Goal: Communication & Community: Ask a question

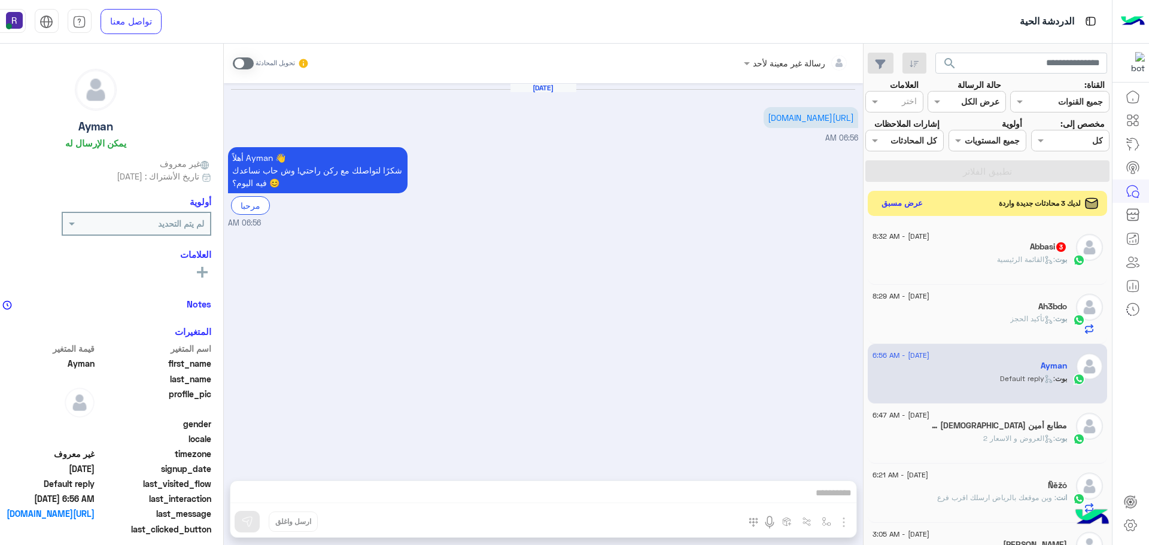
click at [927, 211] on button "عرض مسبق" at bounding box center [902, 203] width 50 height 16
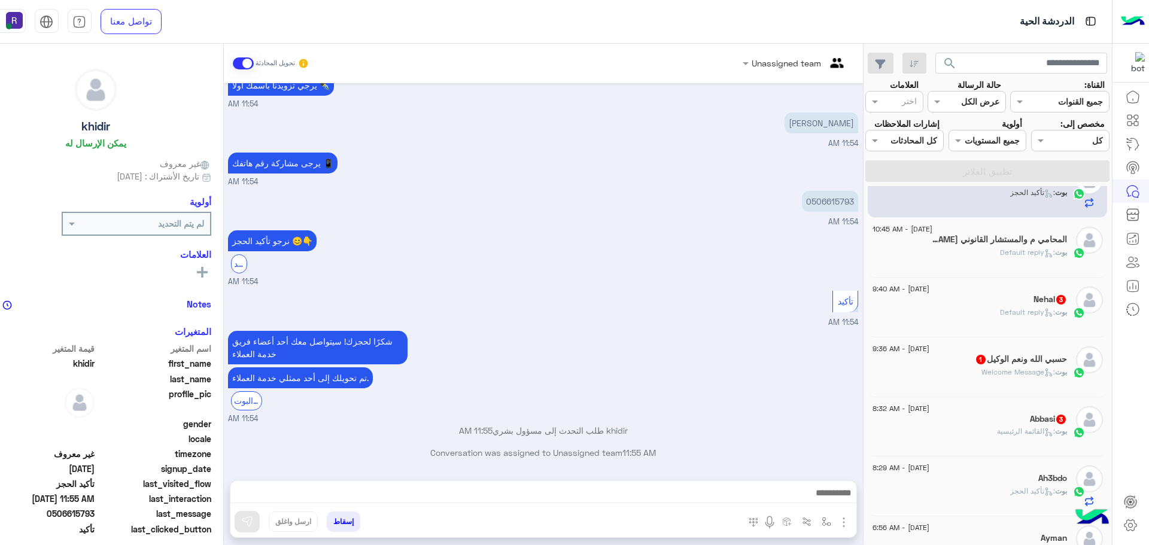
scroll to position [60, 0]
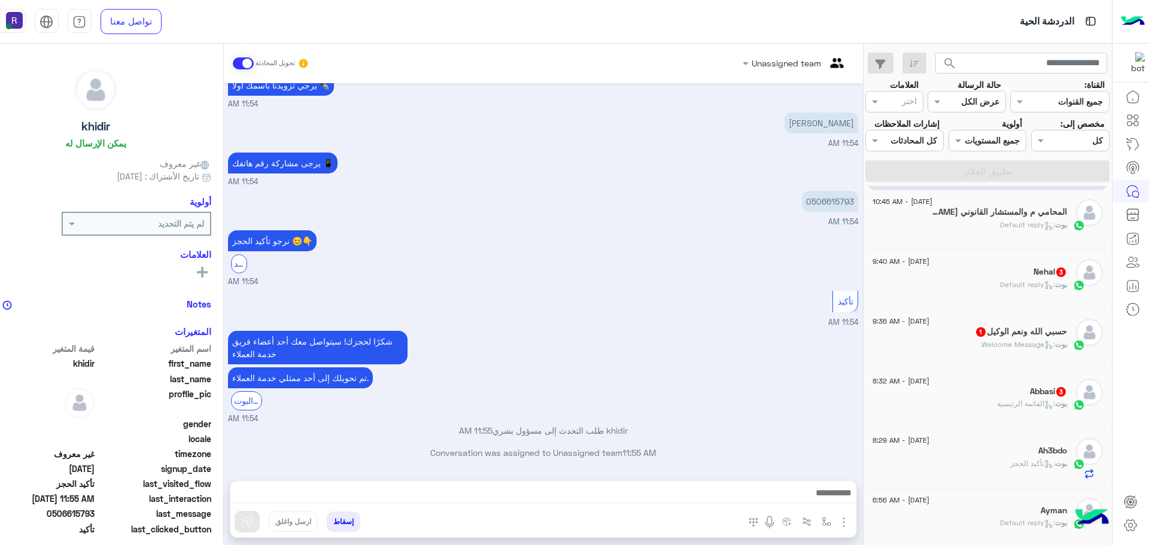
click at [1003, 400] on span ": القائمة الرئيسية" at bounding box center [1026, 403] width 58 height 9
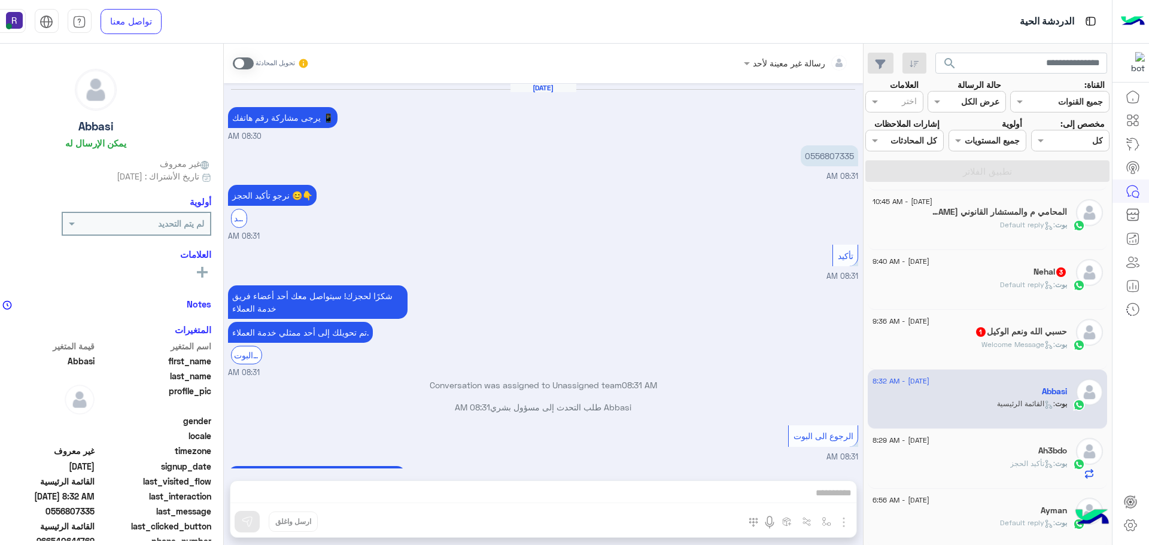
scroll to position [1260, 0]
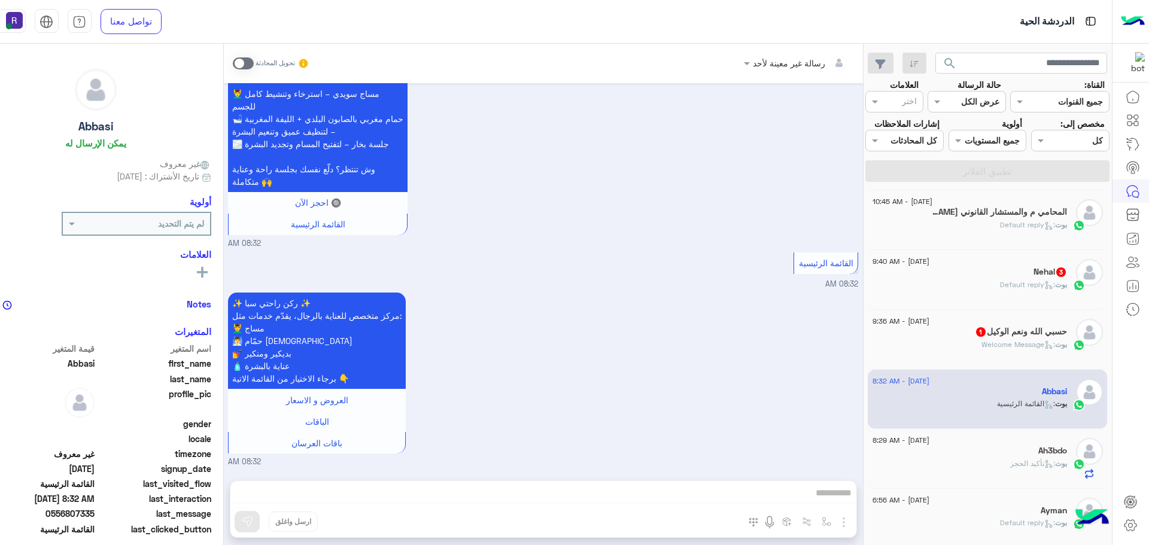
click at [242, 60] on span at bounding box center [243, 63] width 21 height 12
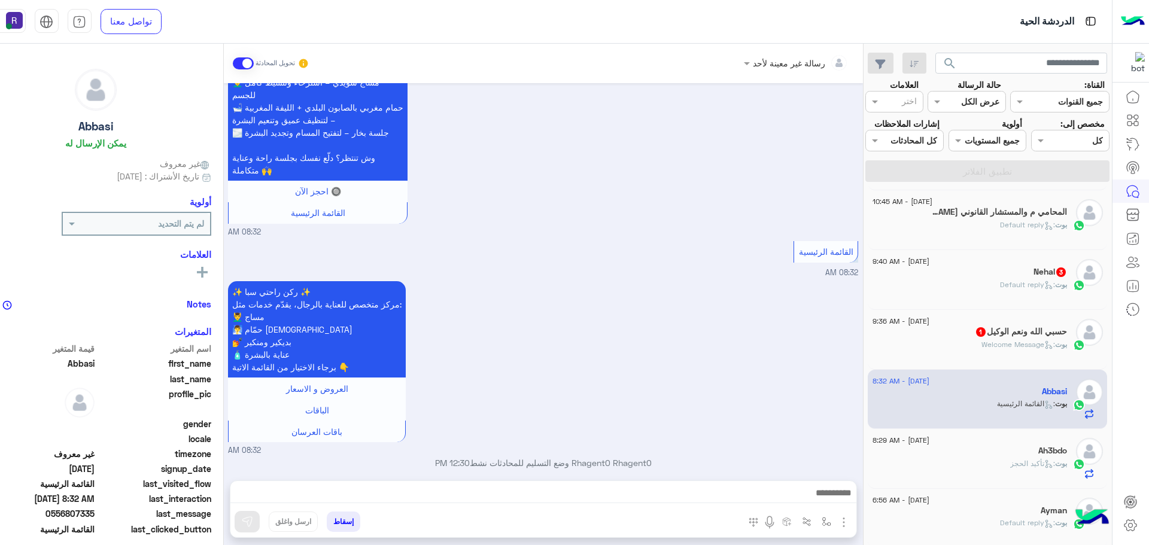
scroll to position [1281, 0]
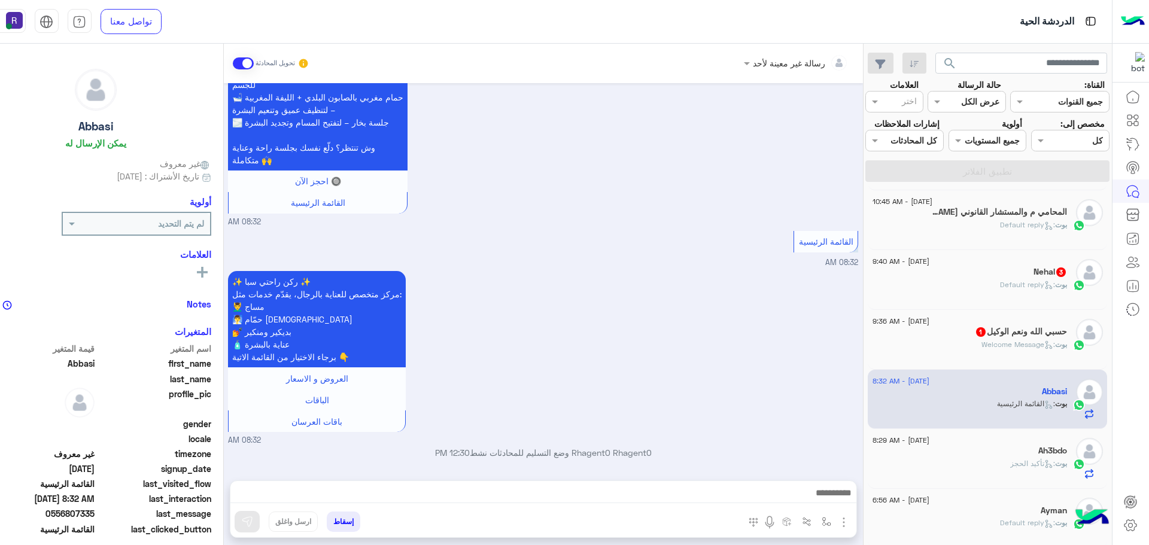
click at [837, 521] on img "button" at bounding box center [844, 522] width 14 height 14
click at [826, 500] on button "الصور" at bounding box center [825, 496] width 51 height 24
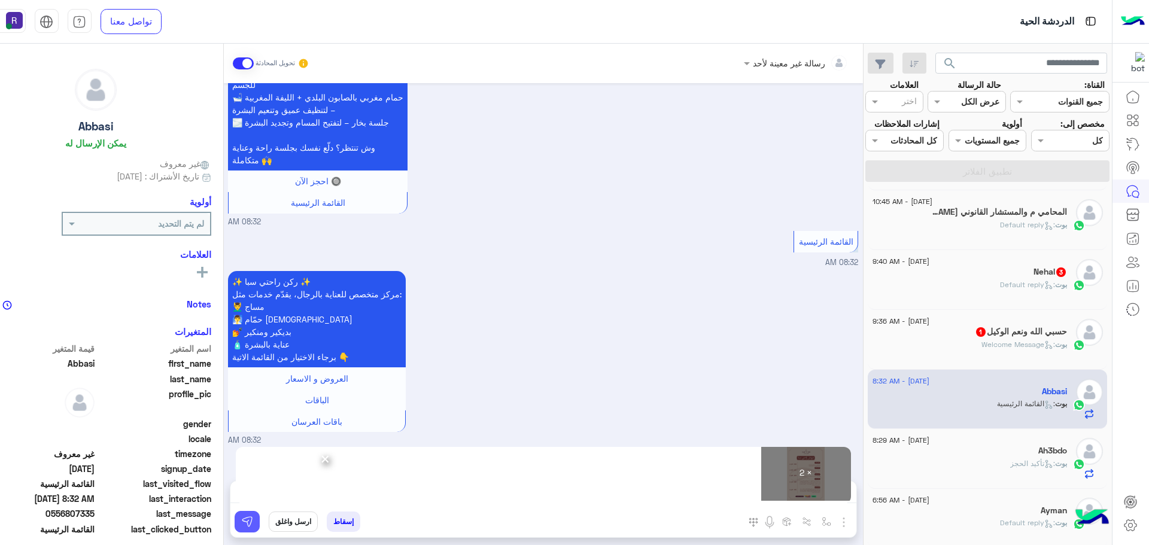
click at [244, 526] on img at bounding box center [247, 522] width 12 height 12
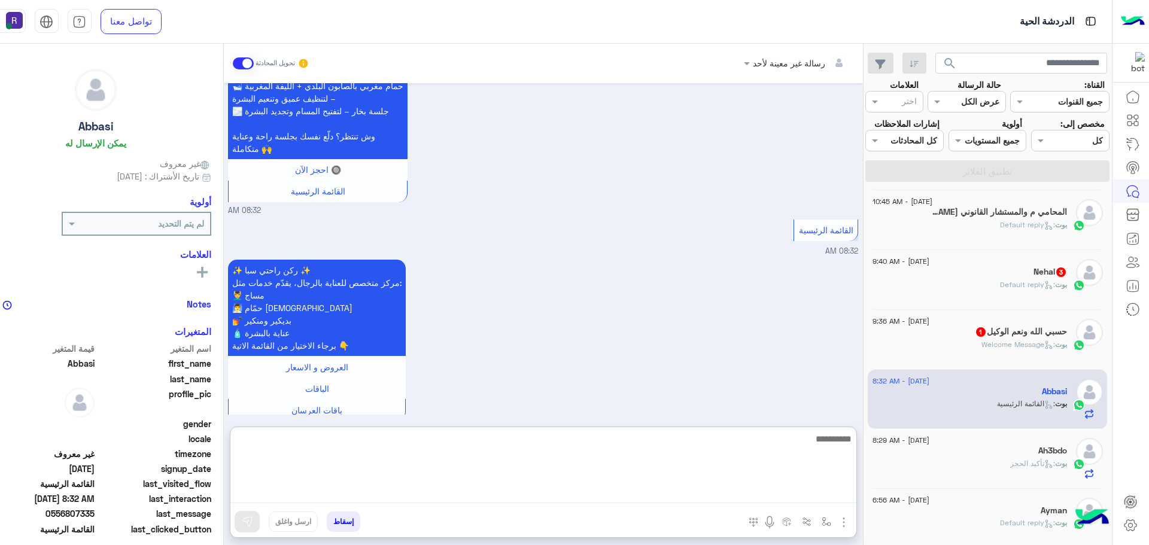
drag, startPoint x: 327, startPoint y: 493, endPoint x: 574, endPoint y: 485, distance: 246.8
click at [574, 485] on textarea at bounding box center [543, 468] width 626 height 72
click at [573, 495] on textarea at bounding box center [543, 468] width 626 height 72
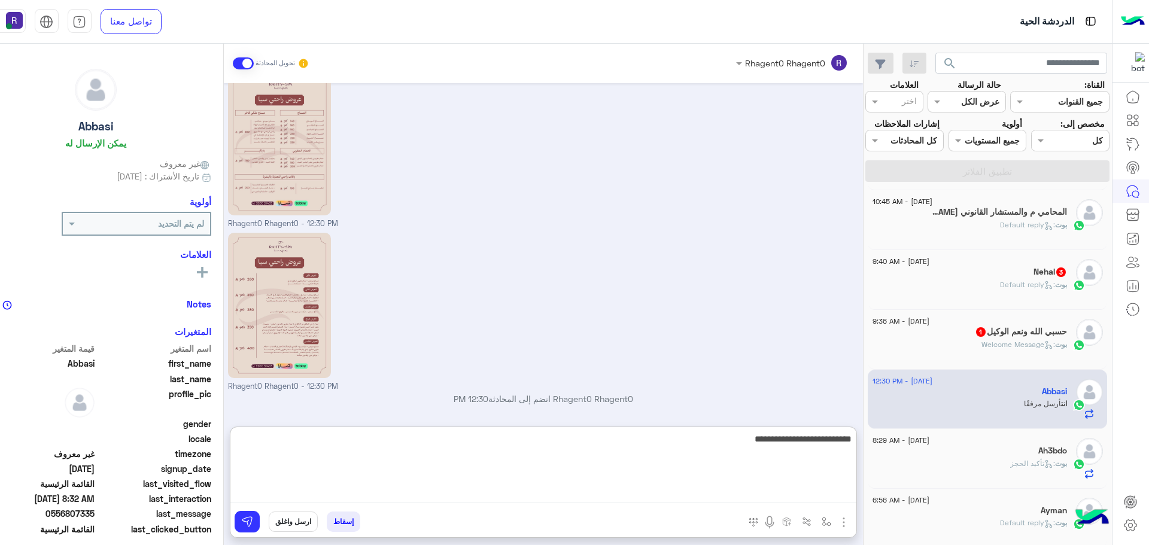
type textarea "**********"
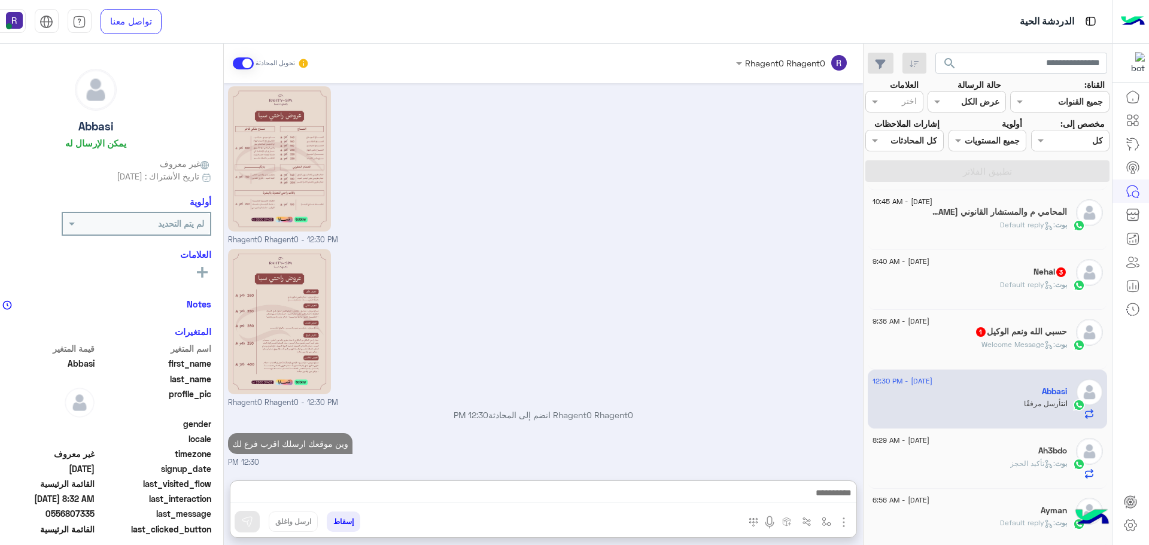
click at [982, 347] on span ": Welcome Message" at bounding box center [1019, 344] width 74 height 9
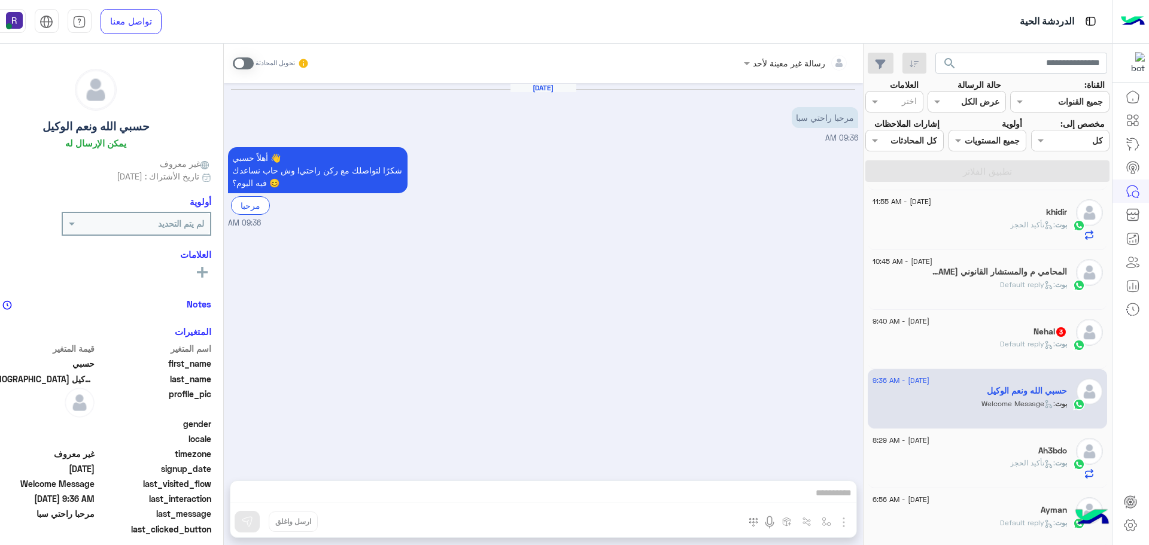
click at [245, 63] on span at bounding box center [243, 63] width 21 height 12
click at [822, 525] on img "button" at bounding box center [827, 522] width 10 height 10
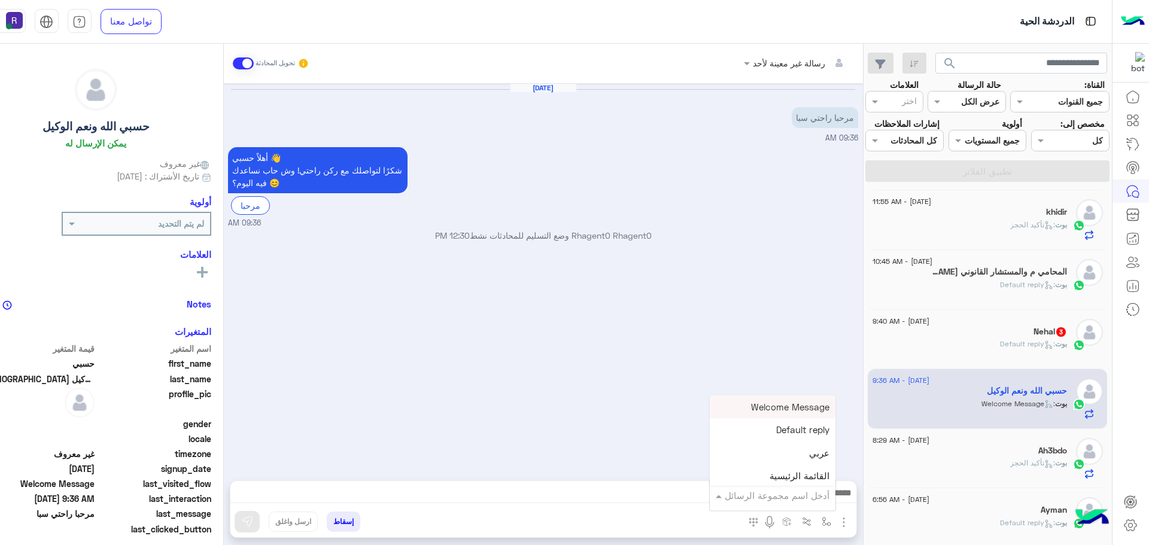
click at [812, 501] on input "text" at bounding box center [789, 496] width 81 height 14
click at [653, 380] on div "[DATE] مرحبا راحتي سبا 09:36 AM أهلاً حسبي 👋 شكرًا لتواصلك مع ركن راحتي! وش حاب…" at bounding box center [543, 276] width 639 height 386
click at [841, 522] on img "button" at bounding box center [844, 522] width 14 height 14
click at [830, 503] on button "الصور" at bounding box center [825, 496] width 51 height 24
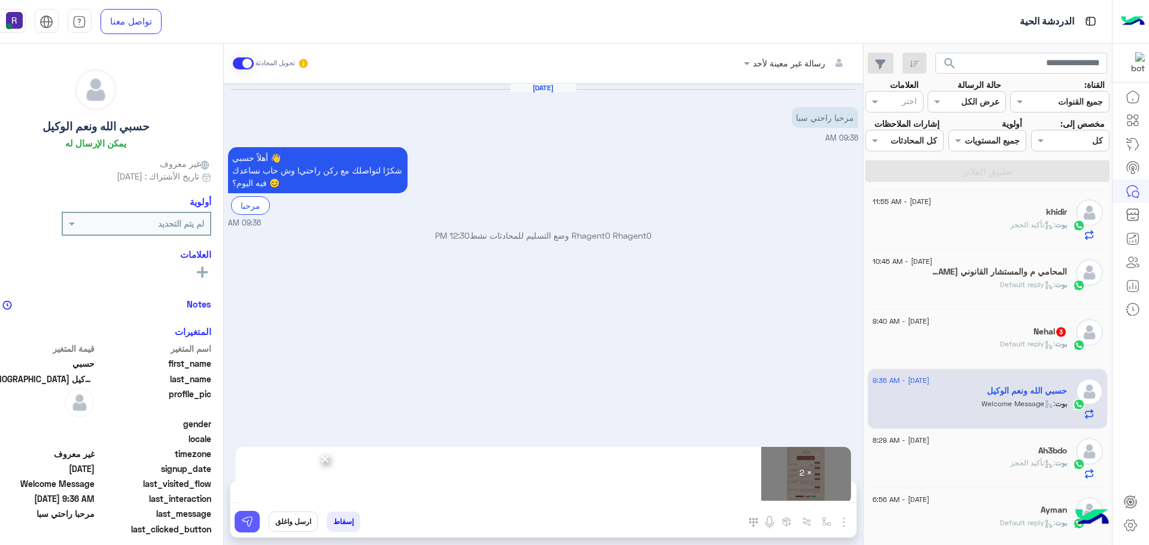
click at [247, 525] on button at bounding box center [247, 522] width 25 height 22
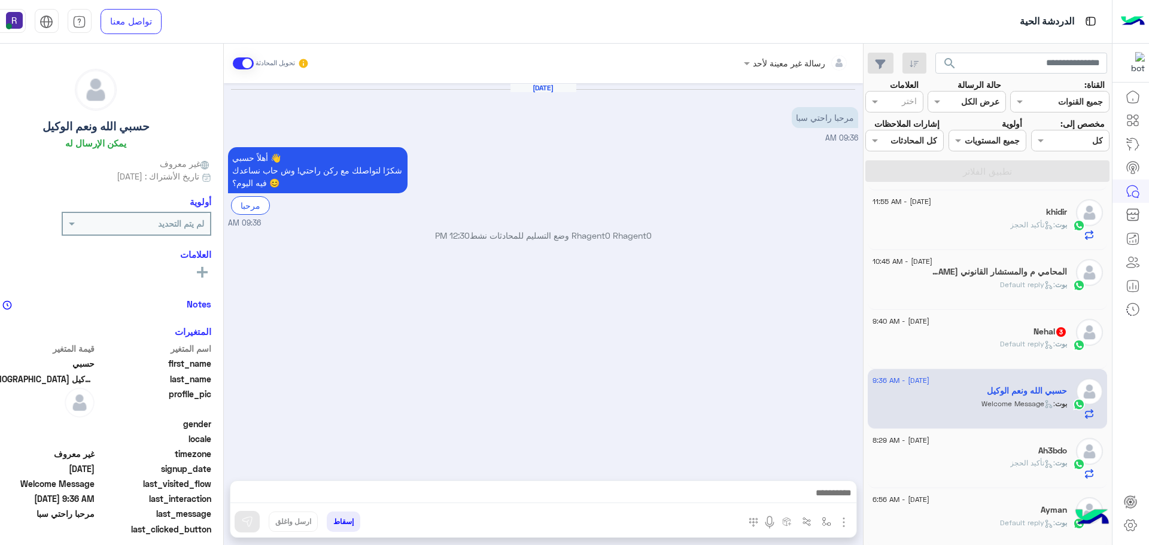
drag, startPoint x: 390, startPoint y: 499, endPoint x: 711, endPoint y: 324, distance: 365.4
click at [711, 324] on div "[DATE] مرحبا راحتي سبا 09:36 AM أهلاً حسبي 👋 شكرًا لتواصلك مع ركن راحتي! وش حاب…" at bounding box center [543, 276] width 639 height 386
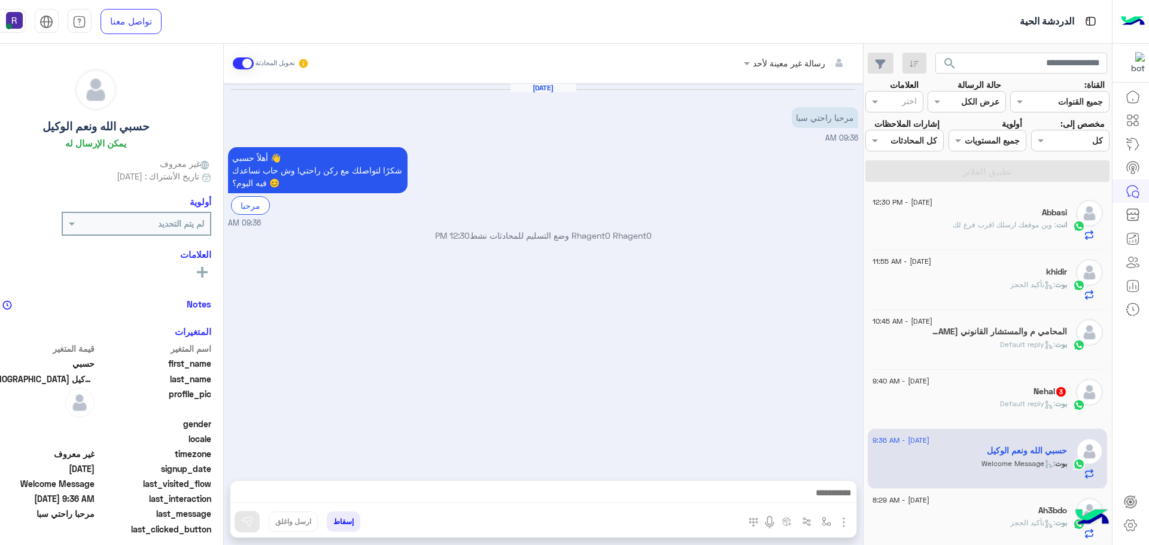
click at [1006, 229] on span ": وين موقعك ارسلك اقرب فرع لك" at bounding box center [1005, 224] width 104 height 9
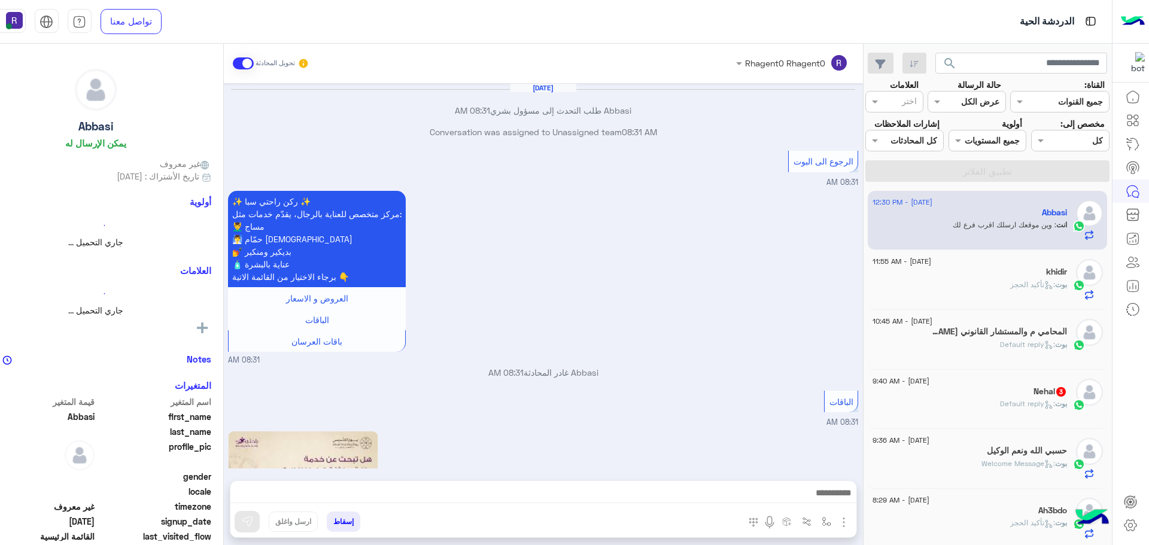
scroll to position [1391, 0]
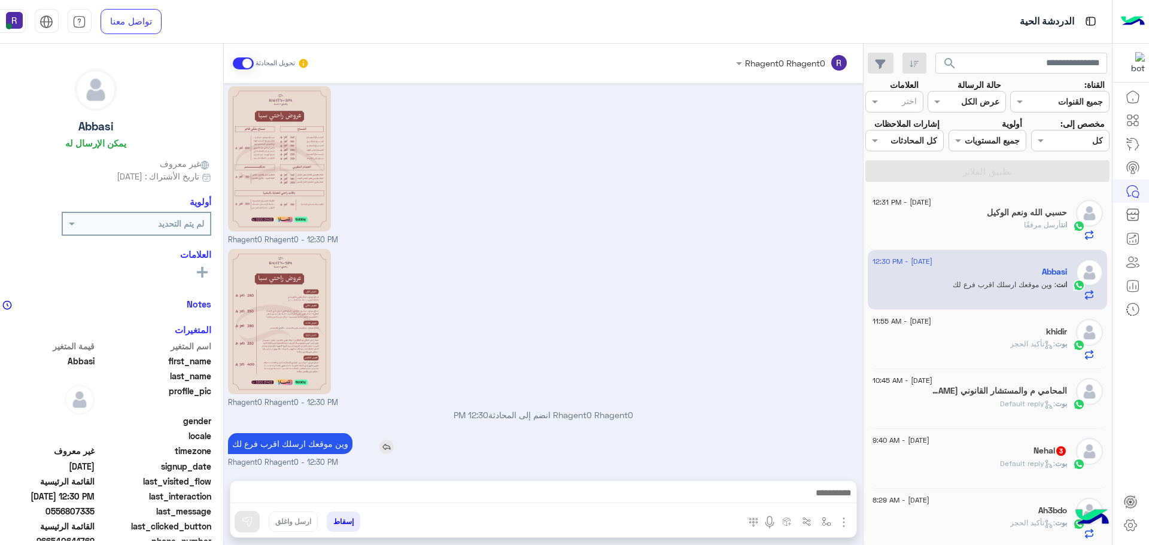
click at [311, 444] on p "وين موقعك ارسلك اقرب فرع لك" at bounding box center [290, 443] width 125 height 21
copy app-msgs-text
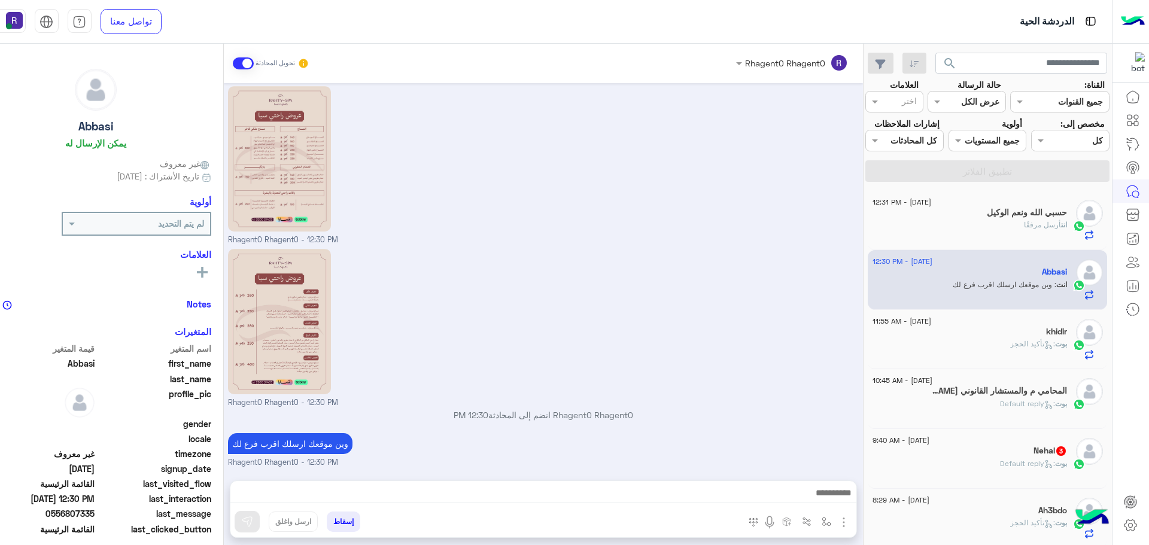
click at [1019, 216] on h5 "حسبي الله ونعم الوكيل" at bounding box center [1027, 213] width 80 height 10
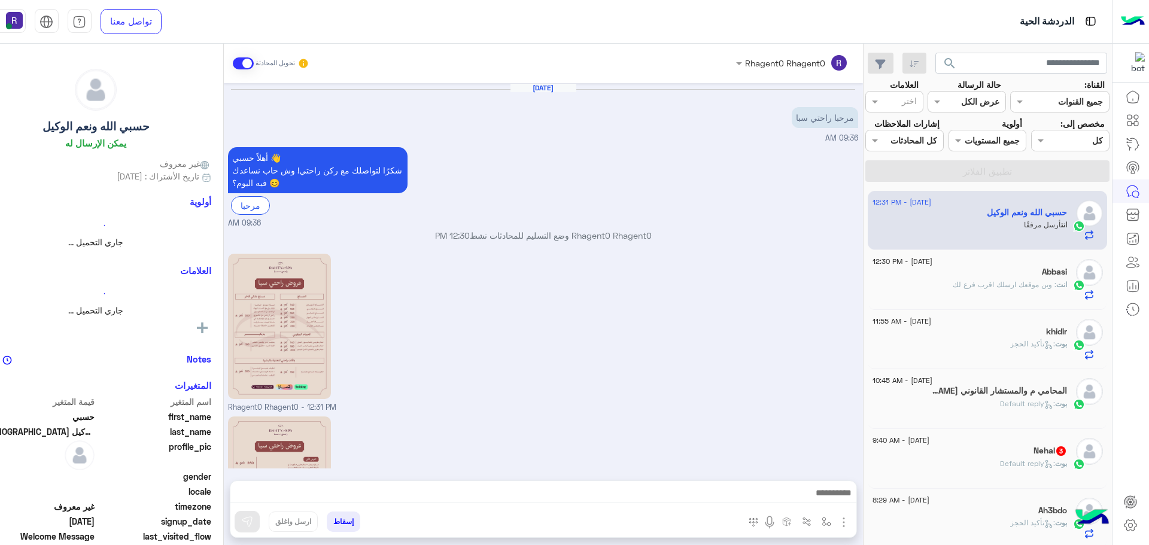
scroll to position [129, 0]
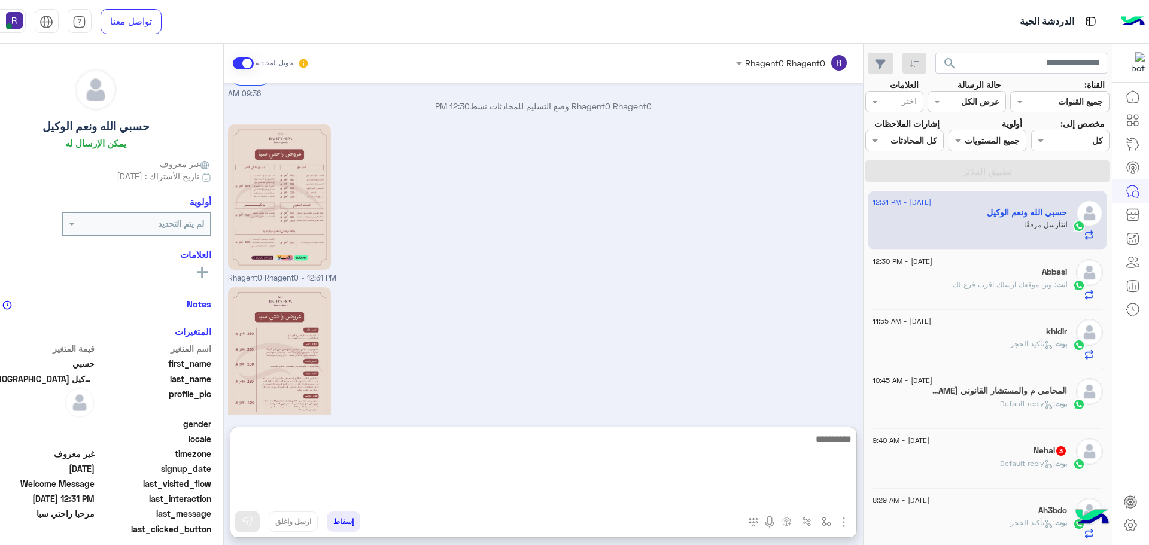
paste textarea "**********"
type textarea "**********"
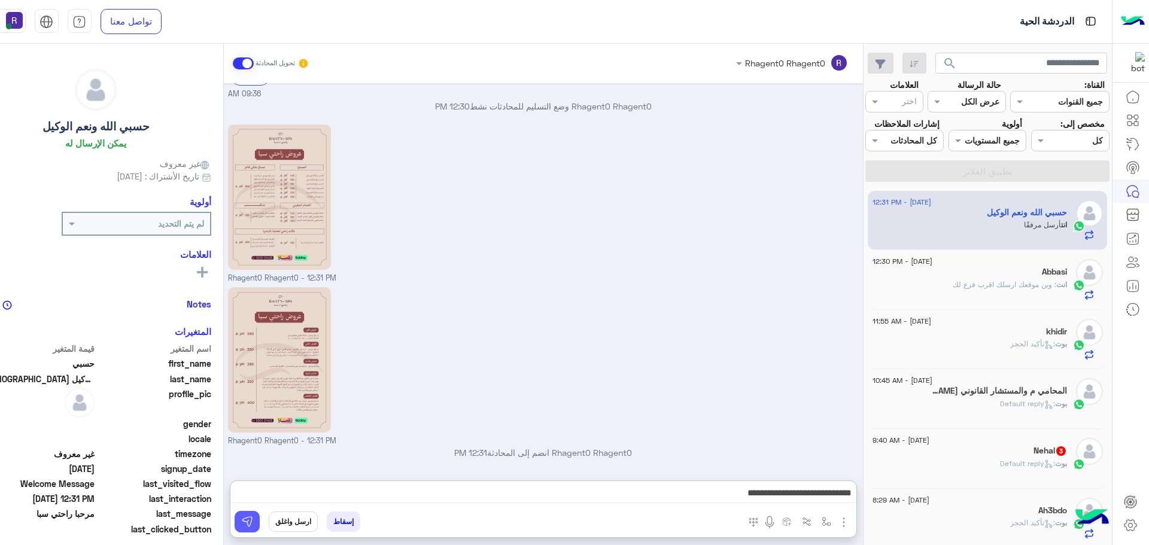
click at [247, 520] on img at bounding box center [247, 522] width 12 height 12
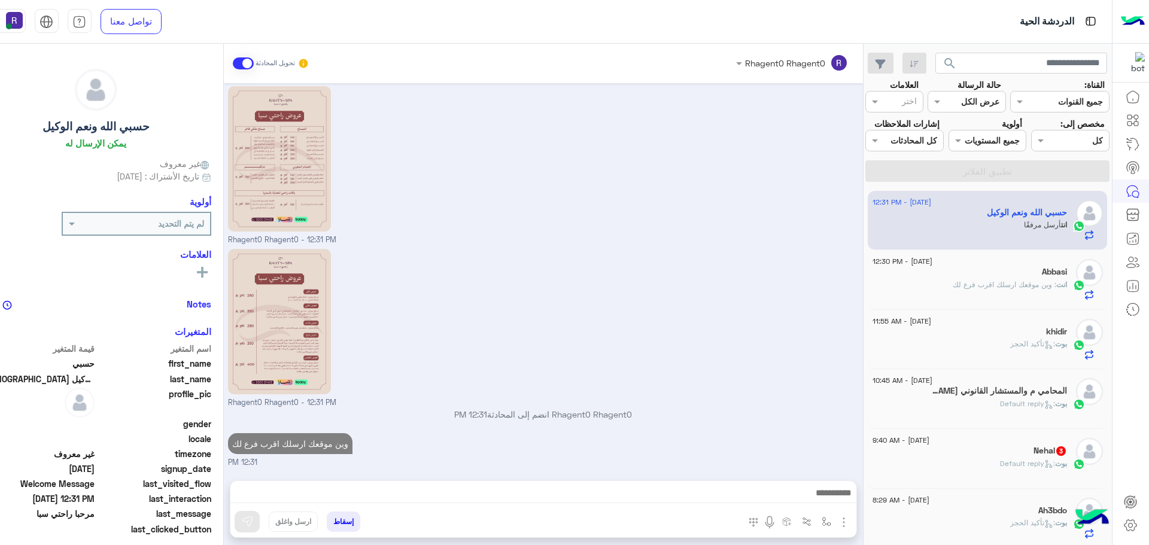
click at [982, 342] on div "بوت : تأكيد الحجز" at bounding box center [970, 349] width 195 height 21
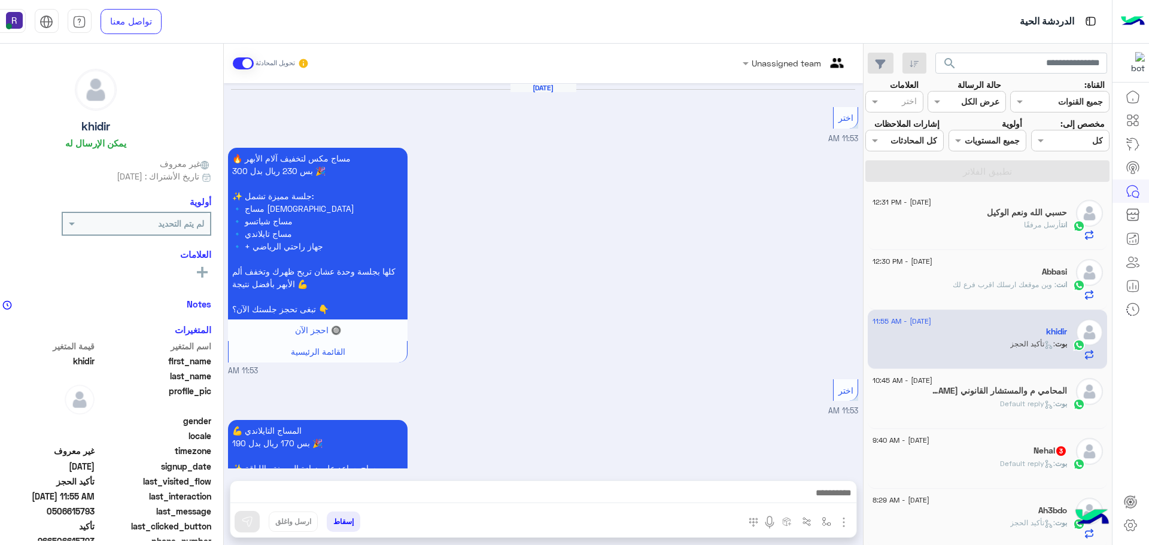
scroll to position [1126, 0]
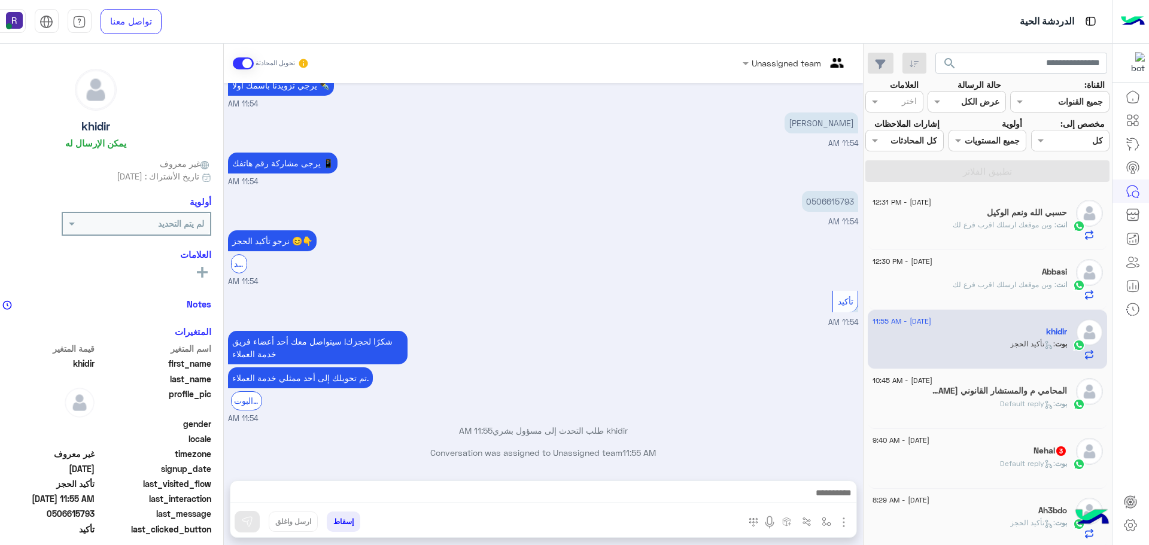
click at [945, 392] on h5 "المحامي م والمستشار القانوني [PERSON_NAME] 2" at bounding box center [999, 391] width 136 height 10
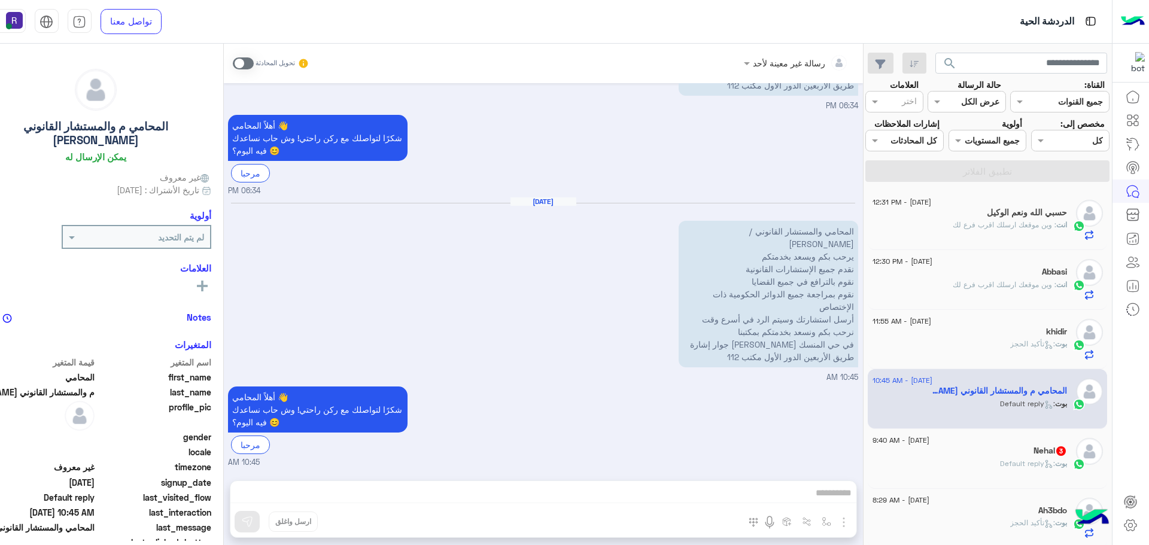
scroll to position [60, 0]
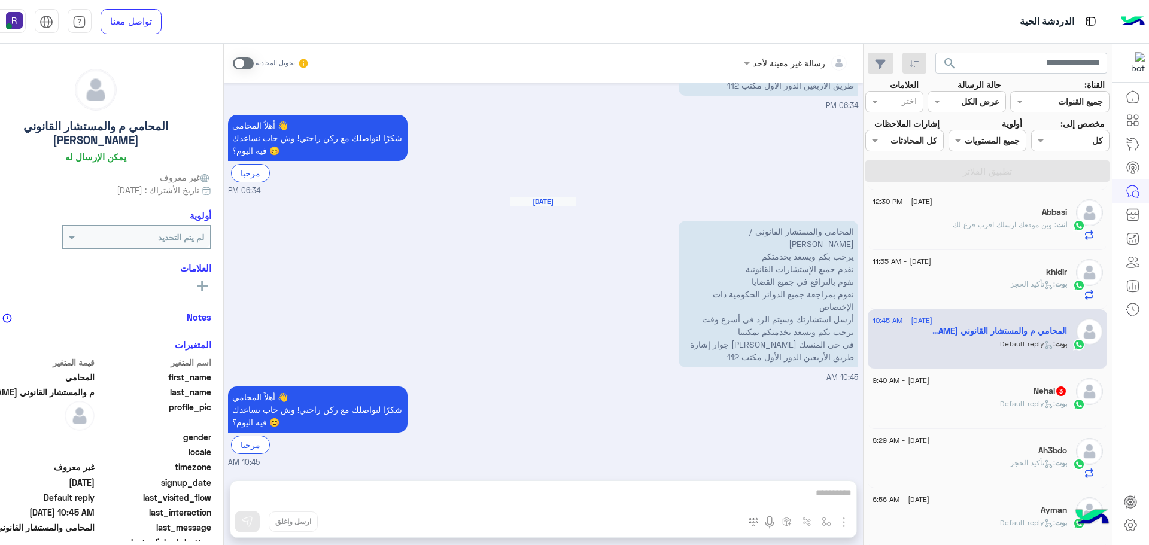
click at [981, 408] on div "[PERSON_NAME] : Default reply" at bounding box center [970, 409] width 195 height 21
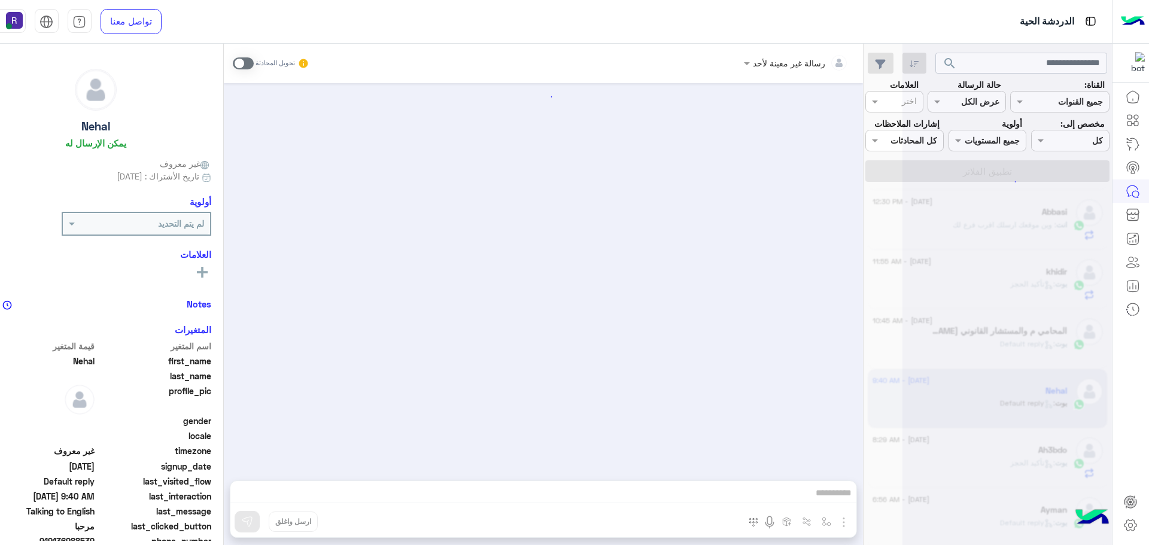
scroll to position [104, 0]
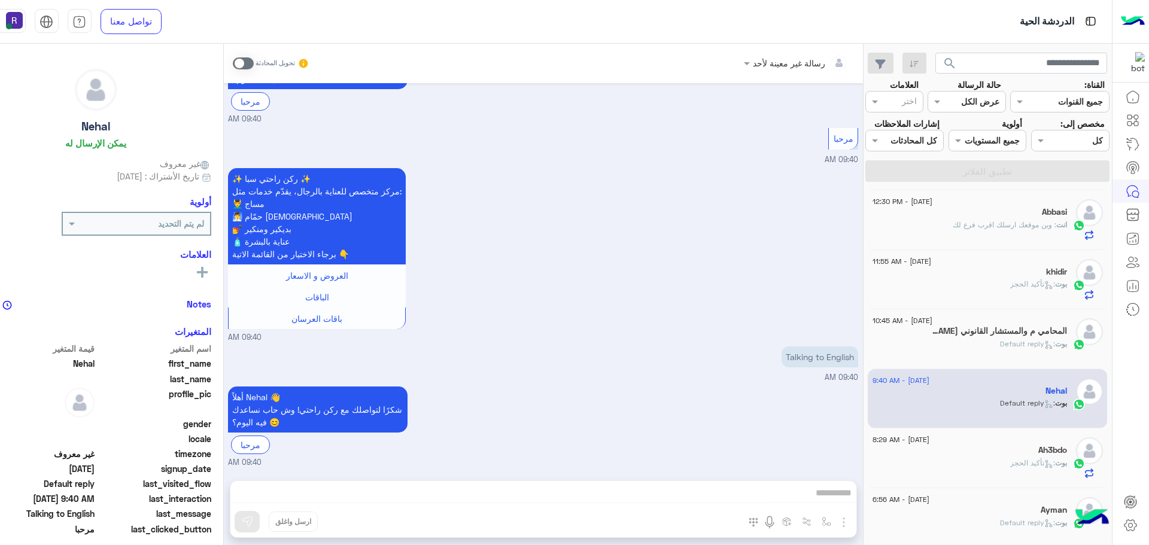
click at [245, 62] on span at bounding box center [243, 63] width 21 height 12
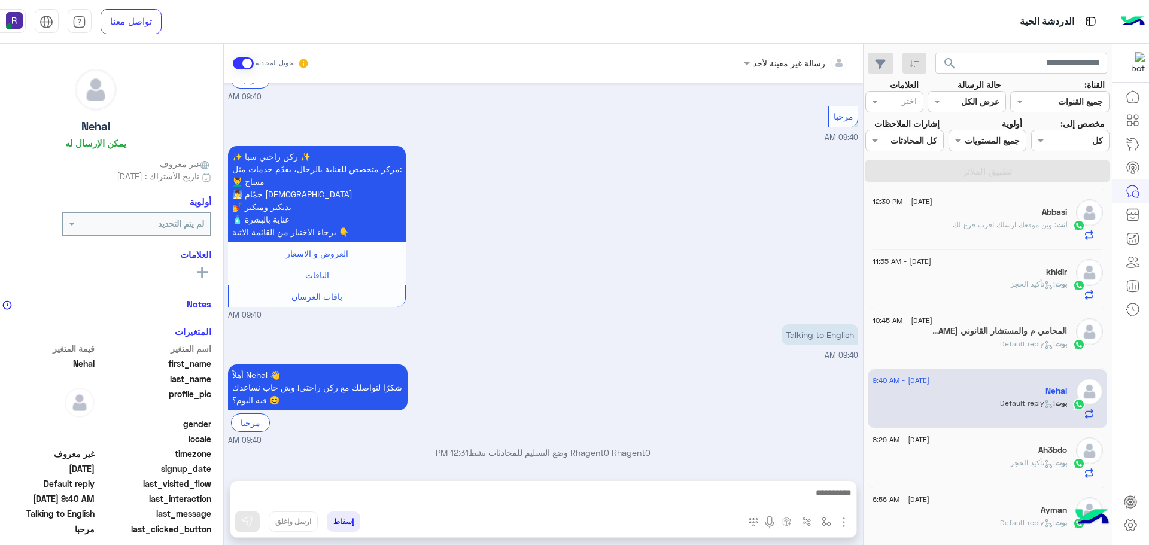
click at [842, 524] on img "button" at bounding box center [844, 522] width 14 height 14
click at [824, 498] on span "الصور" at bounding box center [821, 497] width 22 height 14
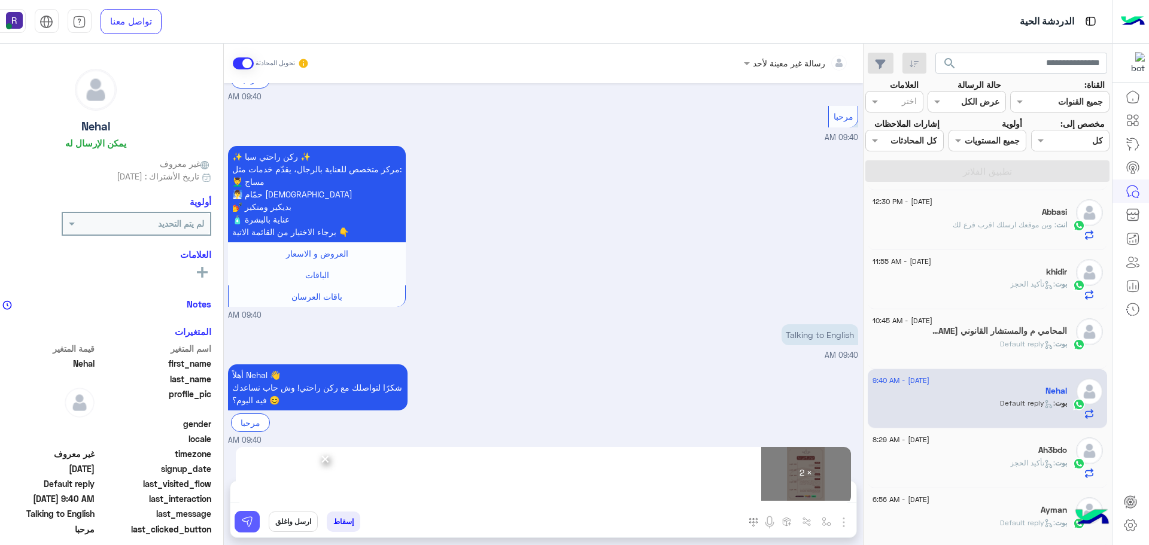
click at [241, 518] on img at bounding box center [247, 522] width 12 height 12
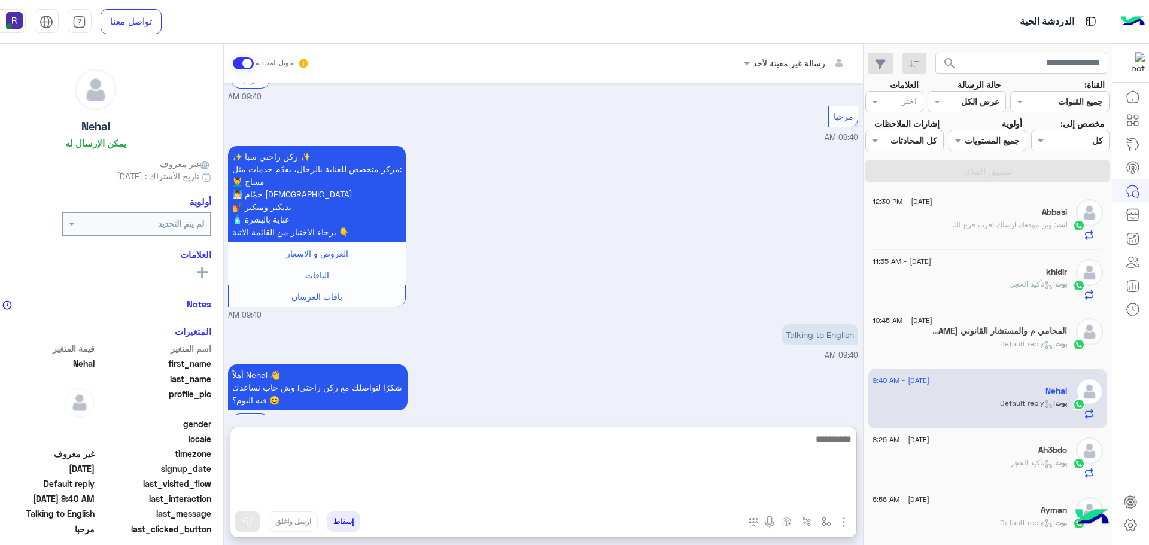
paste textarea "**********"
type textarea "**********"
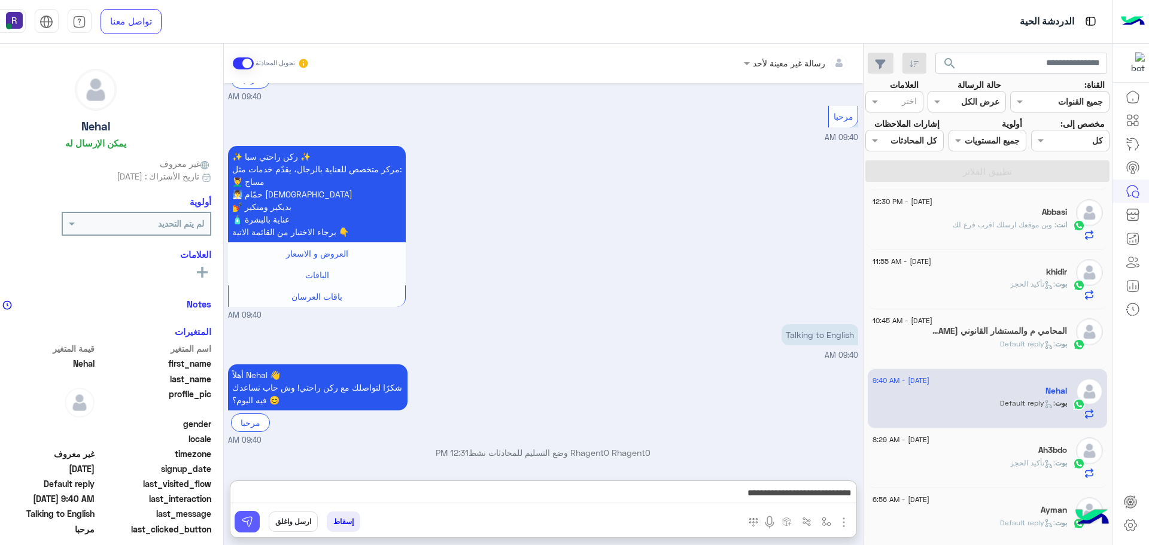
click at [241, 519] on img at bounding box center [247, 522] width 12 height 12
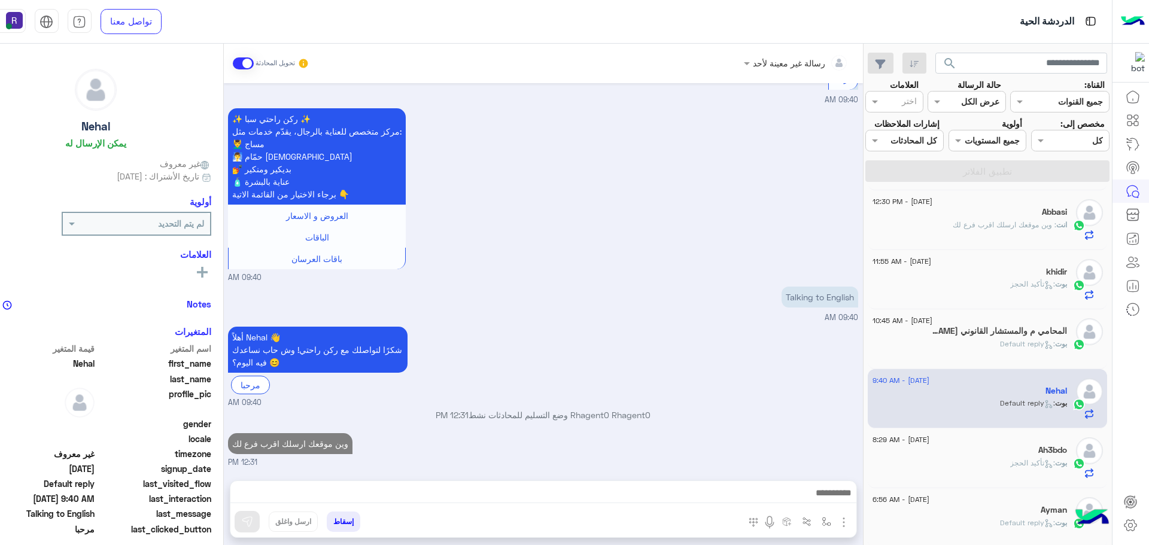
scroll to position [120, 0]
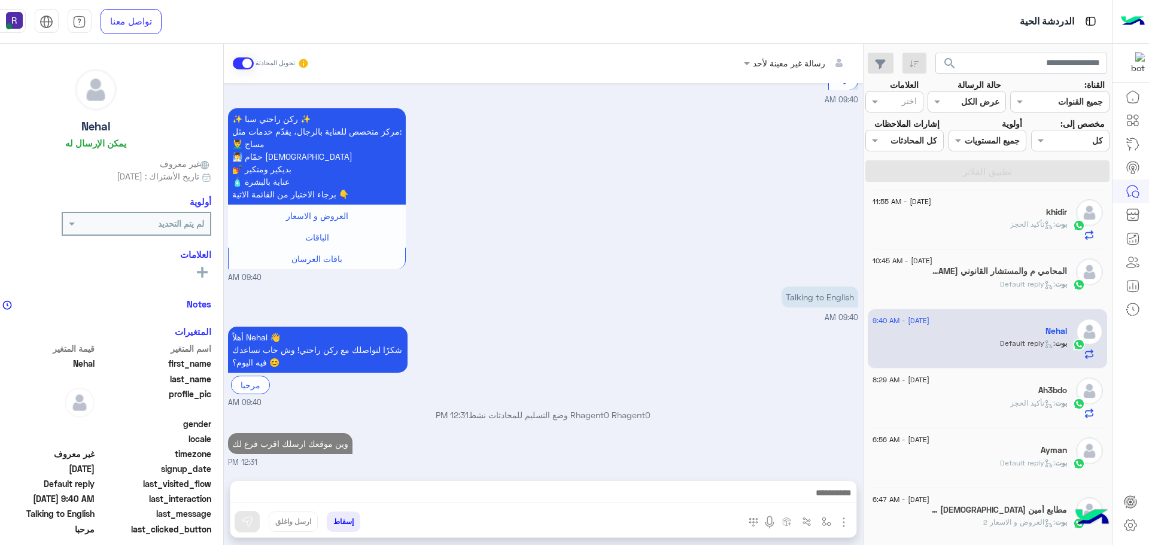
click at [999, 399] on div "بوت : تأكيد الحجز" at bounding box center [970, 408] width 195 height 21
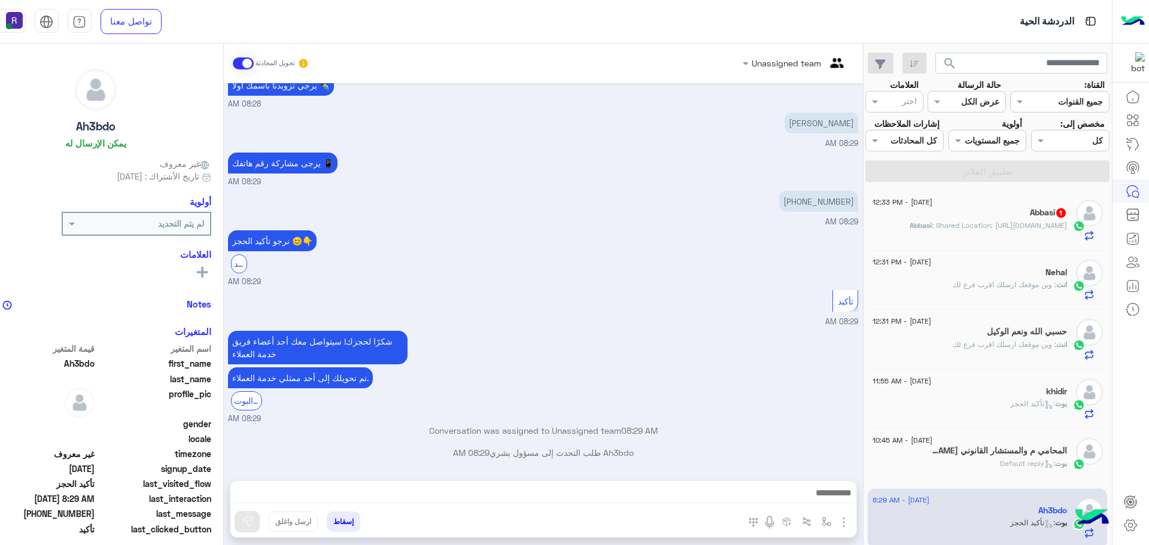
click at [988, 230] on span ": Shared Location: [URL][DOMAIN_NAME]" at bounding box center [999, 225] width 135 height 9
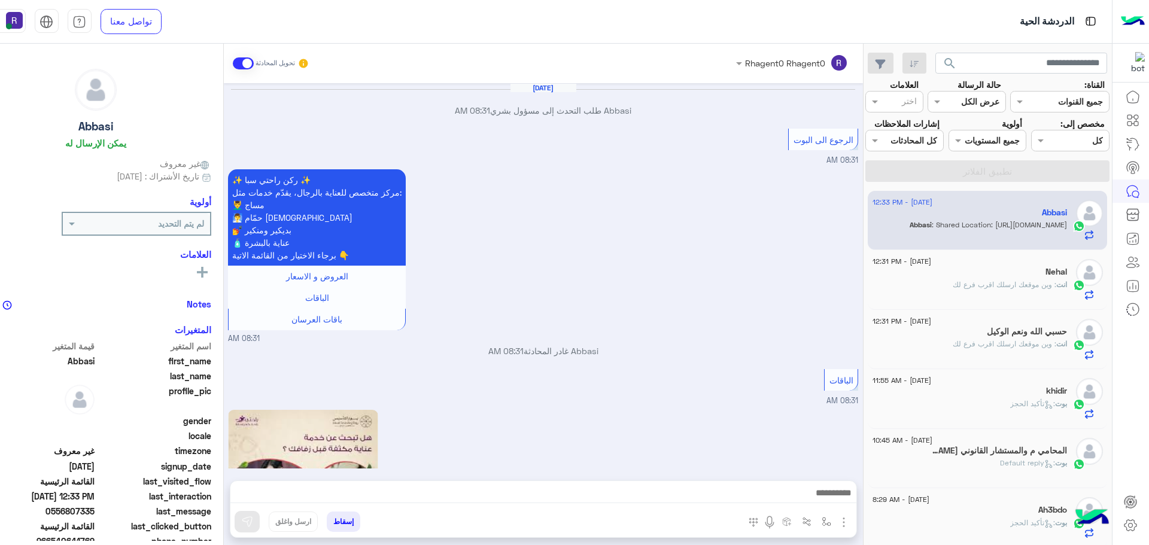
scroll to position [1434, 0]
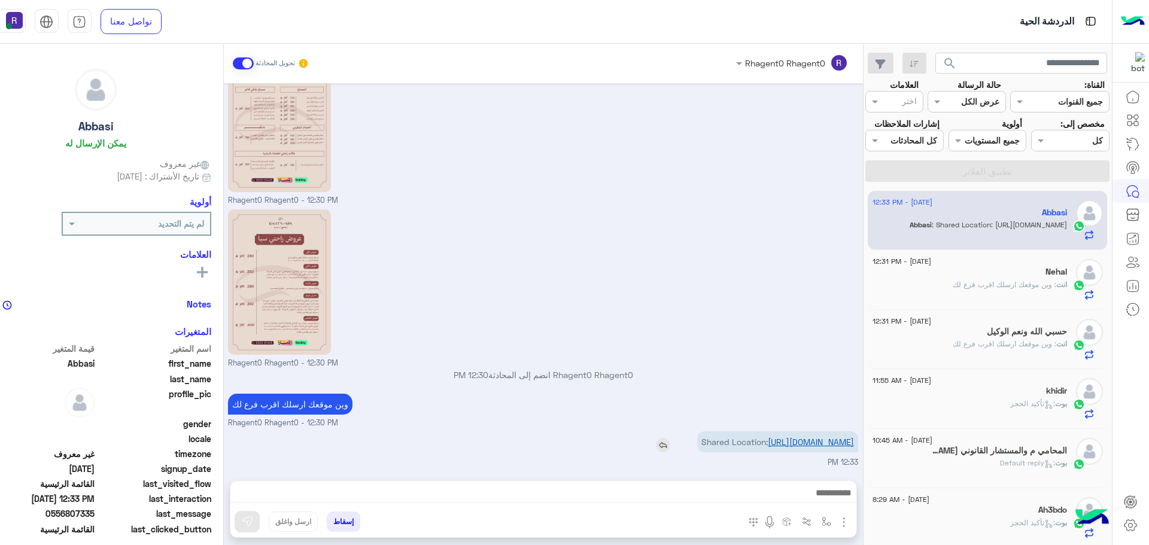
click at [817, 441] on link "[URL][DOMAIN_NAME]" at bounding box center [811, 442] width 86 height 10
click at [837, 523] on img "button" at bounding box center [844, 522] width 14 height 14
click at [822, 522] on img "button" at bounding box center [827, 522] width 10 height 10
click at [806, 496] on input "text" at bounding box center [789, 496] width 81 height 14
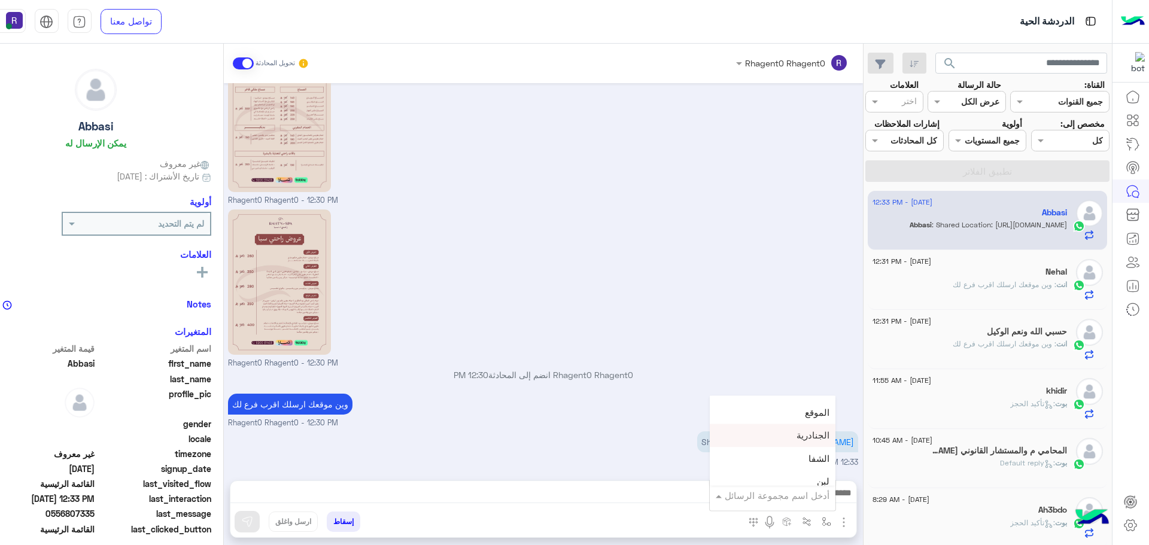
scroll to position [838, 0]
click at [797, 424] on div "لبن" at bounding box center [773, 422] width 126 height 23
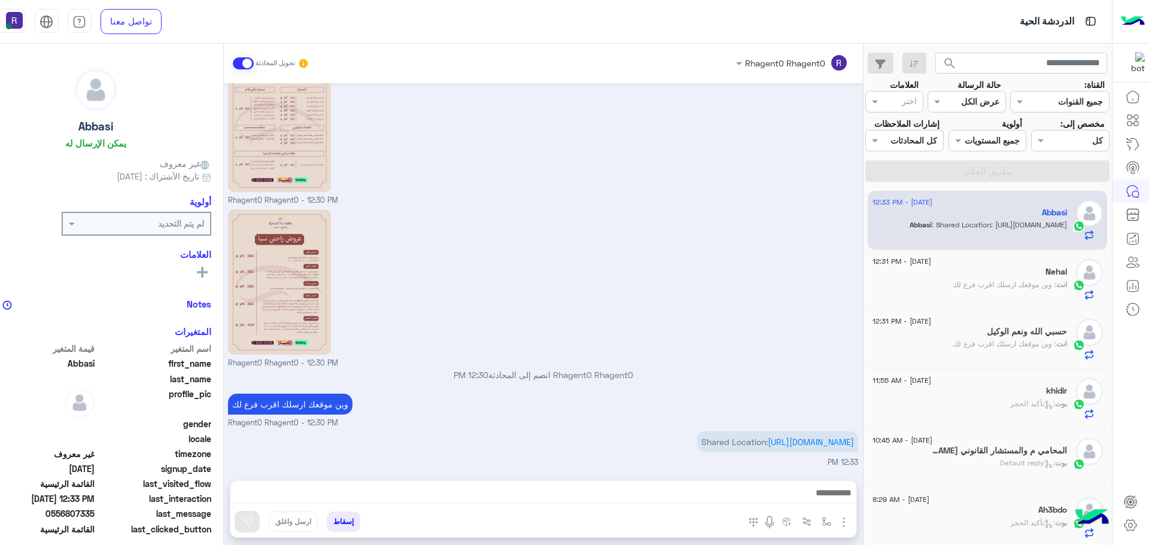
type textarea "***"
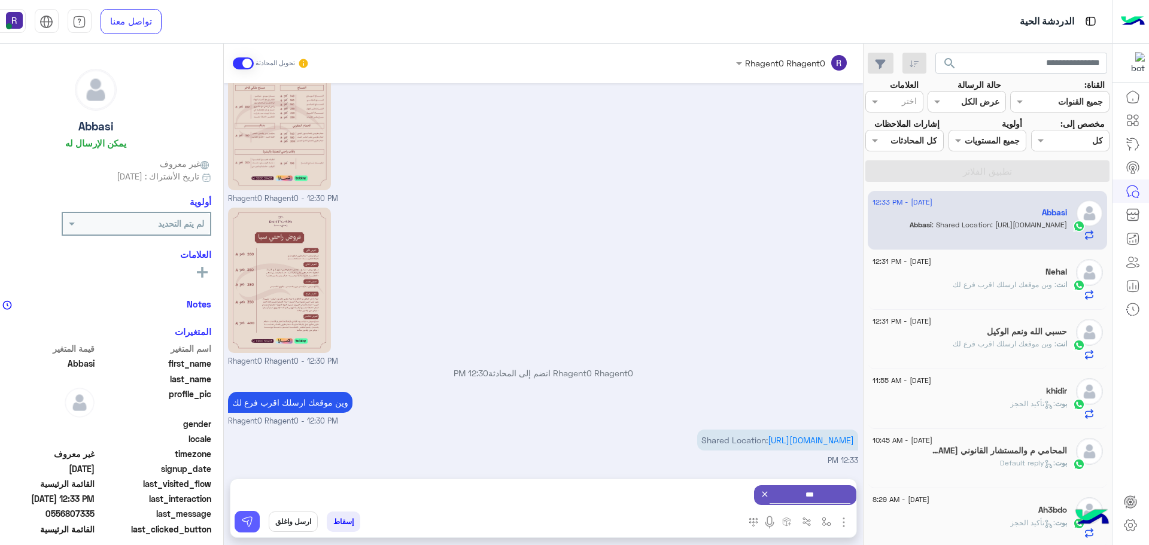
click at [245, 525] on img at bounding box center [247, 522] width 12 height 12
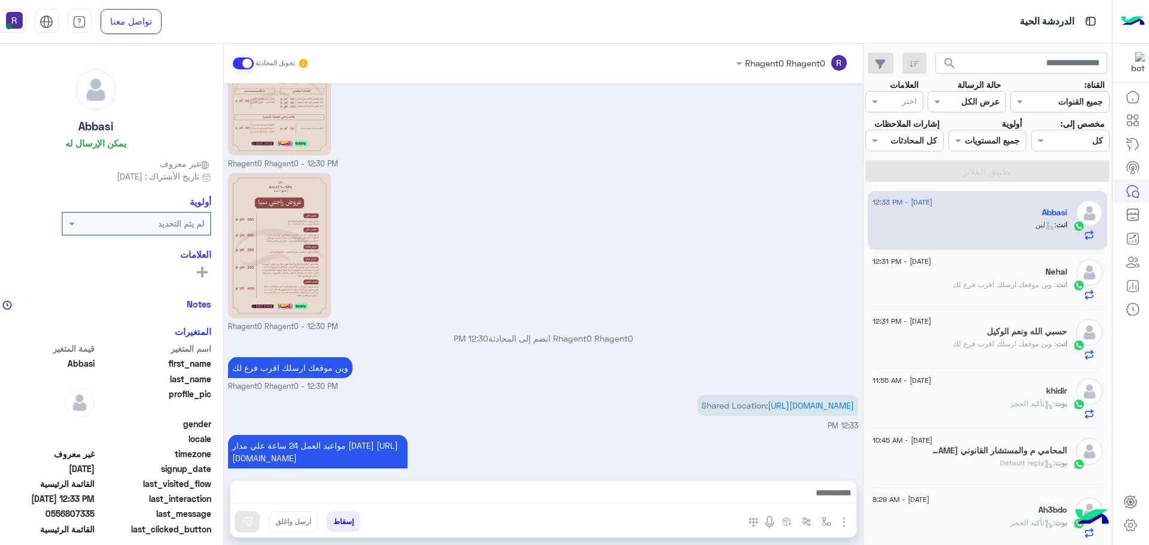
scroll to position [1541, 0]
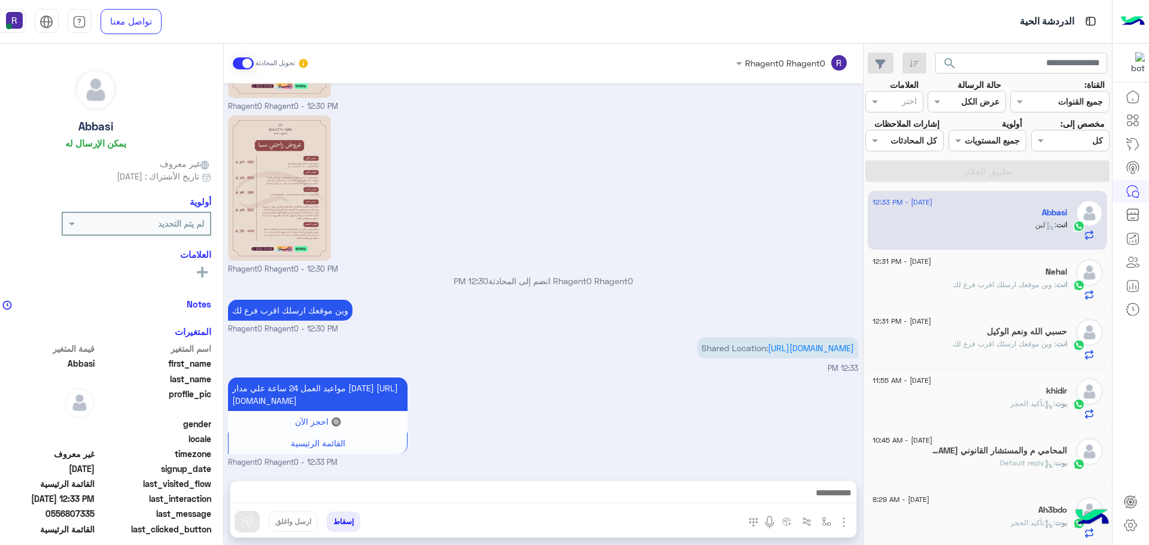
click at [1058, 281] on span "انت" at bounding box center [1062, 284] width 11 height 9
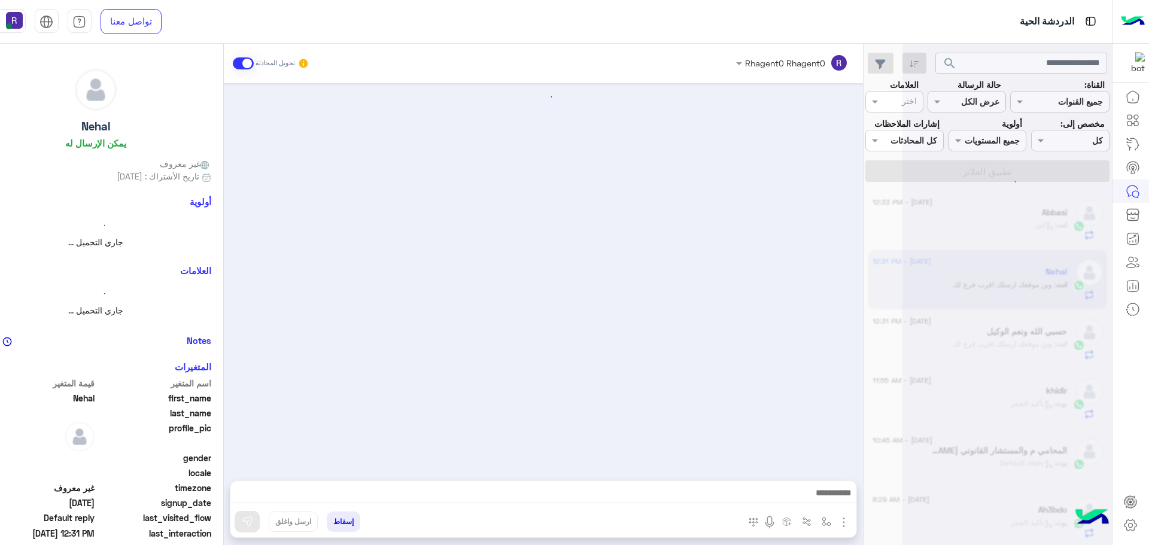
scroll to position [511, 0]
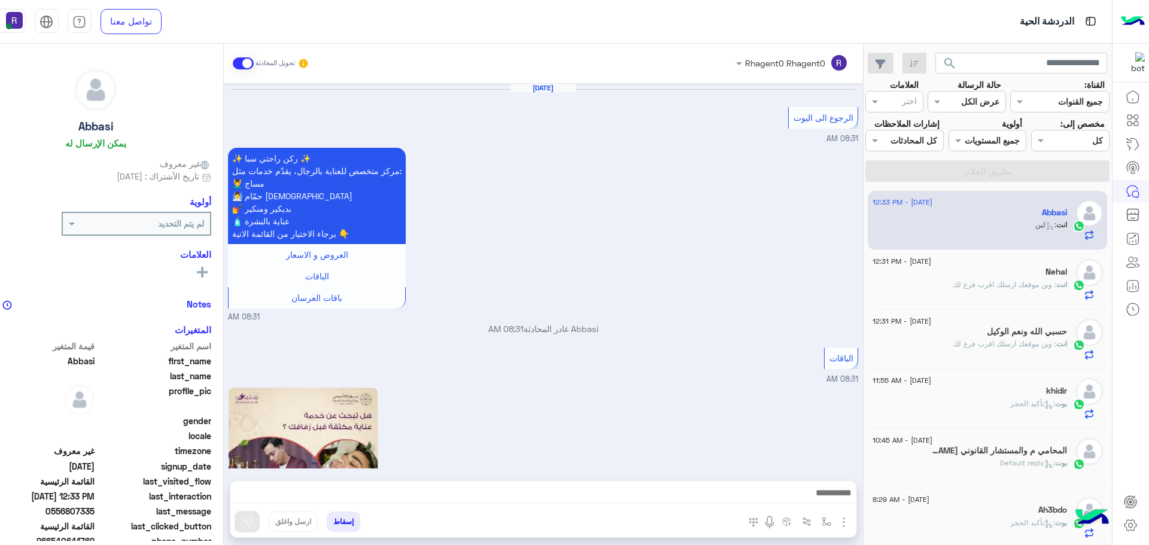
scroll to position [1519, 0]
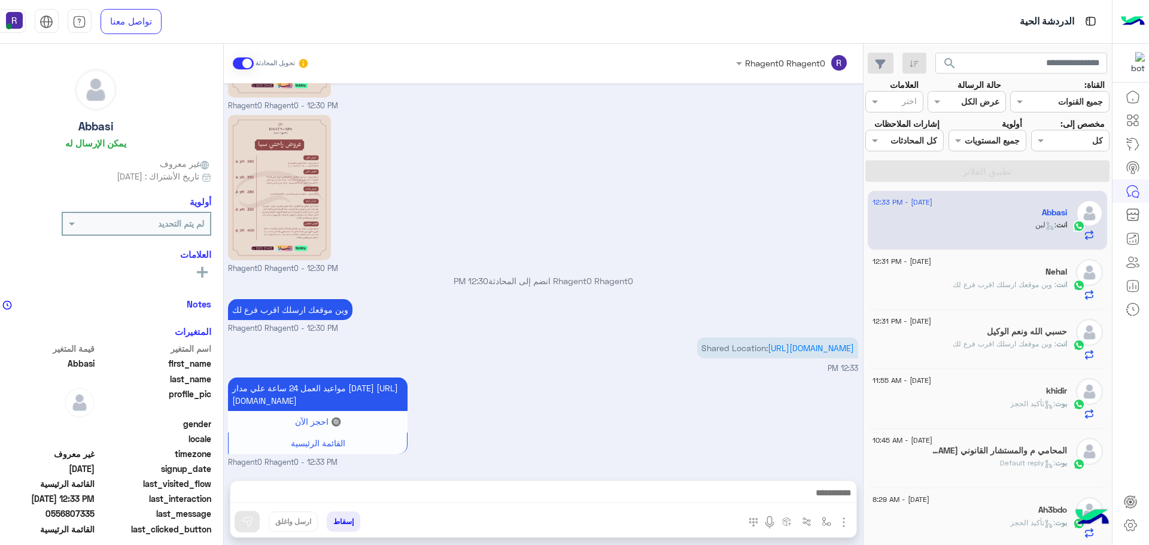
click at [962, 264] on div "[DATE] - 12:31 PM" at bounding box center [970, 263] width 195 height 8
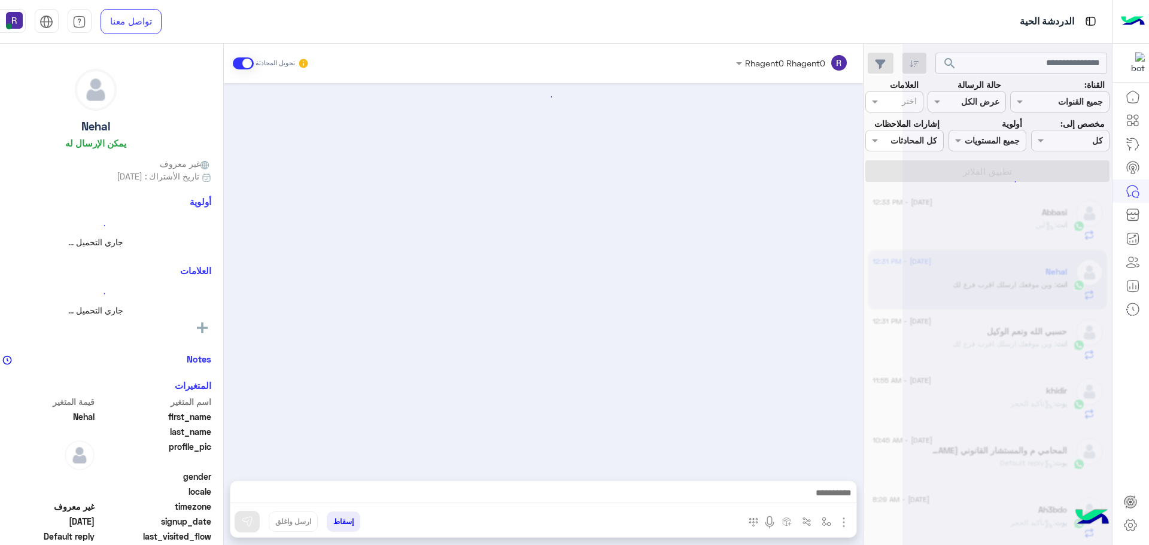
scroll to position [511, 0]
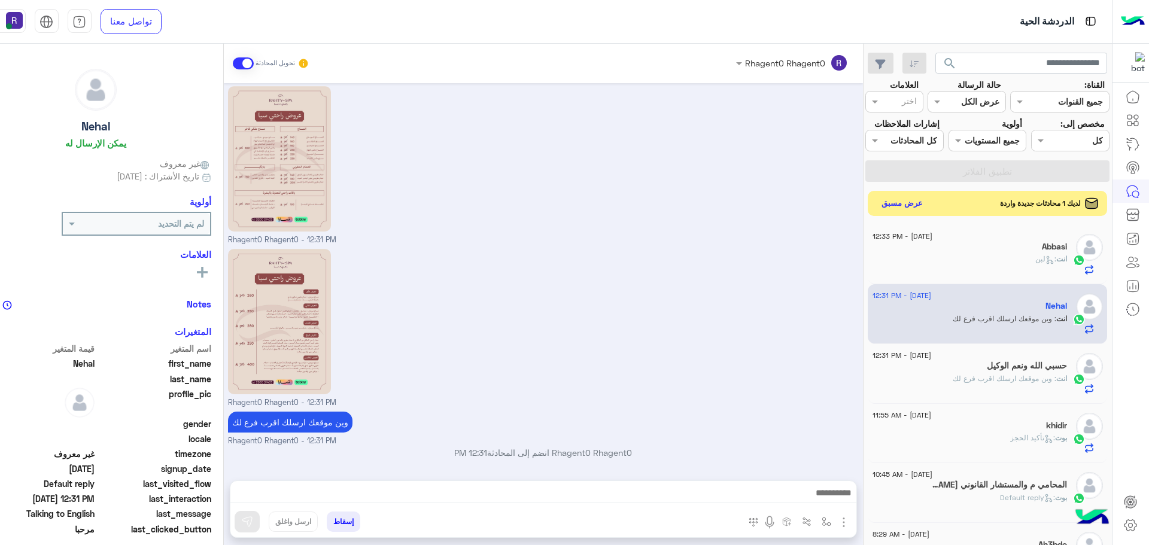
click at [896, 201] on button "عرض مسبق" at bounding box center [902, 203] width 50 height 16
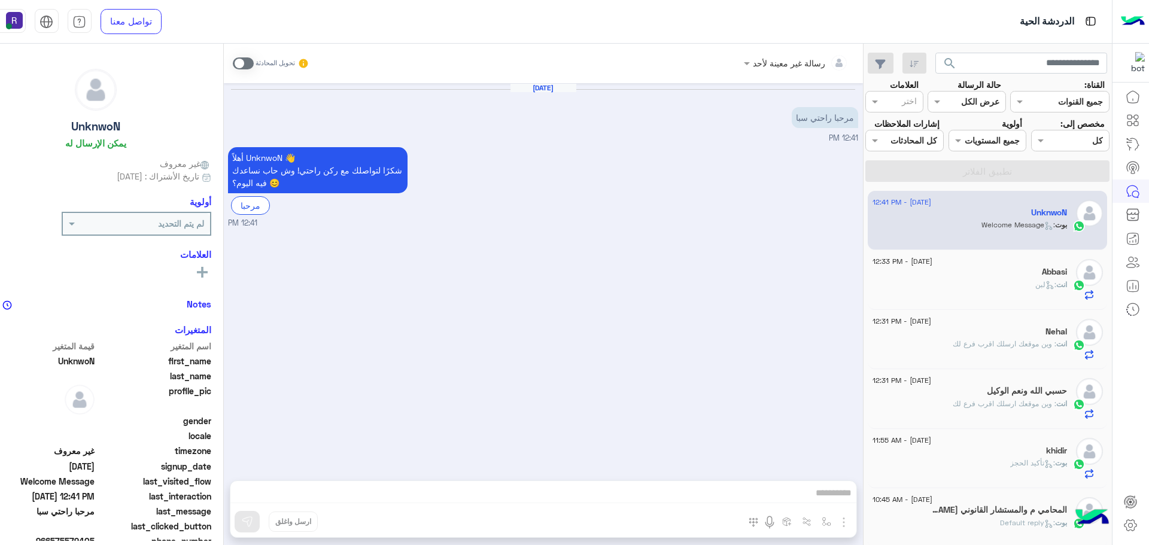
click at [1017, 287] on div "انت : لبن" at bounding box center [970, 290] width 195 height 21
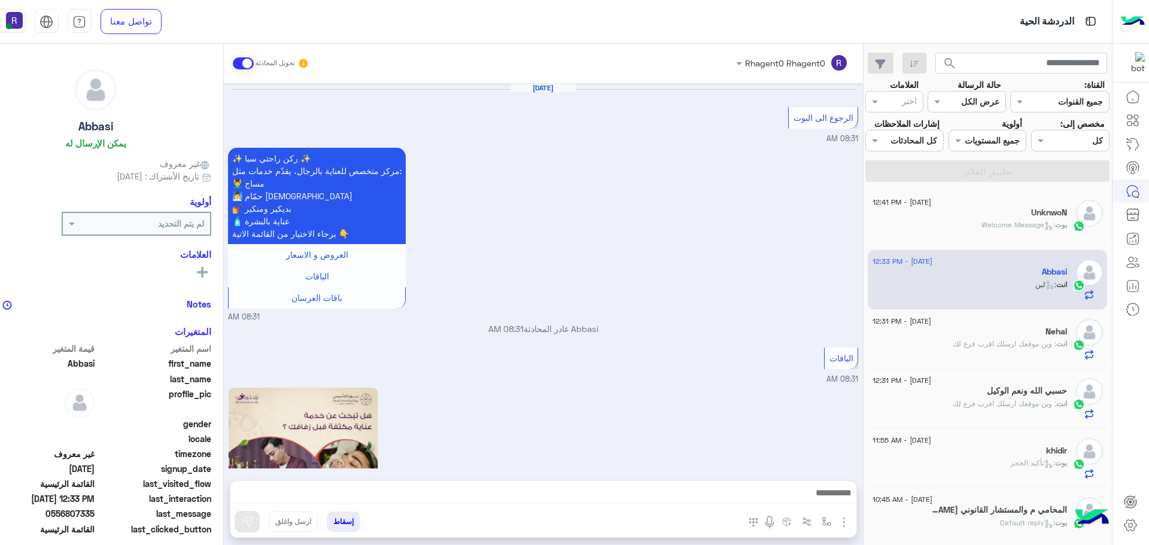
scroll to position [1519, 0]
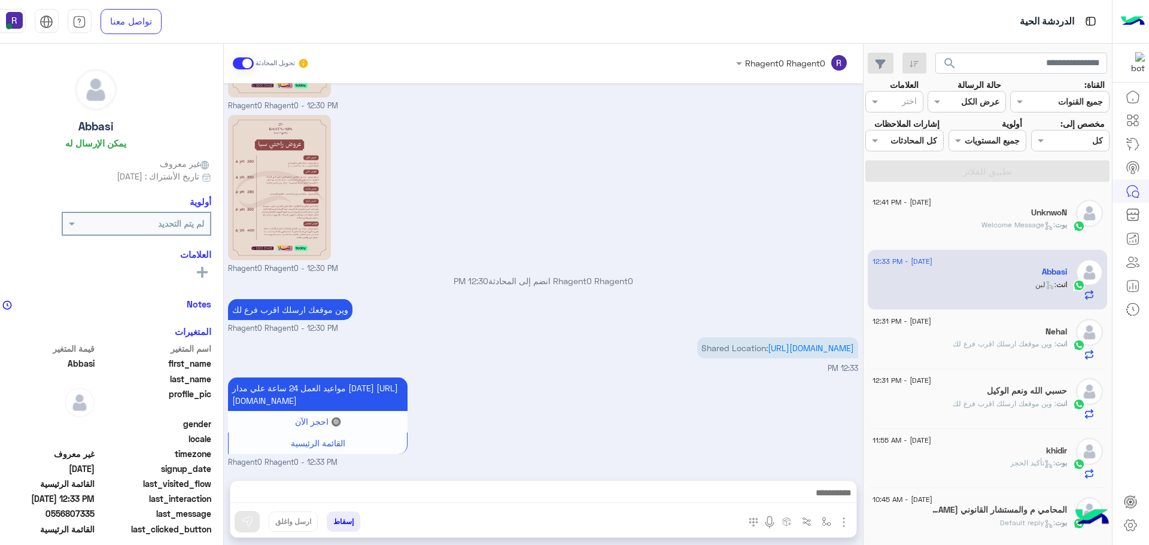
click at [1007, 228] on span ": Welcome Message" at bounding box center [1019, 224] width 74 height 9
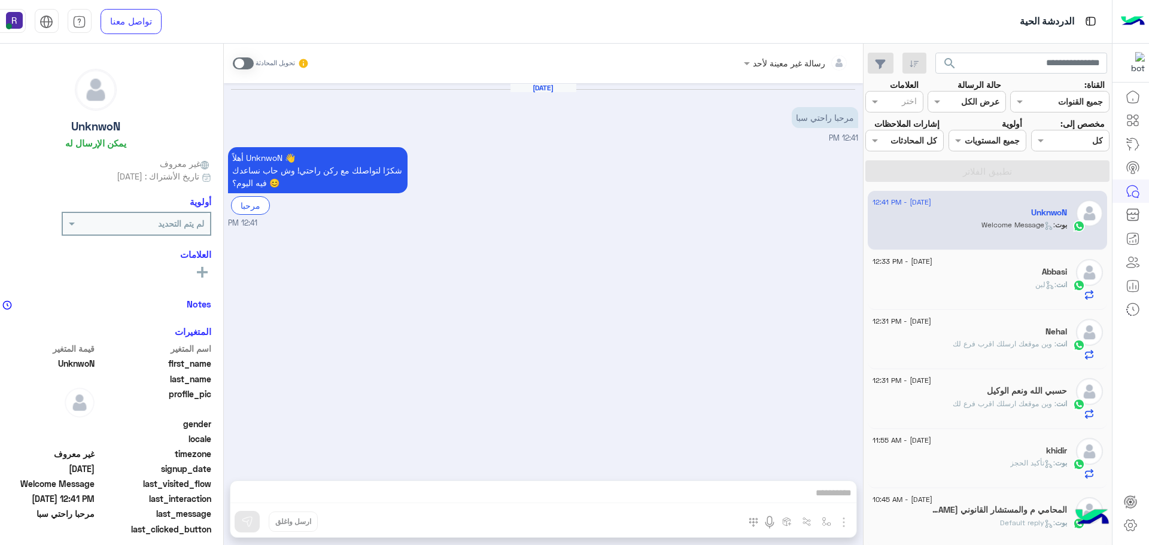
click at [242, 62] on span at bounding box center [243, 63] width 21 height 12
click at [838, 521] on img "button" at bounding box center [844, 522] width 14 height 14
click at [837, 497] on img at bounding box center [842, 497] width 10 height 14
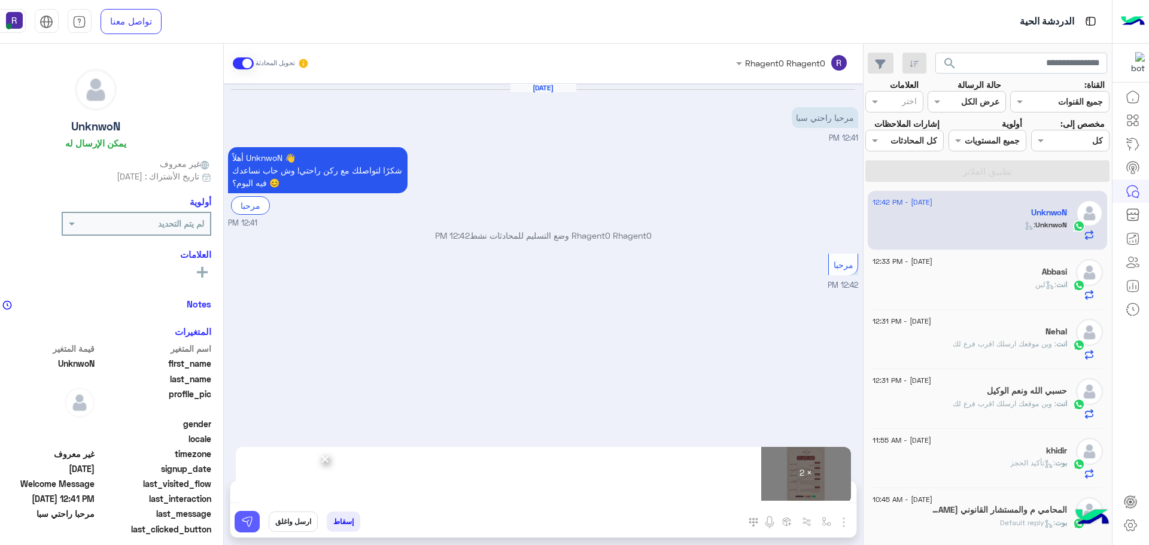
click at [241, 524] on img at bounding box center [247, 522] width 12 height 12
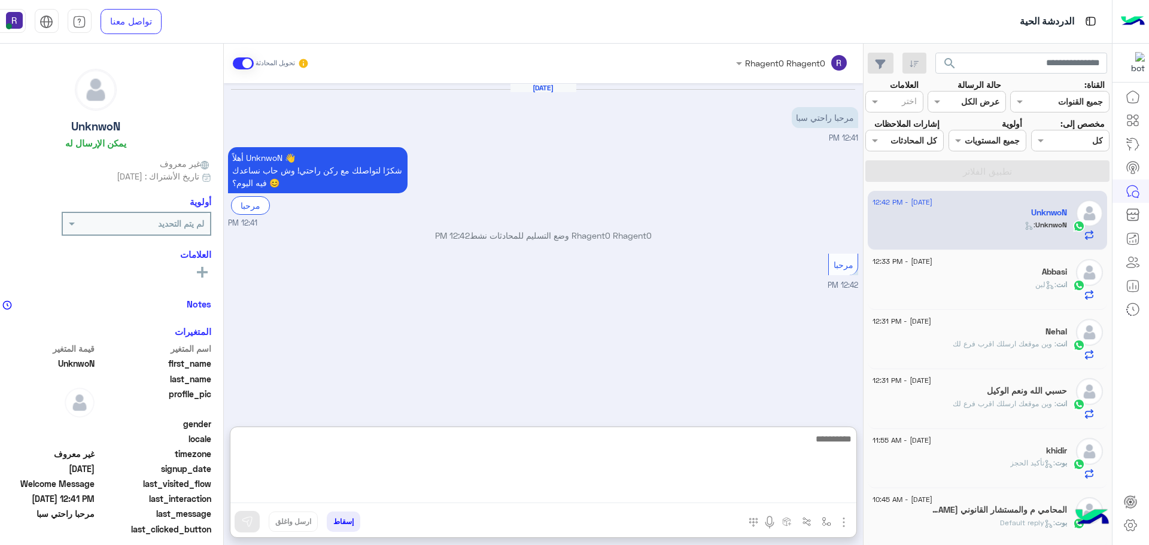
paste textarea "**********"
type textarea "**********"
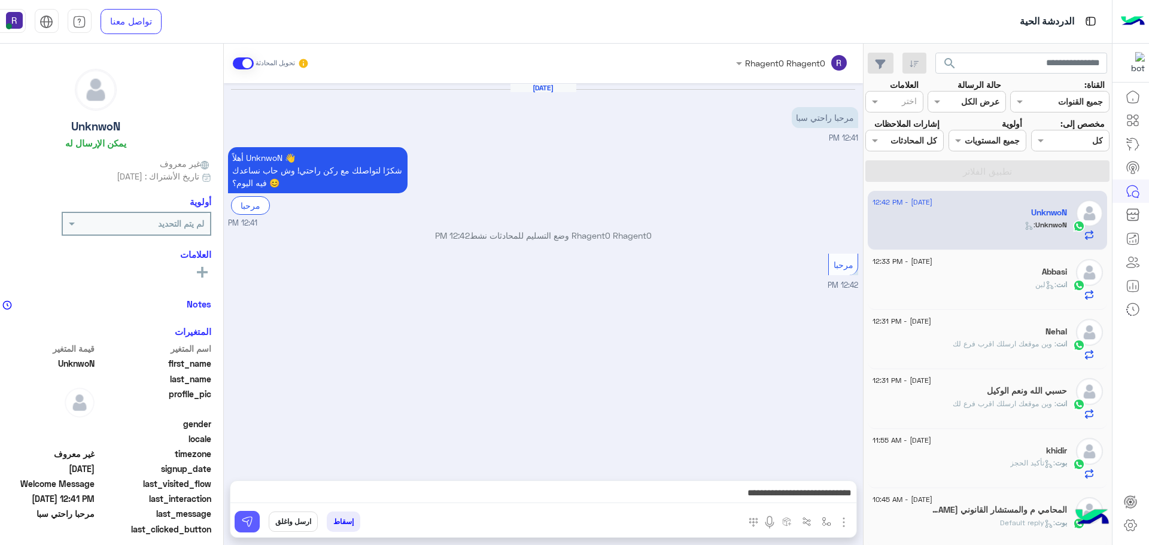
click at [241, 521] on img at bounding box center [247, 522] width 12 height 12
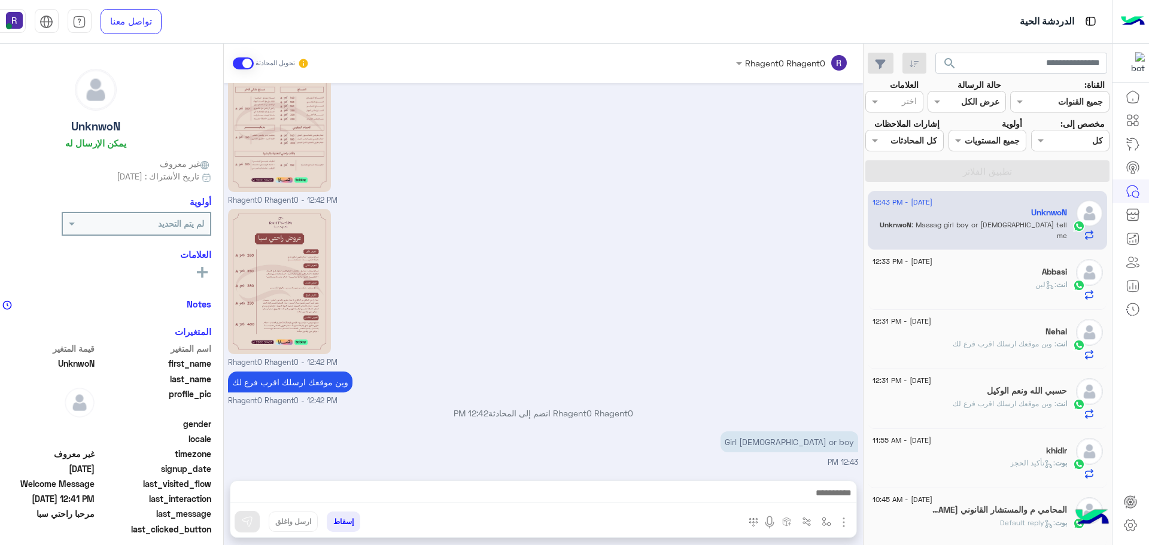
scroll to position [288, 0]
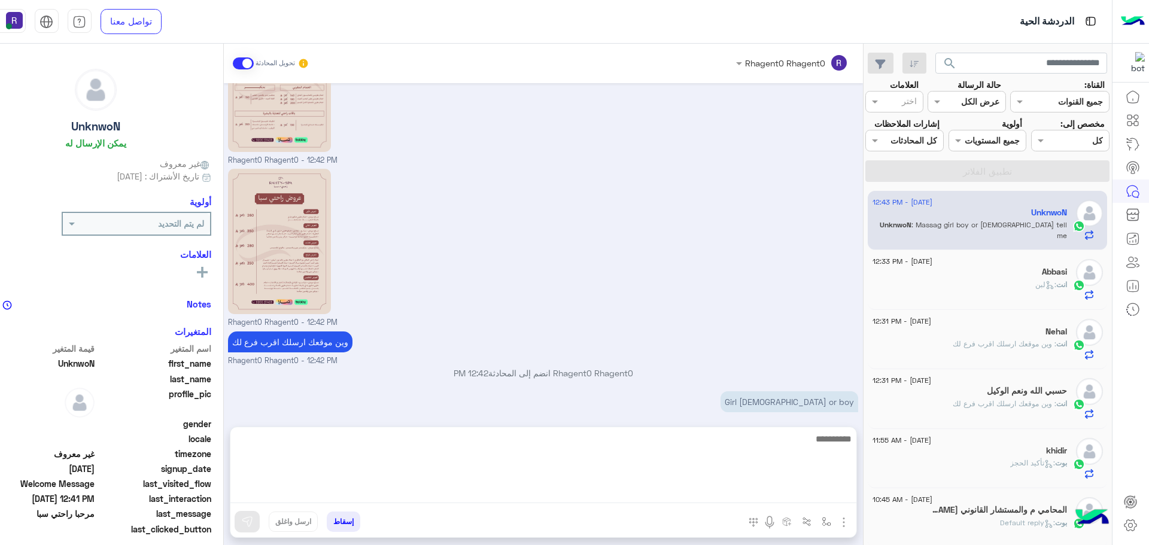
click at [540, 494] on textarea at bounding box center [543, 468] width 626 height 72
type textarea "*********"
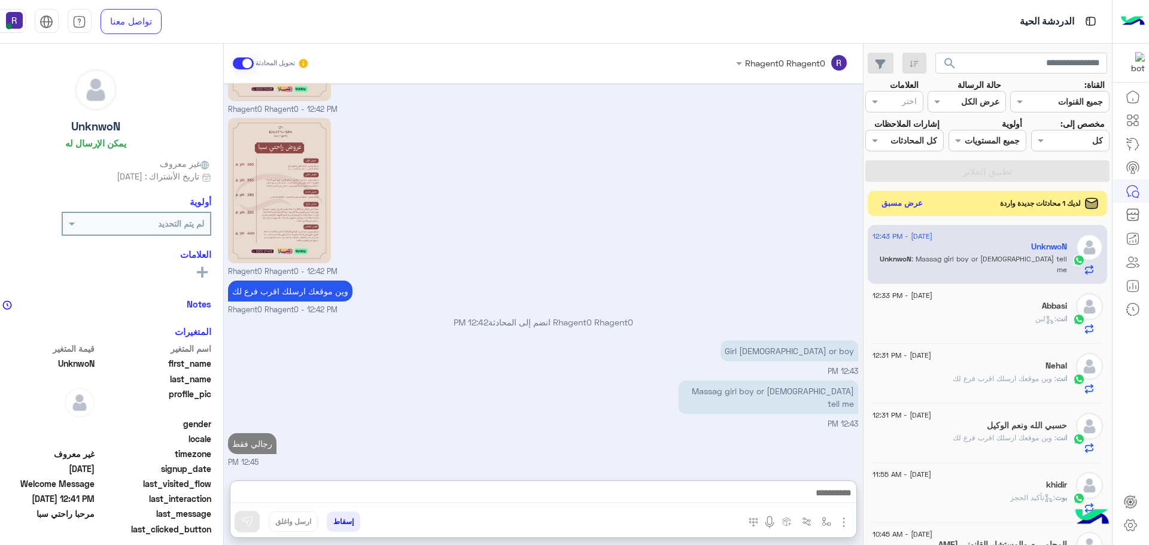
click at [892, 203] on button "عرض مسبق" at bounding box center [902, 203] width 50 height 16
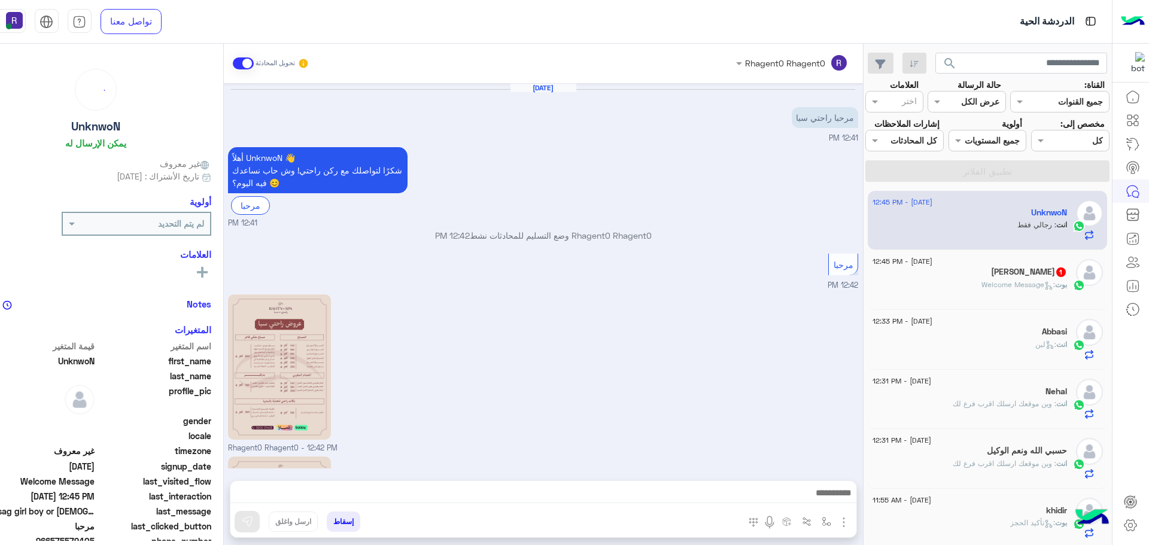
scroll to position [326, 0]
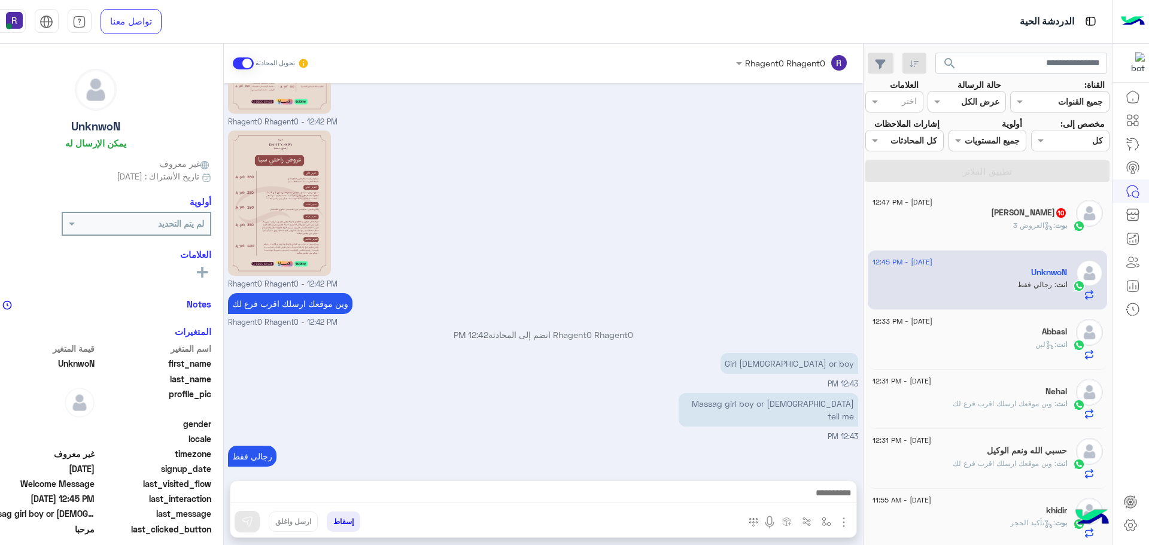
click at [991, 219] on div "MOHAMED ABOROMAN 10" at bounding box center [970, 214] width 195 height 13
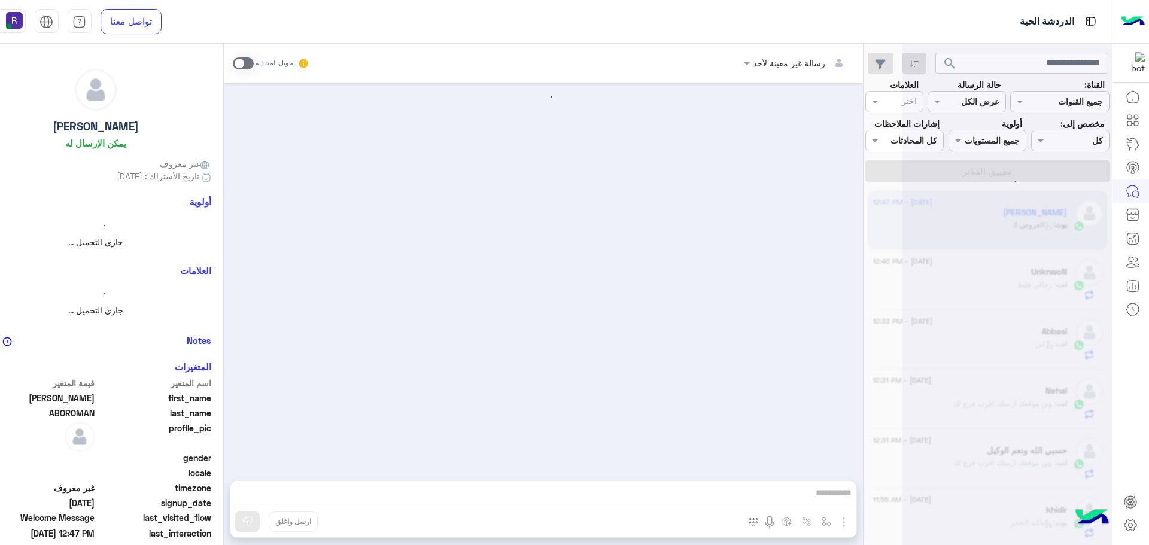
scroll to position [1712, 0]
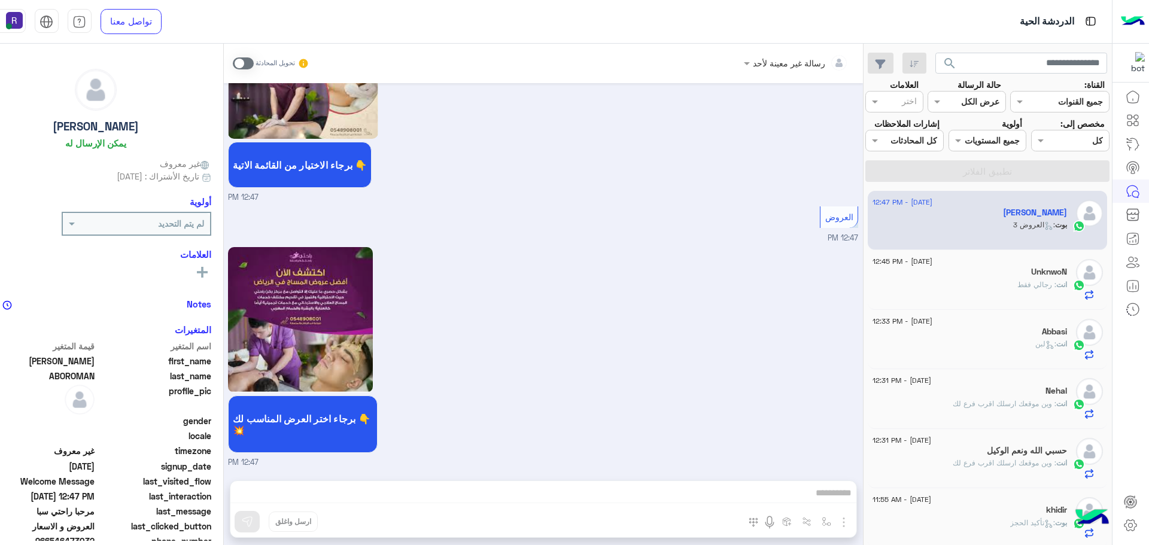
click at [241, 63] on span at bounding box center [243, 63] width 21 height 12
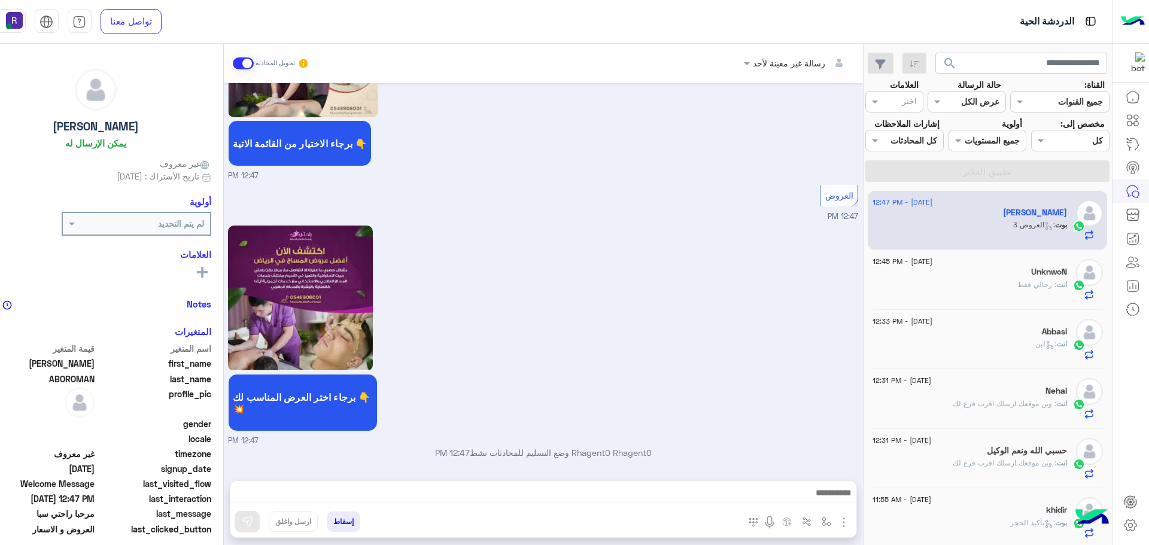
scroll to position [1734, 0]
click at [838, 520] on img "button" at bounding box center [844, 522] width 14 height 14
click at [829, 500] on button "الصور" at bounding box center [825, 496] width 51 height 24
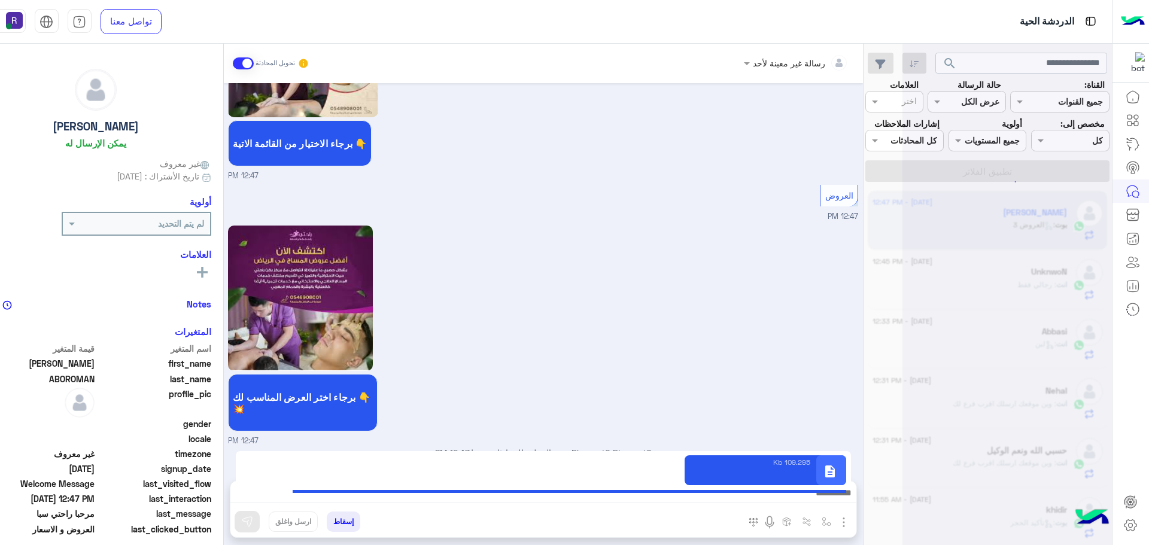
scroll to position [1774, 0]
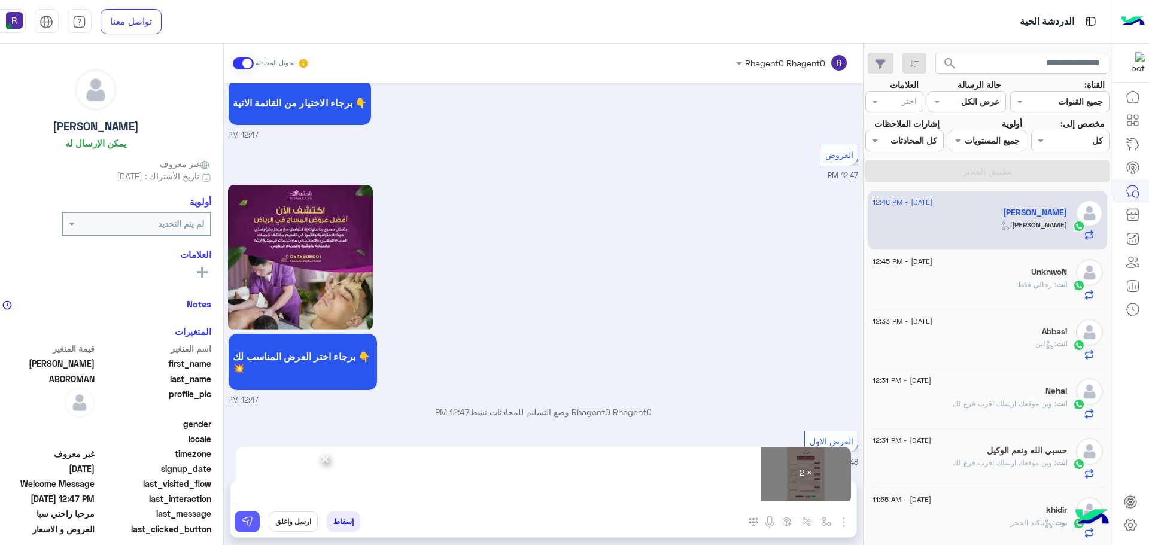
click at [241, 523] on img at bounding box center [247, 522] width 12 height 12
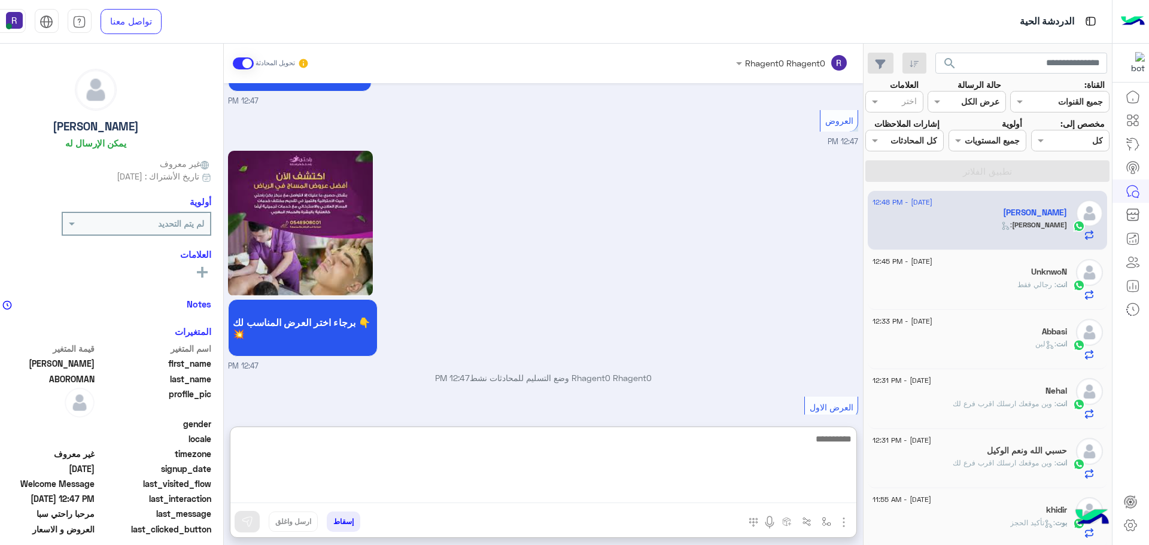
paste textarea "**********"
type textarea "**********"
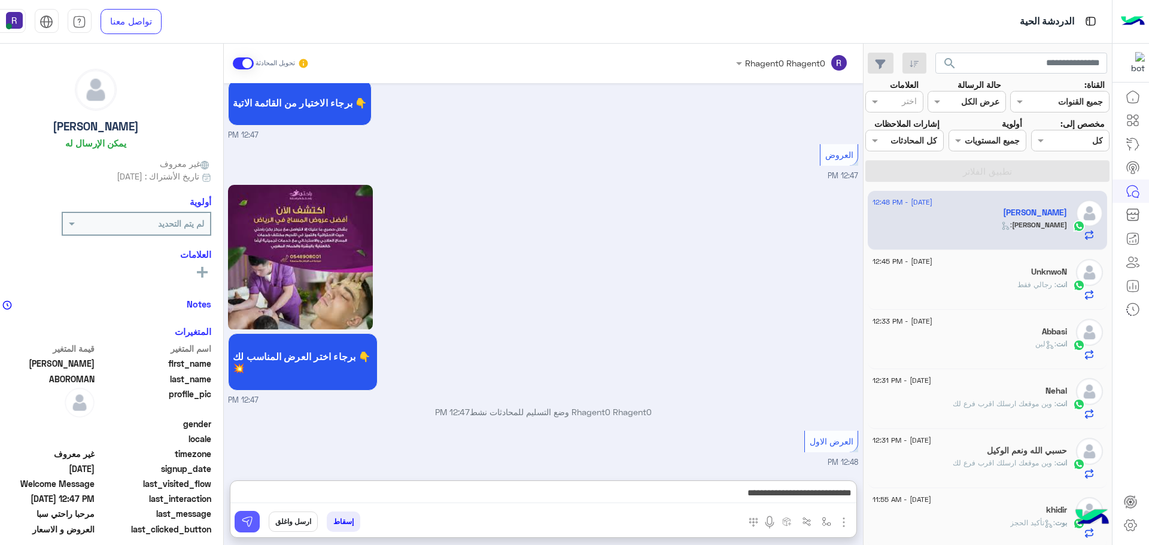
click at [247, 523] on img at bounding box center [247, 522] width 12 height 12
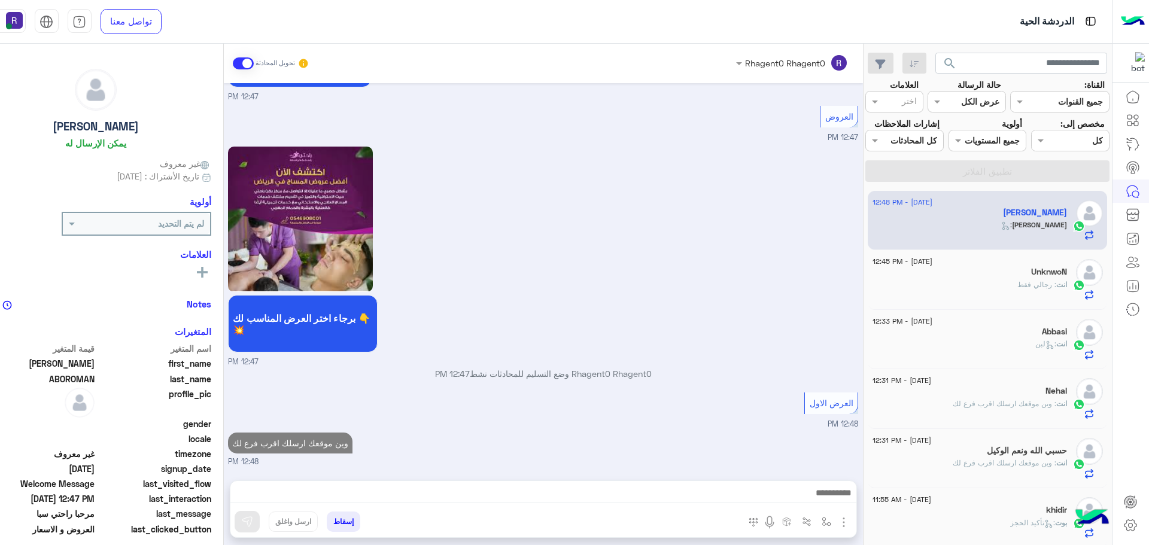
scroll to position [1813, 0]
click at [1027, 290] on div "انت : رجالي فقط" at bounding box center [970, 290] width 195 height 21
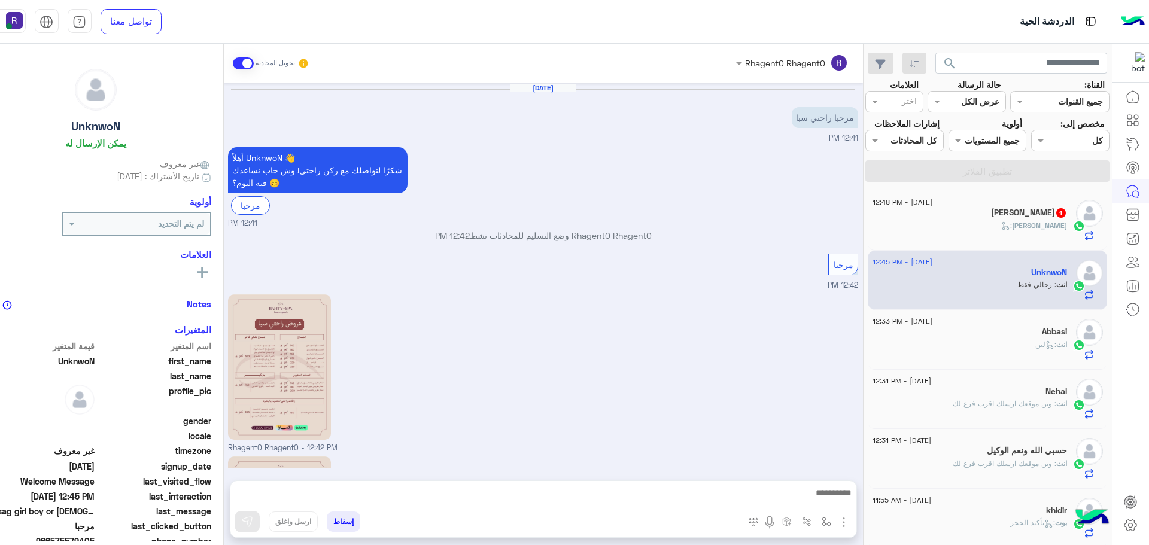
scroll to position [326, 0]
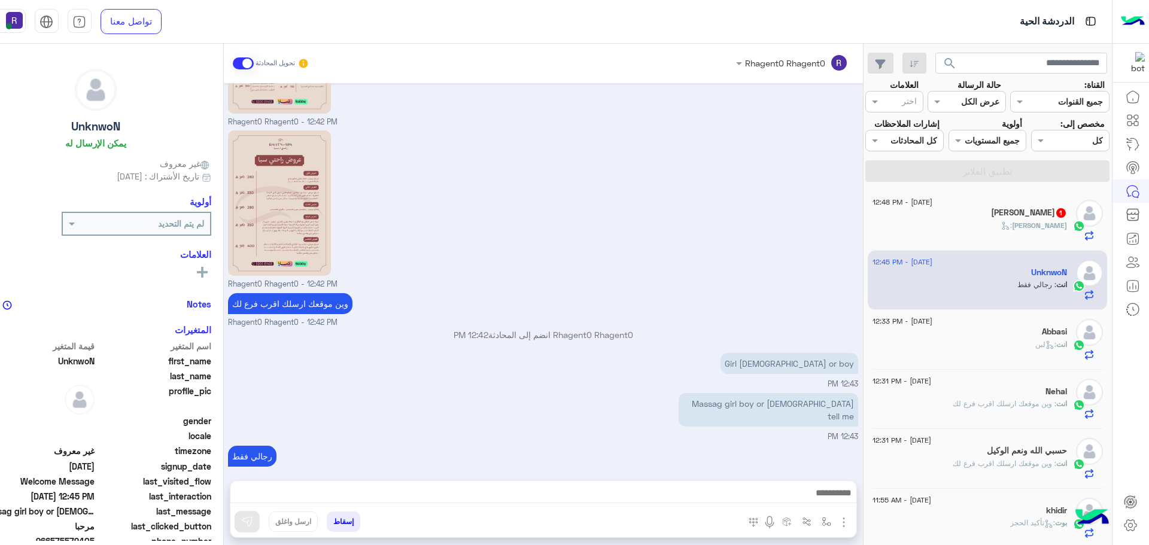
click at [1012, 221] on span ":" at bounding box center [1007, 225] width 11 height 9
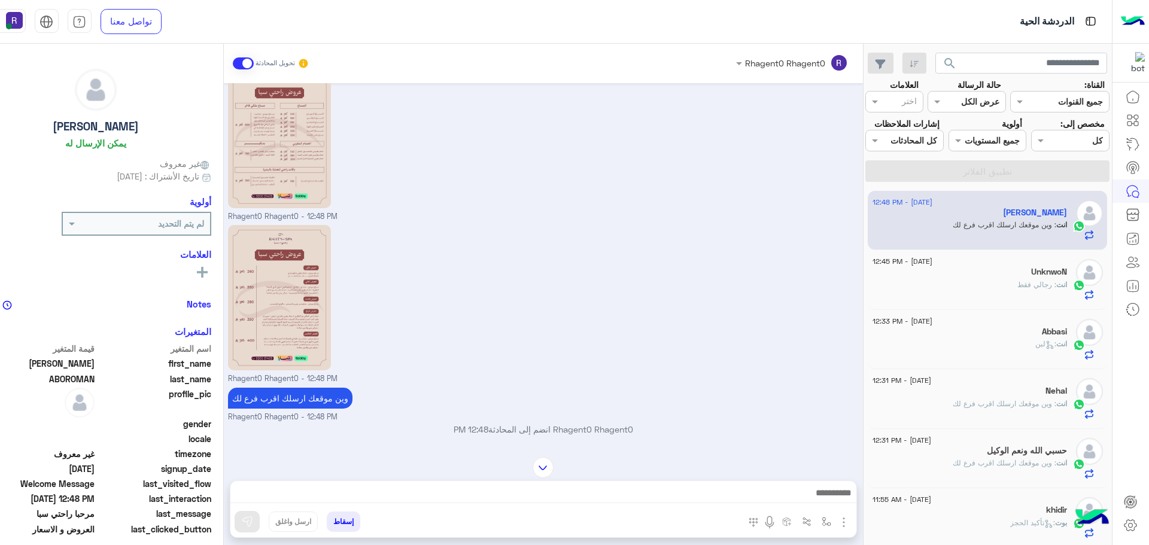
scroll to position [2034, 0]
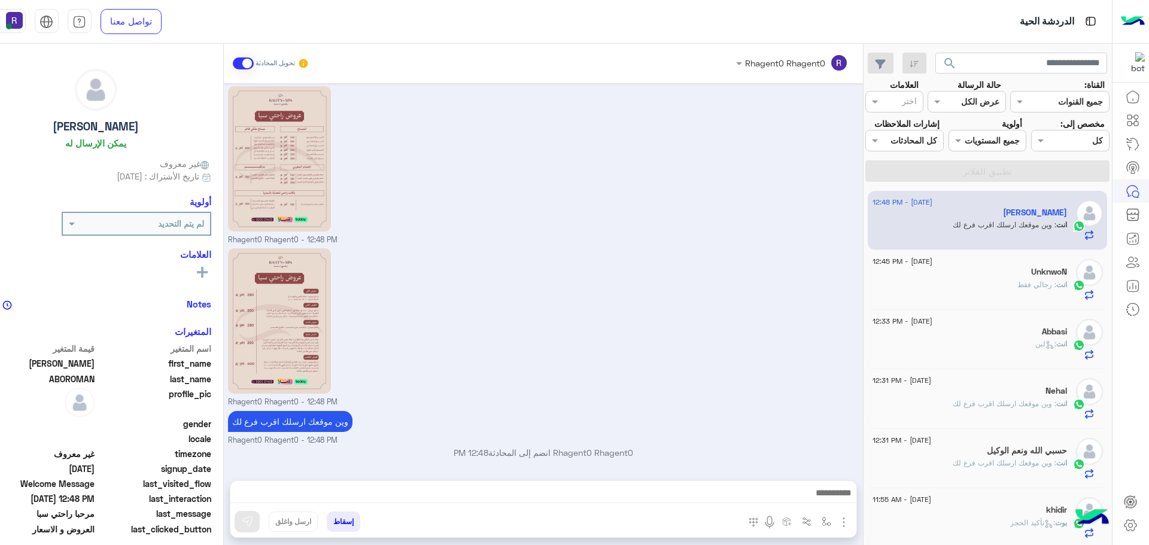
click at [1046, 344] on icon at bounding box center [1050, 345] width 9 height 9
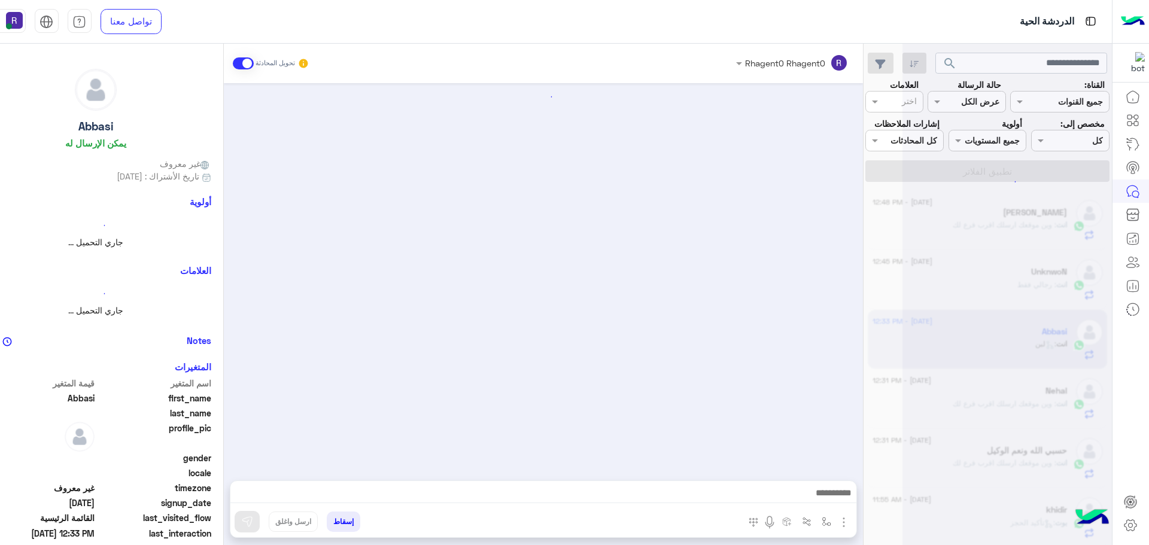
scroll to position [1519, 0]
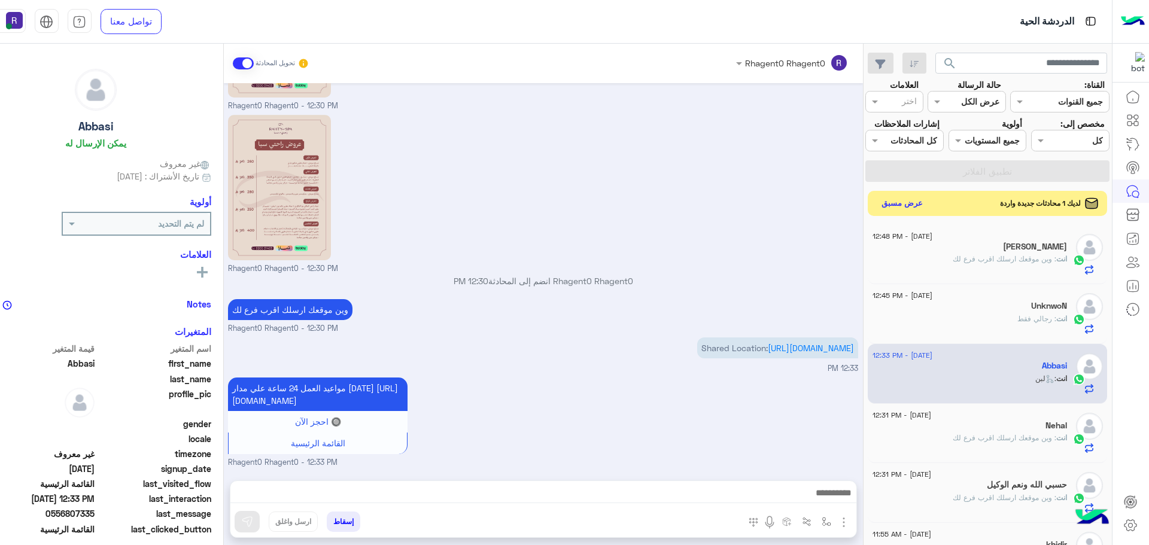
click at [914, 208] on button "عرض مسبق" at bounding box center [902, 203] width 50 height 16
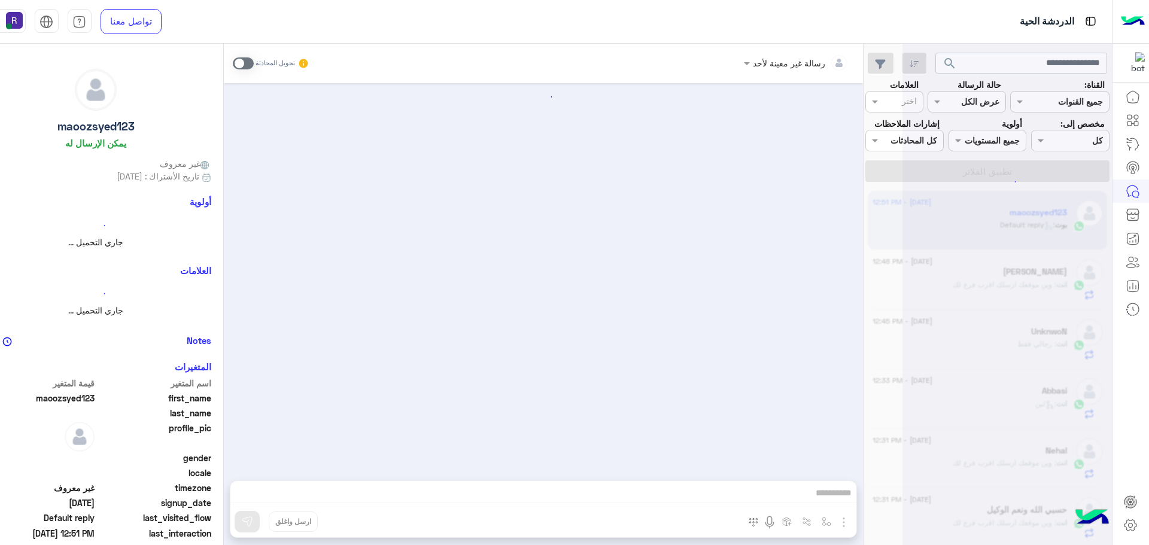
scroll to position [104, 0]
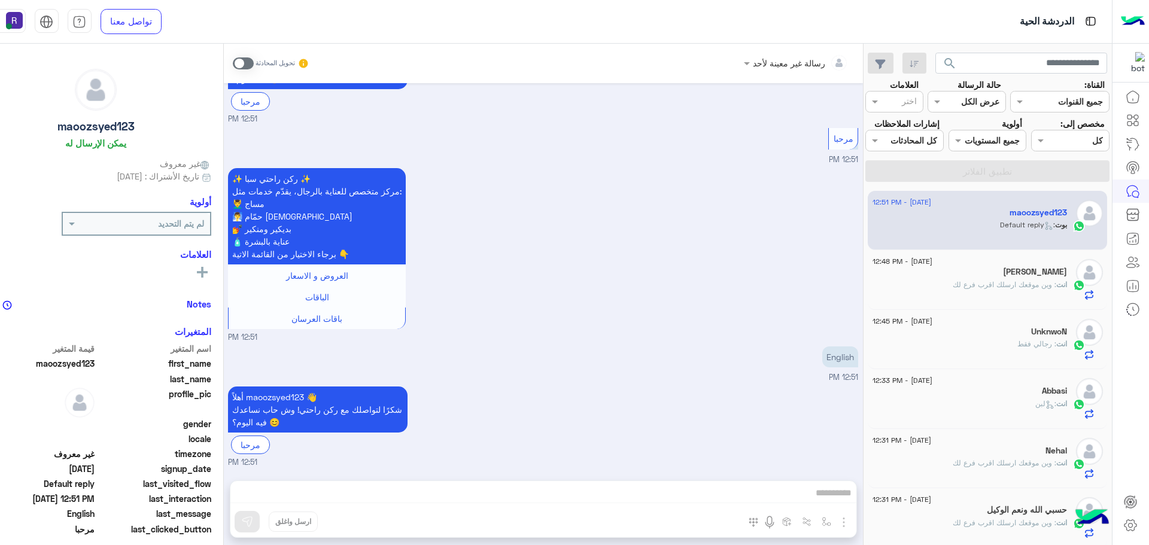
click at [945, 290] on div "انت : وين موقعك ارسلك اقرب فرع لك" at bounding box center [970, 290] width 195 height 21
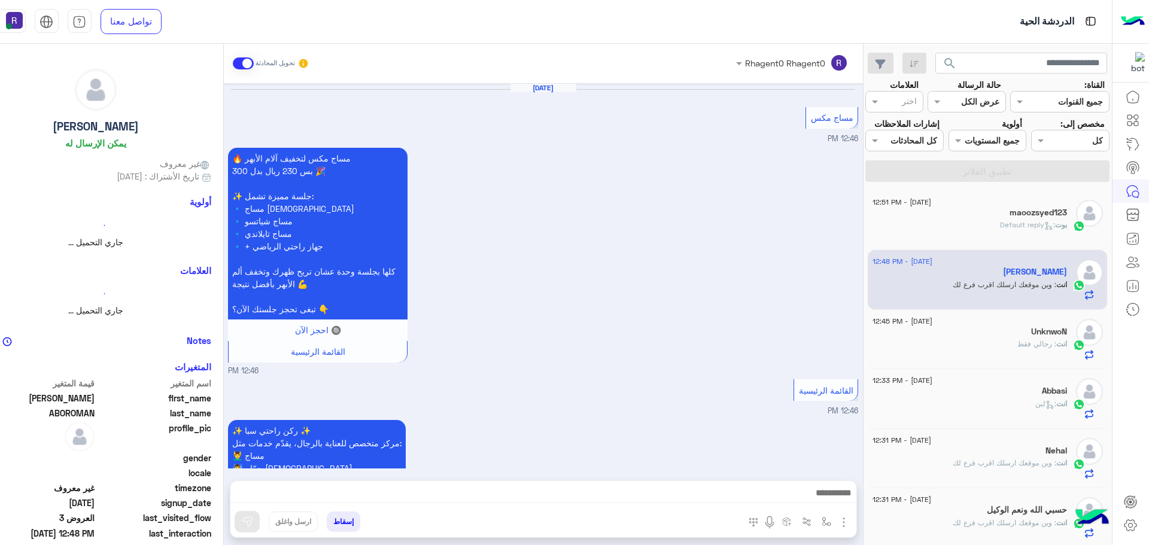
scroll to position [1700, 0]
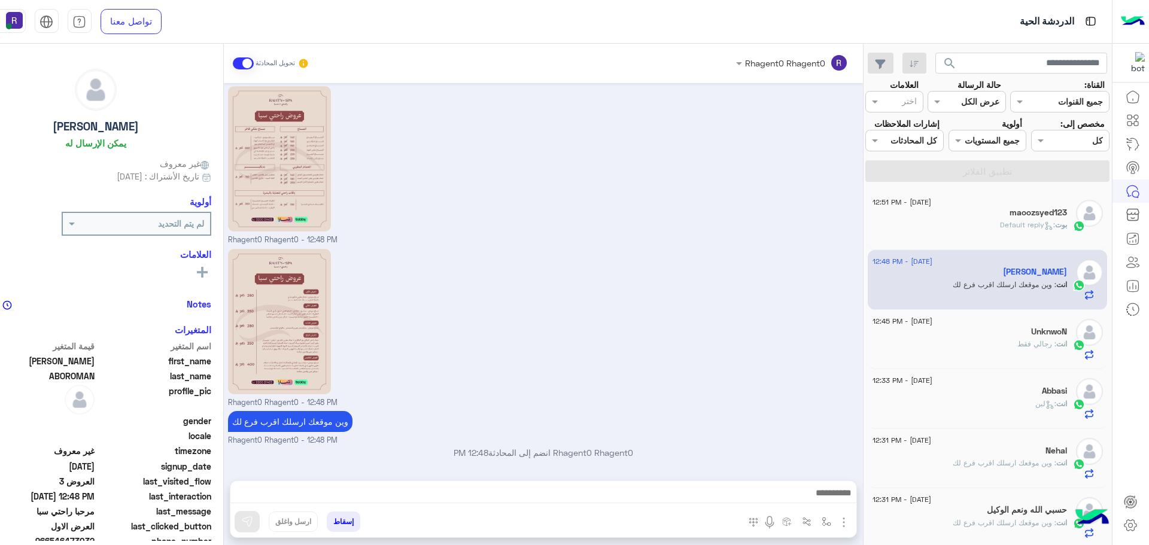
click at [1015, 339] on div "انت : رجالي فقط" at bounding box center [970, 349] width 195 height 21
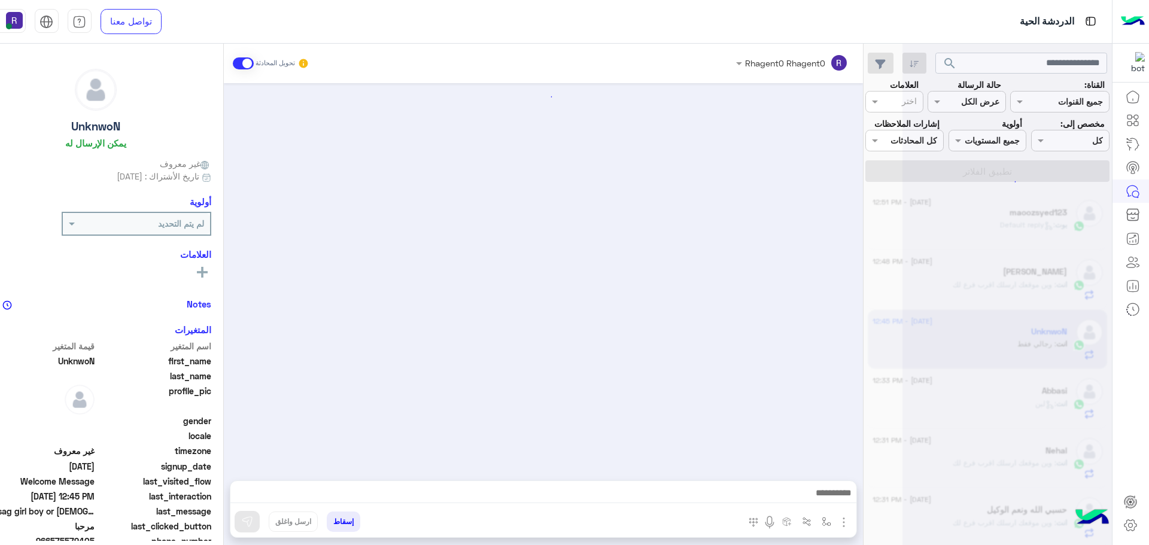
scroll to position [326, 0]
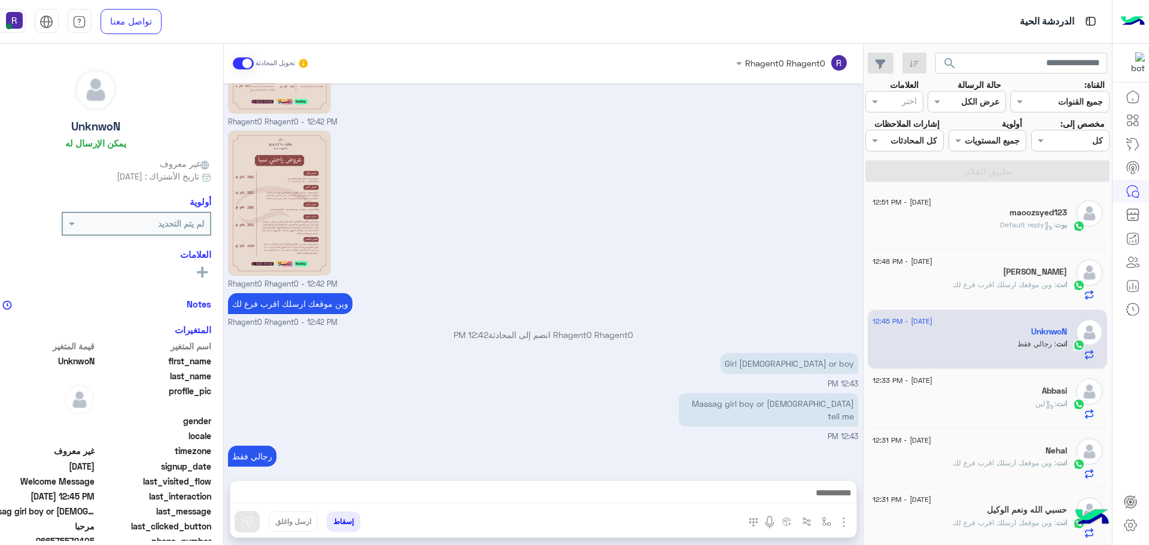
click at [1013, 400] on div "انت : لبن" at bounding box center [970, 409] width 195 height 21
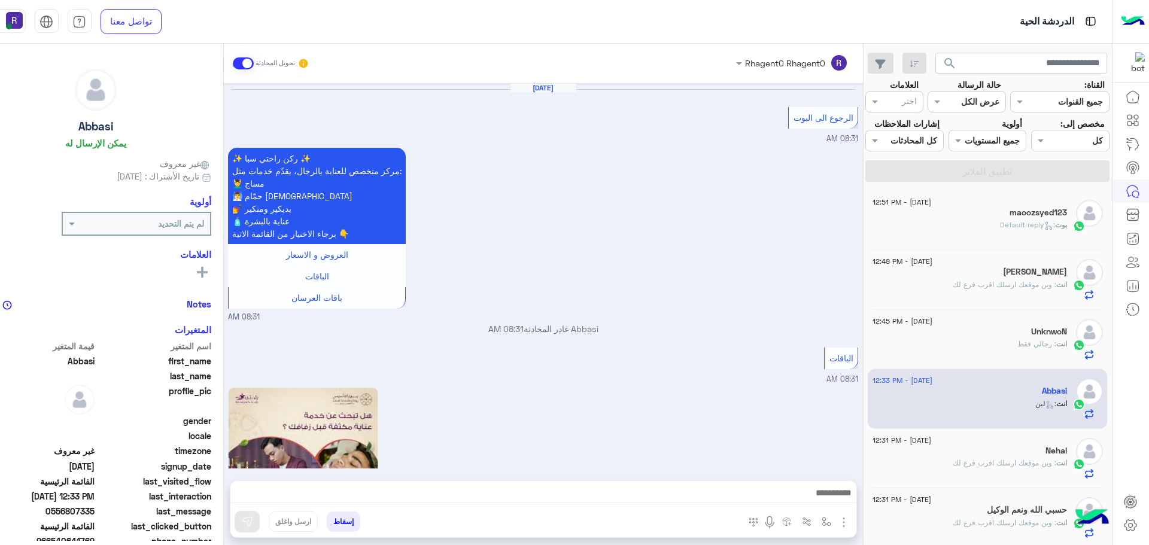
scroll to position [1519, 0]
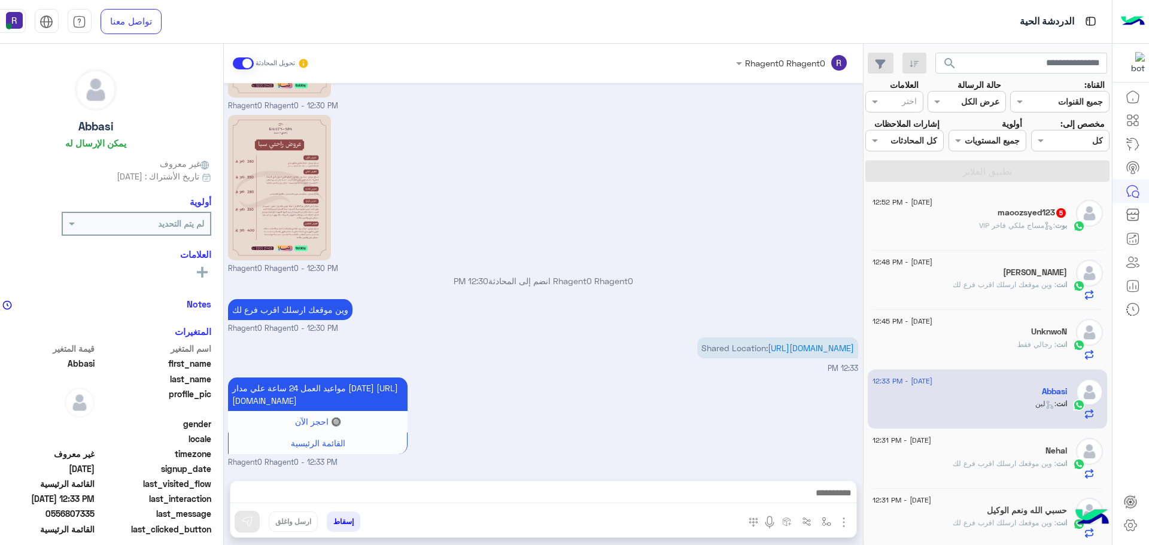
click at [1003, 214] on h5 "maoozsyed123 5" at bounding box center [1032, 213] width 69 height 10
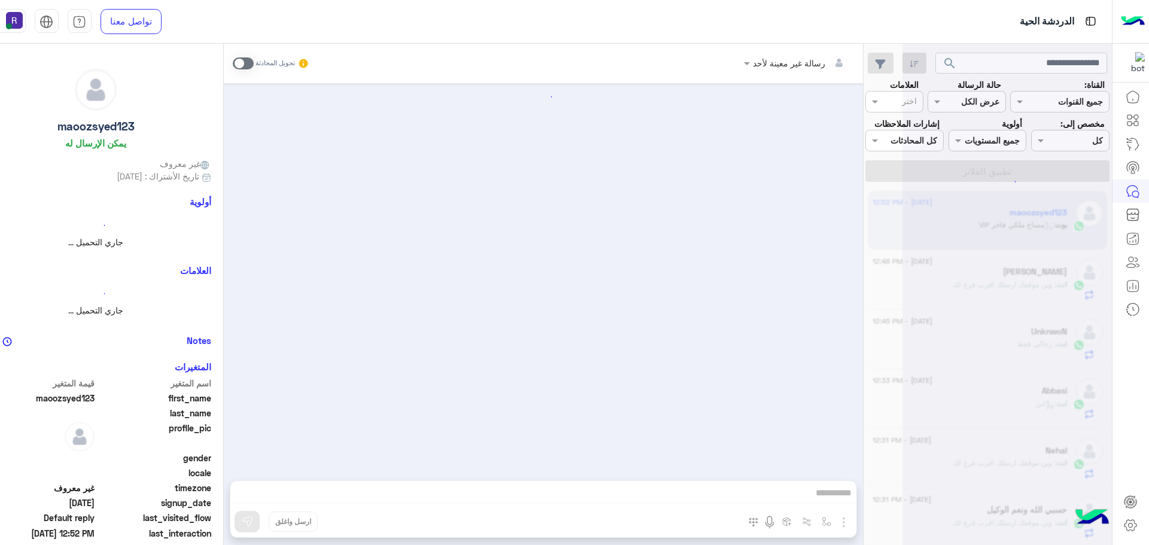
scroll to position [1267, 0]
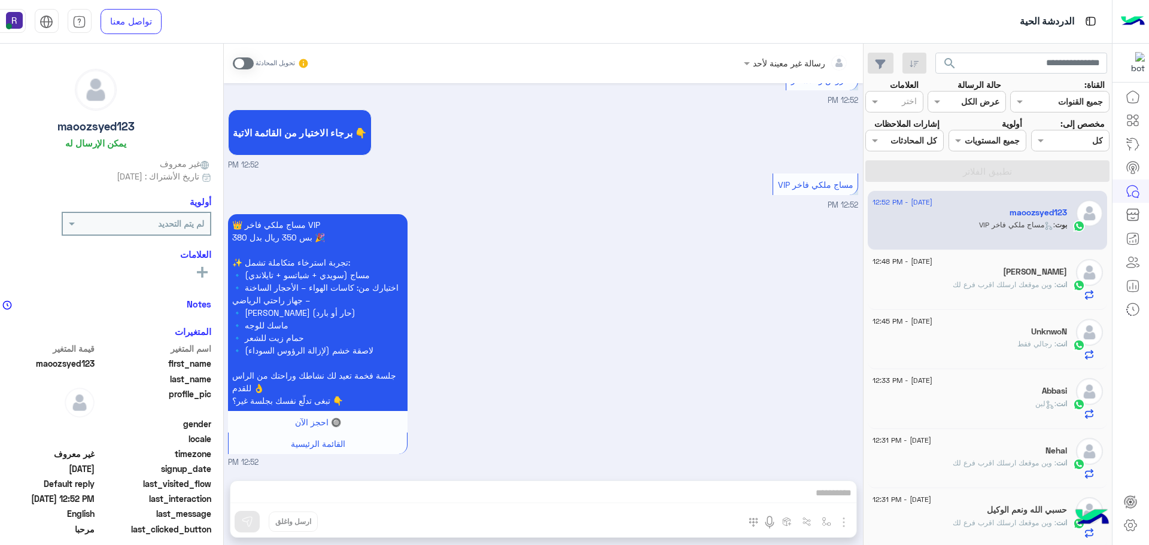
click at [240, 63] on span at bounding box center [243, 63] width 21 height 12
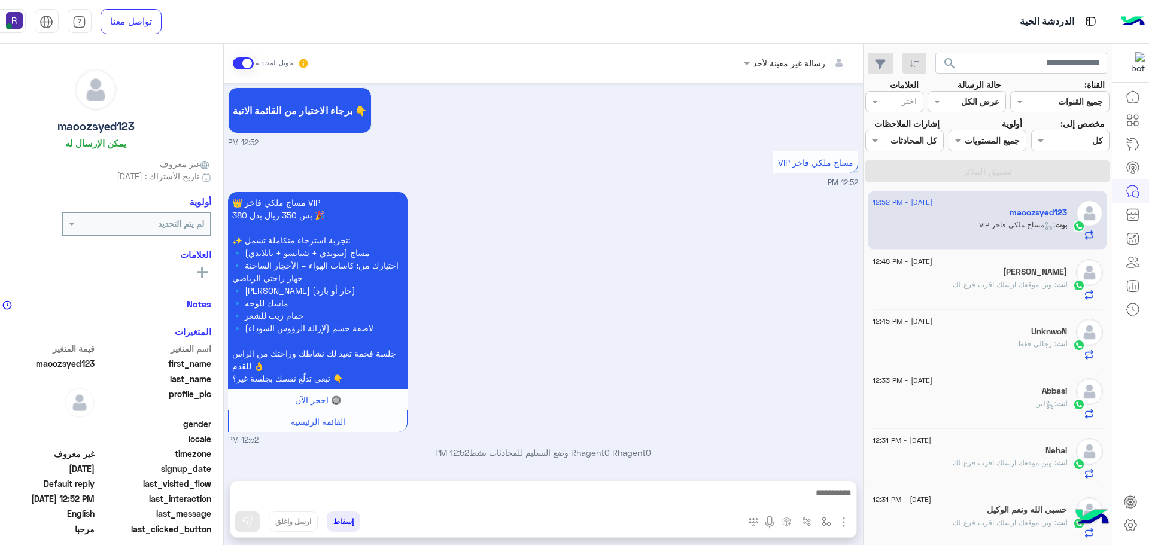
scroll to position [1289, 0]
click at [837, 523] on img "button" at bounding box center [844, 522] width 14 height 14
click at [828, 500] on button "الصور" at bounding box center [825, 496] width 51 height 24
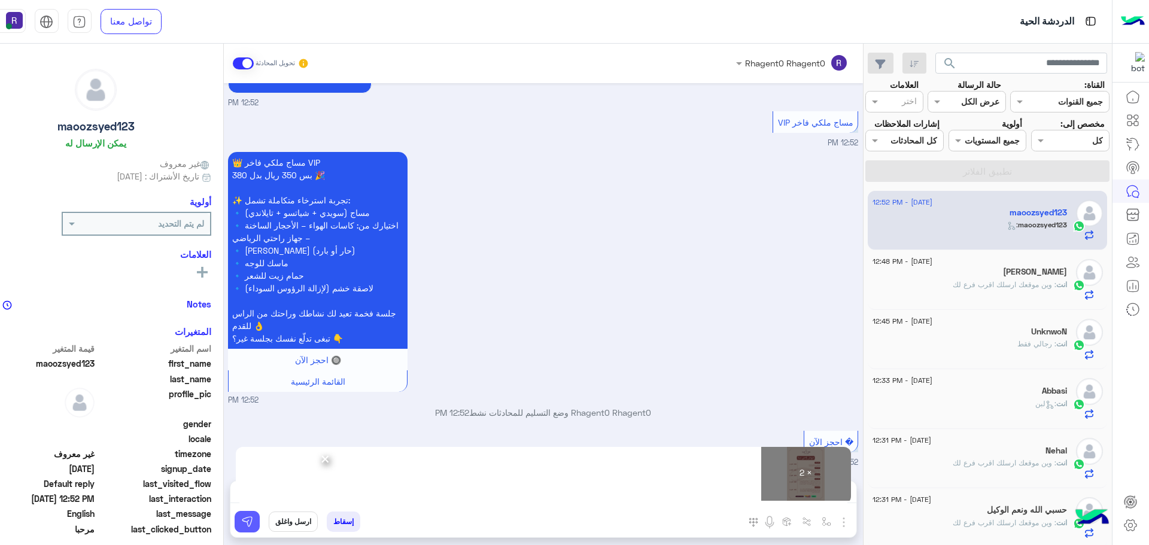
click at [246, 521] on img at bounding box center [247, 522] width 12 height 12
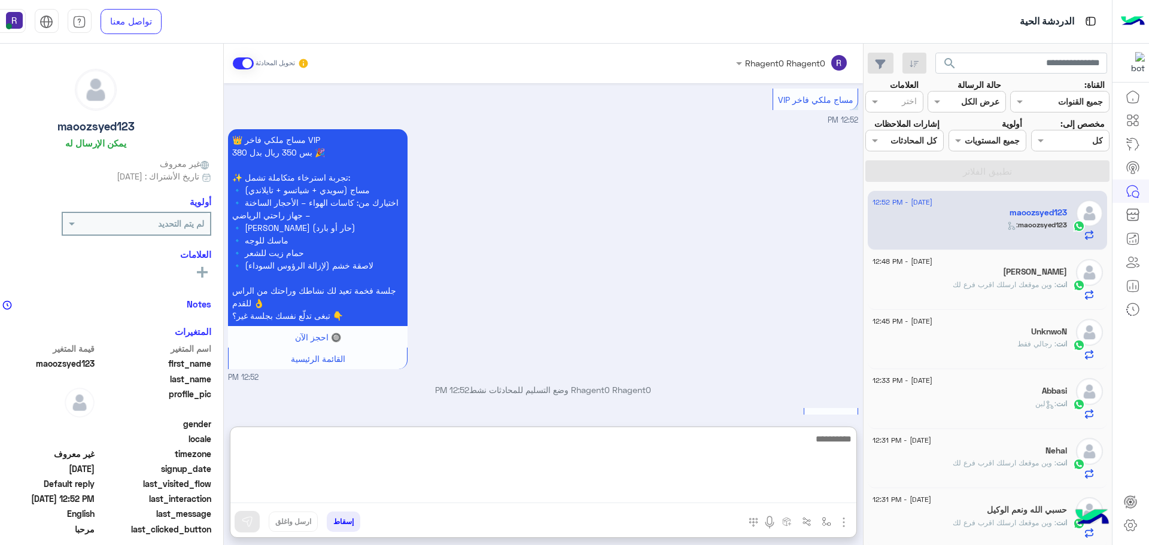
paste textarea "**********"
type textarea "**********"
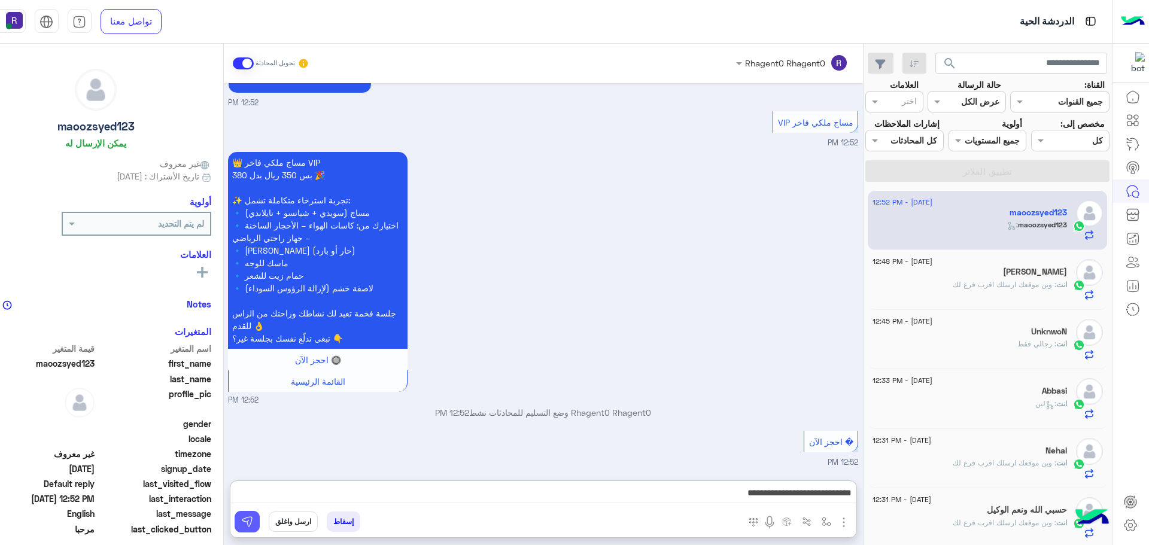
click at [244, 526] on img at bounding box center [247, 522] width 12 height 12
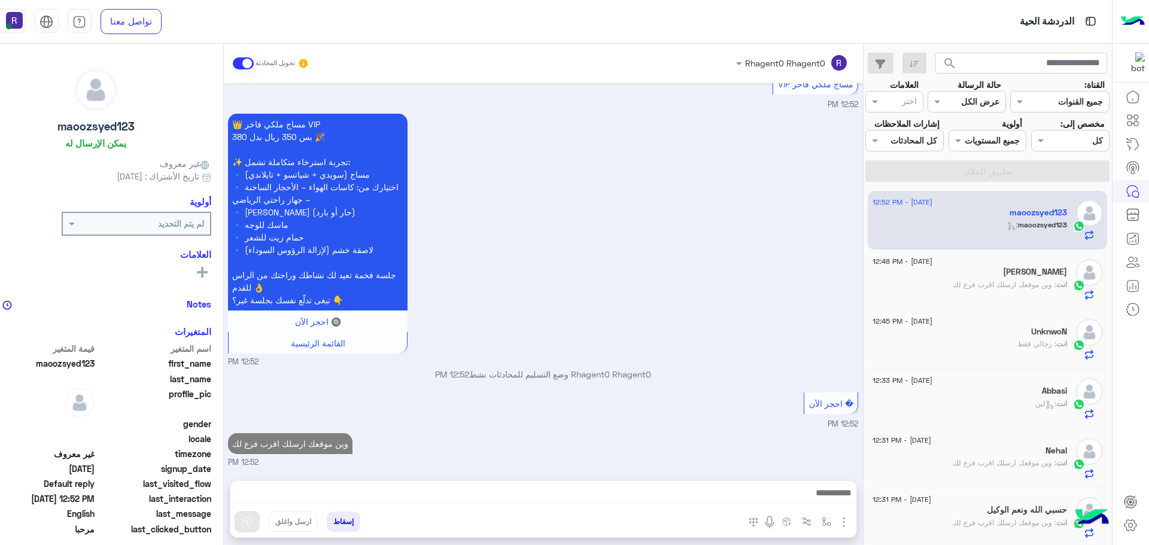
click at [958, 271] on div "MOHAMED ABOROMAN" at bounding box center [970, 273] width 195 height 13
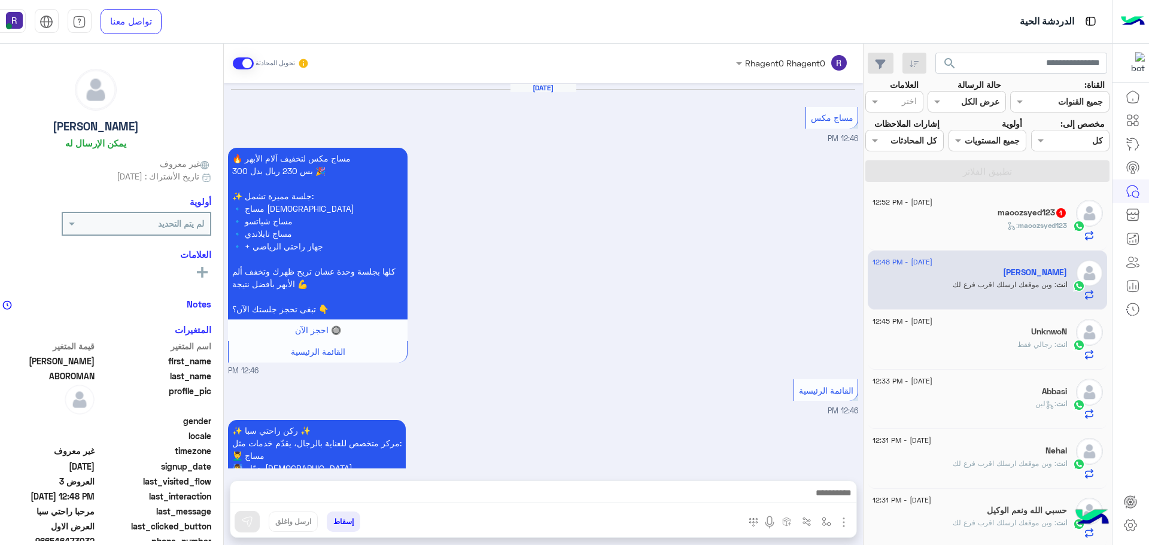
scroll to position [1700, 0]
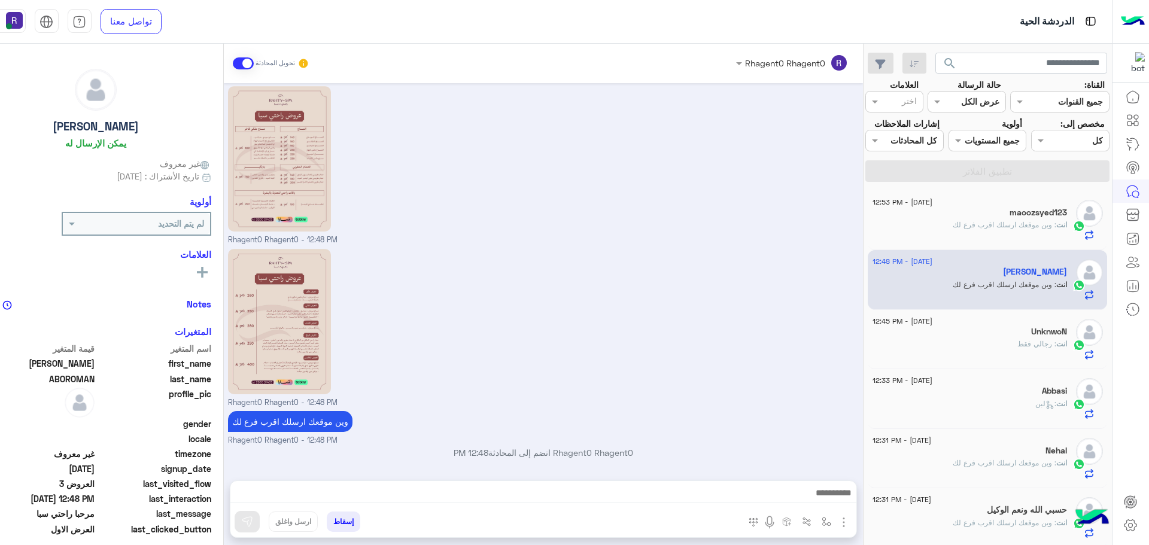
click at [1005, 214] on div "maoozsyed123" at bounding box center [970, 214] width 195 height 13
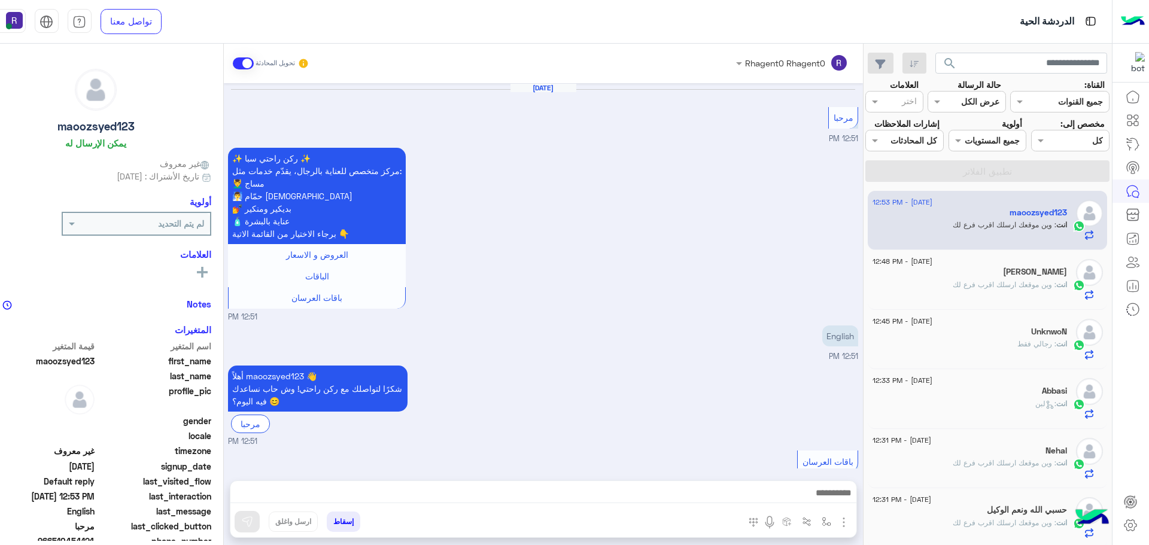
scroll to position [1589, 0]
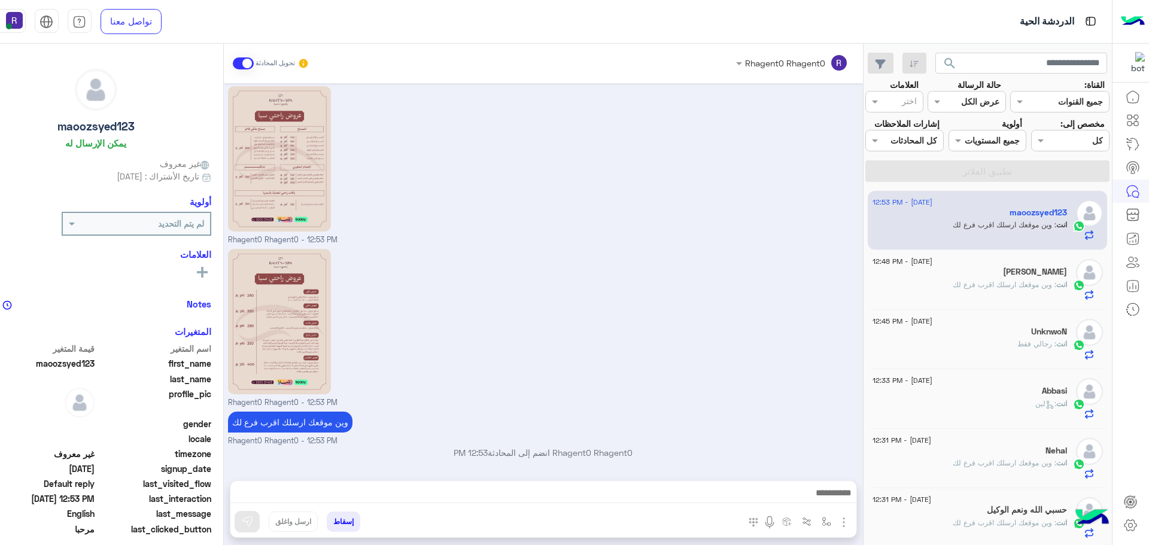
click at [1006, 284] on span ": وين موقعك ارسلك اقرب فرع لك" at bounding box center [1005, 284] width 104 height 9
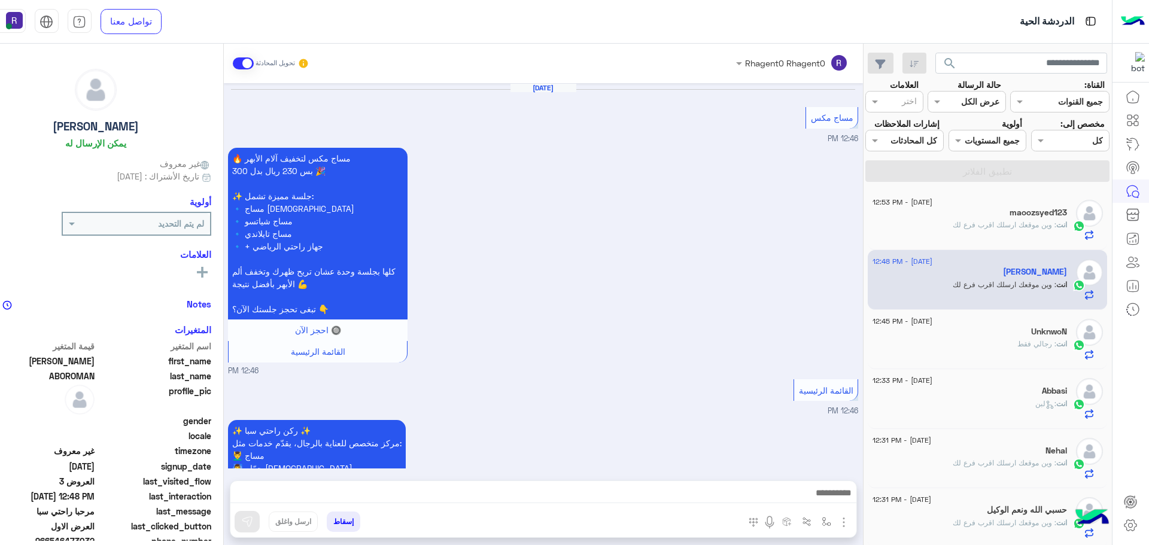
scroll to position [1700, 0]
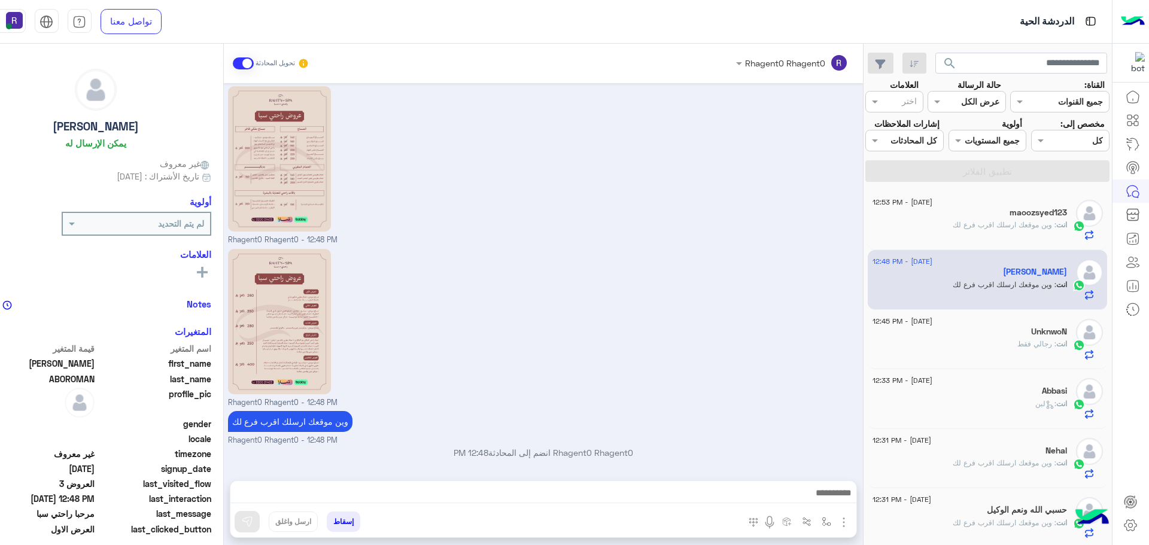
click at [1030, 329] on div "UnknwoN" at bounding box center [970, 333] width 195 height 13
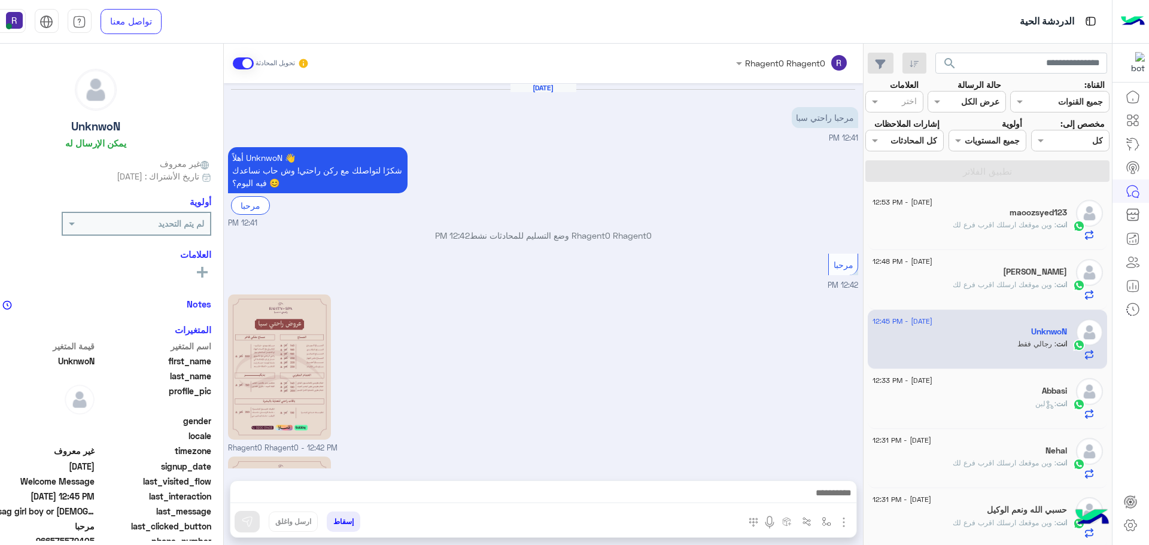
scroll to position [326, 0]
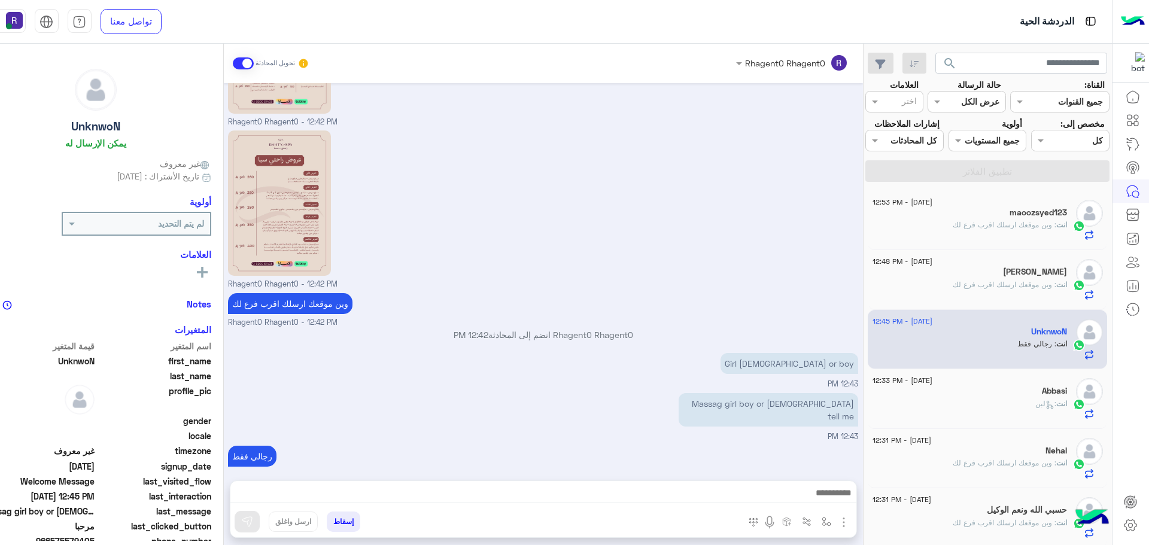
click at [1020, 281] on span ": وين موقعك ارسلك اقرب فرع لك" at bounding box center [1005, 284] width 104 height 9
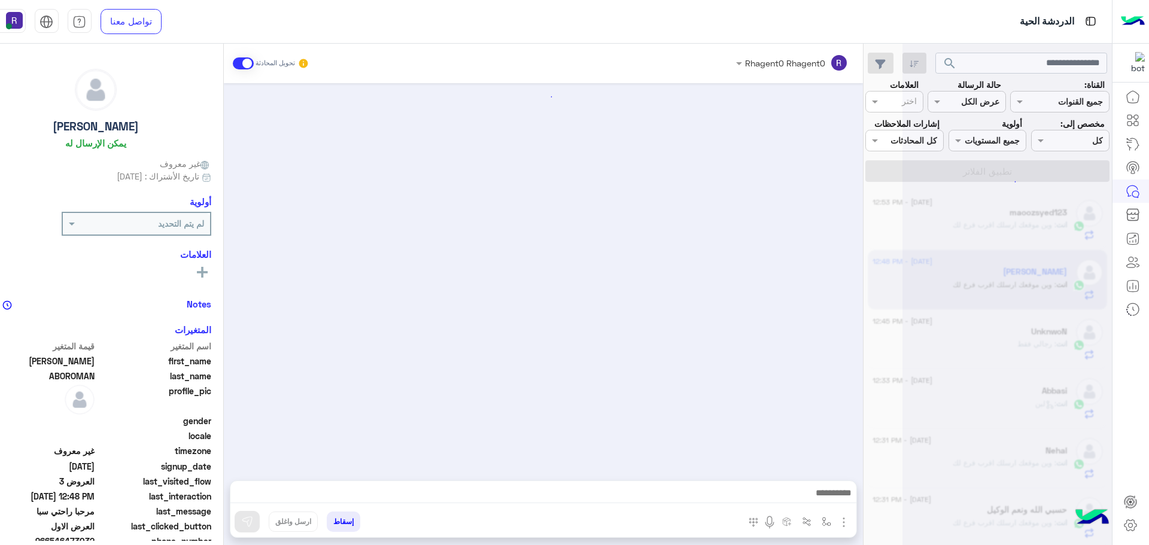
scroll to position [1700, 0]
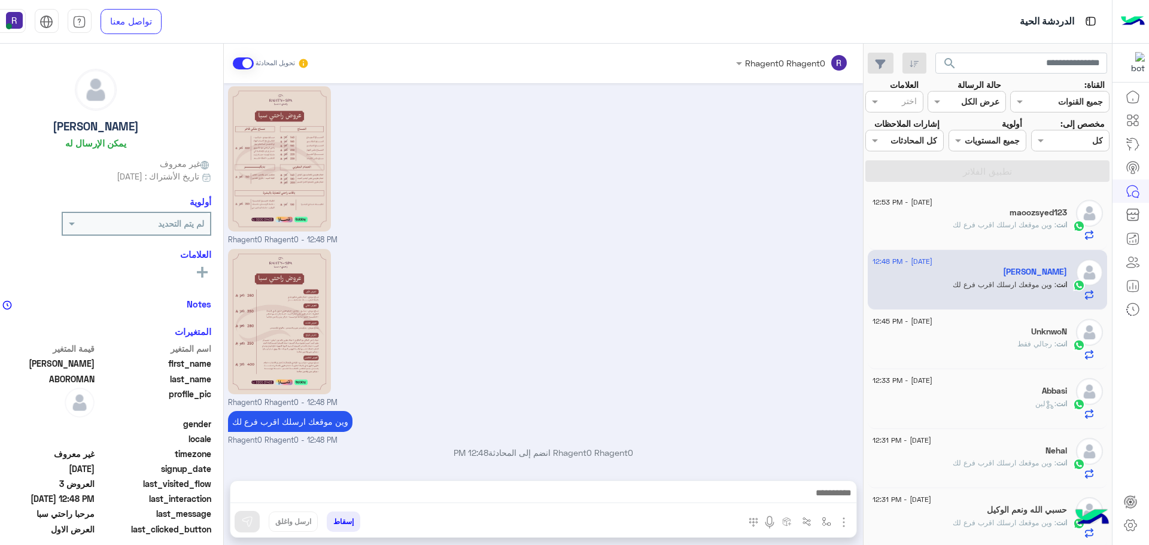
click at [1019, 230] on p "انت : وين موقعك ارسلك اقرب فرع لك" at bounding box center [1010, 225] width 114 height 11
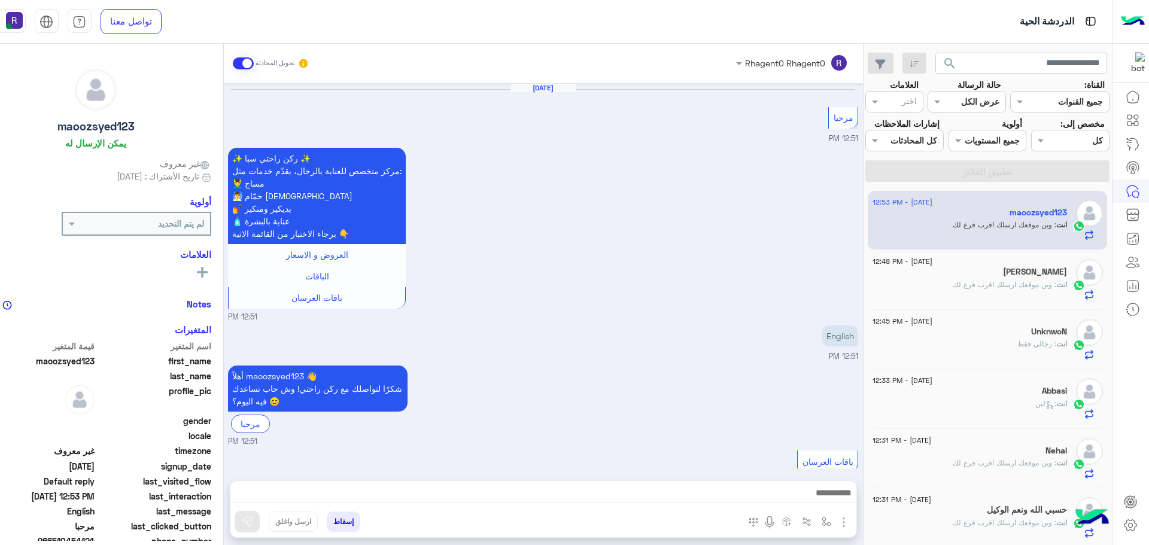
scroll to position [1589, 0]
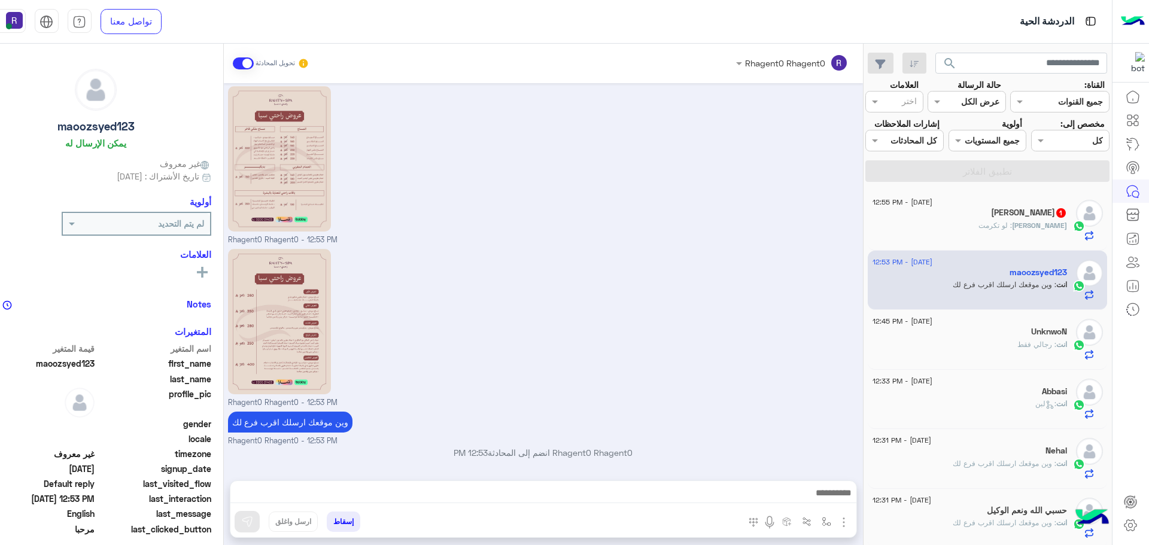
click at [733, 183] on div "Rhagent0 Rhagent0 - 12:53 PM" at bounding box center [543, 164] width 630 height 163
click at [1012, 227] on span ": لو تكرمت" at bounding box center [996, 225] width 34 height 9
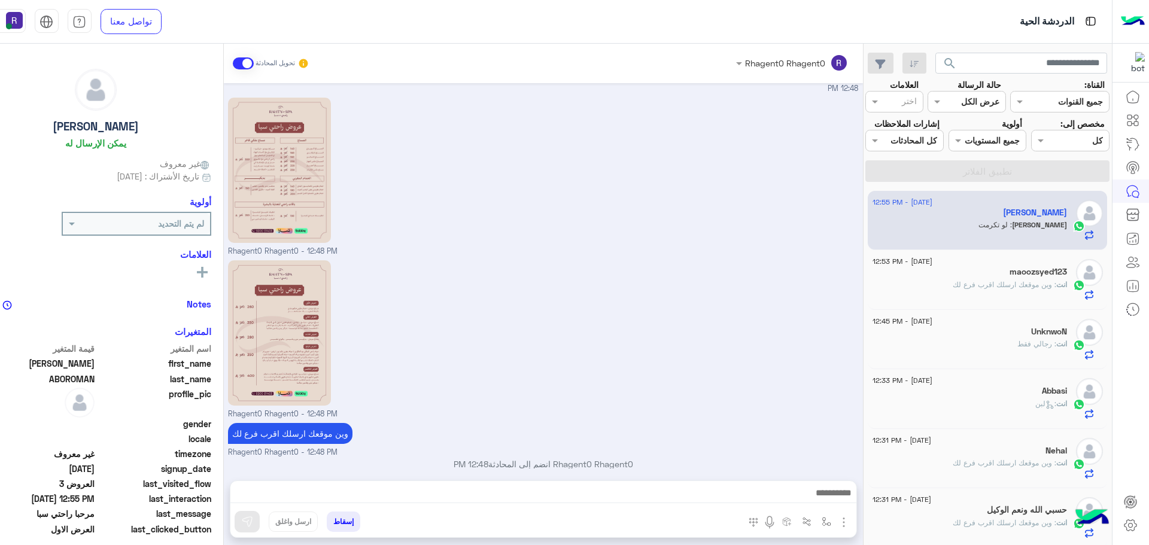
scroll to position [1698, 0]
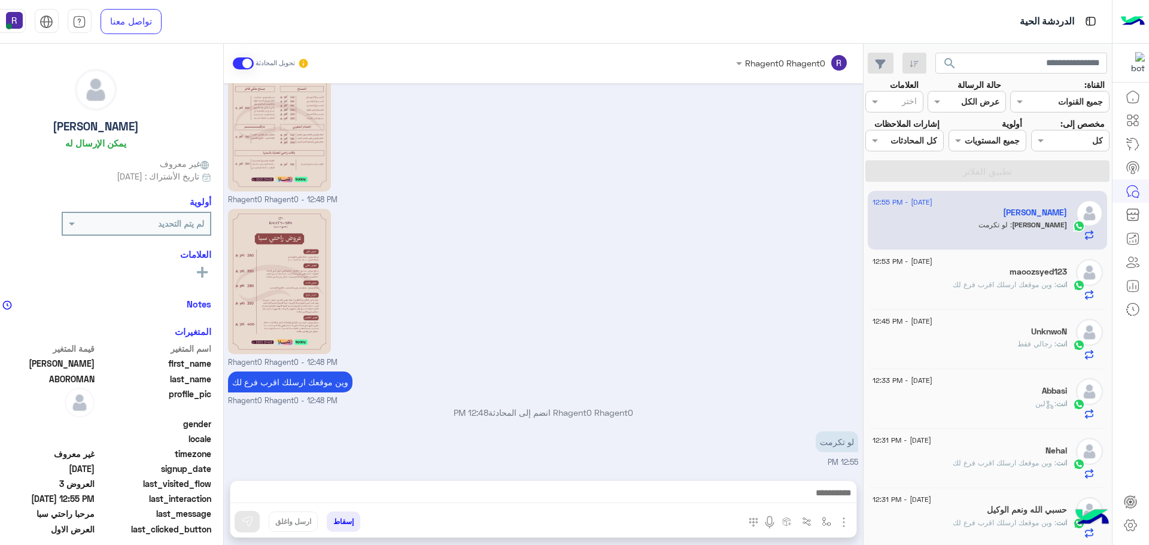
click at [1001, 290] on div "انت : وين موقعك ارسلك اقرب فرع لك" at bounding box center [970, 290] width 195 height 21
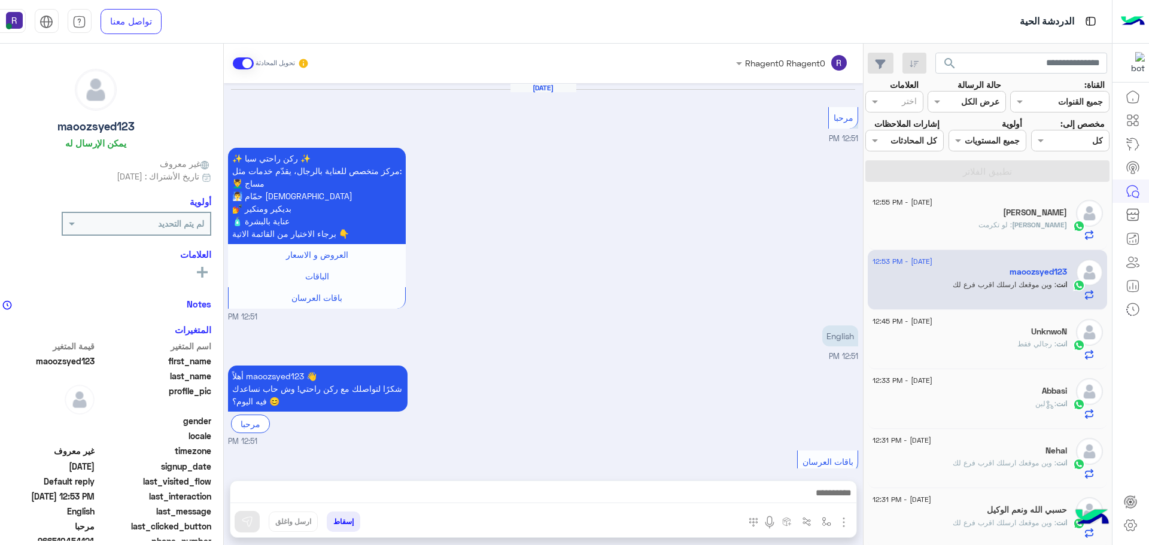
scroll to position [1589, 0]
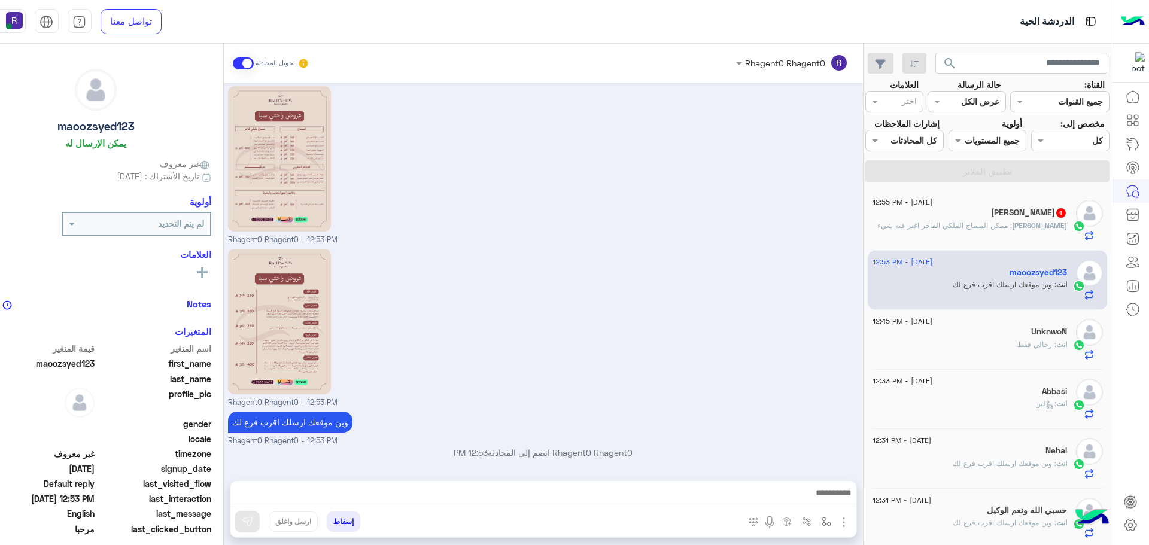
click at [985, 230] on p "MOHAMED : ممكن المساج الملكي الفاخر اغير فيه شيء" at bounding box center [973, 225] width 190 height 11
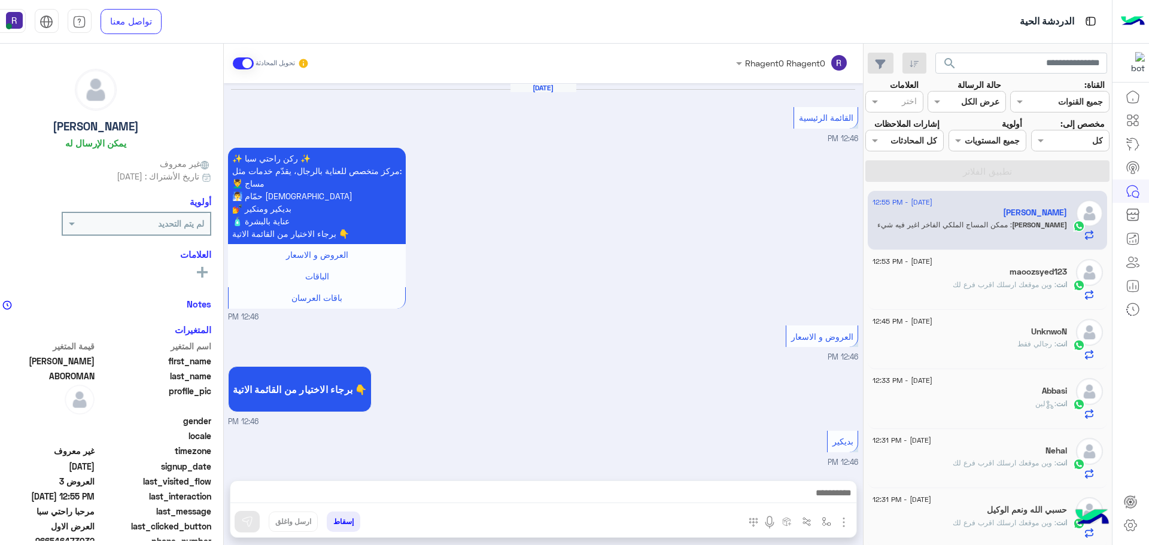
scroll to position [1507, 0]
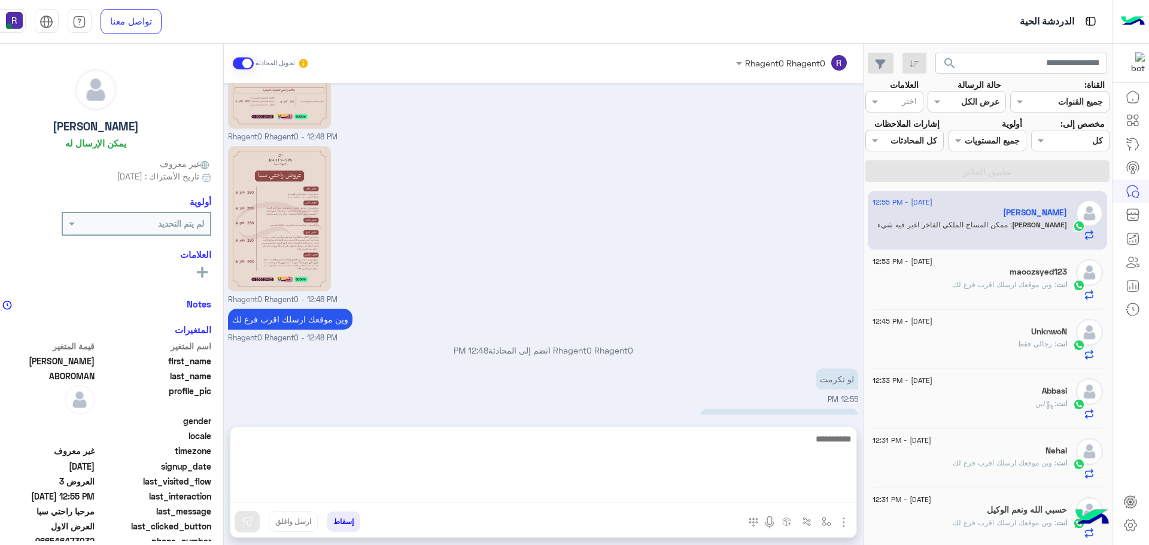
click at [467, 490] on textarea at bounding box center [543, 468] width 626 height 72
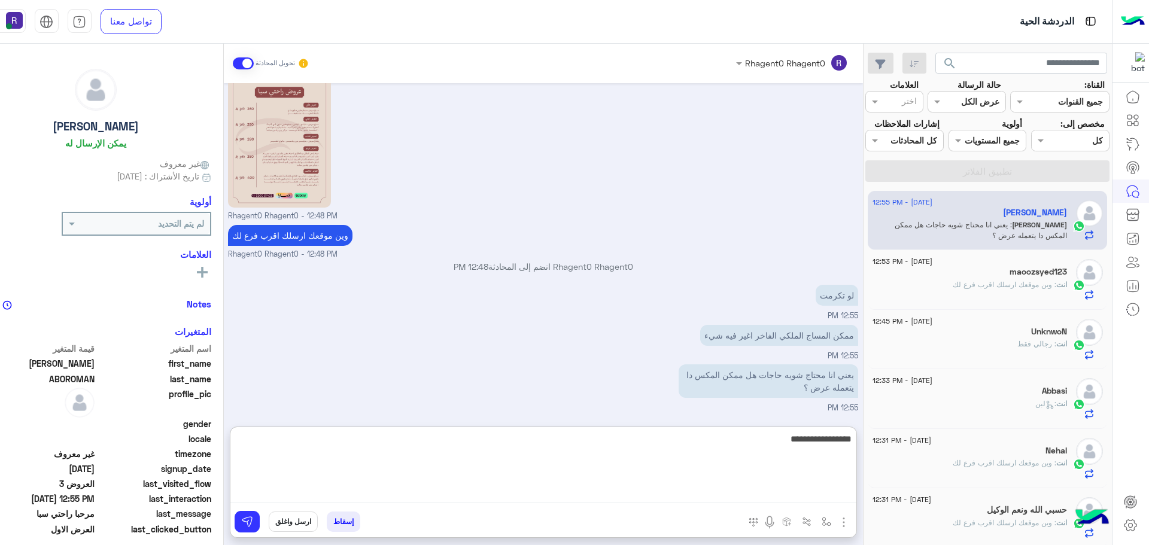
type textarea "**********"
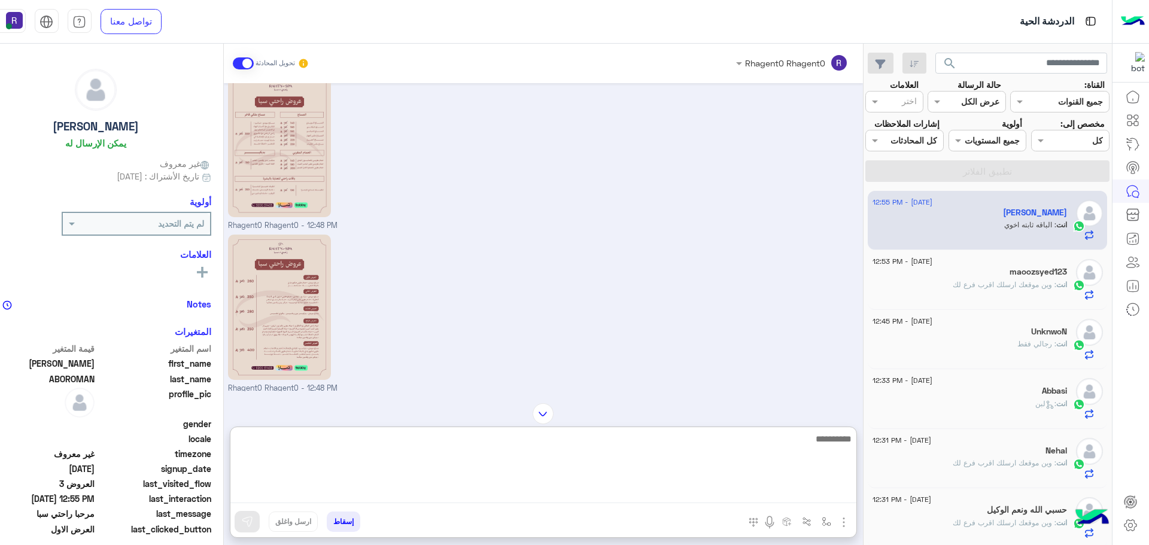
scroll to position [1412, 0]
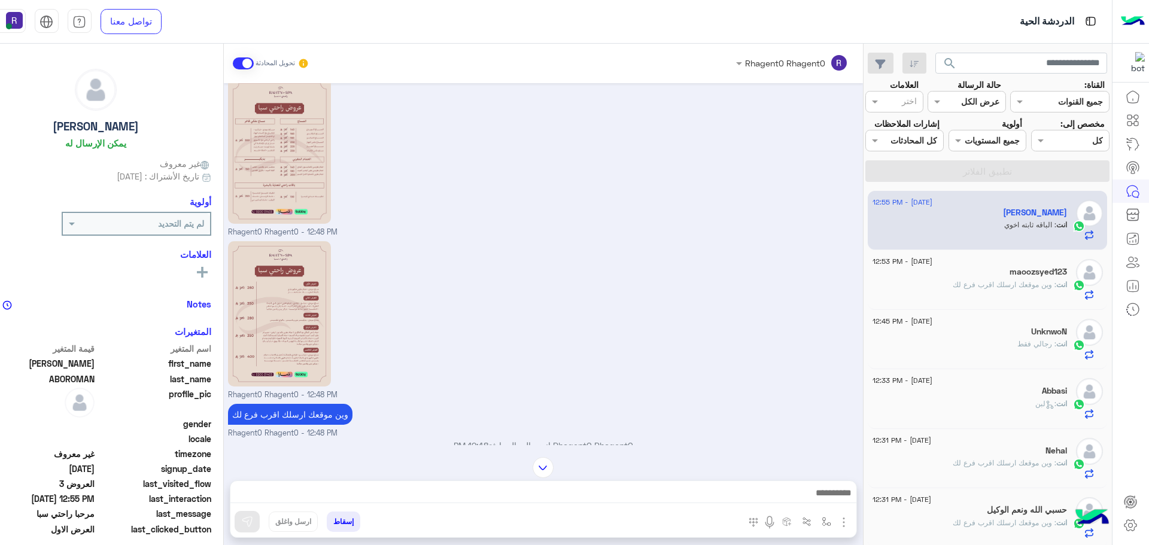
click at [534, 238] on div "Rhagent0 Rhagent0 - 12:48 PM" at bounding box center [543, 156] width 630 height 163
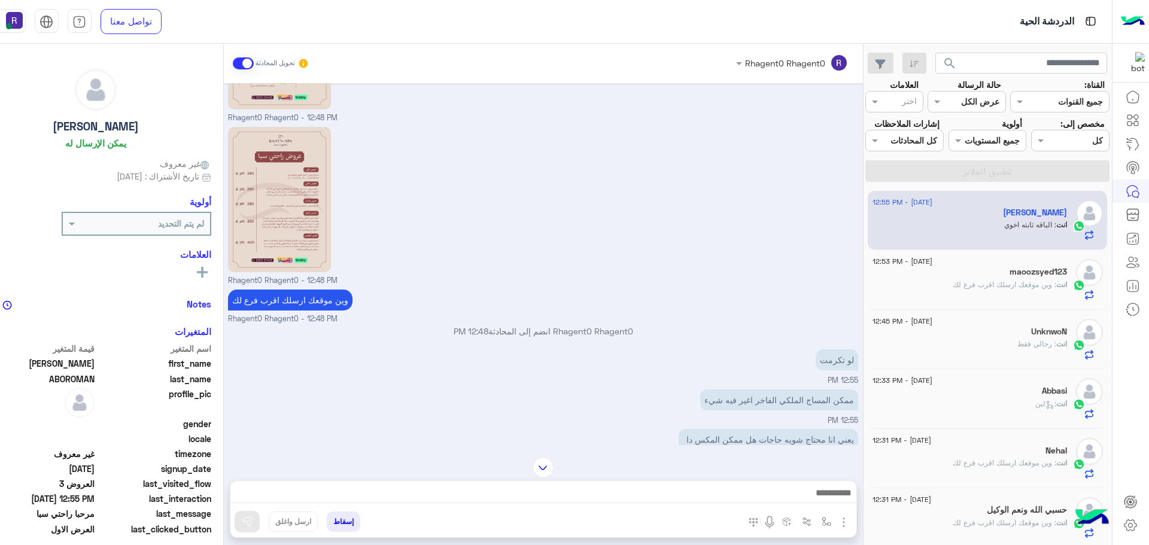
scroll to position [1597, 0]
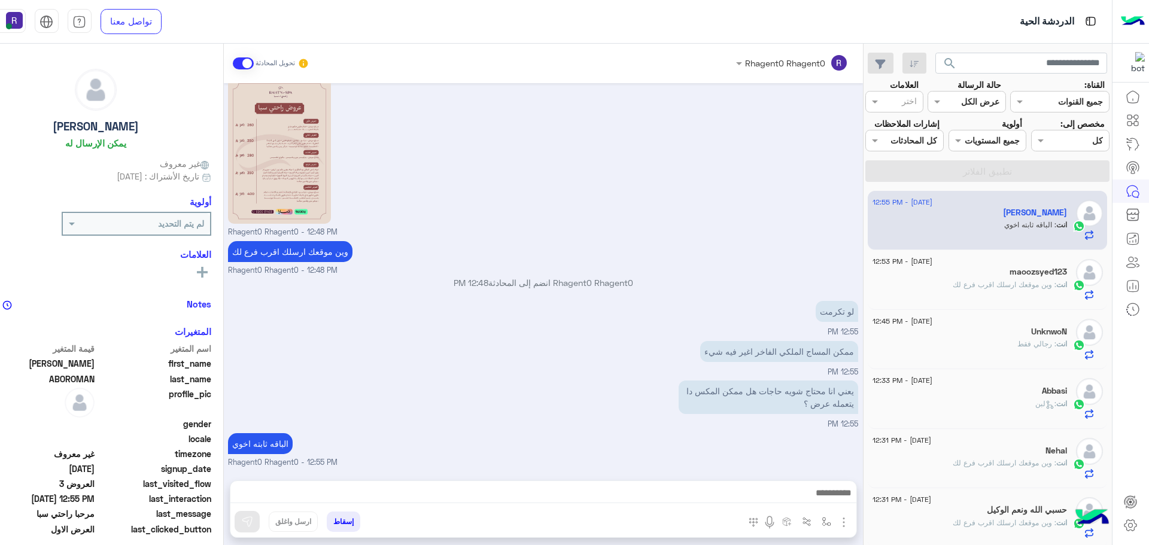
click at [1025, 282] on span ": وين موقعك ارسلك اقرب فرع لك" at bounding box center [1005, 284] width 104 height 9
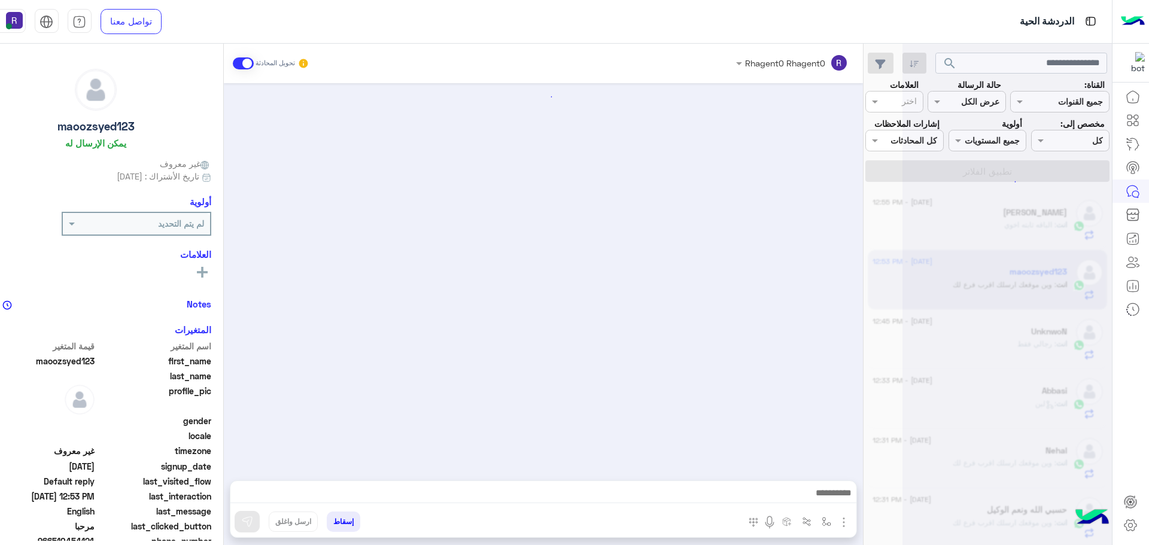
scroll to position [1589, 0]
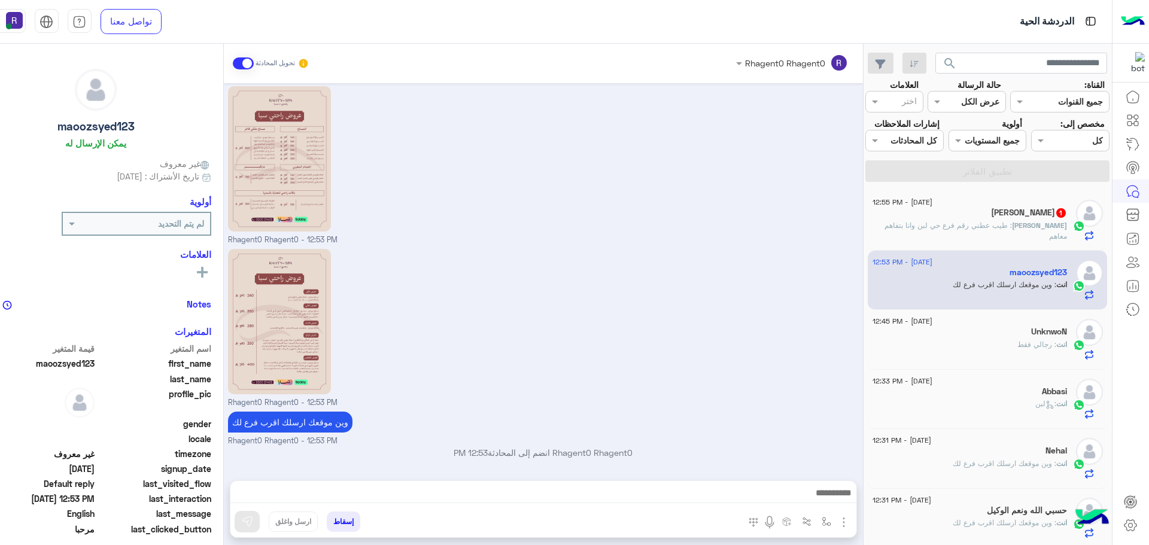
click at [923, 229] on span ": طيب عطني رقم فرع حي لبن وانا بتفاهم معاهم" at bounding box center [976, 231] width 183 height 20
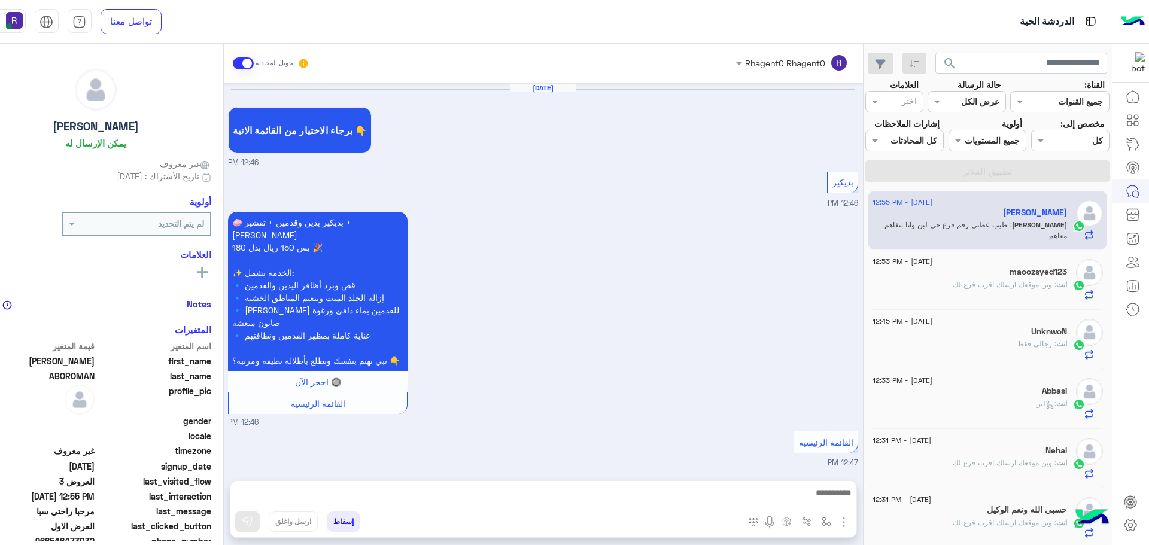
scroll to position [1378, 0]
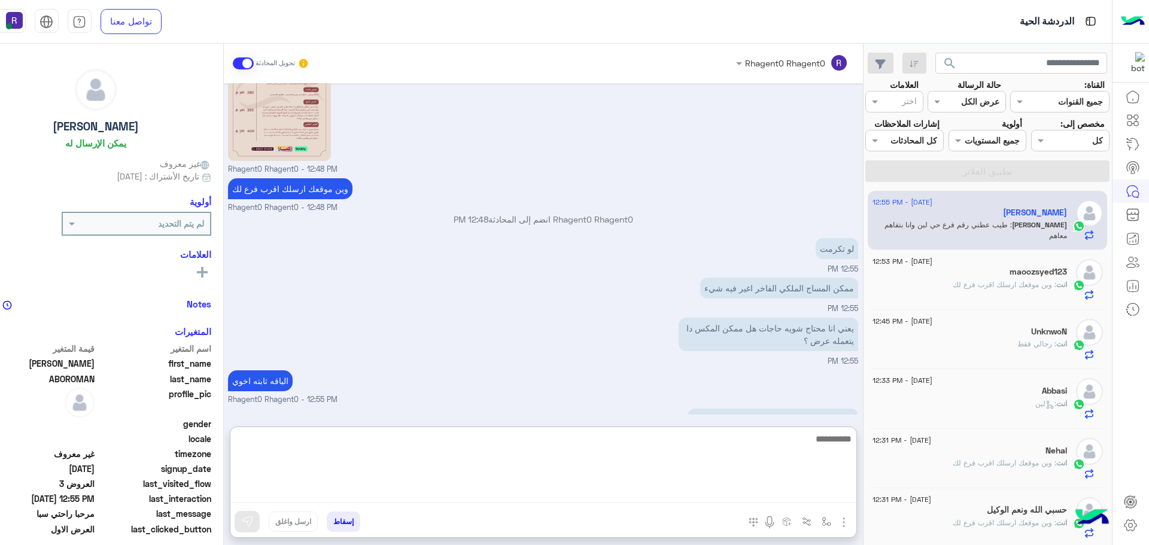
click at [508, 492] on textarea at bounding box center [543, 468] width 626 height 72
type textarea "**********"
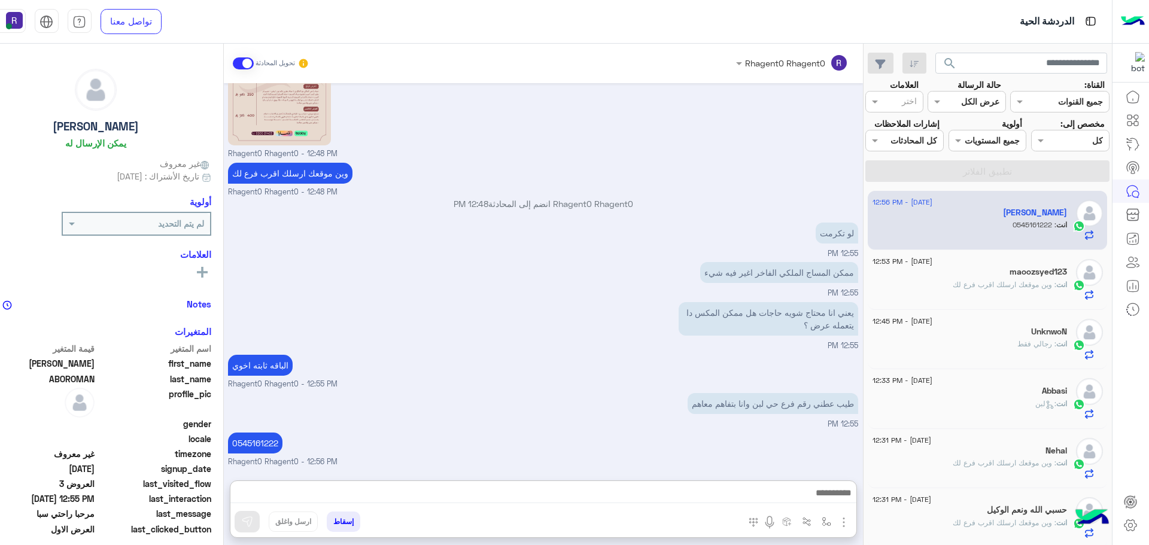
click at [498, 390] on div "طيب عطني رقم فرع حي لبن وانا بتفاهم معاهم 12:55 PM" at bounding box center [543, 410] width 630 height 40
click at [952, 290] on div "انت : وين موقعك ارسلك اقرب فرع لك" at bounding box center [970, 290] width 195 height 21
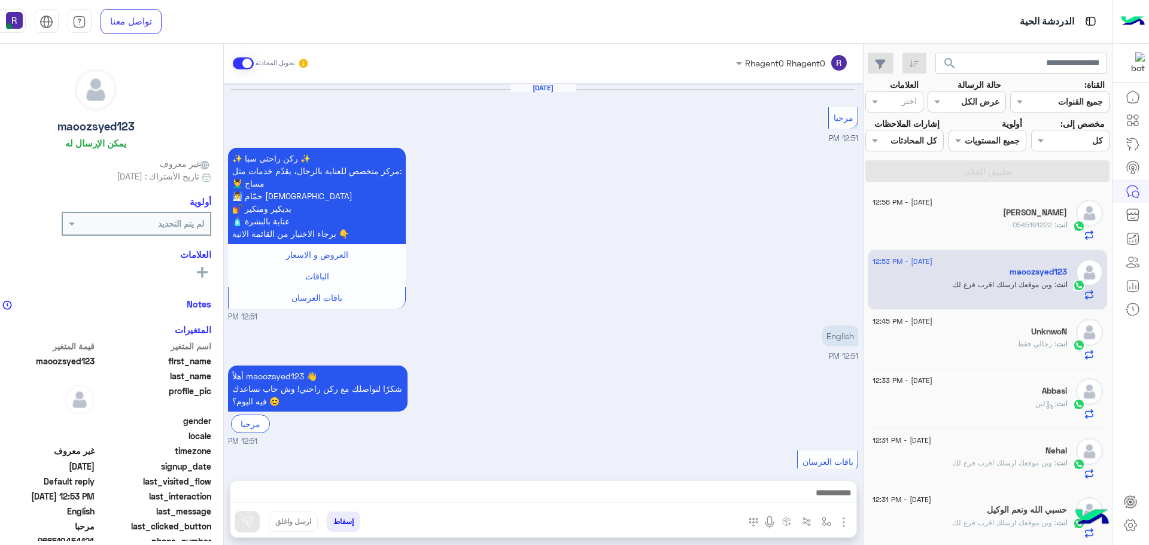
scroll to position [1589, 0]
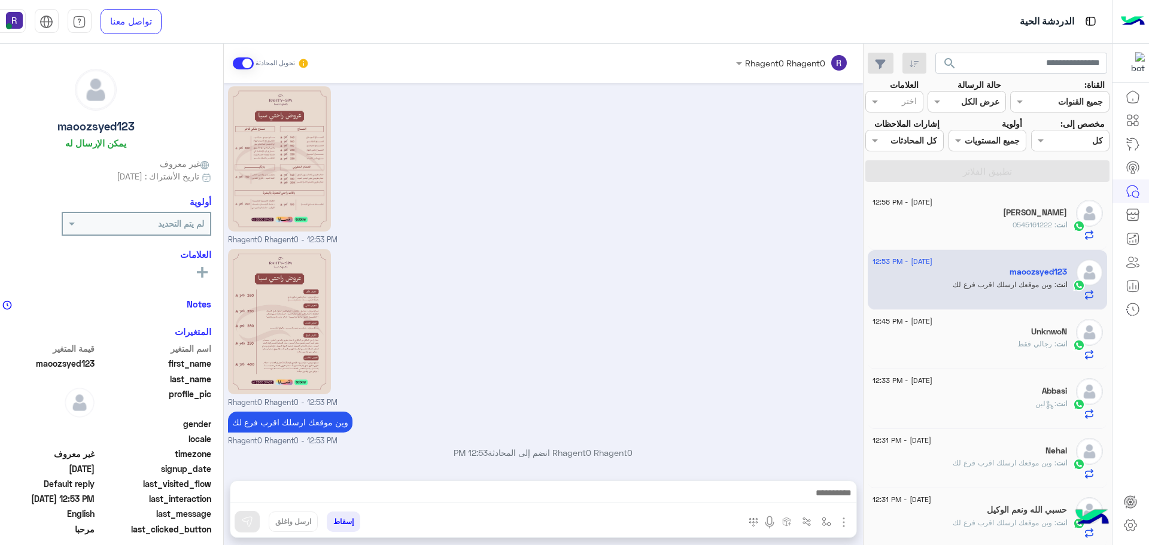
click at [1032, 334] on h5 "UnknwoN" at bounding box center [1050, 332] width 36 height 10
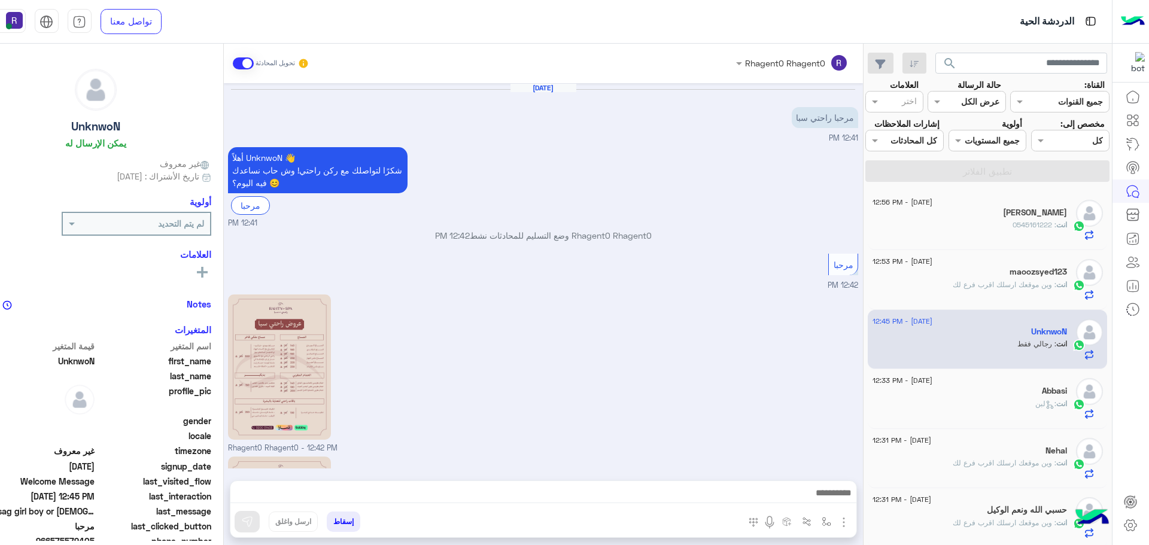
scroll to position [326, 0]
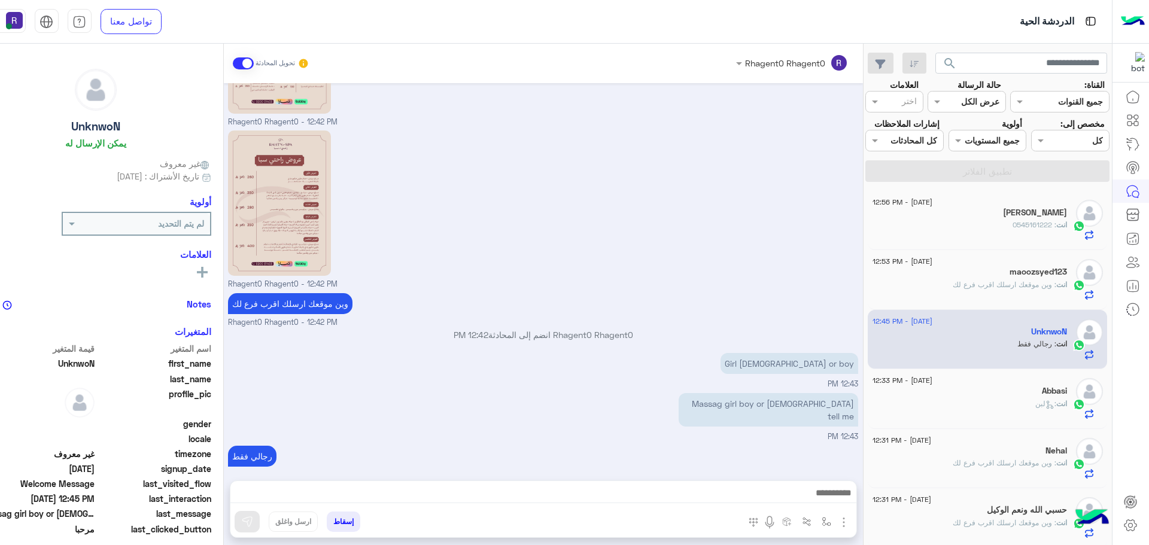
click at [1019, 227] on span ": 0545161222" at bounding box center [1035, 224] width 44 height 9
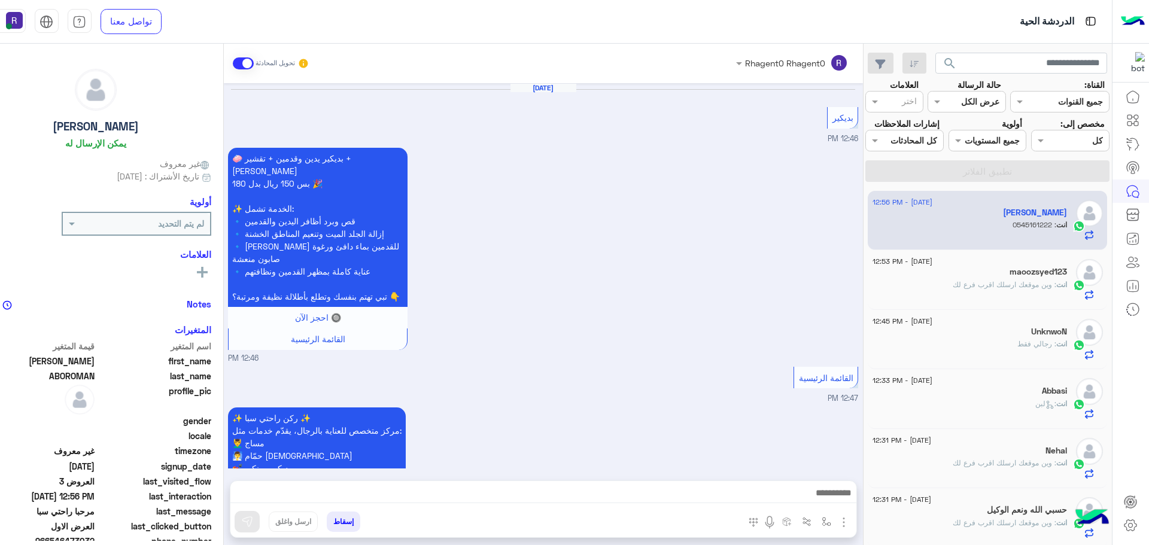
scroll to position [1340, 0]
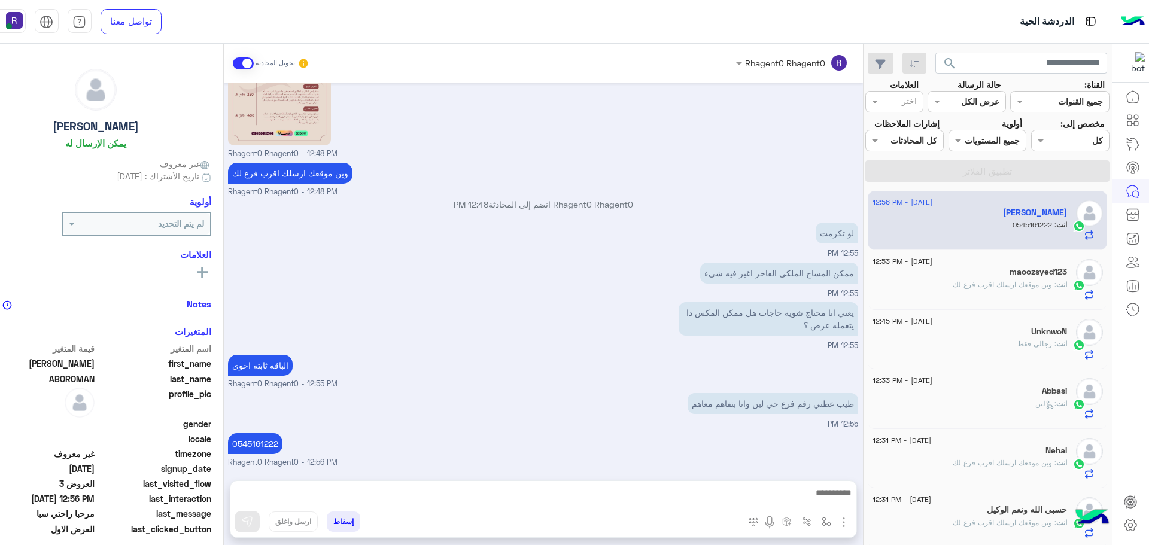
click at [1002, 286] on span ": وين موقعك ارسلك اقرب فرع لك" at bounding box center [1005, 284] width 104 height 9
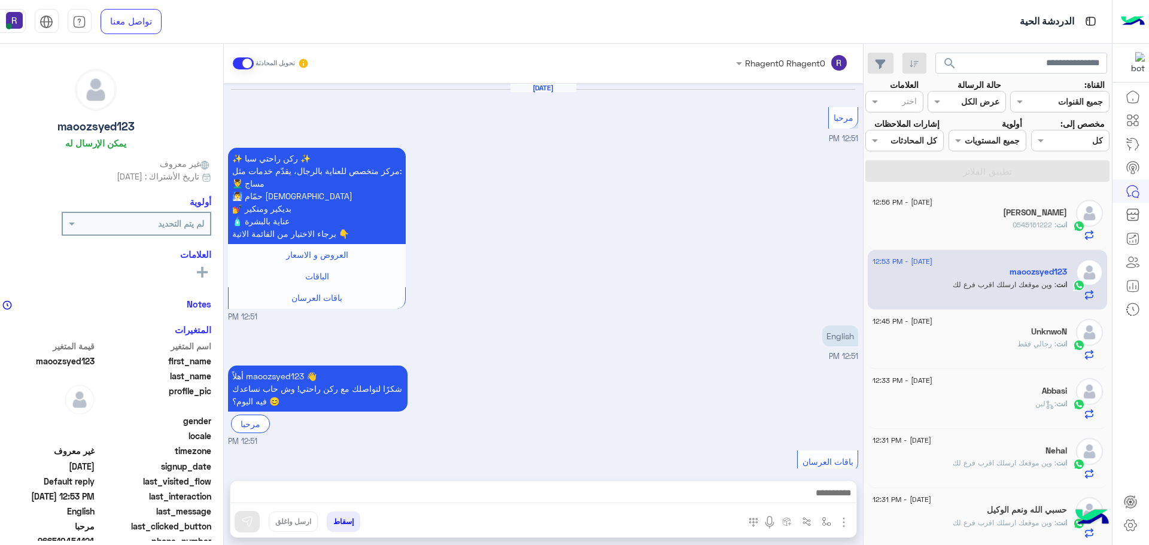
scroll to position [1589, 0]
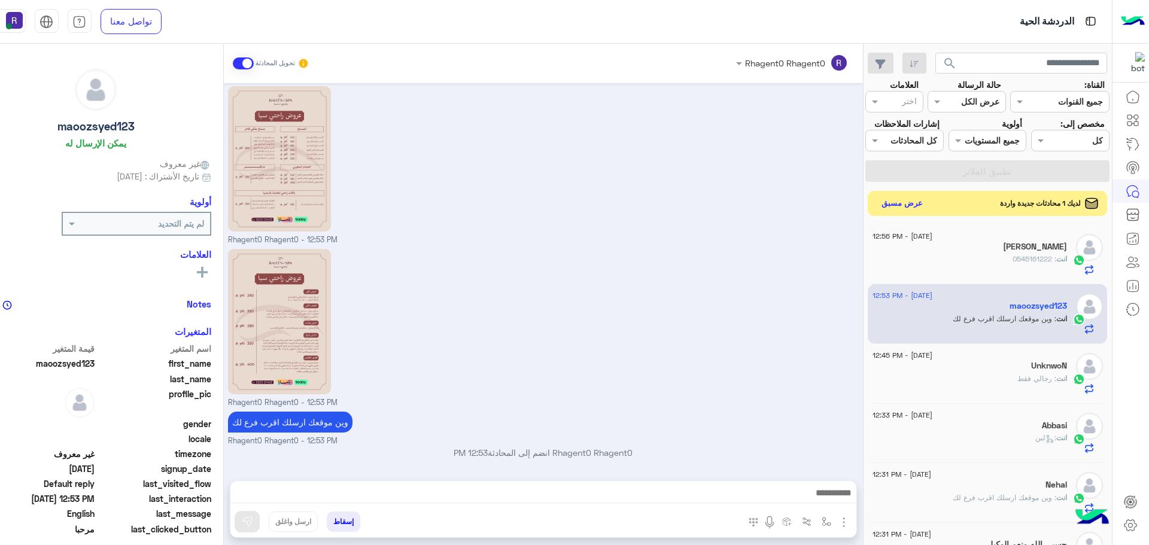
click at [894, 207] on button "عرض مسبق" at bounding box center [902, 203] width 50 height 16
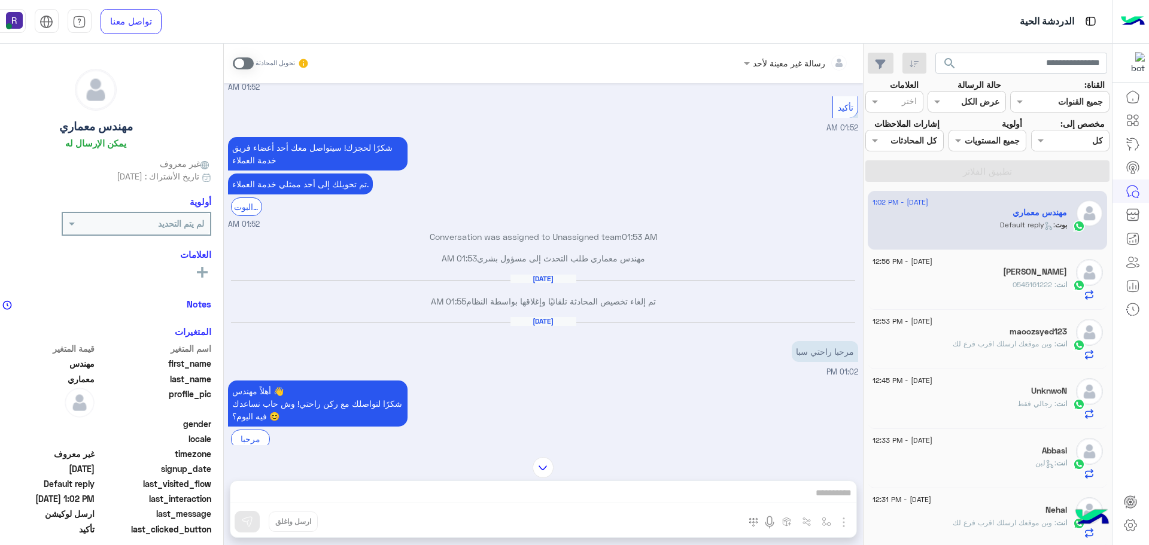
scroll to position [1114, 0]
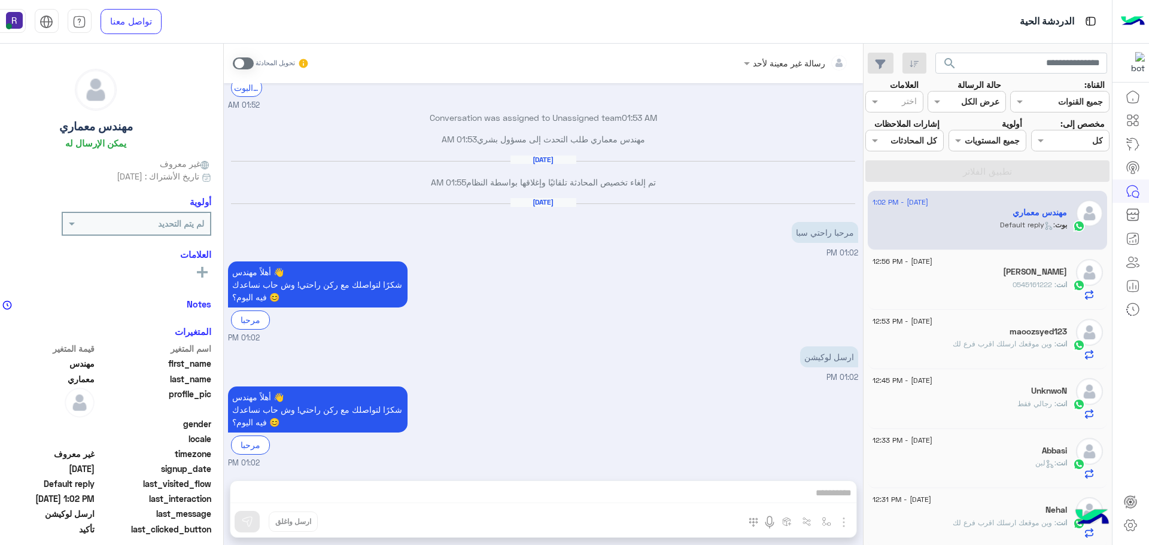
click at [244, 62] on span at bounding box center [243, 63] width 21 height 12
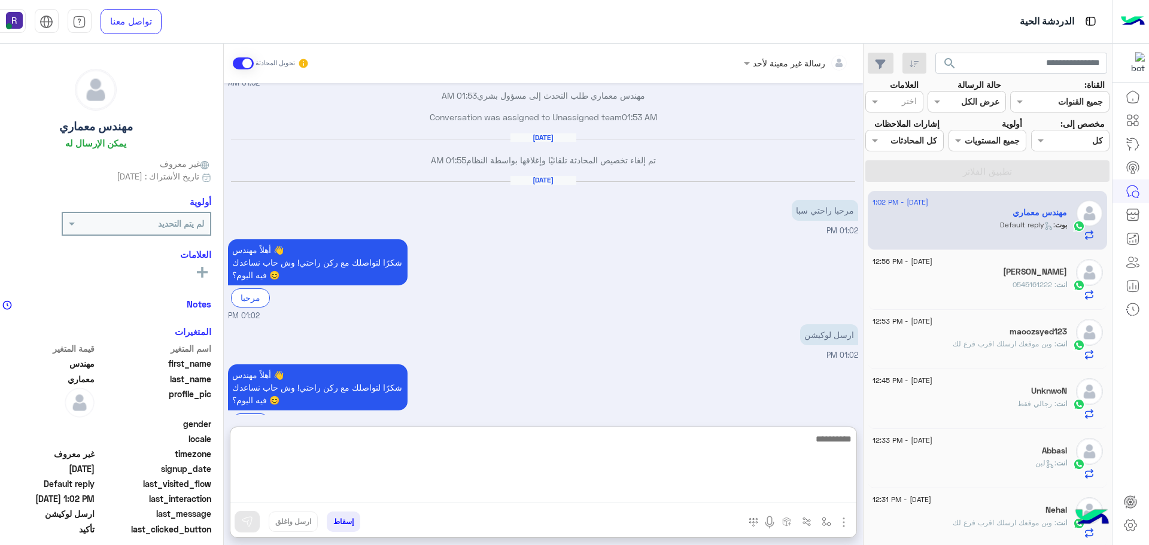
paste textarea "**********"
type textarea "**********"
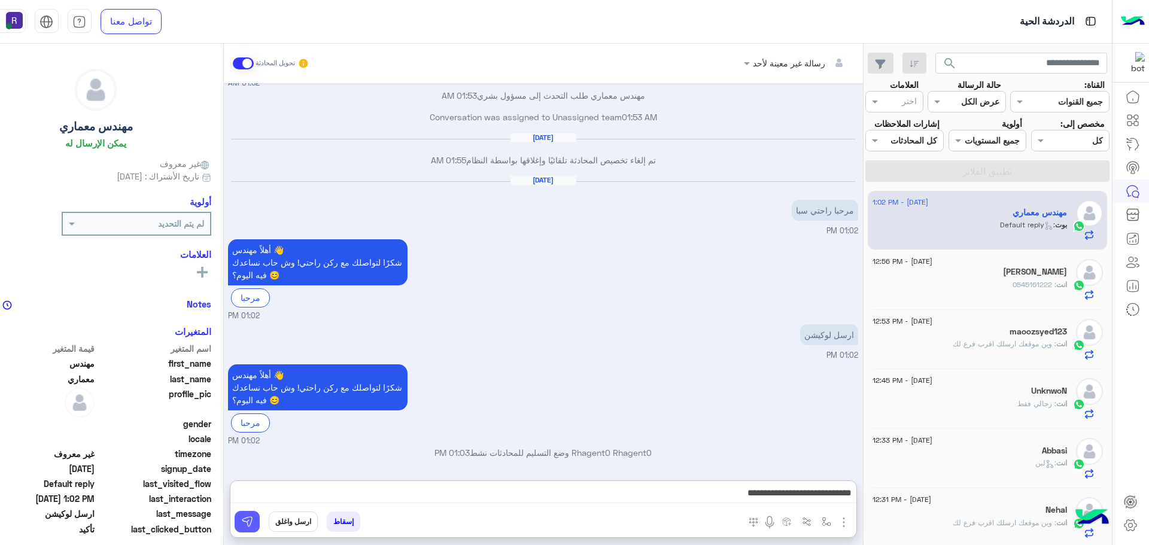
click at [246, 524] on img at bounding box center [247, 522] width 12 height 12
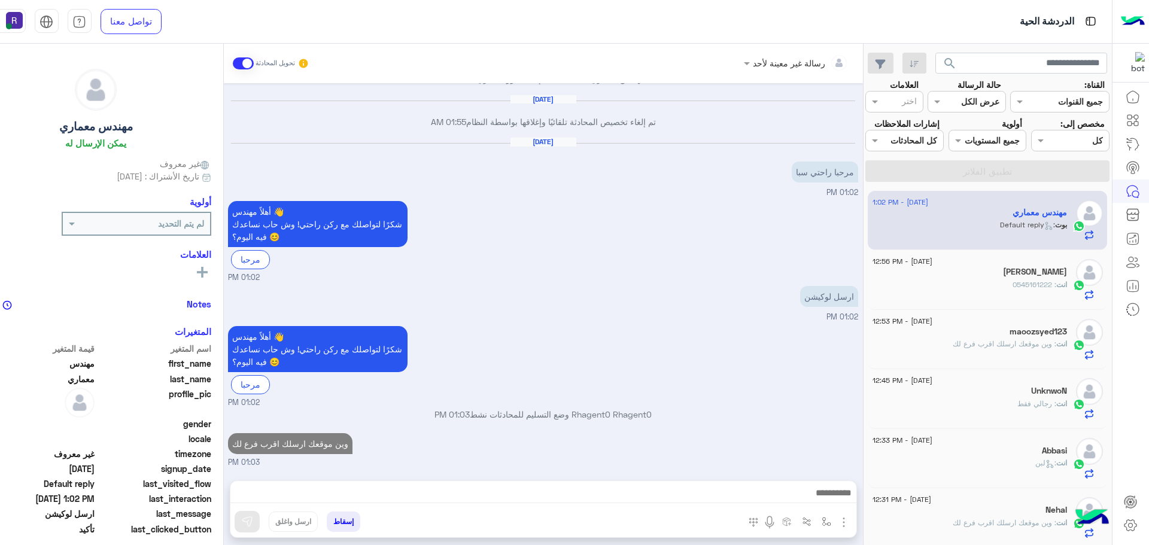
click at [945, 276] on div "MOHAMED ABOROMAN" at bounding box center [970, 273] width 195 height 13
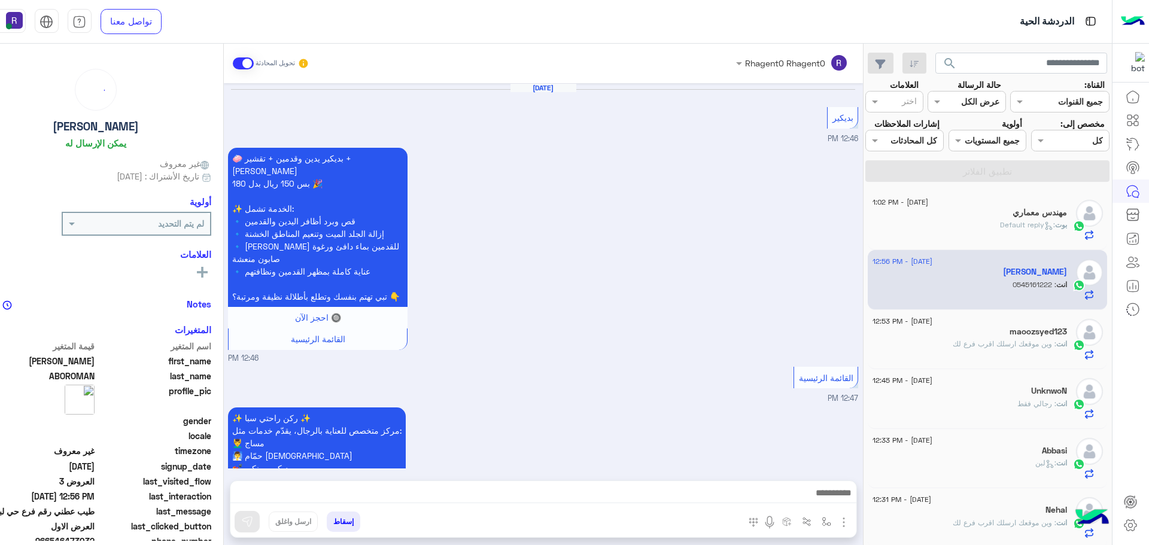
scroll to position [1340, 0]
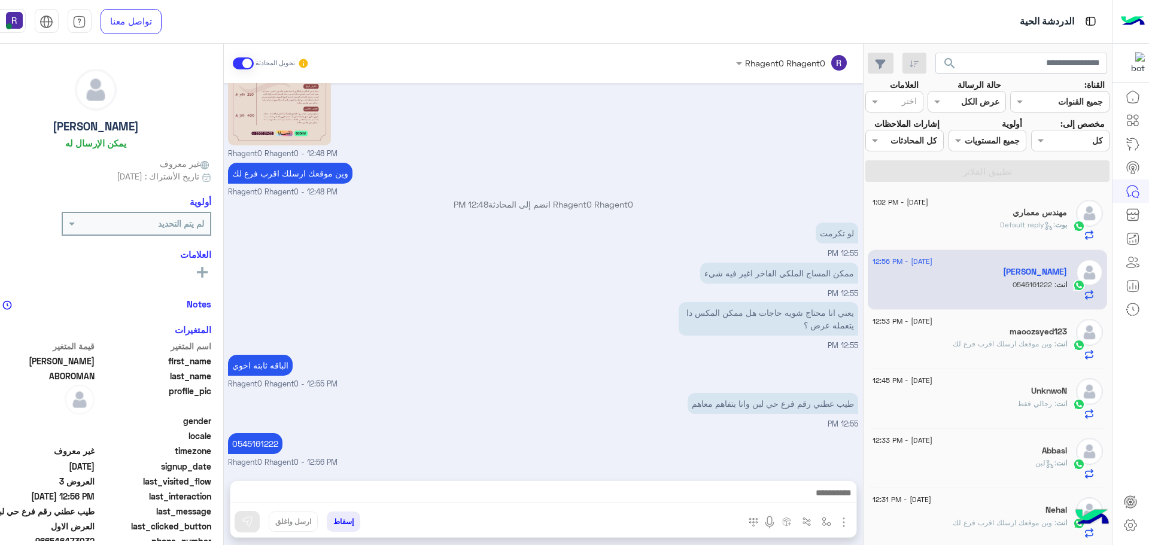
click at [955, 334] on div "maoozsyed123" at bounding box center [970, 333] width 195 height 13
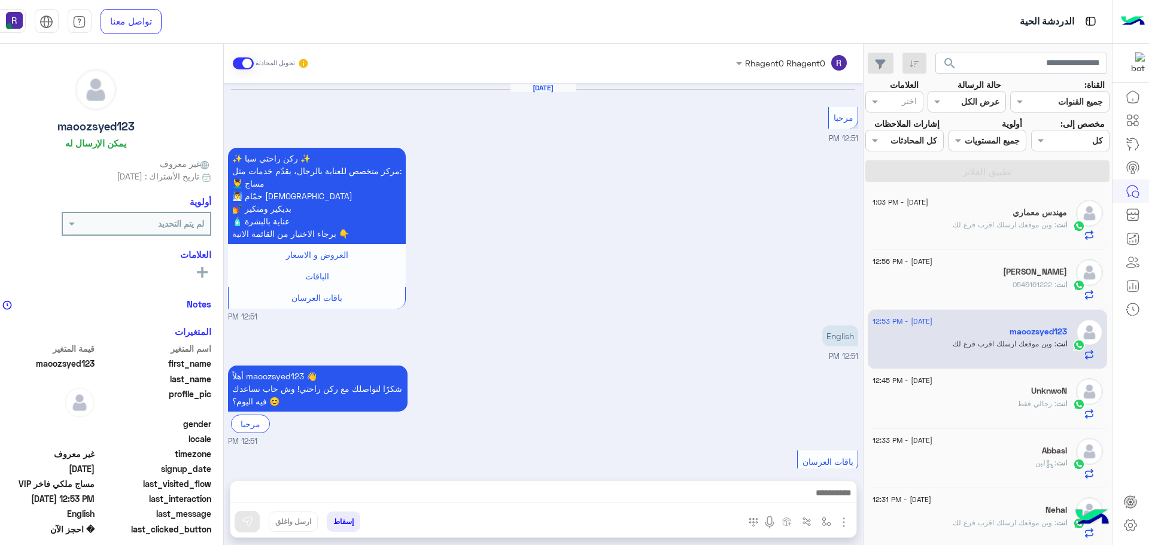
scroll to position [1589, 0]
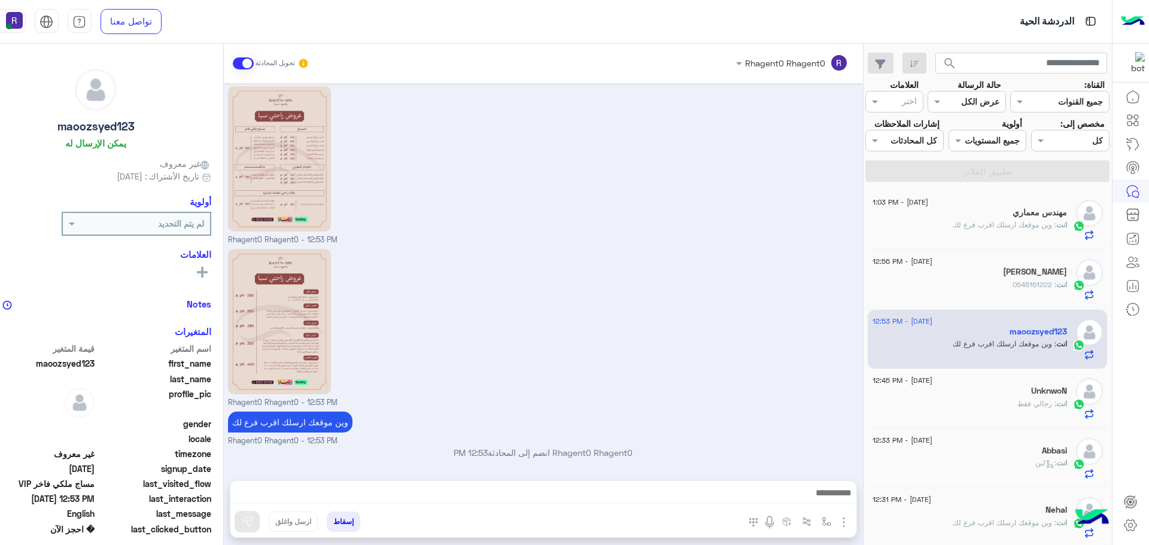
click at [1013, 282] on span ": 0545161222" at bounding box center [1035, 284] width 44 height 9
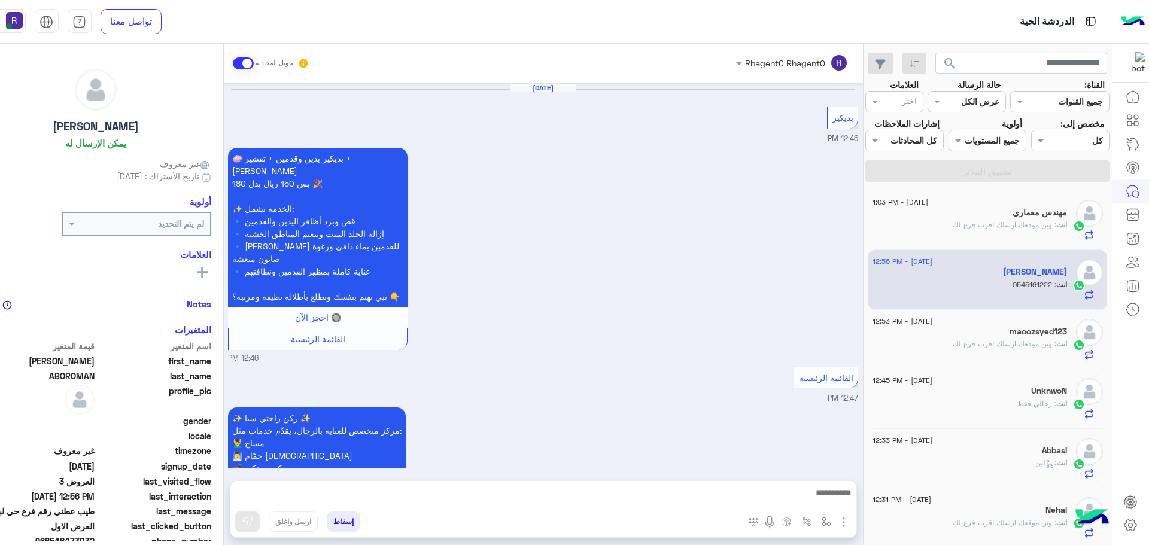
scroll to position [1340, 0]
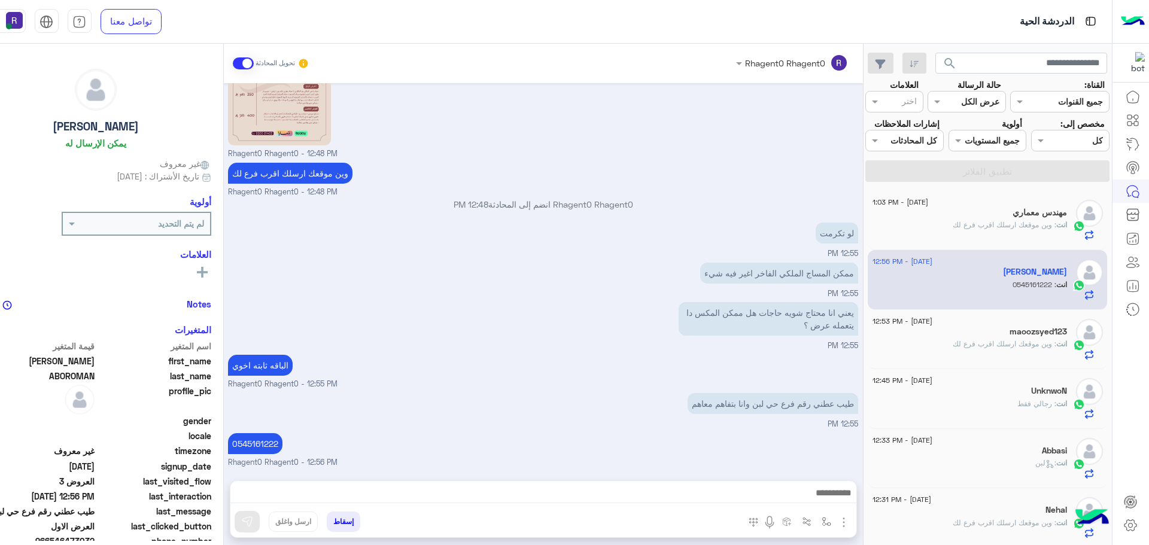
click at [985, 216] on div "مهندس معماري" at bounding box center [970, 214] width 195 height 13
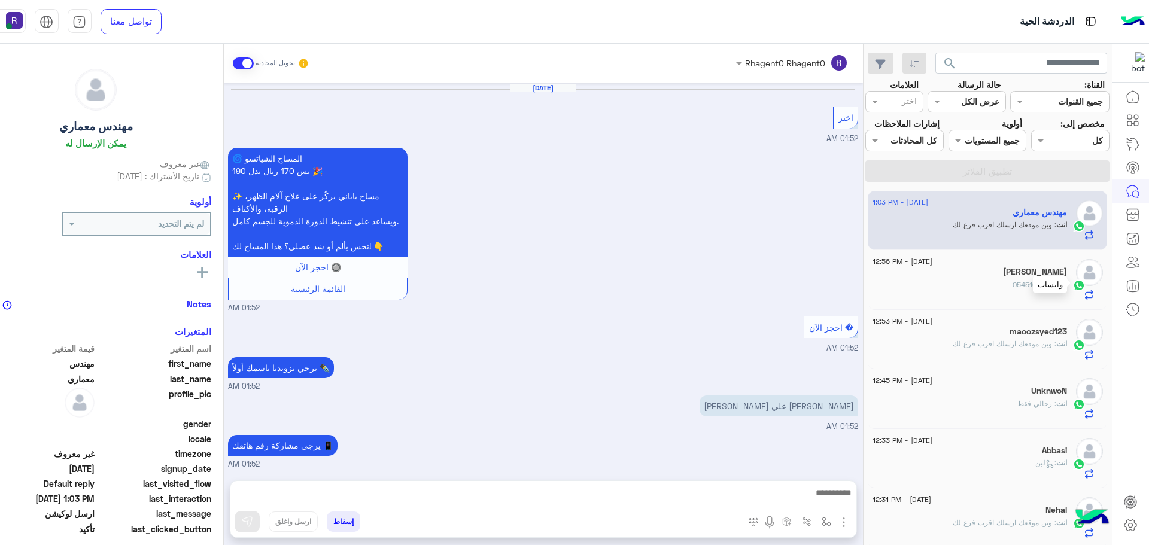
scroll to position [678, 0]
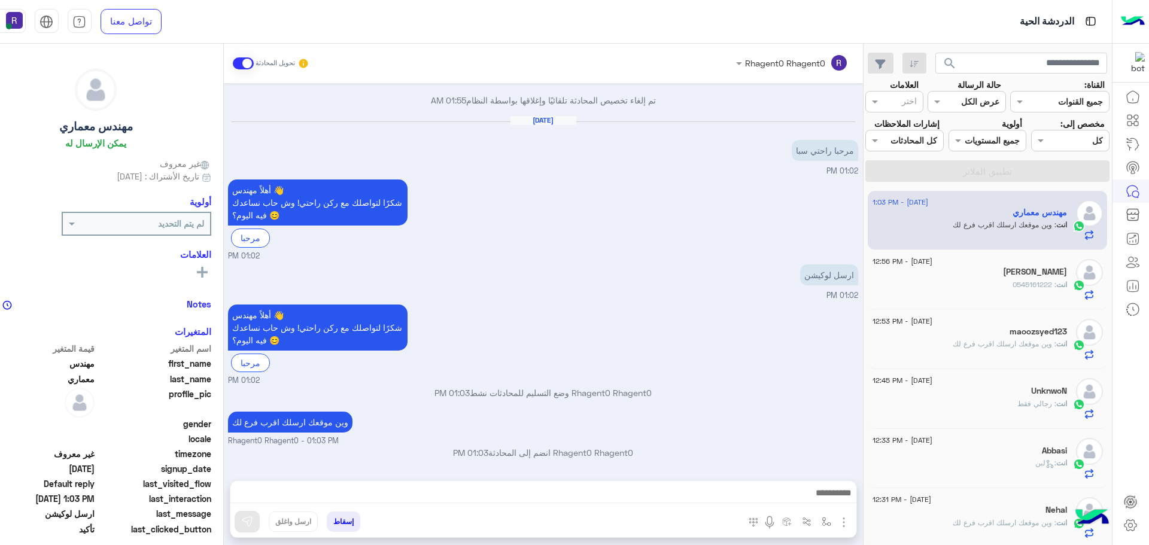
click at [1005, 348] on span ": وين موقعك ارسلك اقرب فرع لك" at bounding box center [1005, 343] width 104 height 9
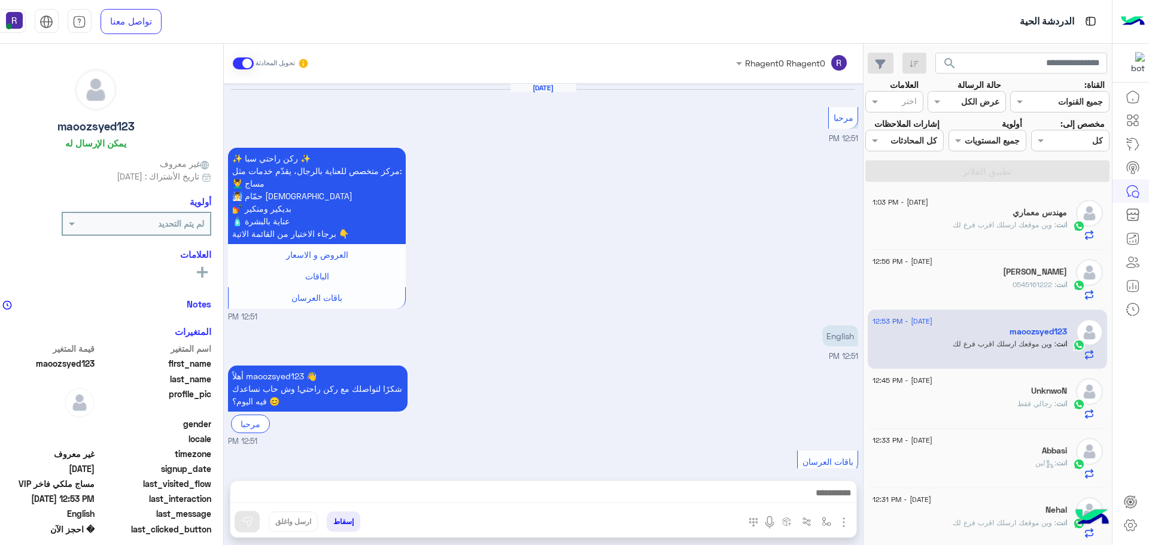
scroll to position [1589, 0]
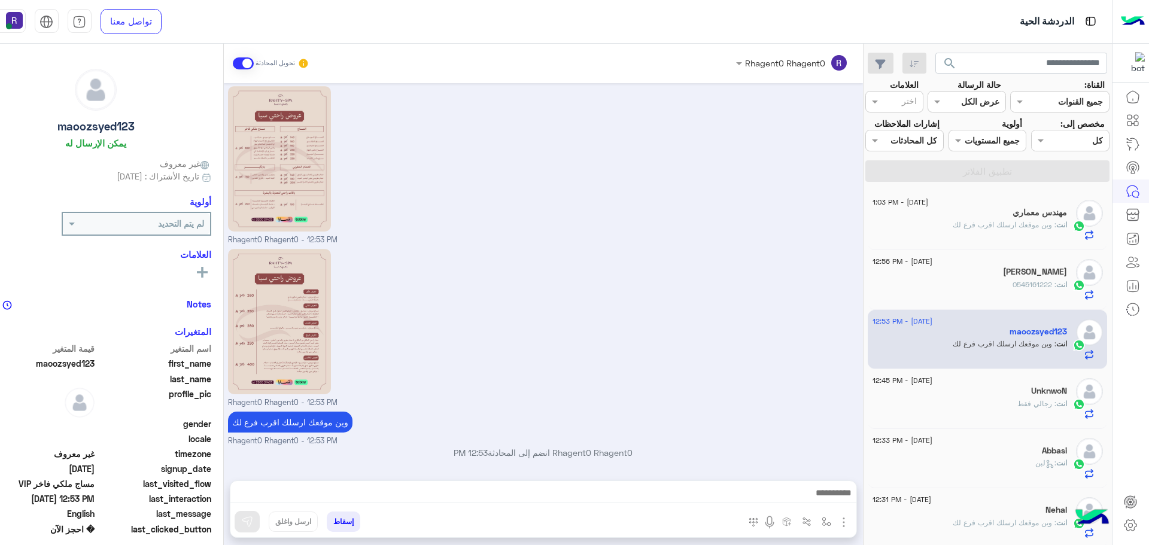
click at [1005, 399] on div "انت : رجالي فقط" at bounding box center [970, 409] width 195 height 21
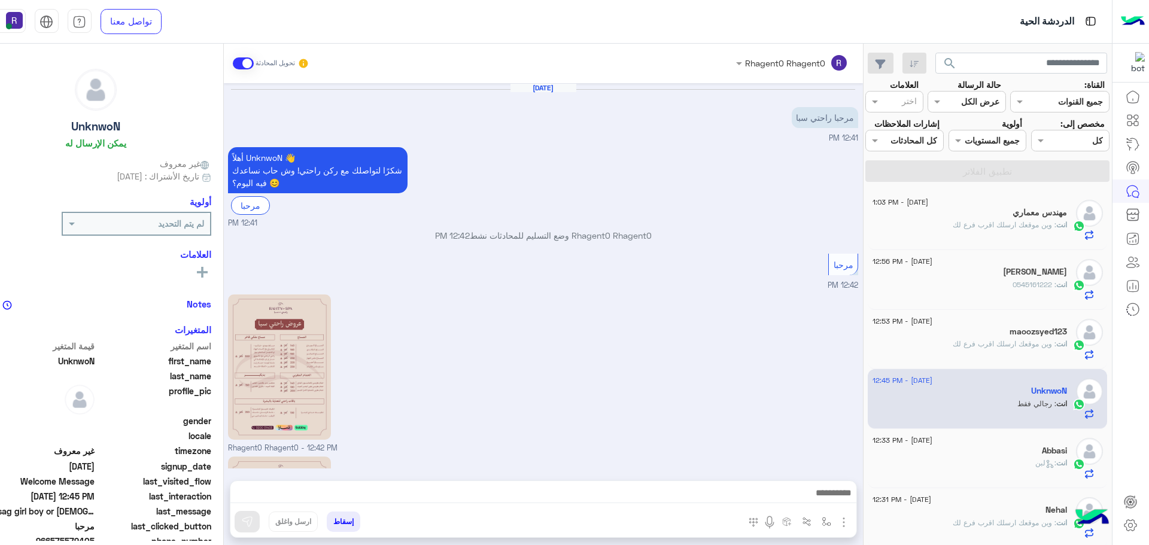
scroll to position [326, 0]
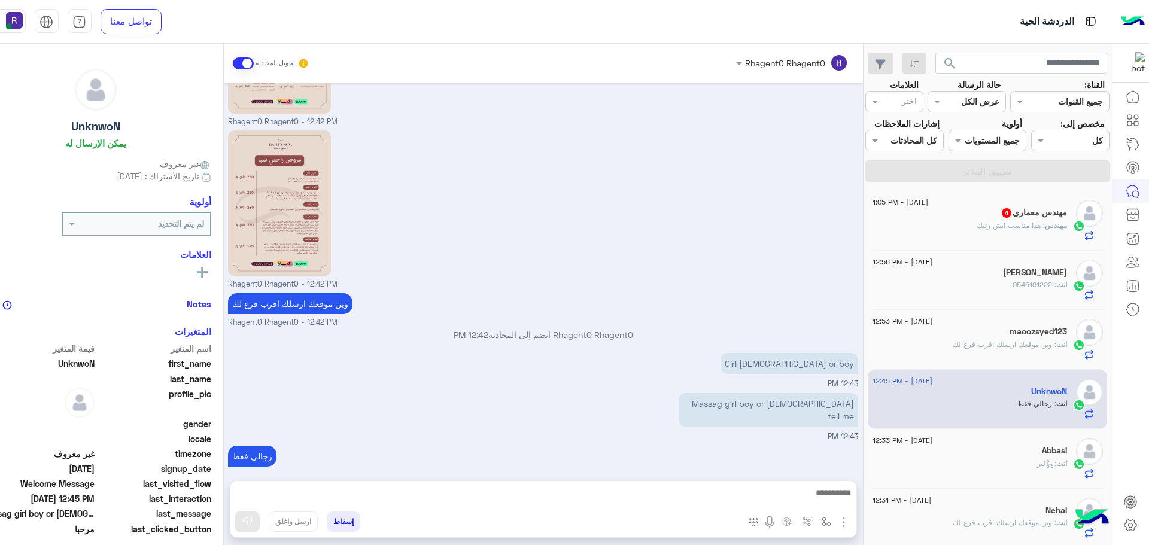
click at [944, 220] on div "مهندس : هذا مناسب ايش رئيك" at bounding box center [970, 230] width 195 height 21
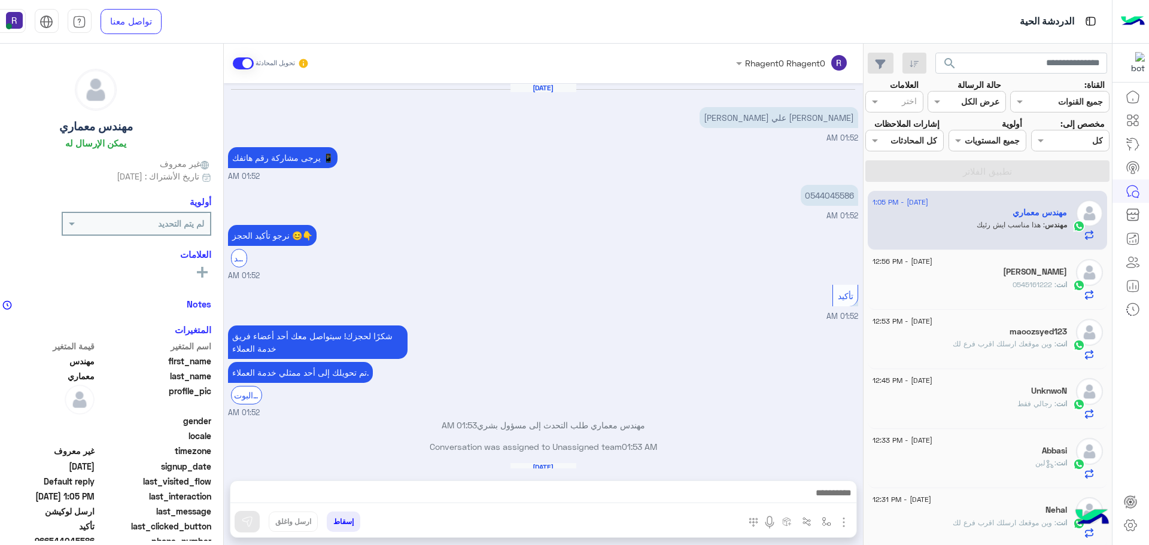
scroll to position [633, 0]
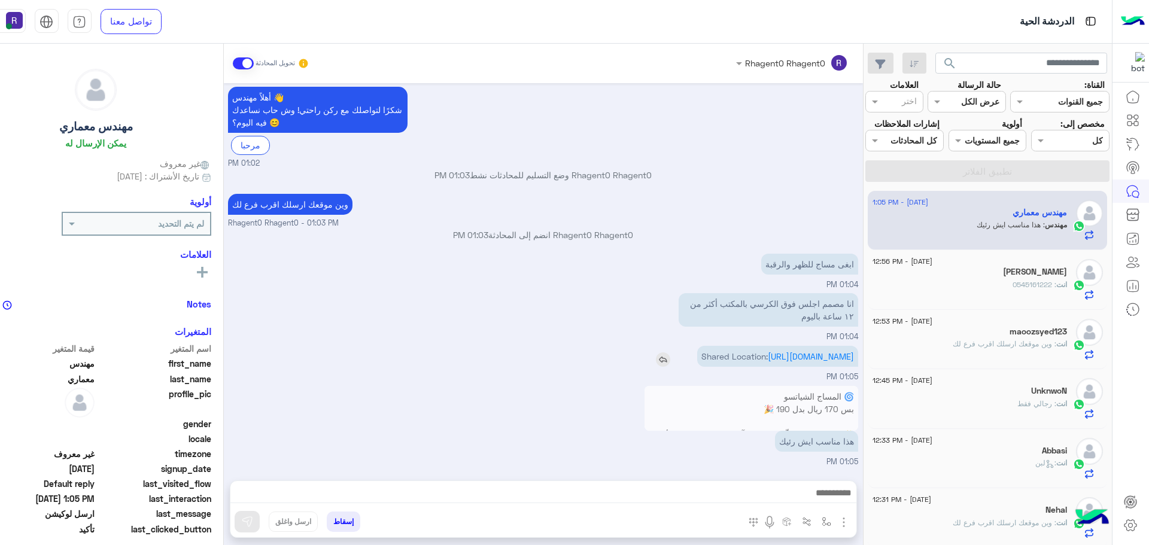
click at [808, 350] on p "Shared Location: https://maps.google.com/maps?q=24.6287841,46.8151547" at bounding box center [777, 356] width 161 height 21
click at [806, 351] on link "https://maps.google.com/maps?q=24.6287841,46.8151547" at bounding box center [811, 356] width 86 height 10
click at [822, 521] on img "button" at bounding box center [827, 522] width 10 height 10
click at [838, 526] on img "button" at bounding box center [844, 522] width 14 height 14
click at [641, 448] on div "🌀 المساج الشياتسو بس 170 ريال بدل 190 🎉 ✨ مساج ياباني يركّز على علاج آلام الظهر…" at bounding box center [543, 425] width 630 height 85
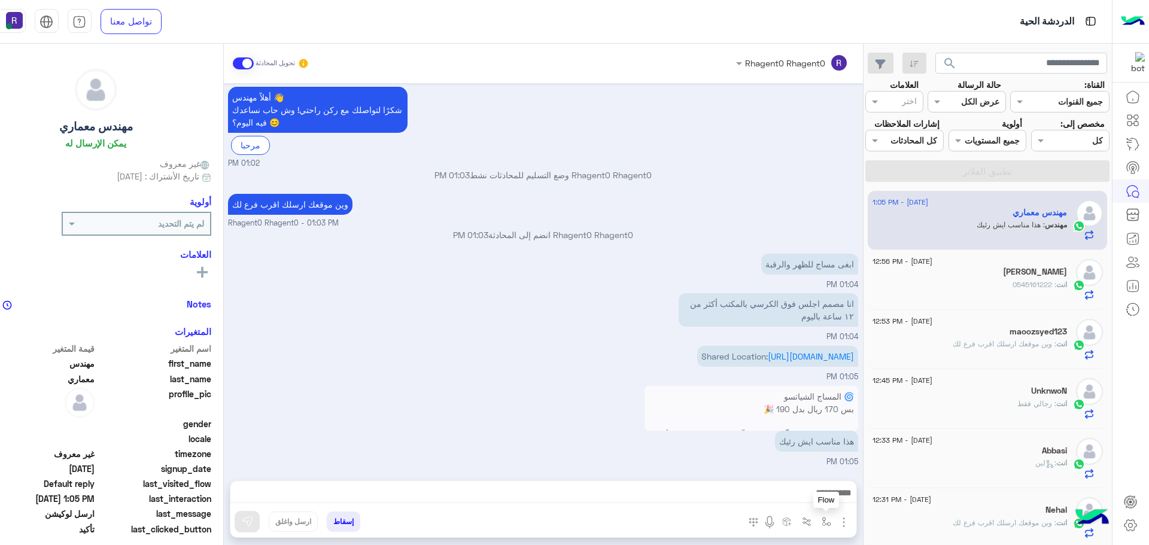
click at [817, 516] on button "button" at bounding box center [827, 522] width 20 height 20
click at [811, 505] on div "أدخل اسم مجموعة الرسائل" at bounding box center [773, 496] width 126 height 22
click at [797, 436] on span "الجنادرية" at bounding box center [813, 435] width 33 height 11
type textarea "*********"
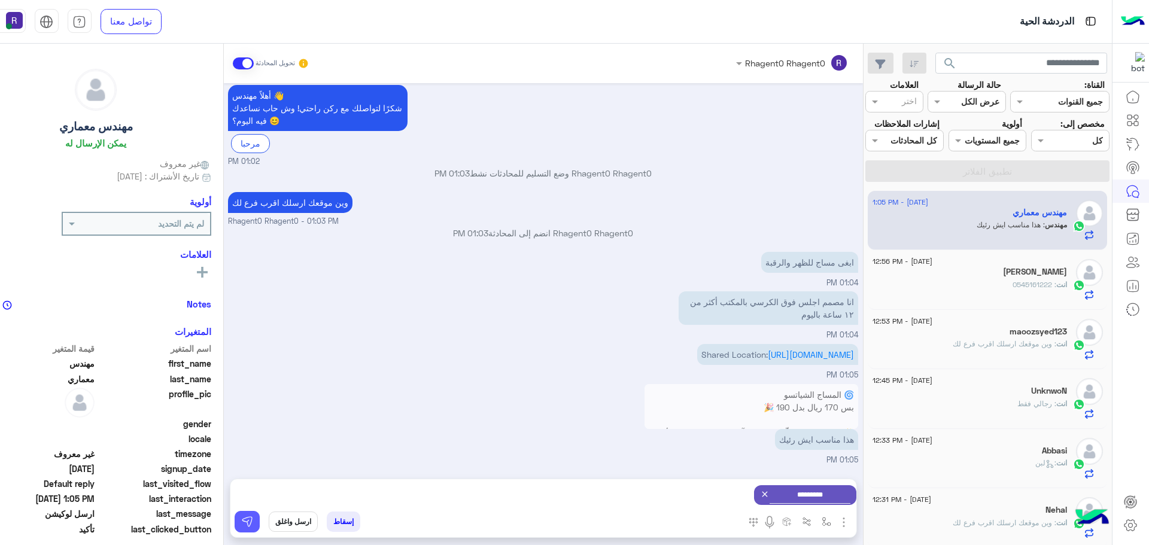
click at [241, 521] on img at bounding box center [247, 522] width 12 height 12
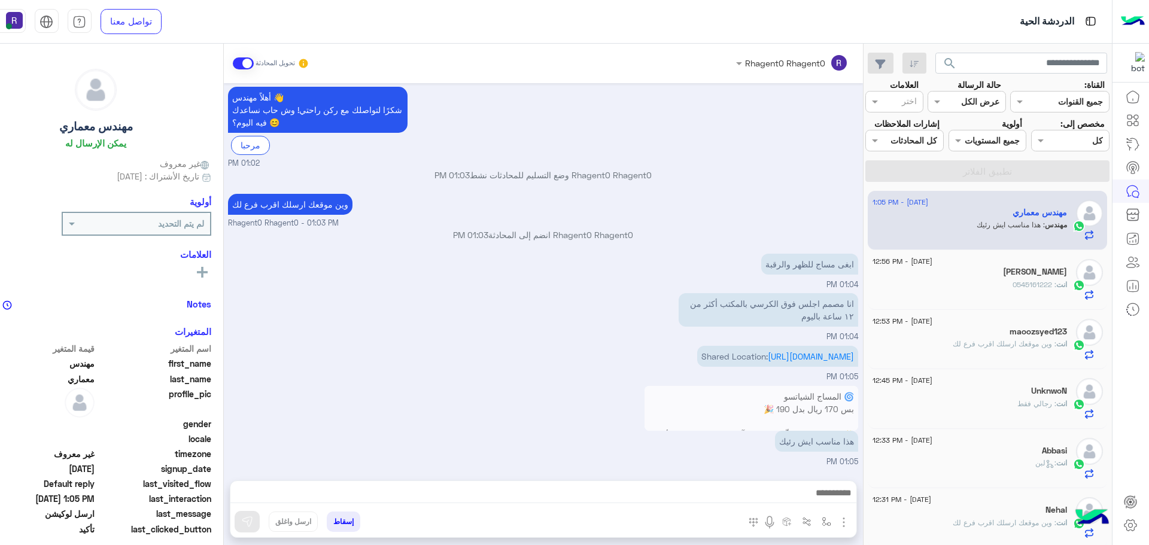
scroll to position [633, 0]
click at [822, 518] on img "button" at bounding box center [827, 522] width 10 height 10
click at [809, 493] on input "text" at bounding box center [789, 496] width 81 height 14
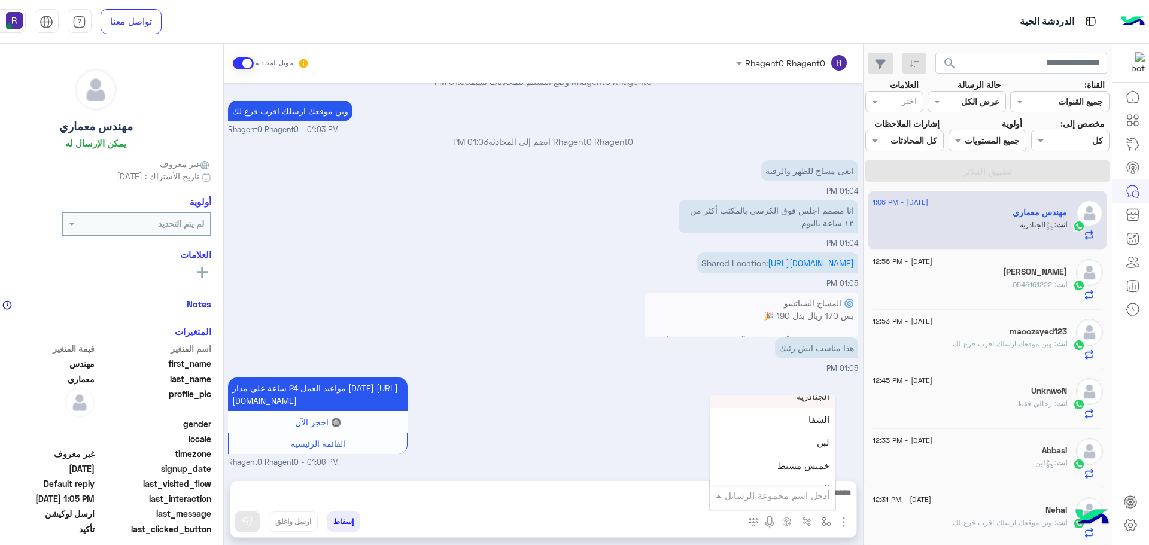
scroll to position [838, 0]
click at [808, 426] on div "لبن" at bounding box center [773, 422] width 126 height 23
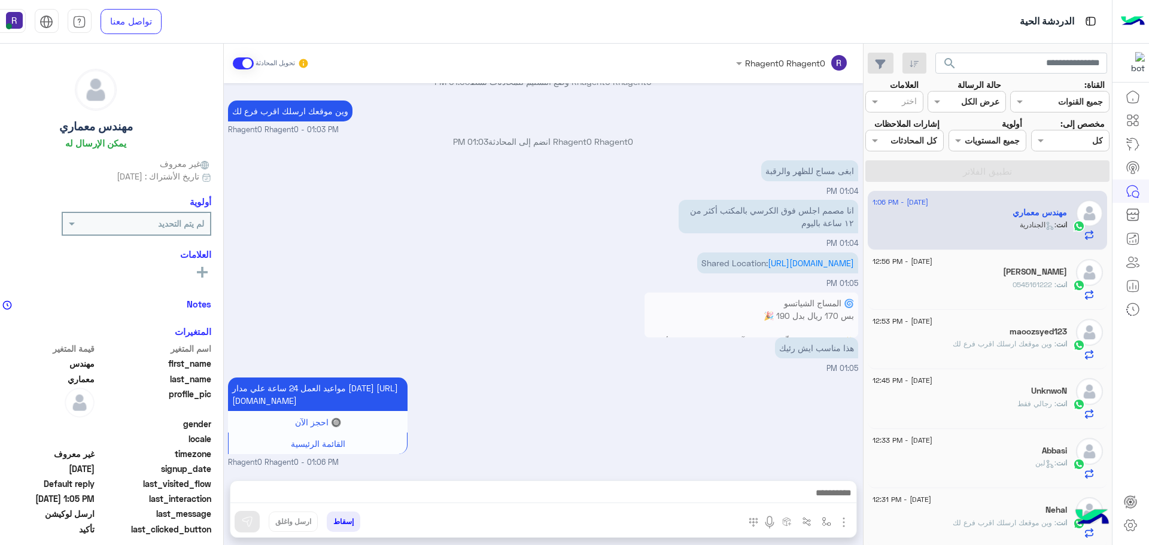
type textarea "***"
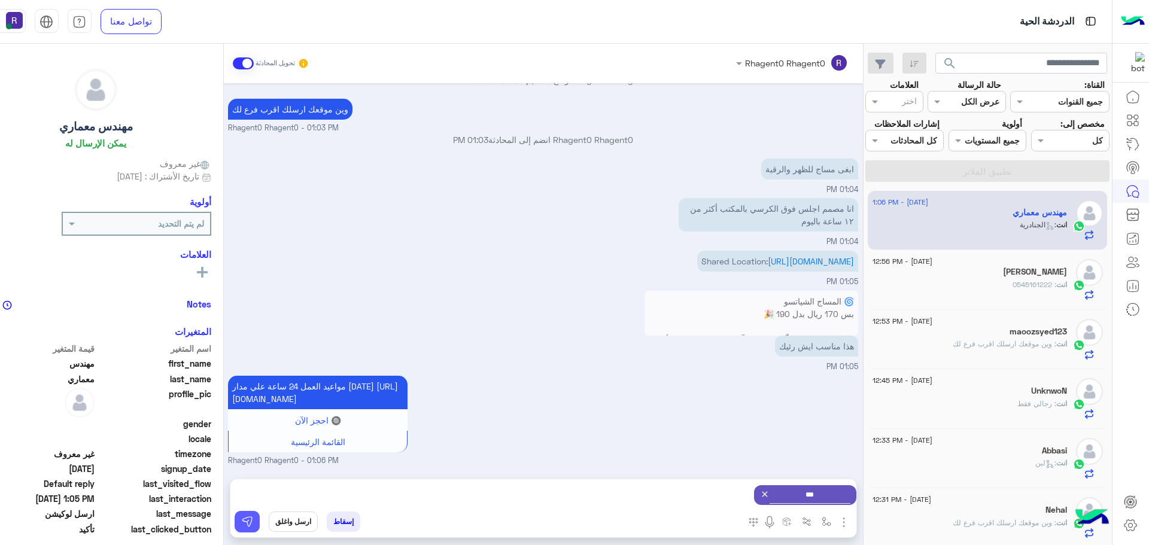
click at [245, 529] on button at bounding box center [247, 522] width 25 height 22
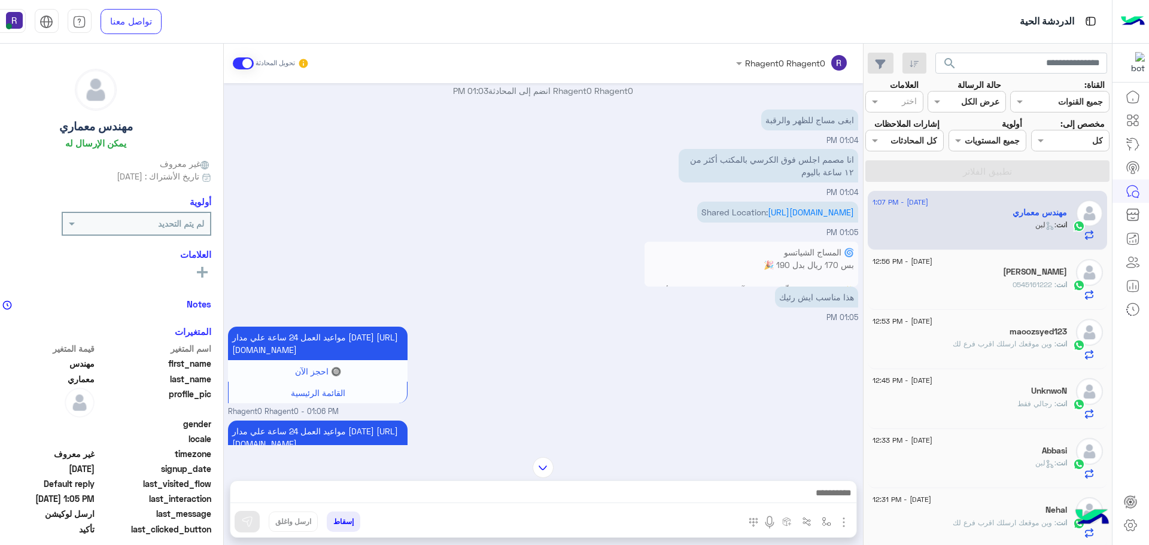
scroll to position [845, 0]
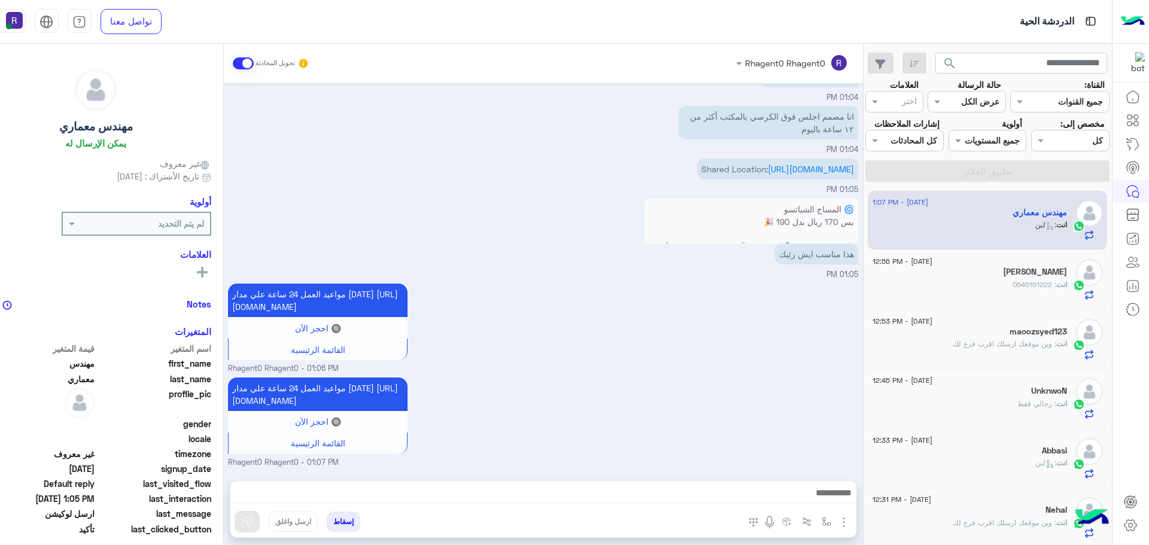
click at [951, 287] on div "انت : 0545161222" at bounding box center [970, 290] width 195 height 21
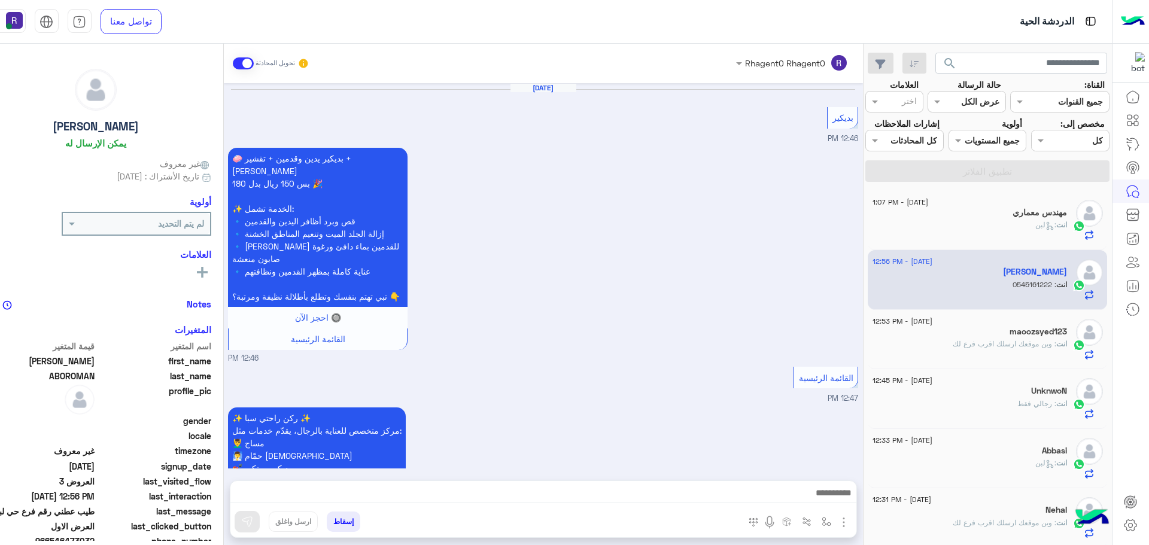
scroll to position [1340, 0]
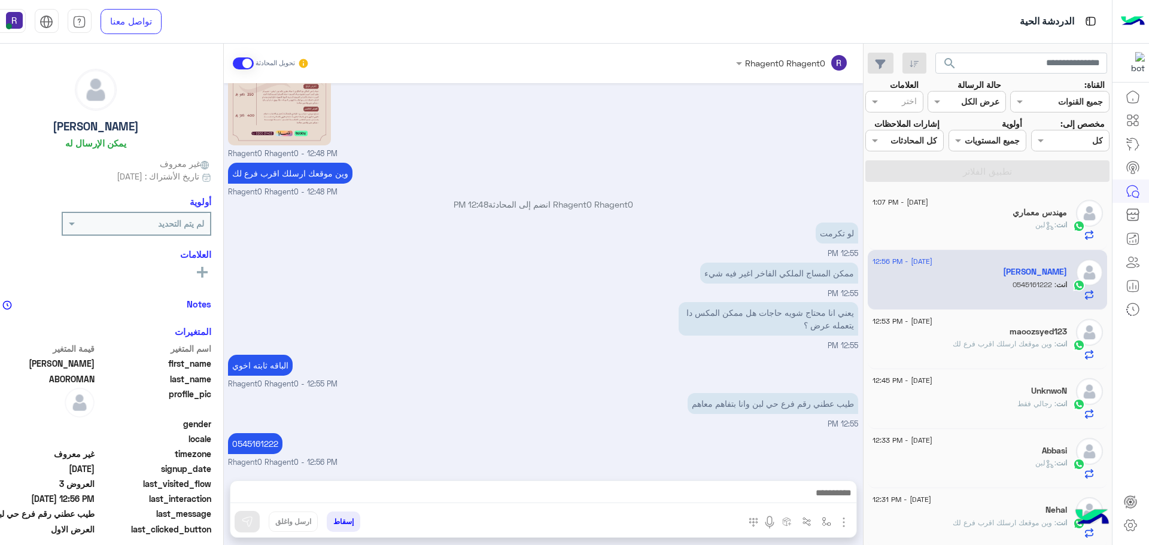
click at [965, 235] on div "انت : لبن" at bounding box center [970, 230] width 195 height 21
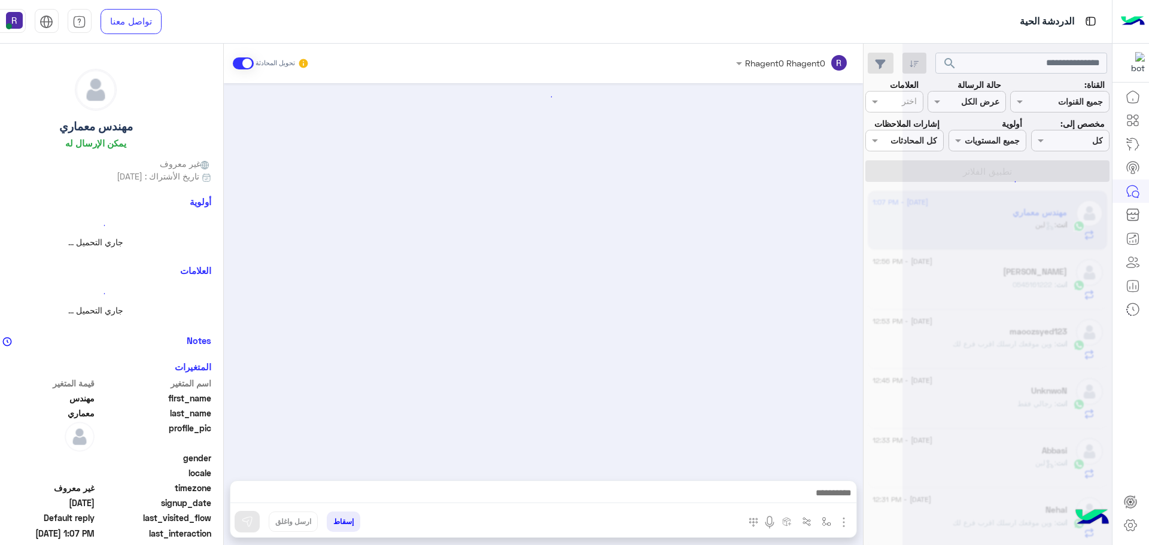
scroll to position [768, 0]
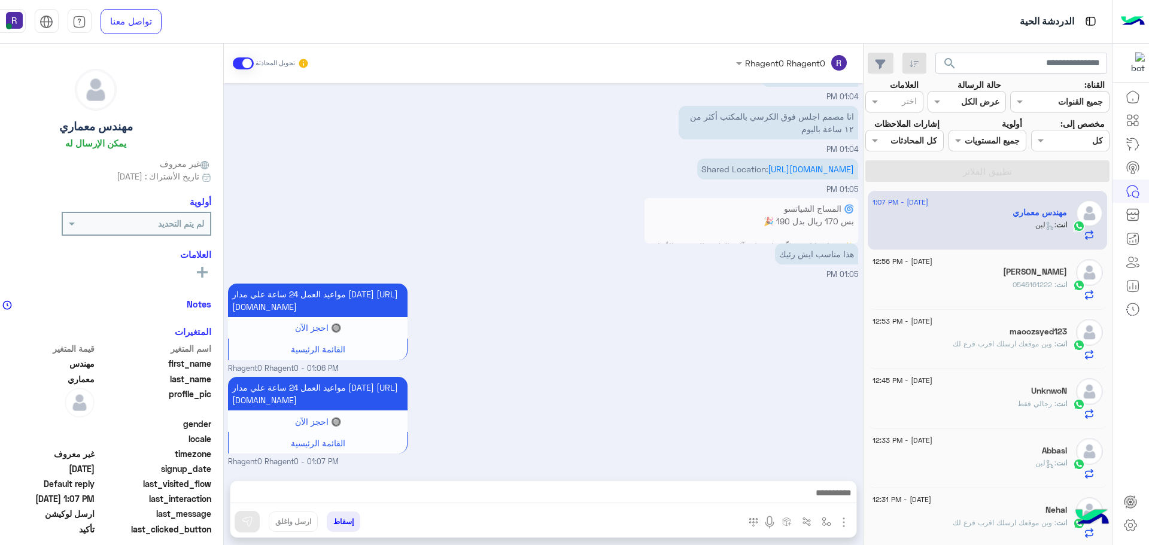
click at [1002, 281] on div "انت : 0545161222" at bounding box center [970, 290] width 195 height 21
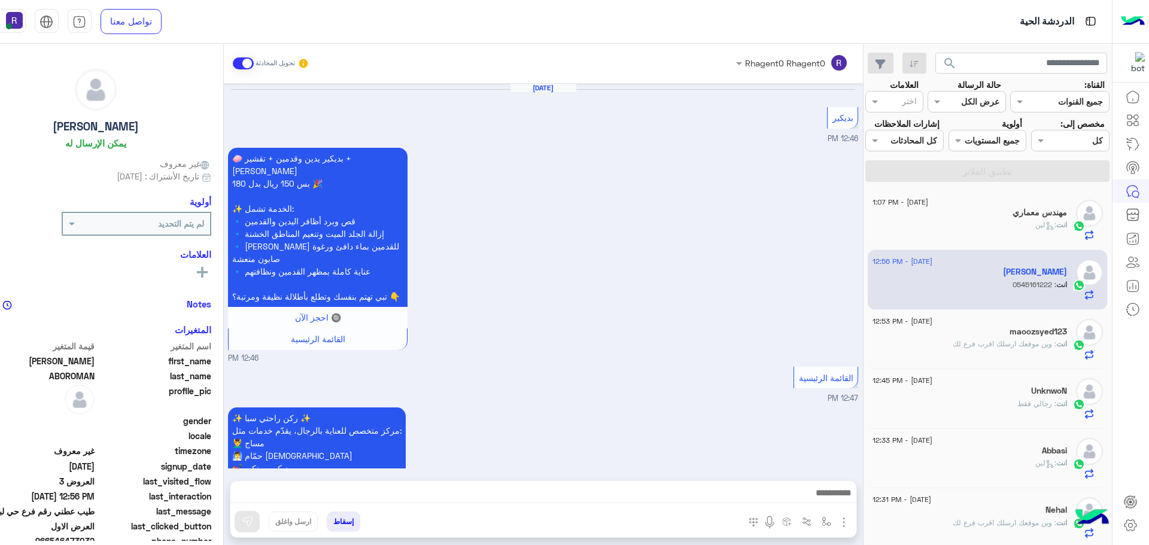
scroll to position [1340, 0]
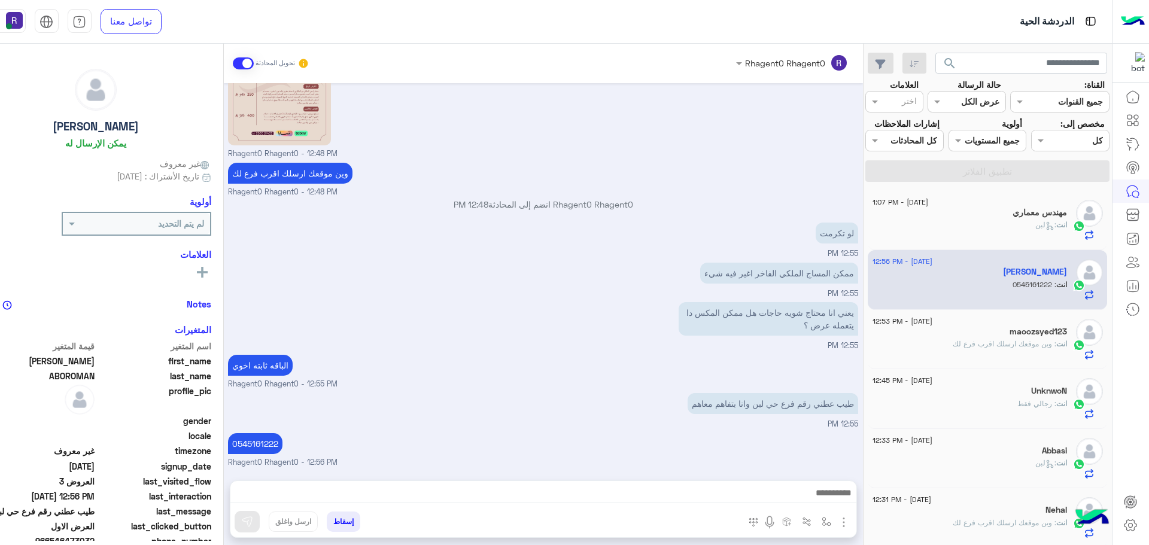
click at [970, 335] on div "maoozsyed123" at bounding box center [970, 333] width 195 height 13
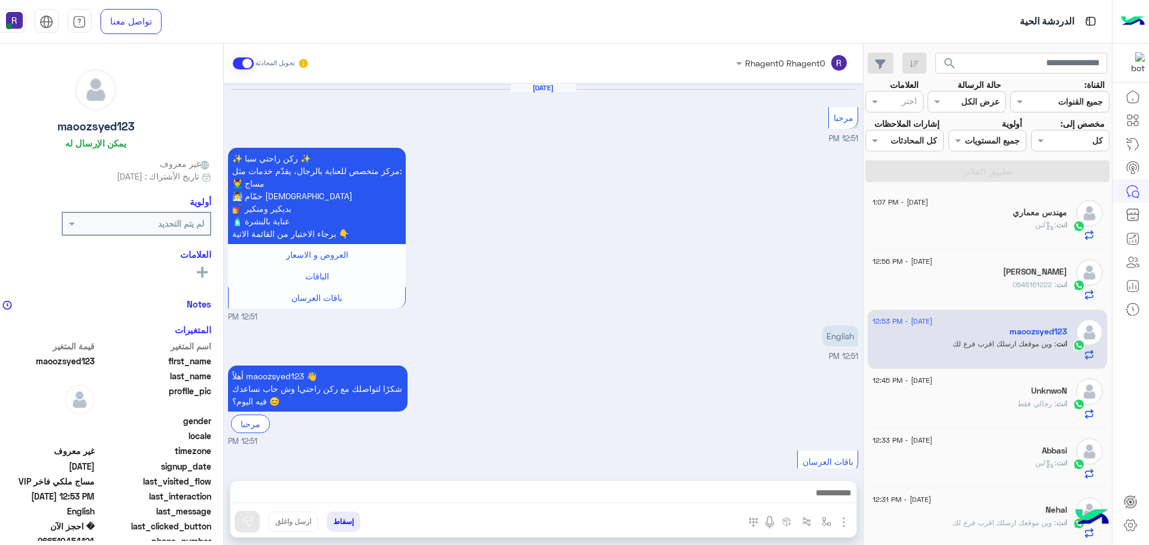
scroll to position [1589, 0]
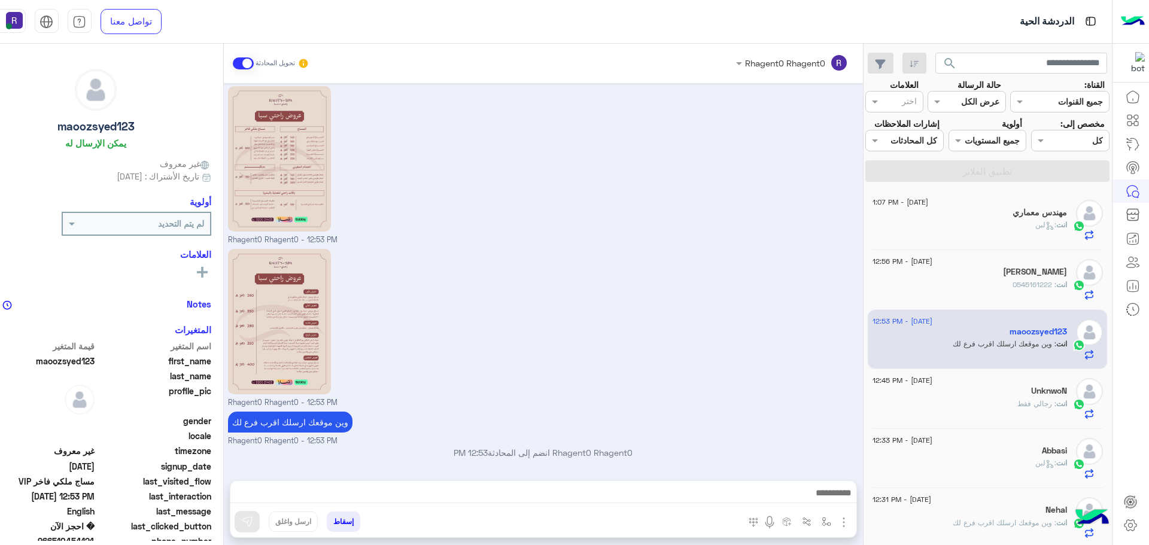
click at [981, 404] on div "انت : رجالي فقط" at bounding box center [970, 409] width 195 height 21
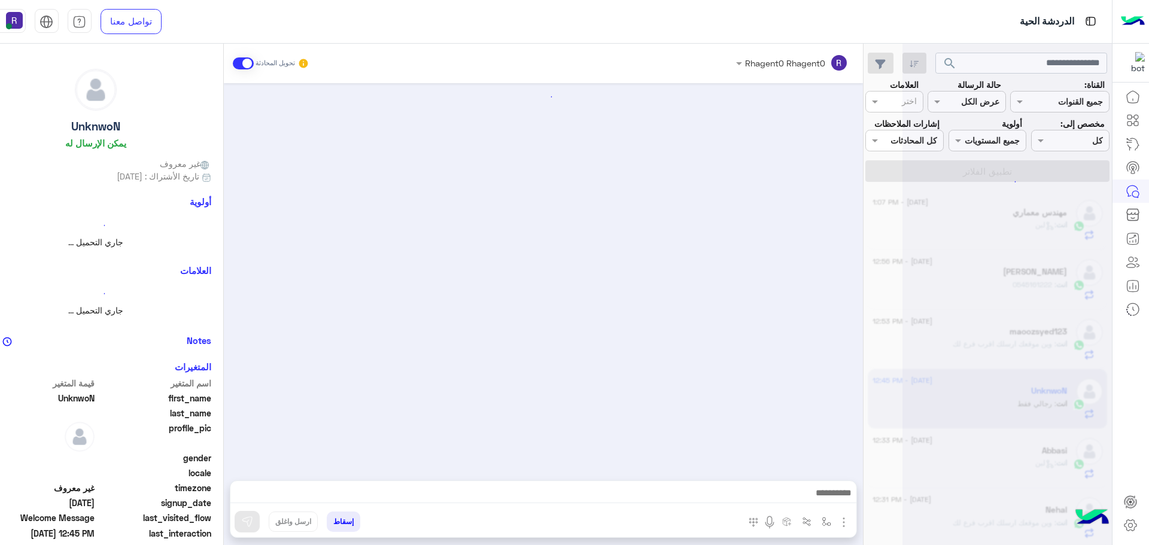
scroll to position [326, 0]
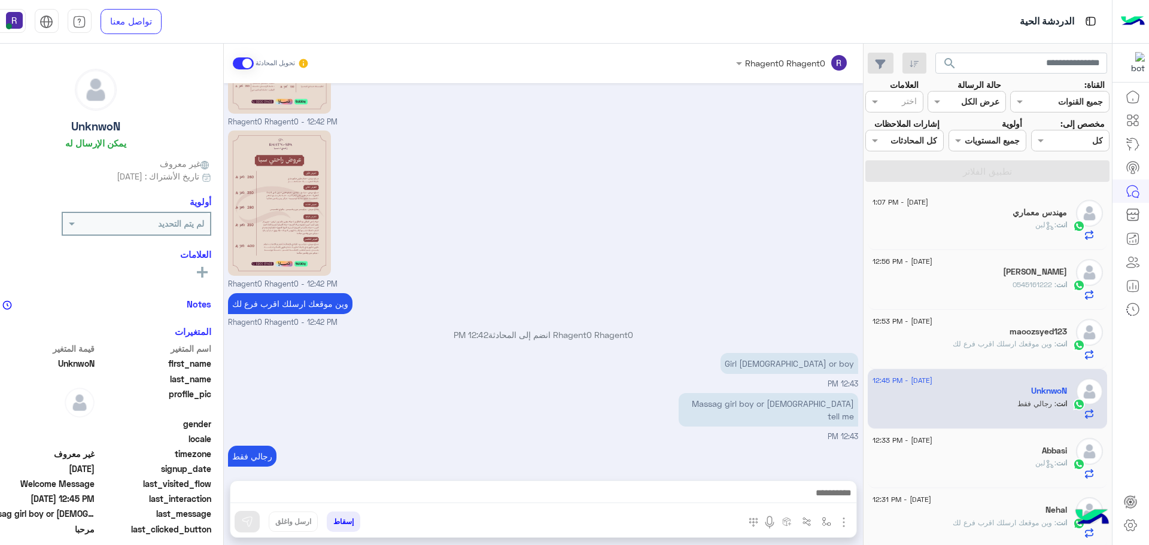
click at [1021, 225] on div "انت : لبن" at bounding box center [970, 230] width 195 height 21
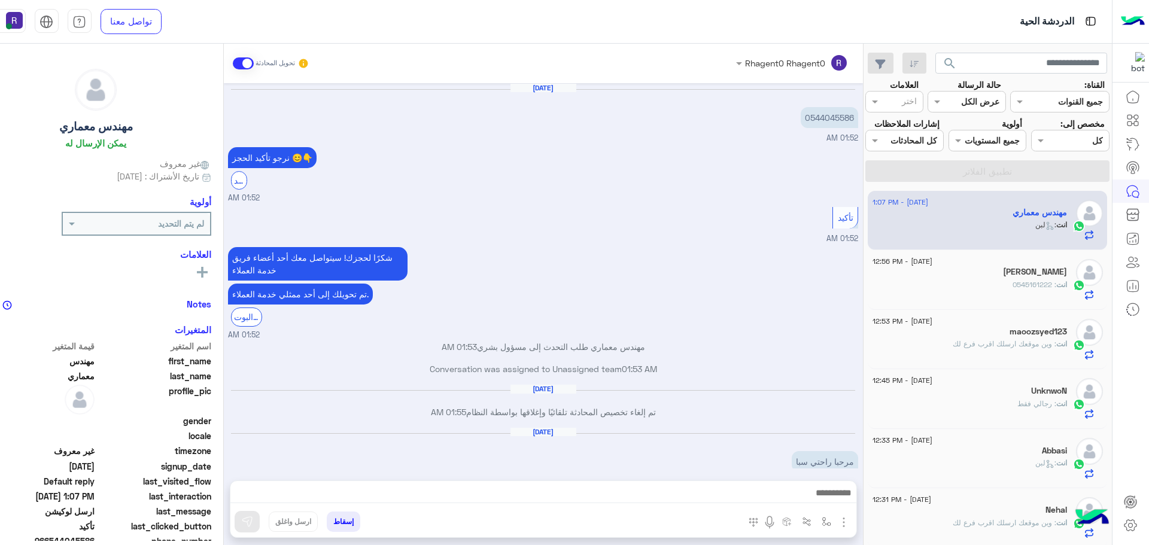
scroll to position [768, 0]
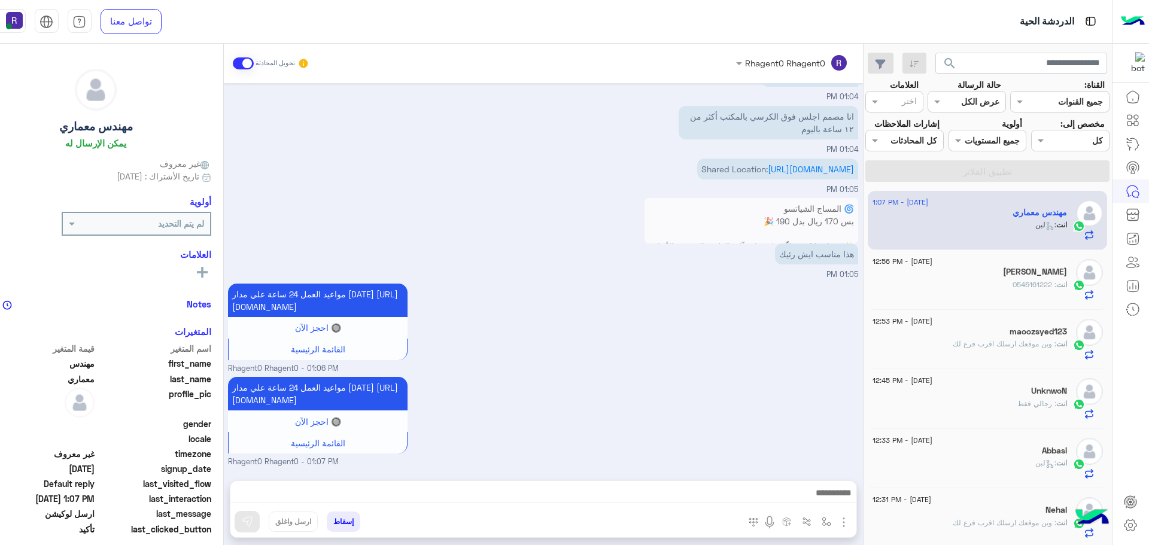
click at [955, 275] on div "MOHAMED ABOROMAN" at bounding box center [970, 273] width 195 height 13
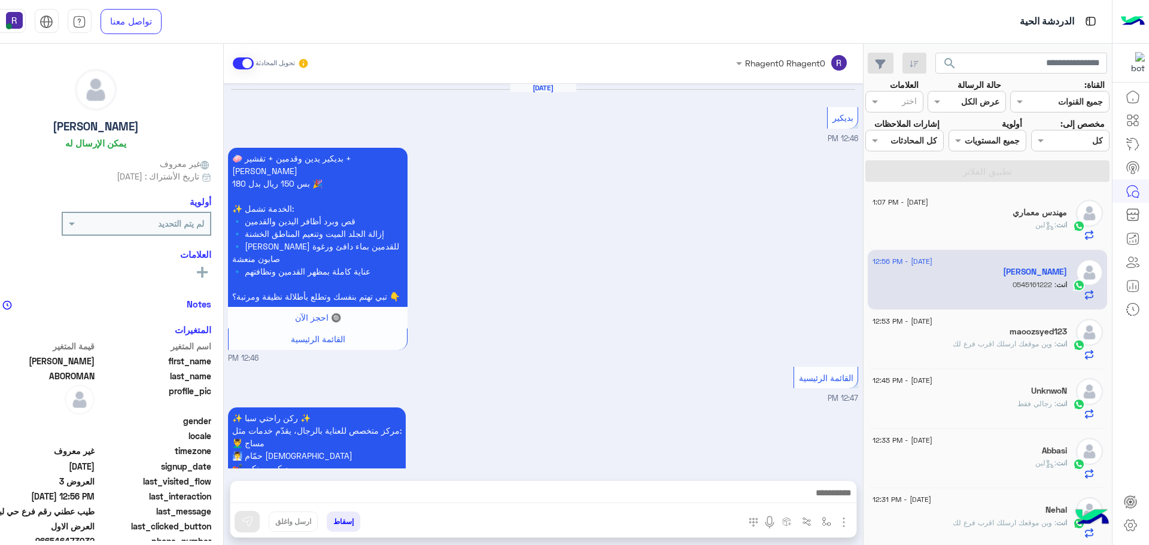
scroll to position [1340, 0]
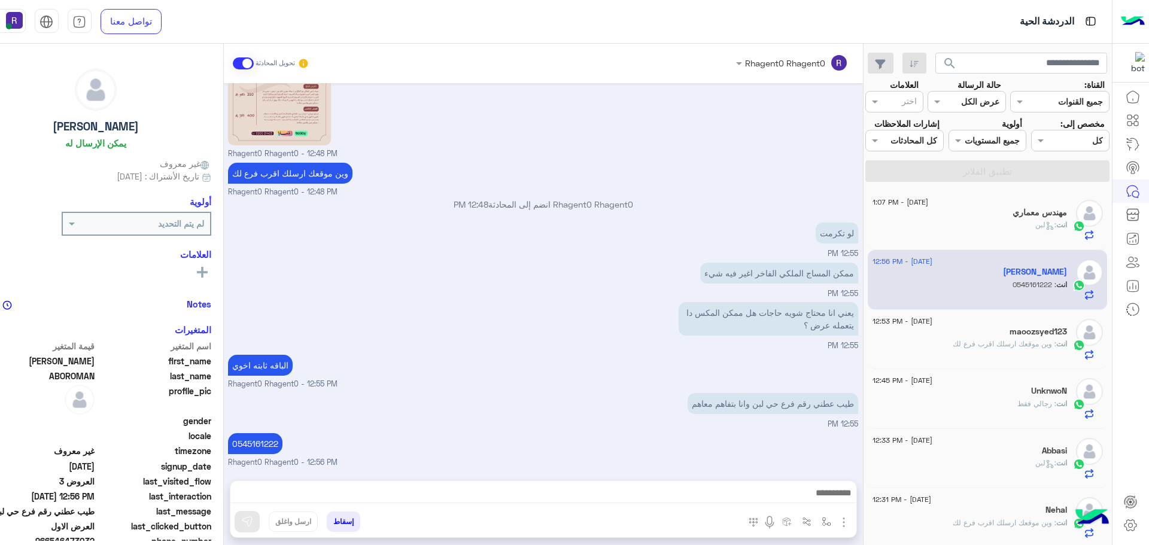
click at [1009, 219] on div "مهندس معماري" at bounding box center [970, 214] width 195 height 13
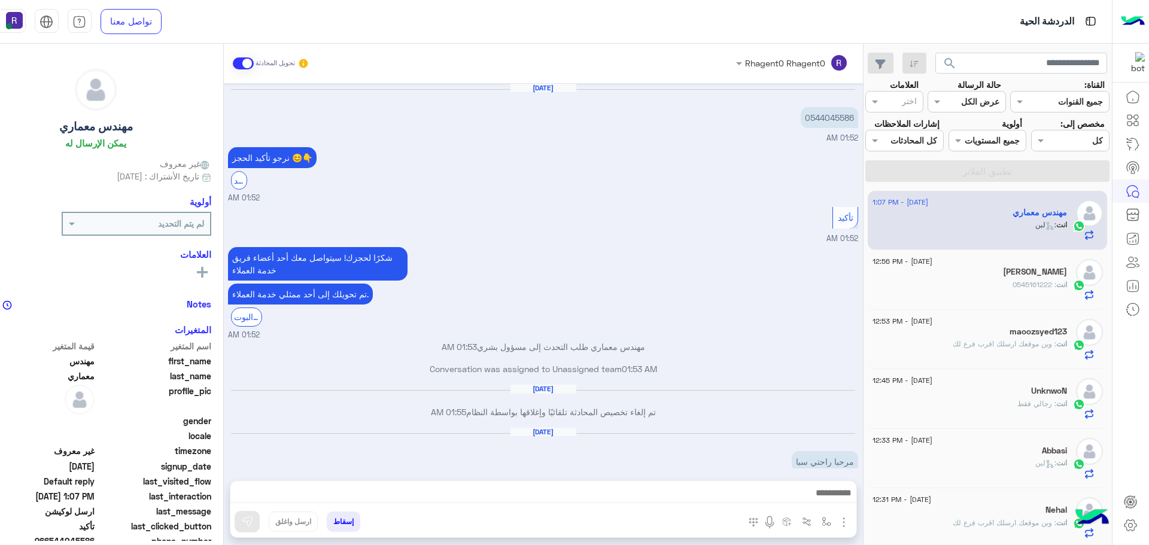
scroll to position [768, 0]
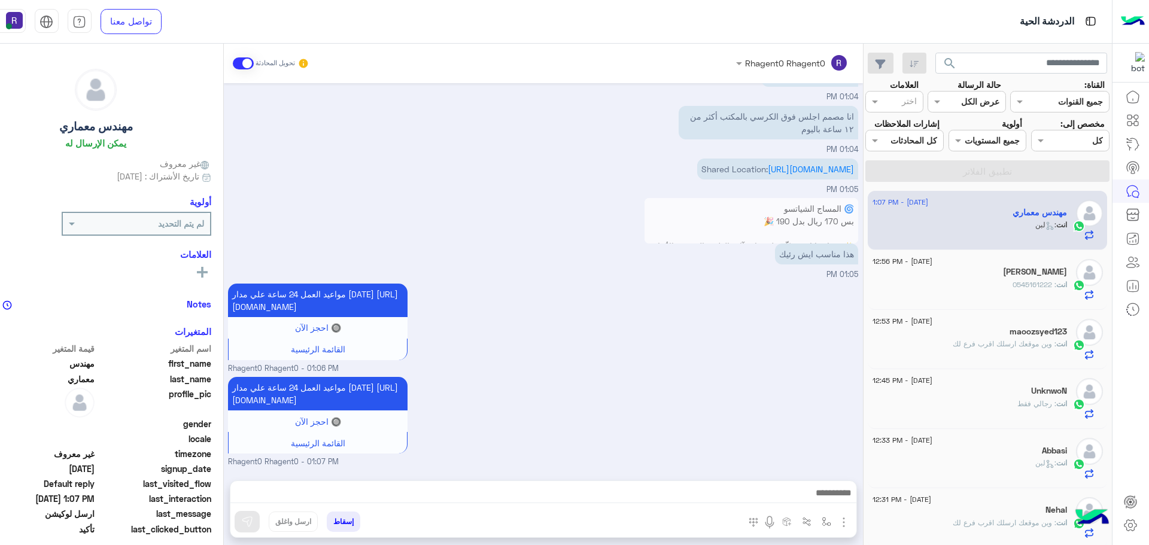
click at [1045, 288] on span ": 0545161222" at bounding box center [1035, 284] width 44 height 9
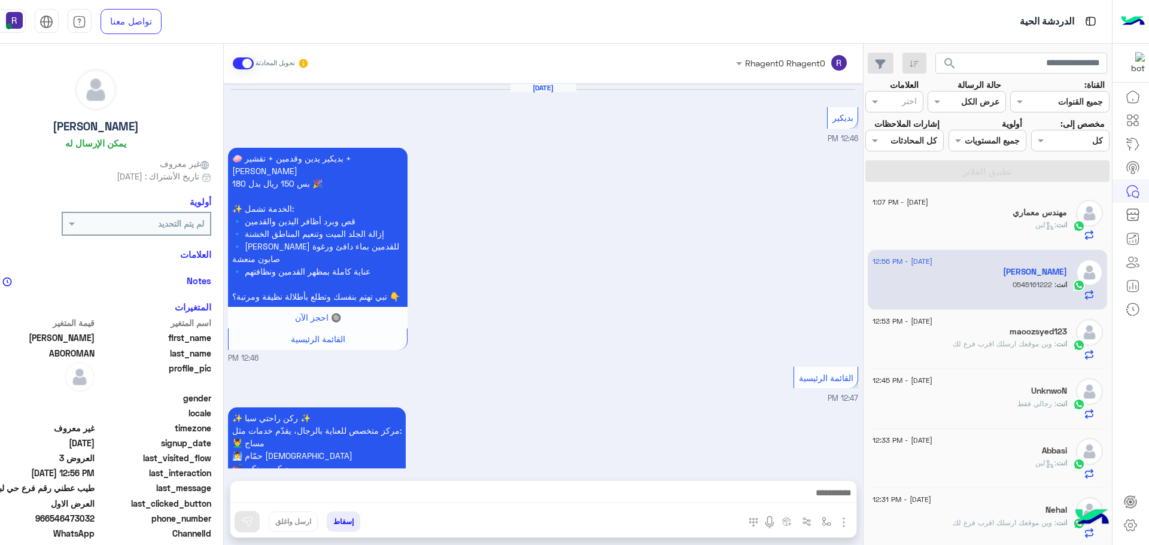
scroll to position [1340, 0]
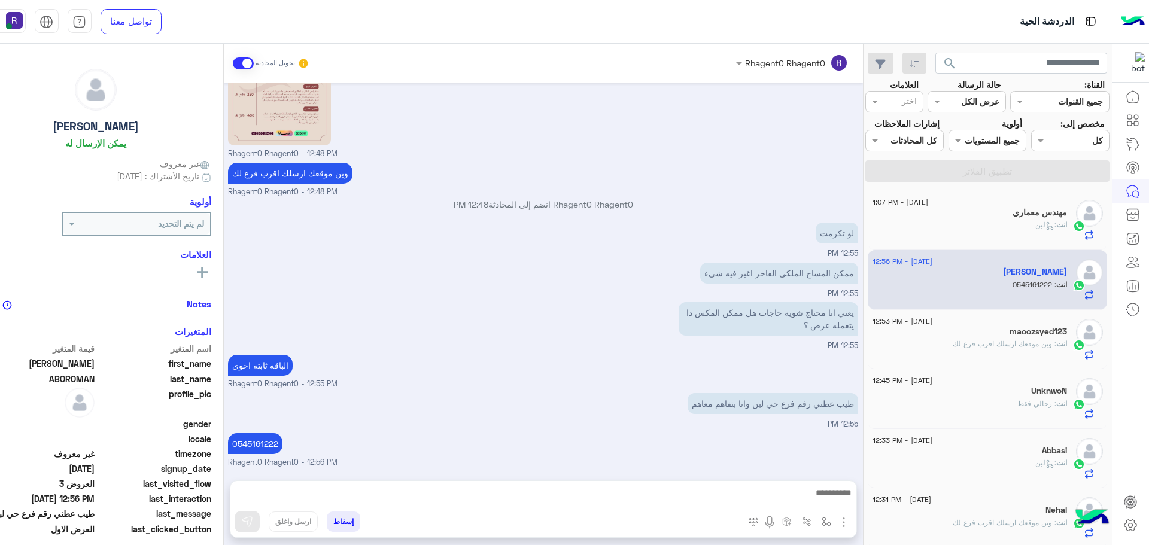
click at [1036, 226] on span ": لبن" at bounding box center [1046, 224] width 21 height 9
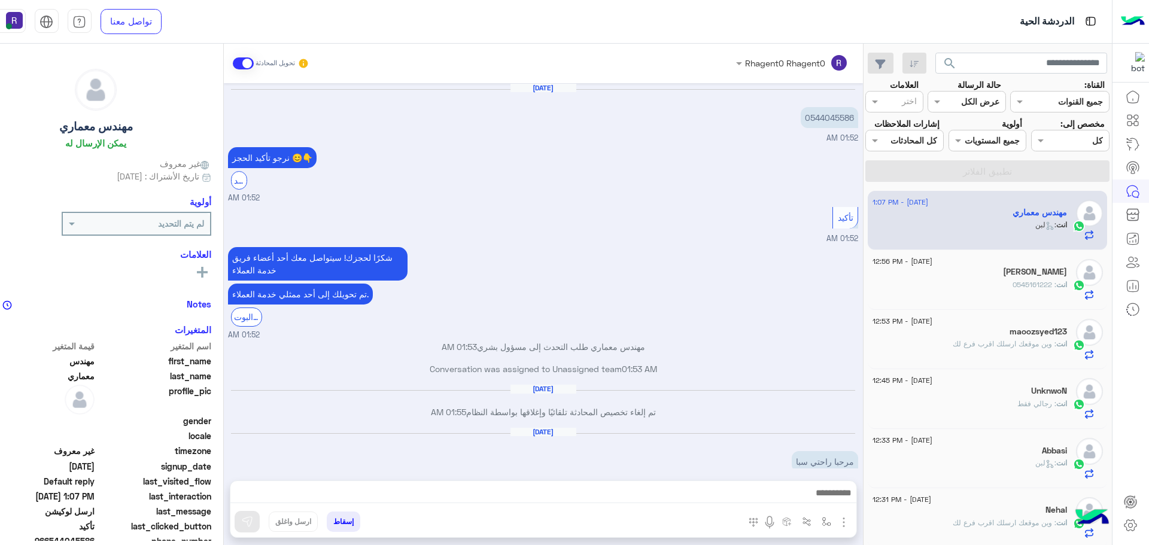
scroll to position [768, 0]
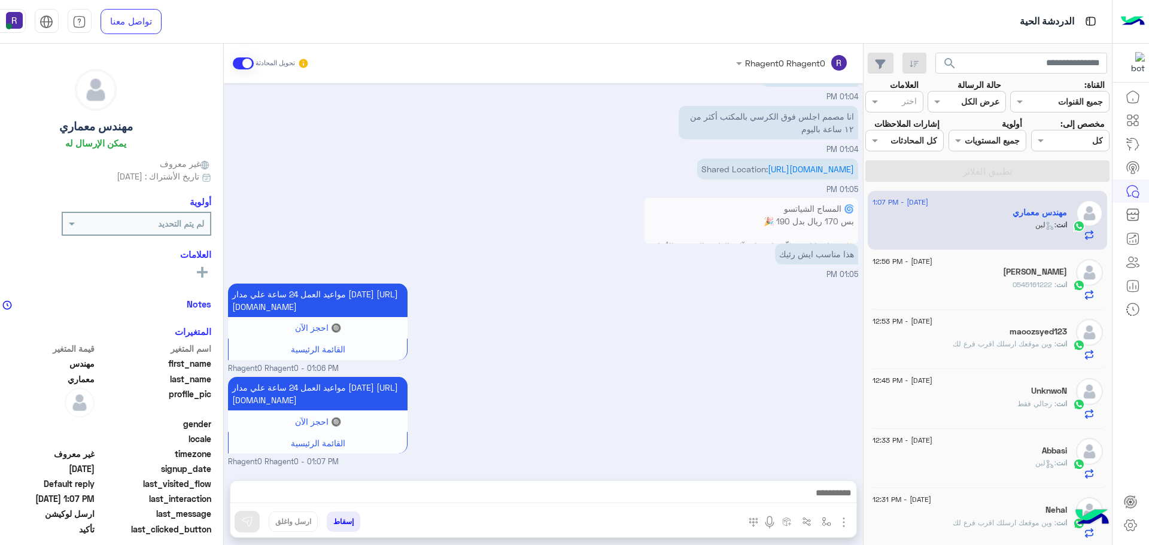
click at [976, 273] on div "MOHAMED ABOROMAN" at bounding box center [970, 273] width 195 height 13
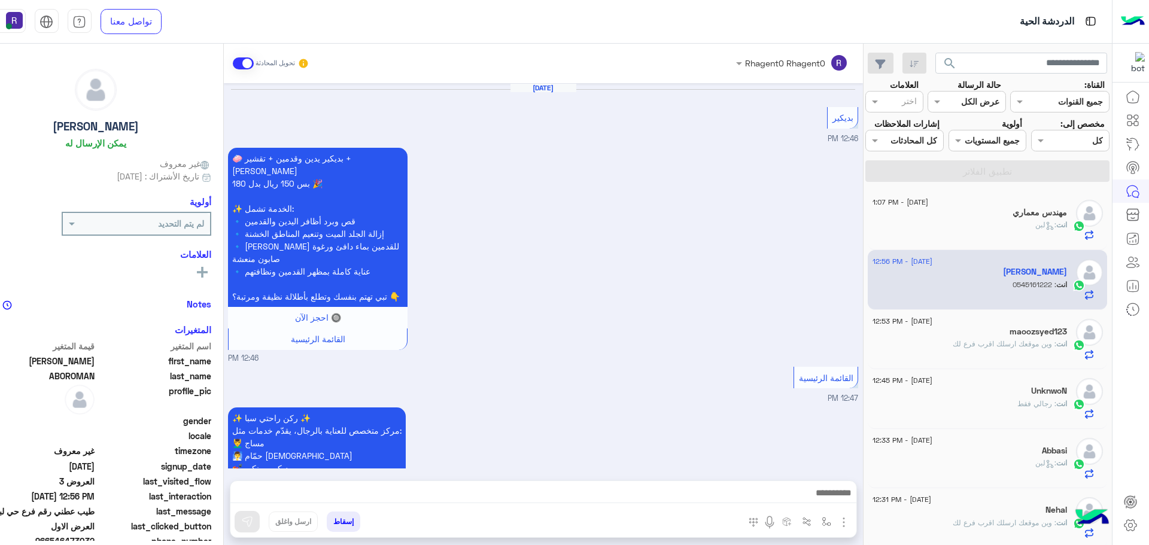
scroll to position [1340, 0]
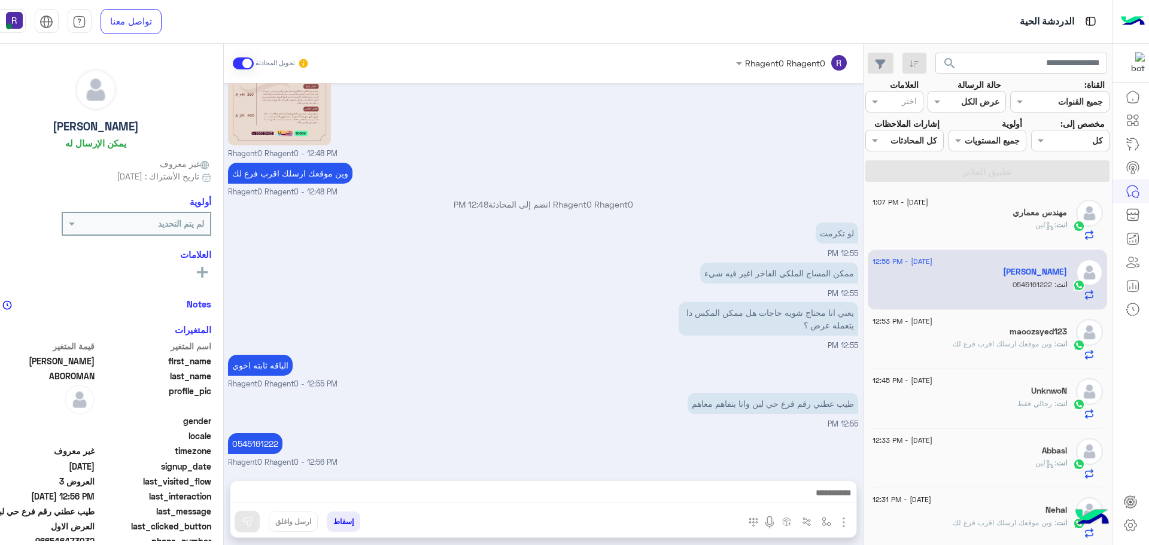
click at [1008, 219] on div "مهندس معماري" at bounding box center [970, 214] width 195 height 13
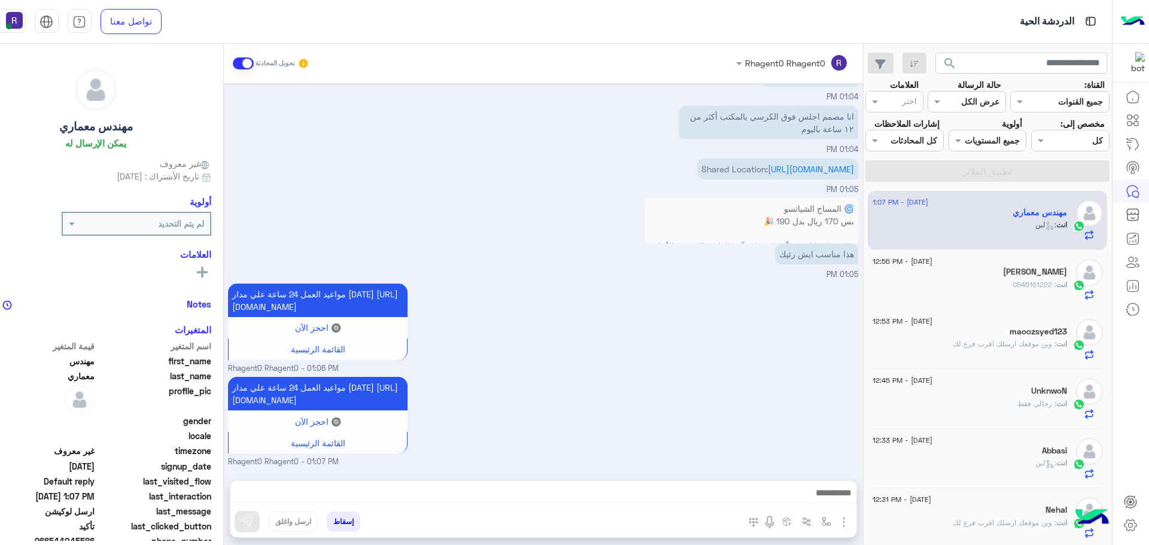
scroll to position [768, 0]
click at [999, 347] on span ": وين موقعك ارسلك اقرب فرع لك" at bounding box center [1005, 343] width 104 height 9
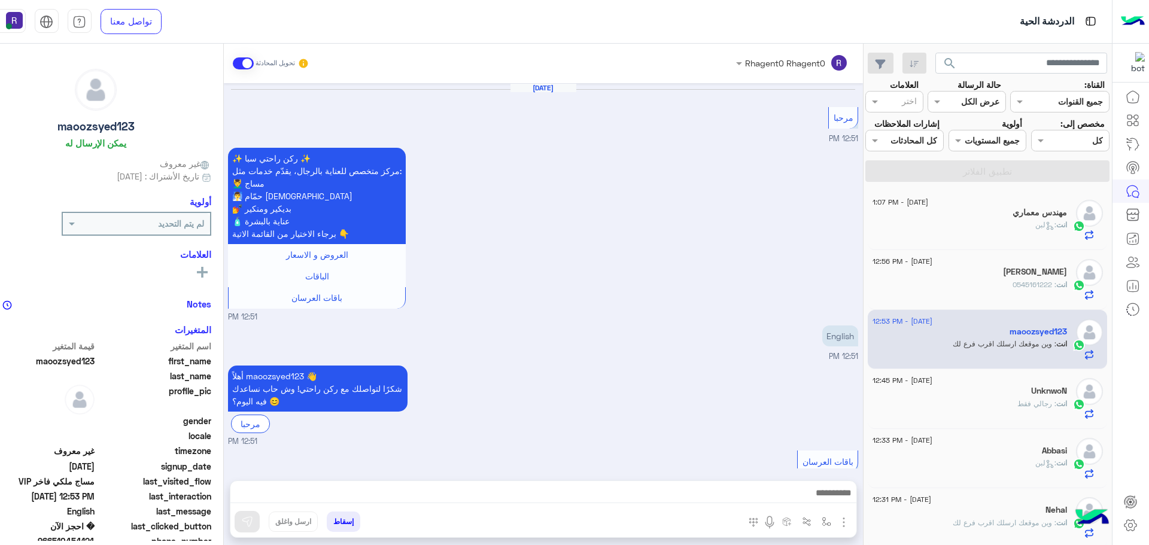
scroll to position [1589, 0]
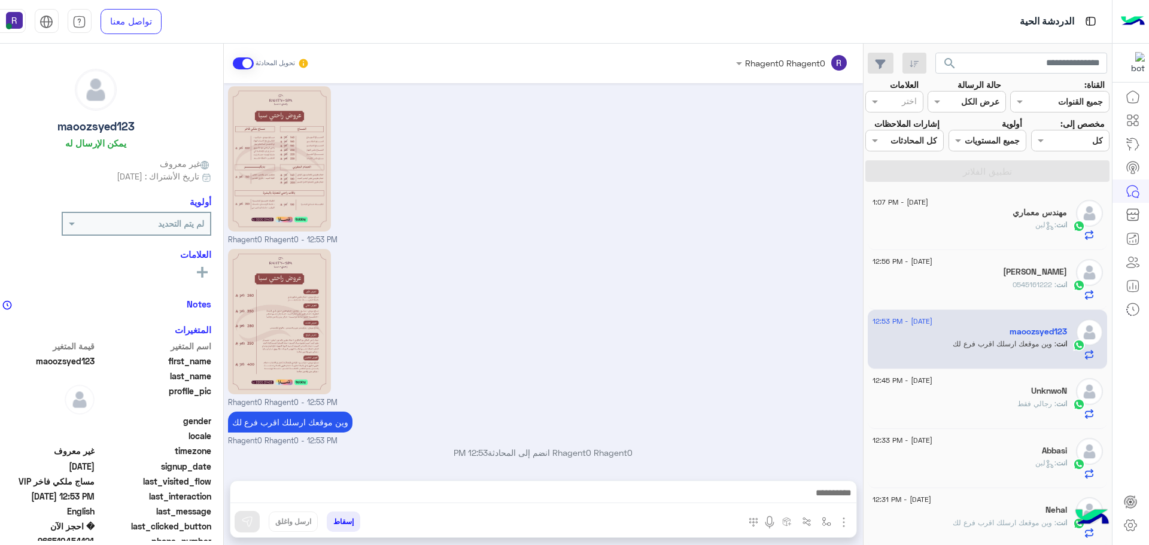
click at [1002, 284] on div "انت : 0545161222" at bounding box center [970, 290] width 195 height 21
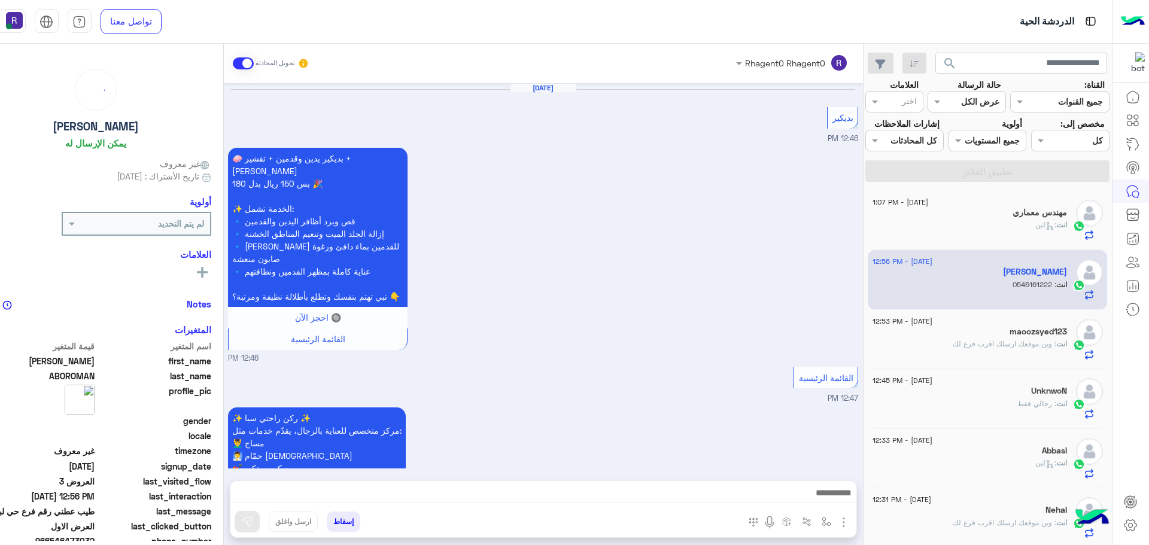
scroll to position [1340, 0]
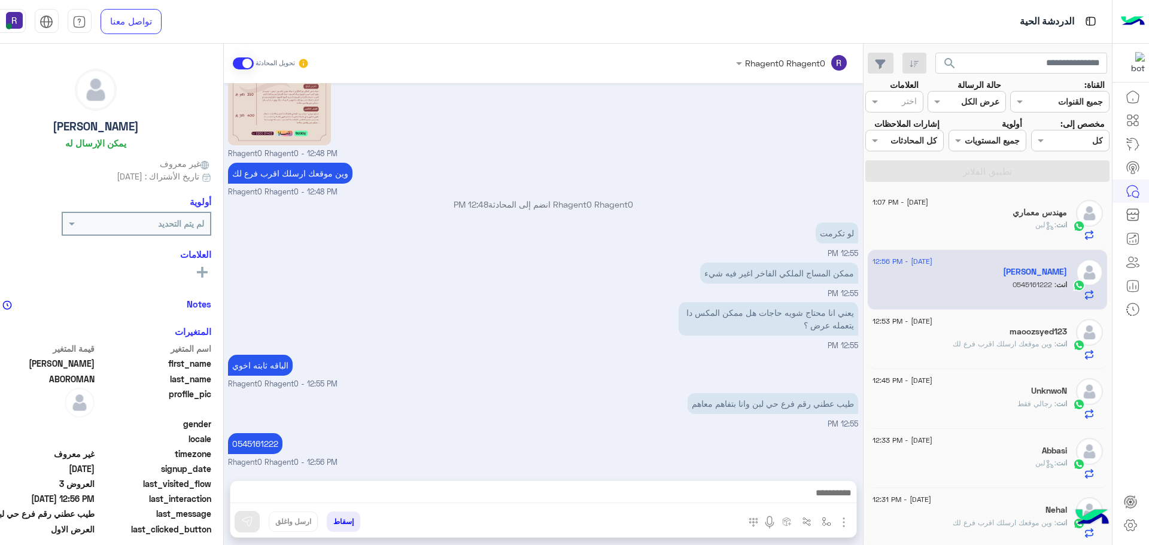
click at [999, 225] on div "انت : لبن" at bounding box center [970, 230] width 195 height 21
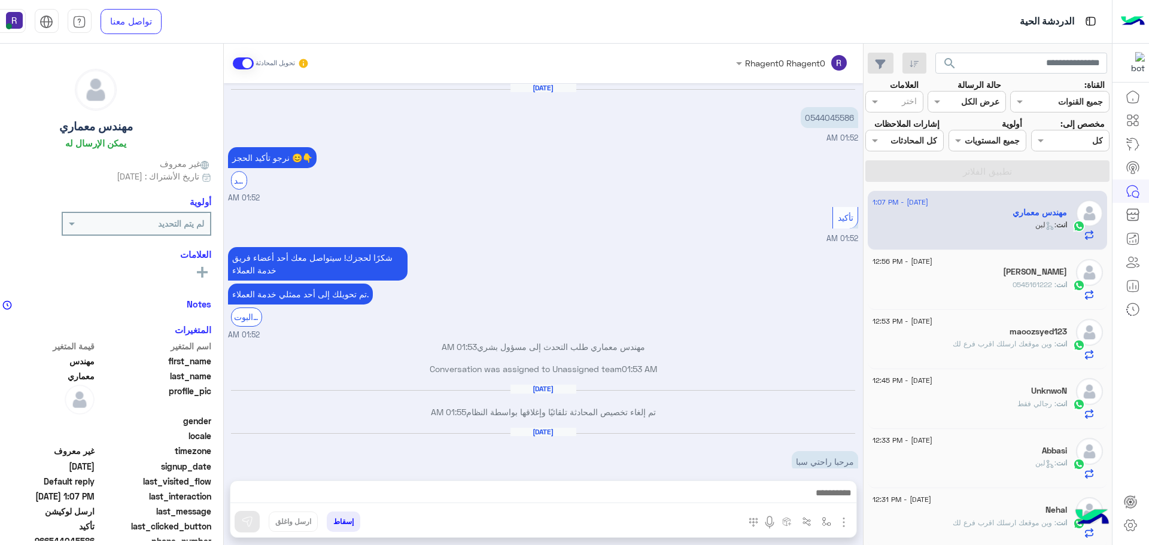
scroll to position [768, 0]
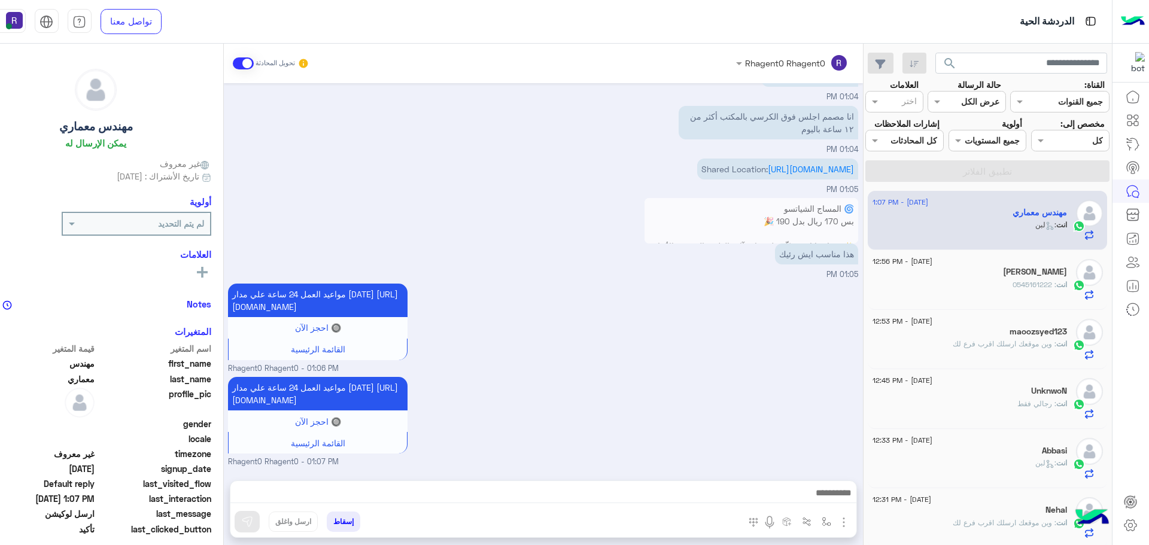
click at [1037, 269] on h5 "MOHAMED ABOROMAN" at bounding box center [1035, 272] width 64 height 10
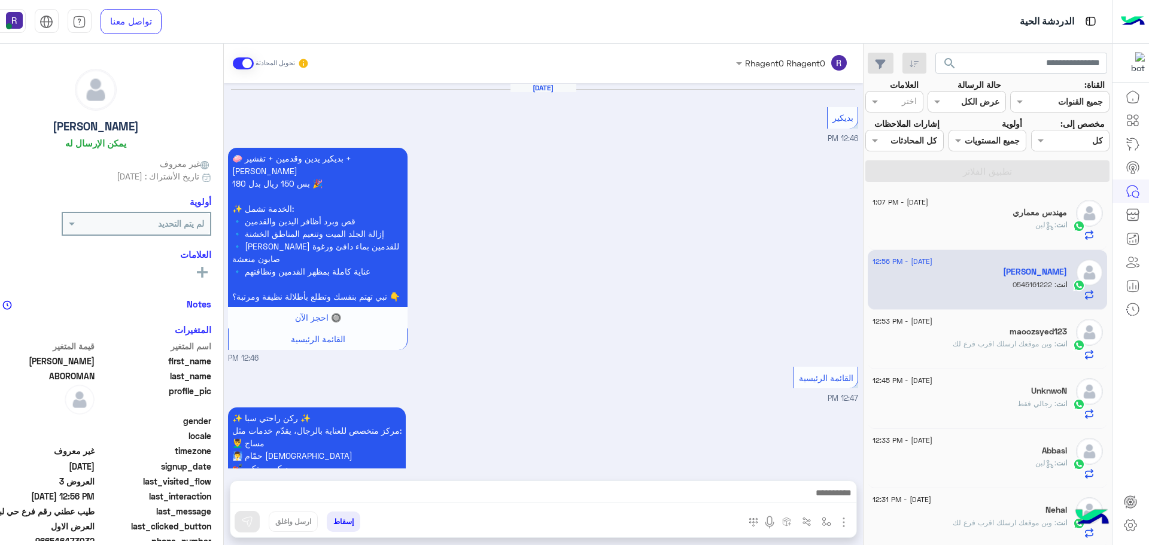
scroll to position [1340, 0]
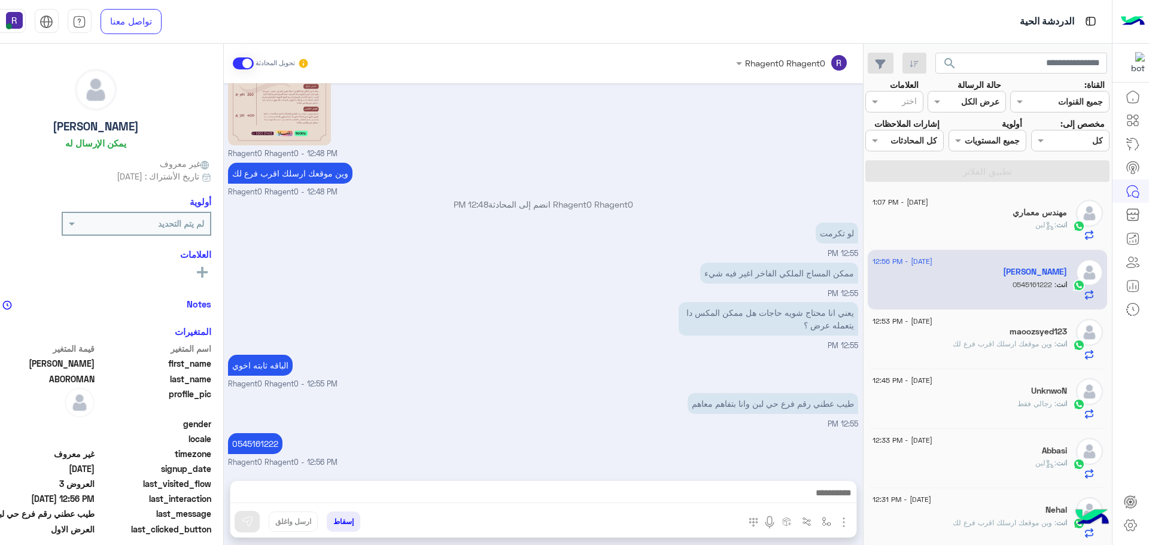
click at [988, 333] on div "maoozsyed123" at bounding box center [970, 333] width 195 height 13
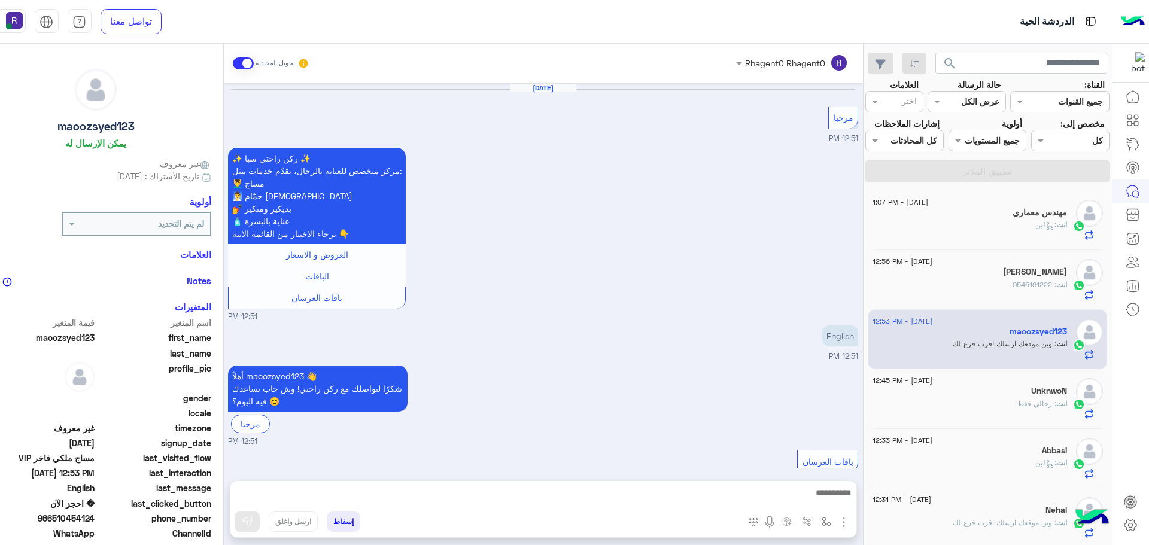
scroll to position [1589, 0]
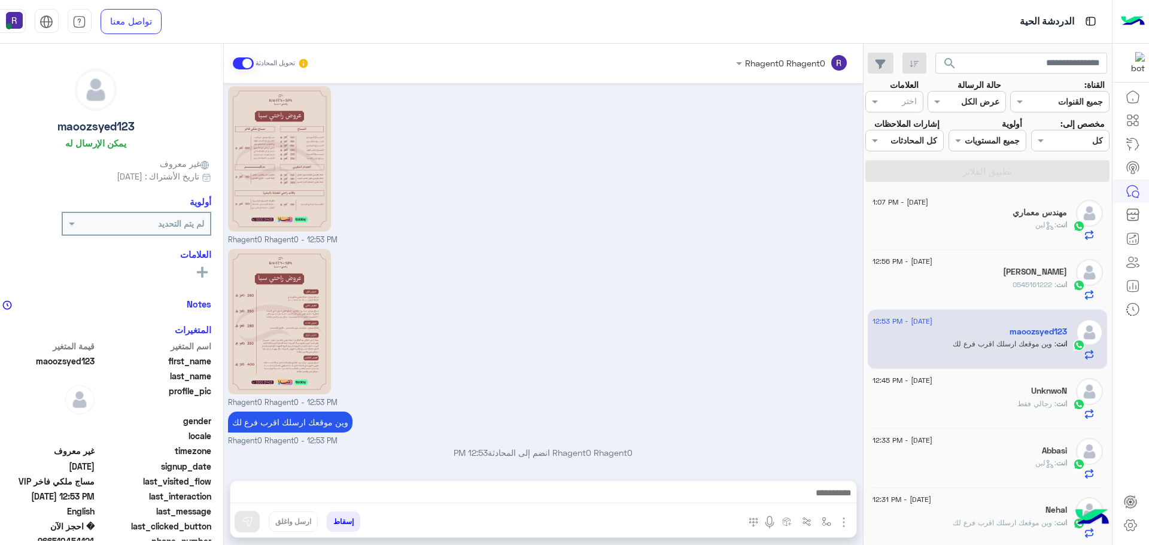
click at [961, 402] on div "انت : رجالي فقط" at bounding box center [970, 409] width 195 height 21
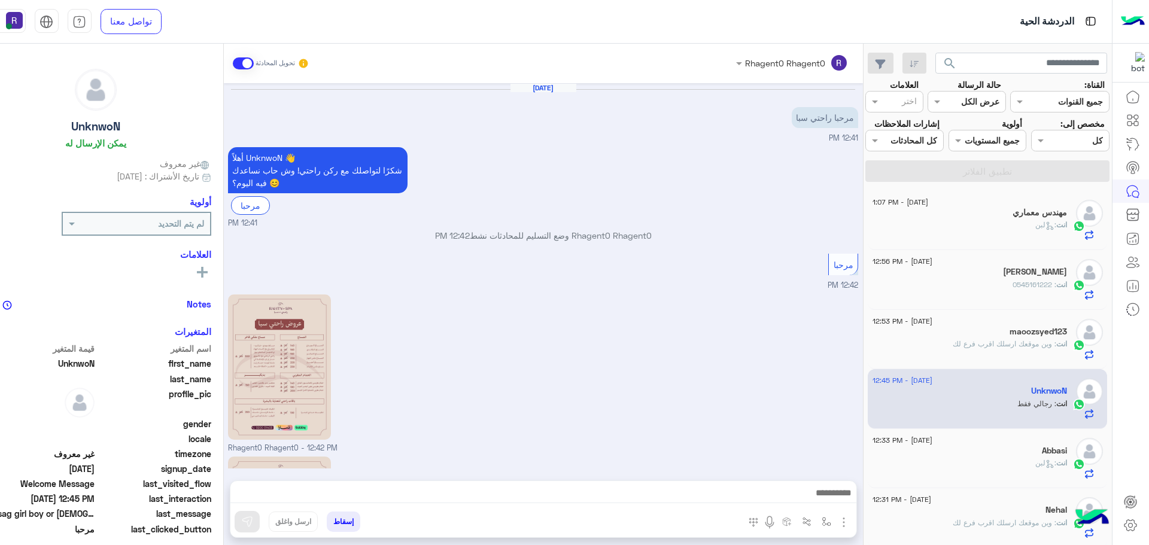
scroll to position [326, 0]
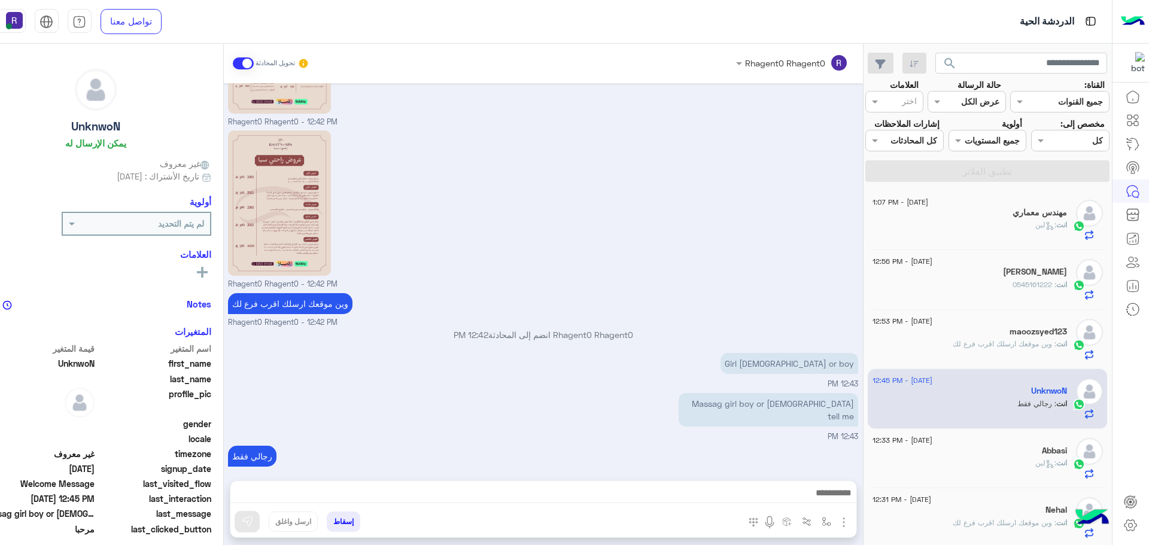
click at [973, 347] on span ": وين موقعك ارسلك اقرب فرع لك" at bounding box center [1005, 343] width 104 height 9
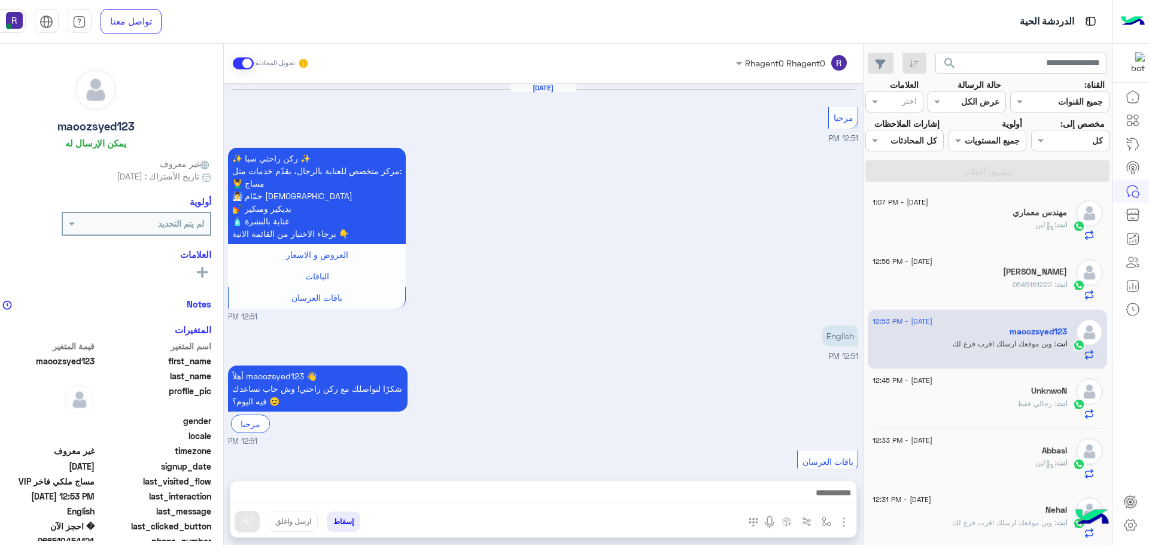
scroll to position [1589, 0]
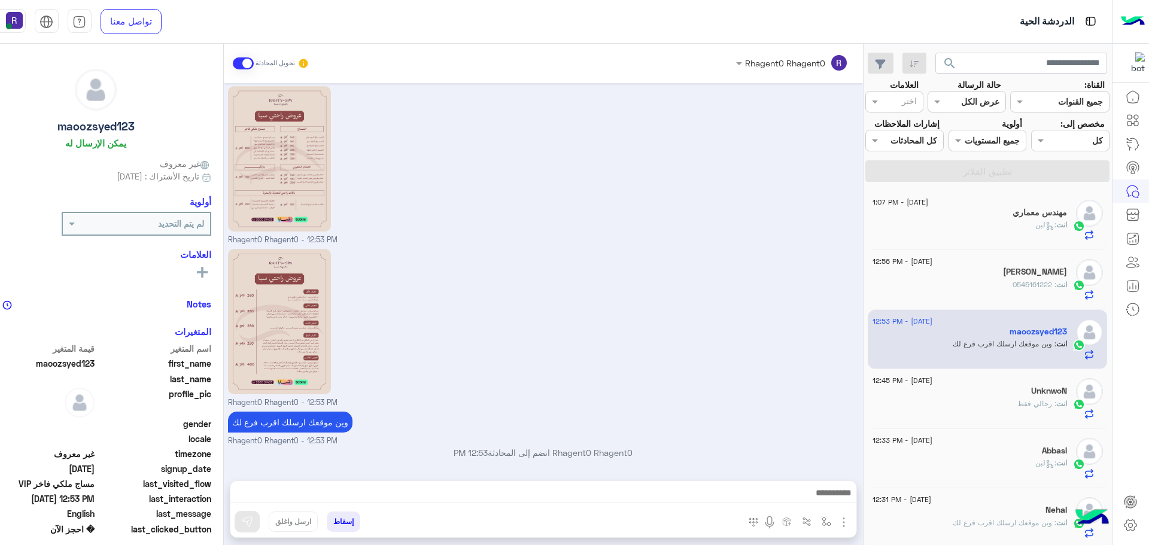
click at [1030, 295] on div "انت : 0545161222" at bounding box center [970, 290] width 195 height 21
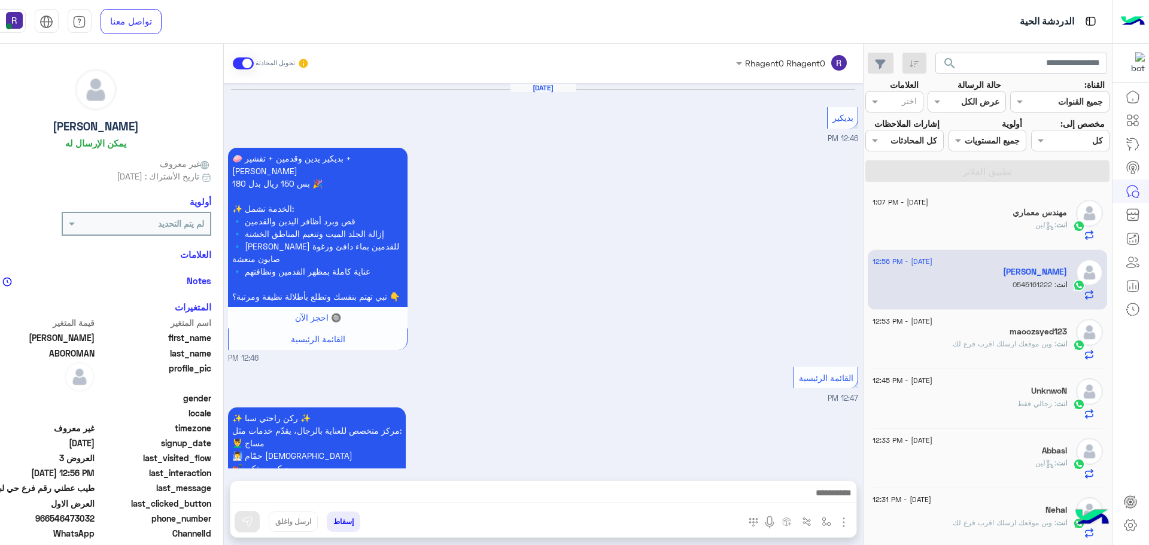
scroll to position [1340, 0]
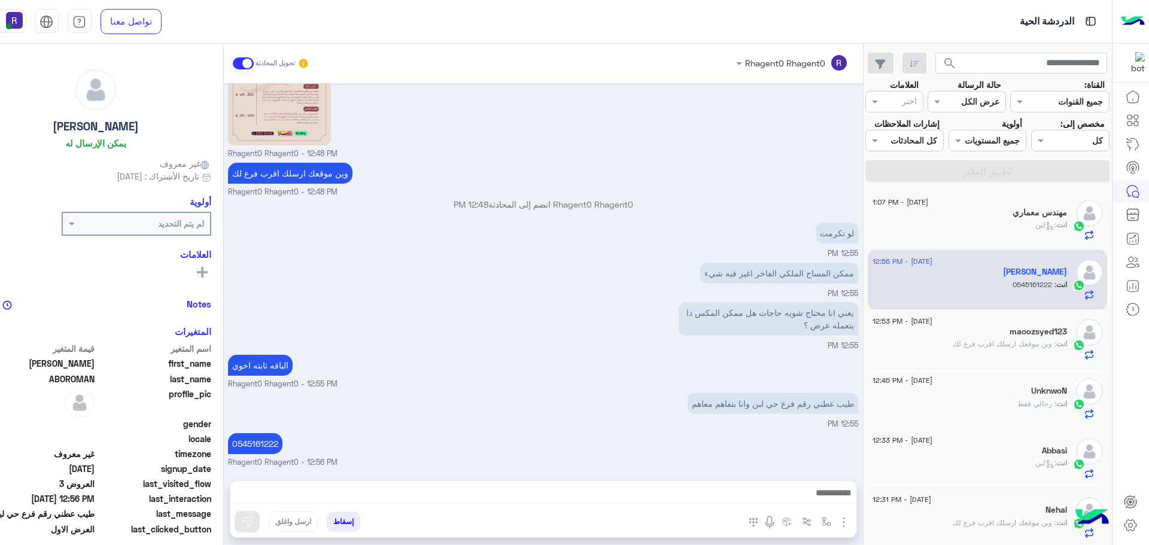
click at [1030, 216] on h5 "مهندس معماري" at bounding box center [1040, 213] width 54 height 10
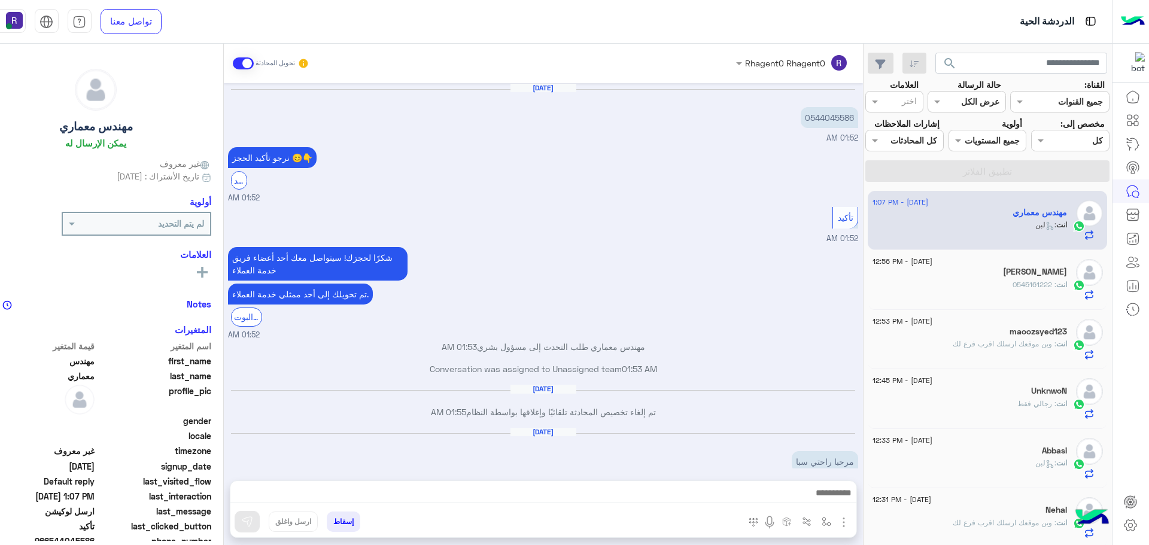
scroll to position [768, 0]
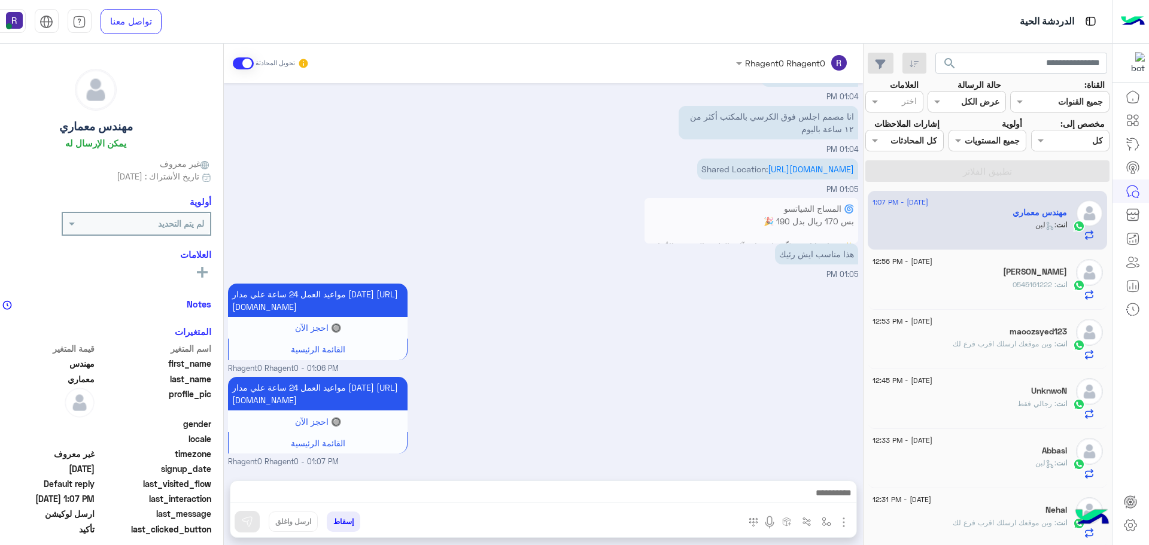
click at [1038, 284] on span ": 0545161222" at bounding box center [1035, 284] width 44 height 9
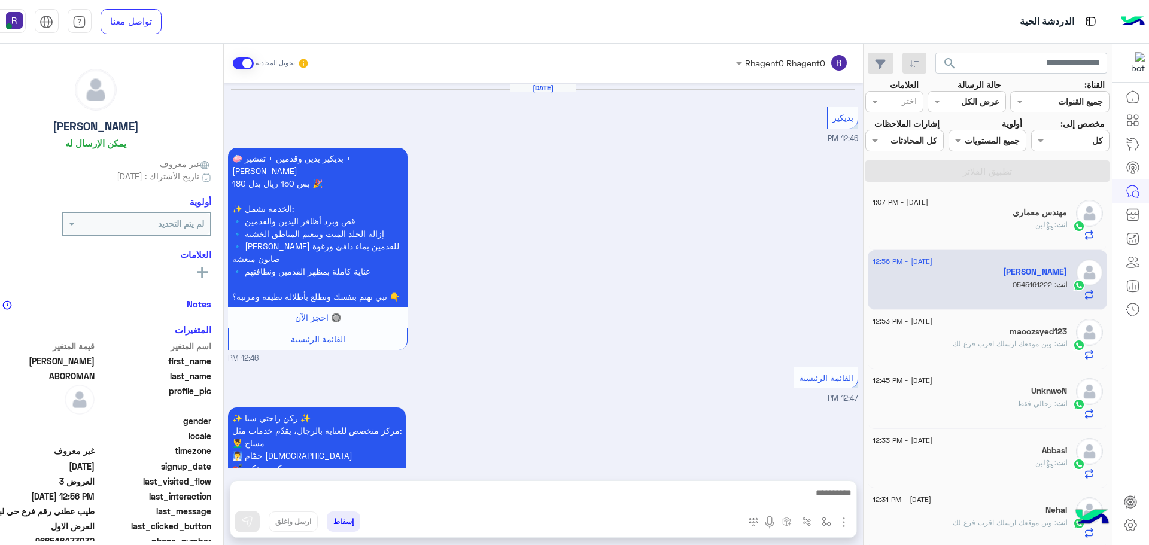
scroll to position [1340, 0]
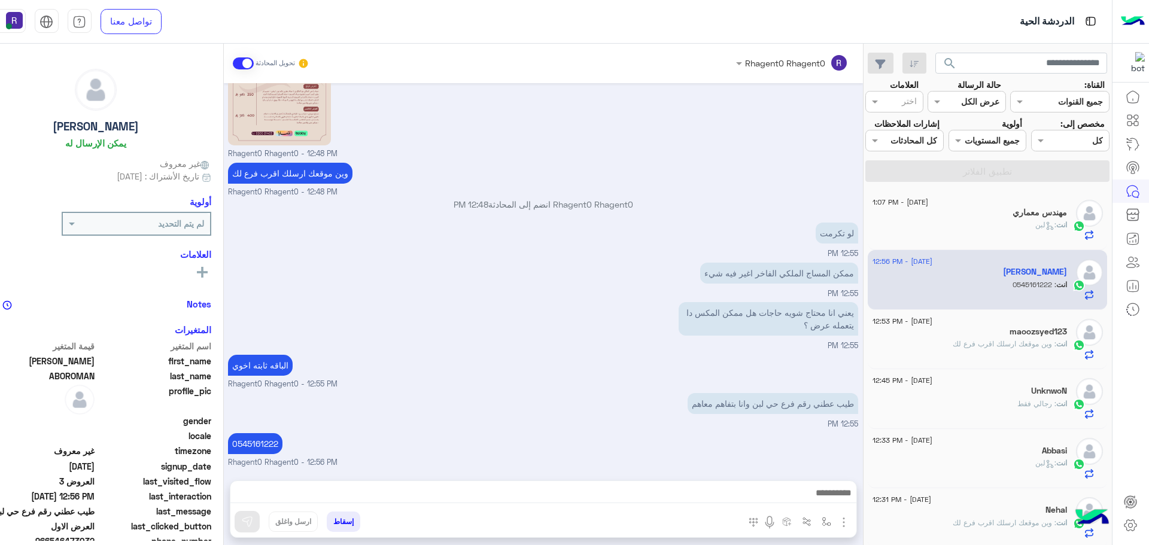
click at [1021, 227] on div "انت : لبن" at bounding box center [970, 230] width 195 height 21
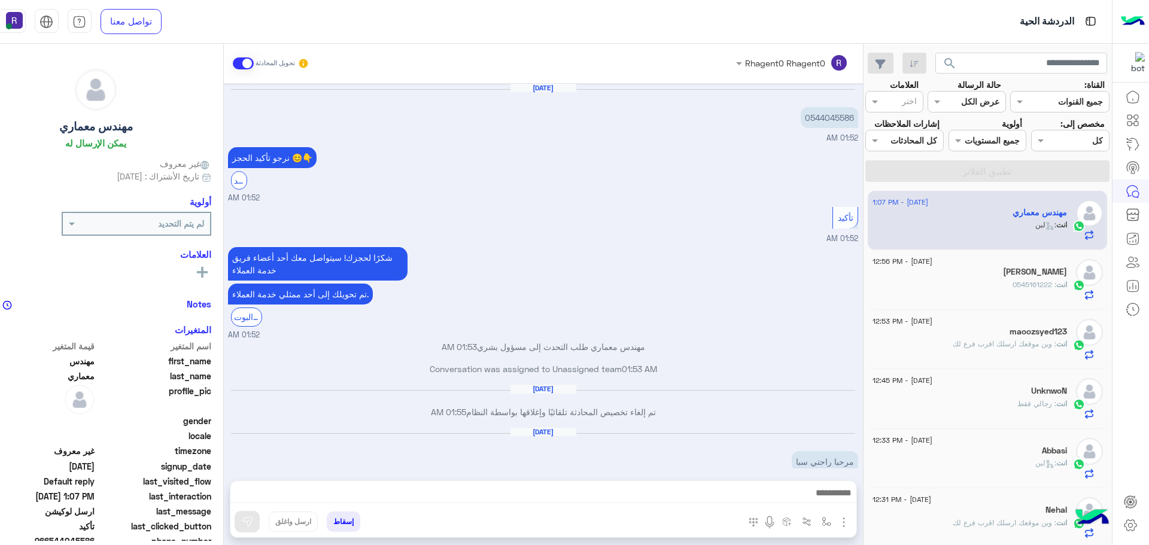
scroll to position [768, 0]
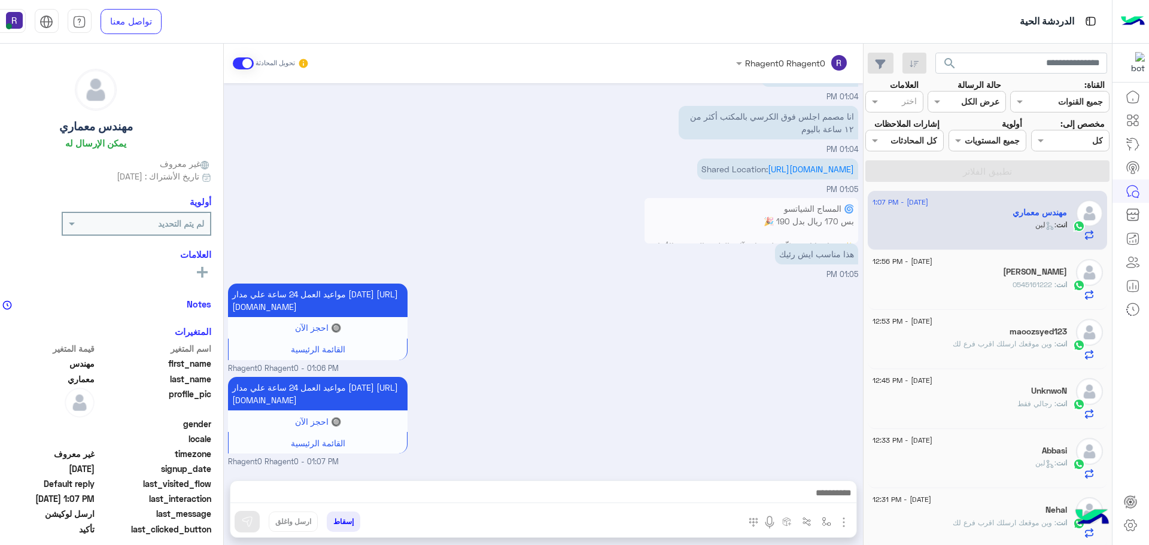
click at [1048, 288] on span ": 0545161222" at bounding box center [1035, 284] width 44 height 9
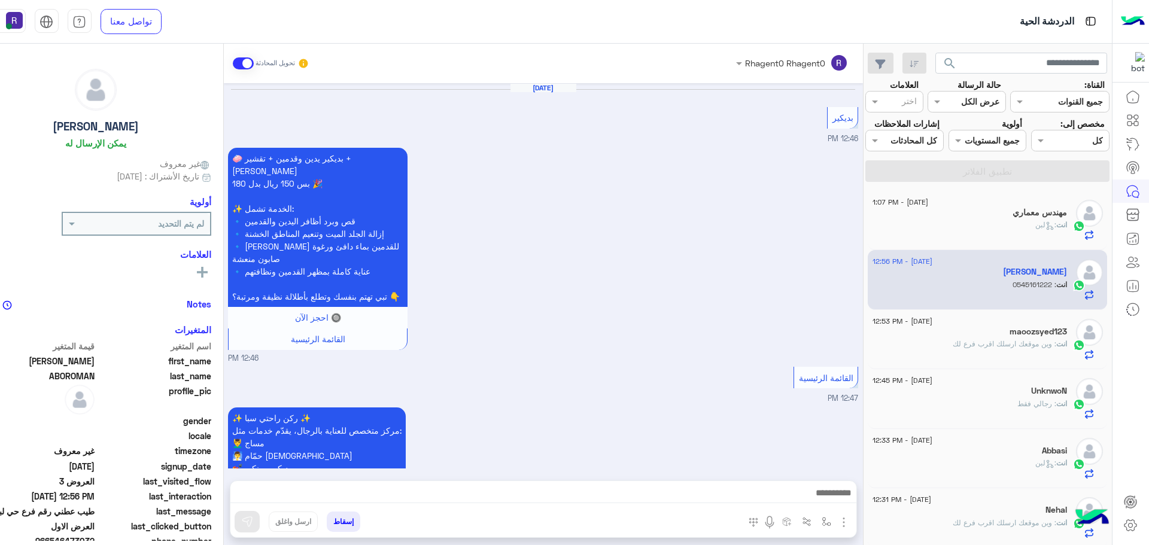
scroll to position [1340, 0]
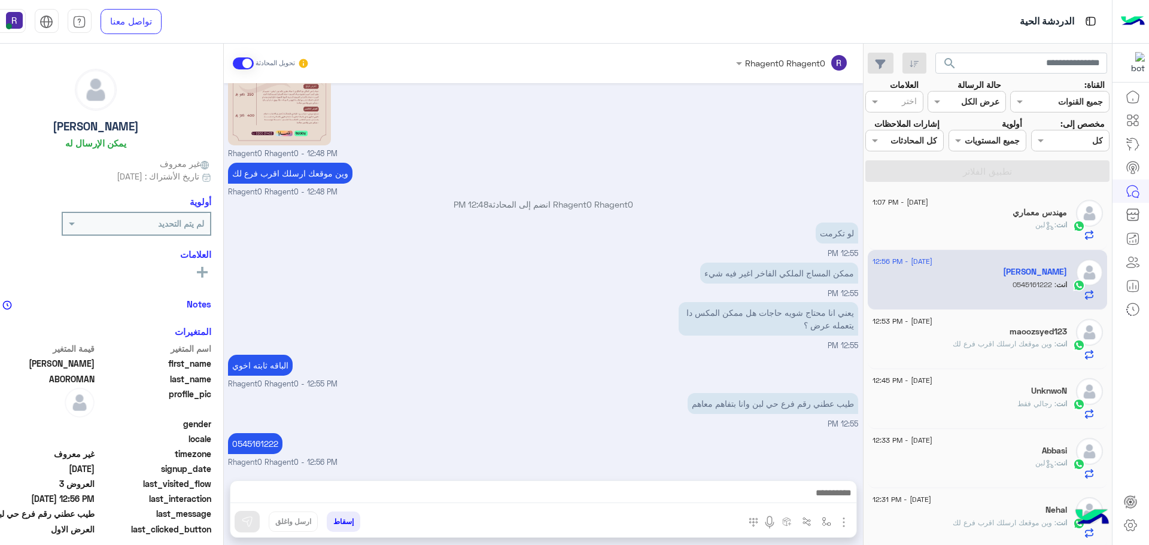
click at [1004, 335] on div "maoozsyed123" at bounding box center [970, 333] width 195 height 13
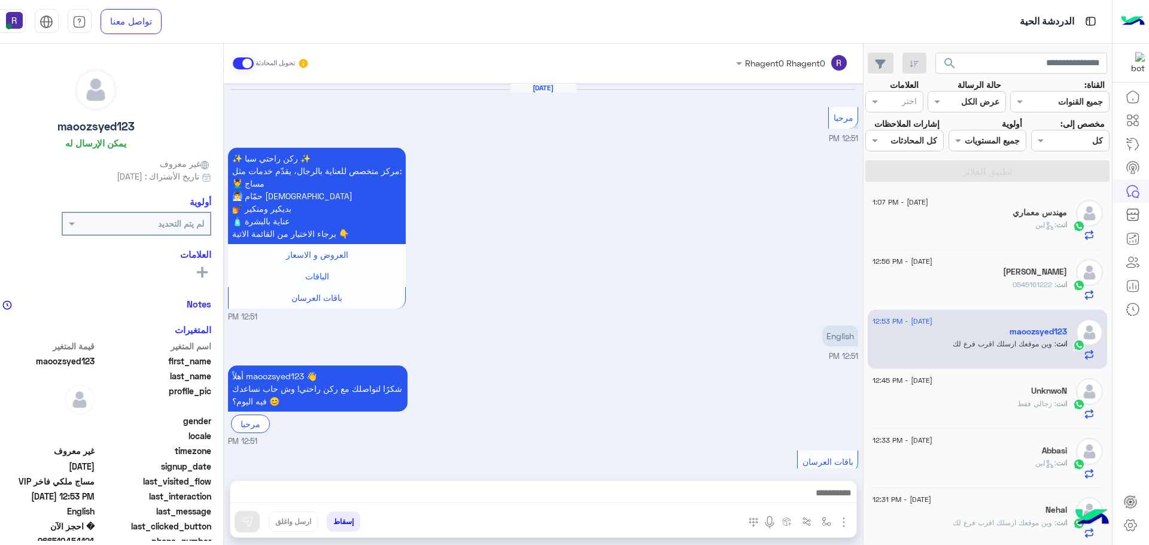
scroll to position [1589, 0]
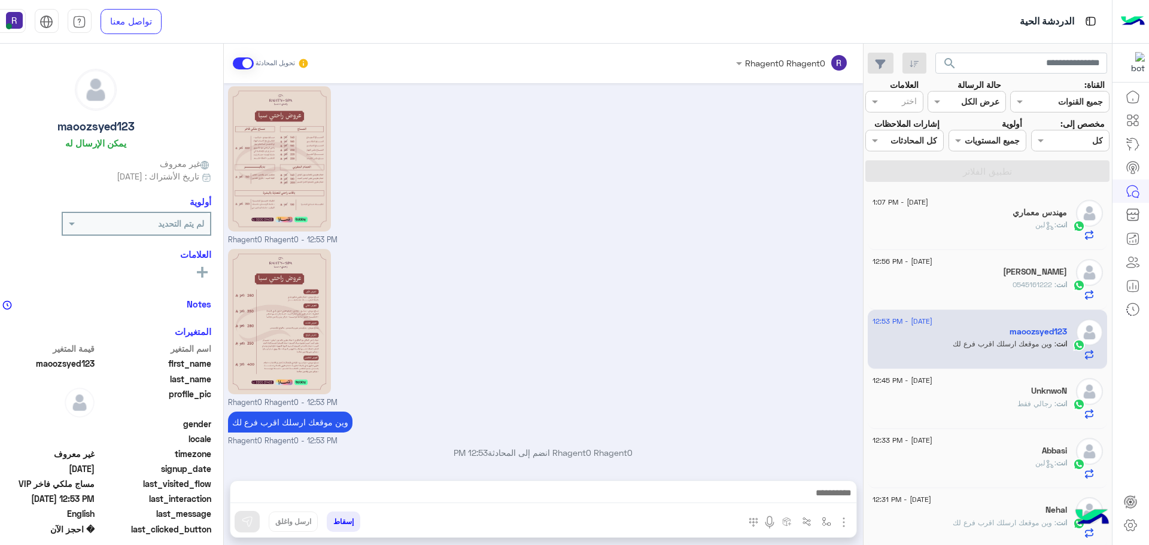
click at [1017, 414] on div "انت : رجالي فقط" at bounding box center [970, 409] width 195 height 21
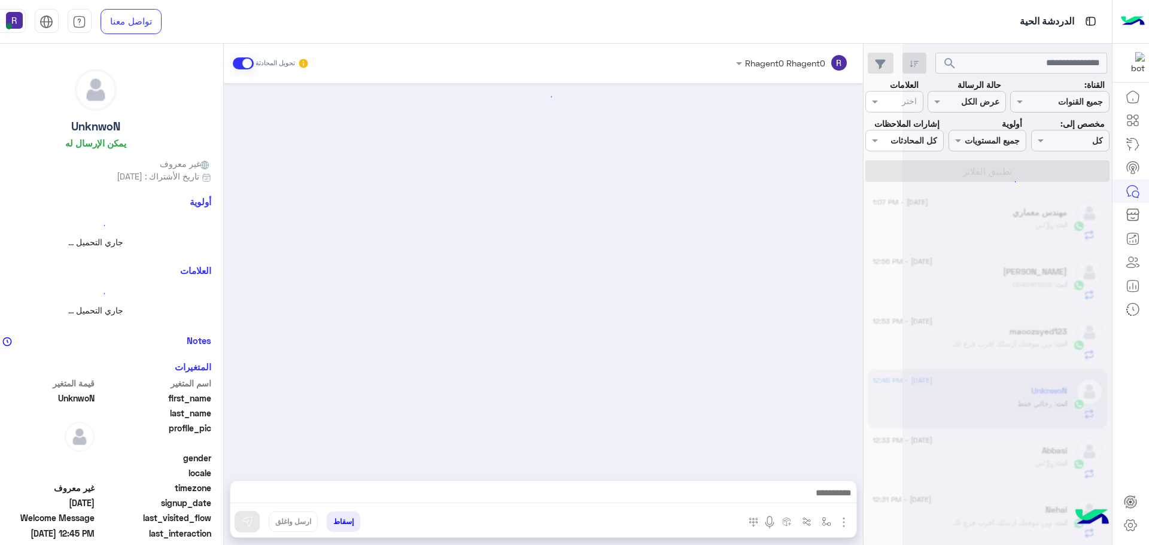
scroll to position [326, 0]
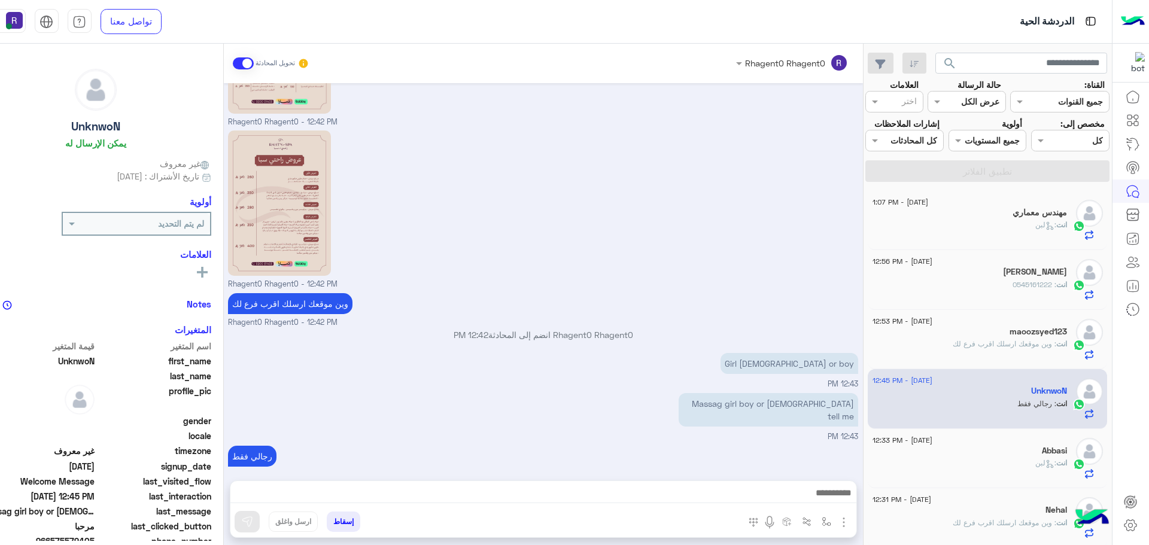
click at [1012, 459] on div "انت : لبن" at bounding box center [970, 468] width 195 height 21
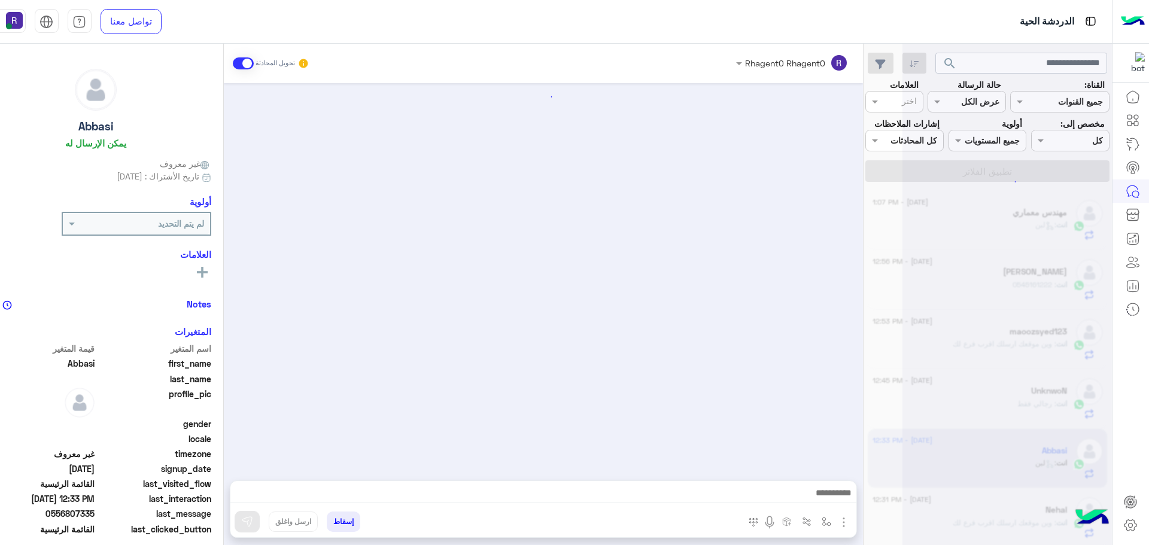
scroll to position [1519, 0]
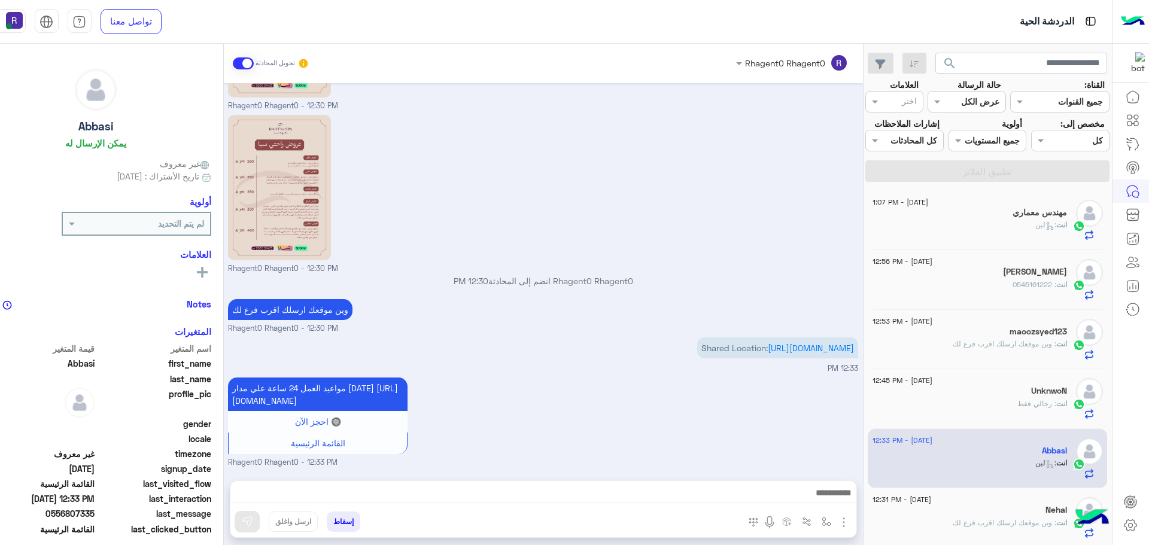
click at [977, 217] on div "مهندس معماري" at bounding box center [970, 214] width 195 height 13
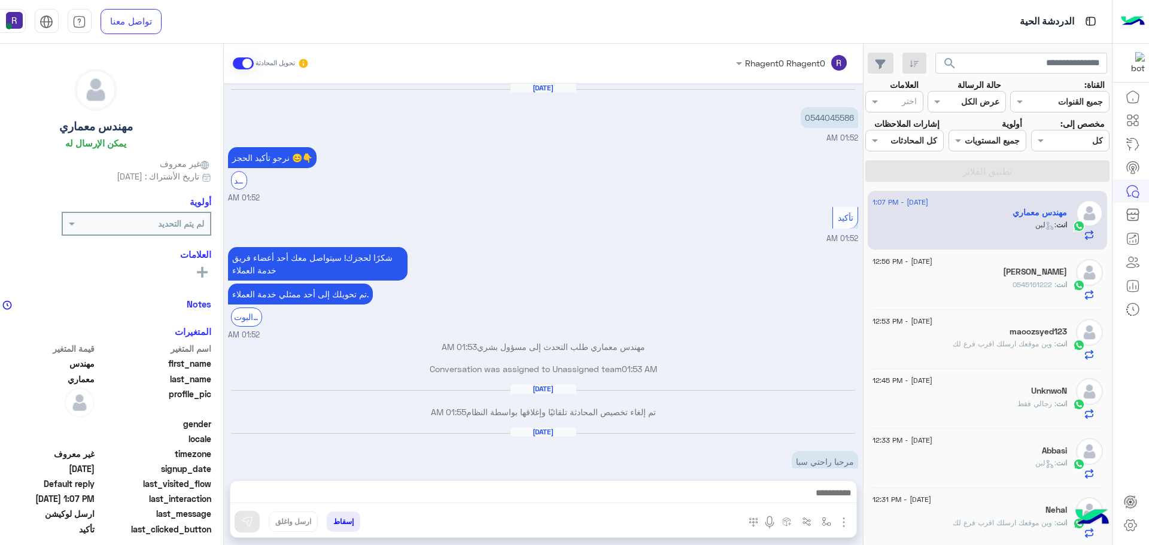
scroll to position [768, 0]
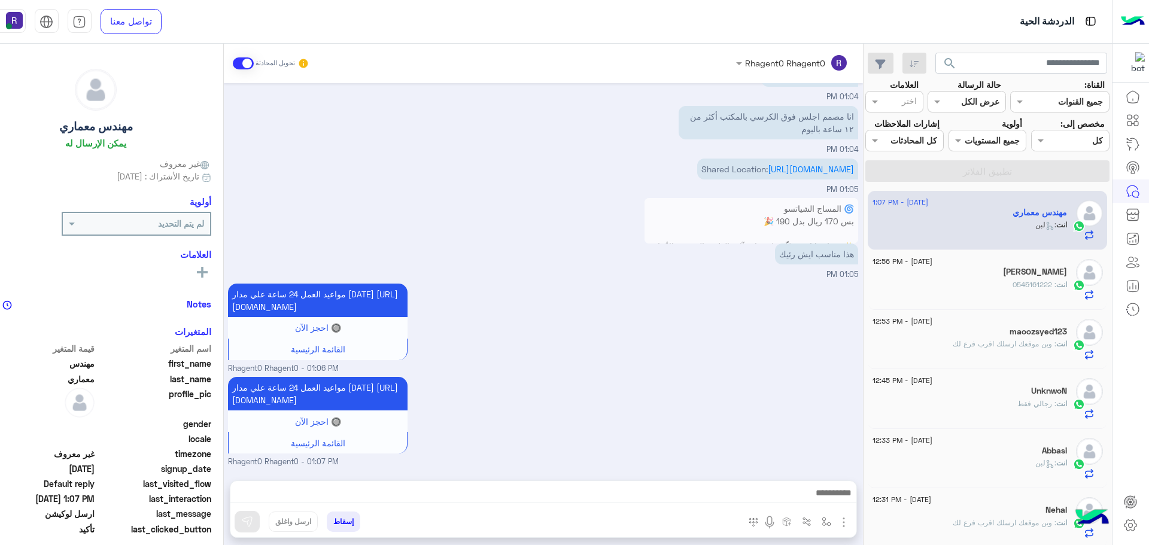
click at [1012, 277] on h5 "MOHAMED ABOROMAN" at bounding box center [1035, 272] width 64 height 10
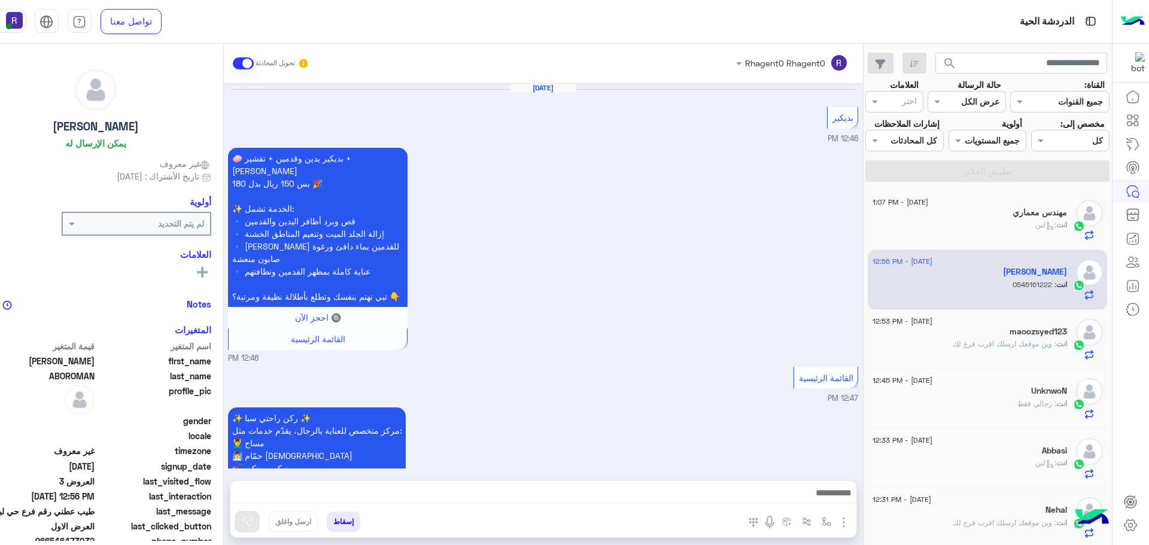
scroll to position [1340, 0]
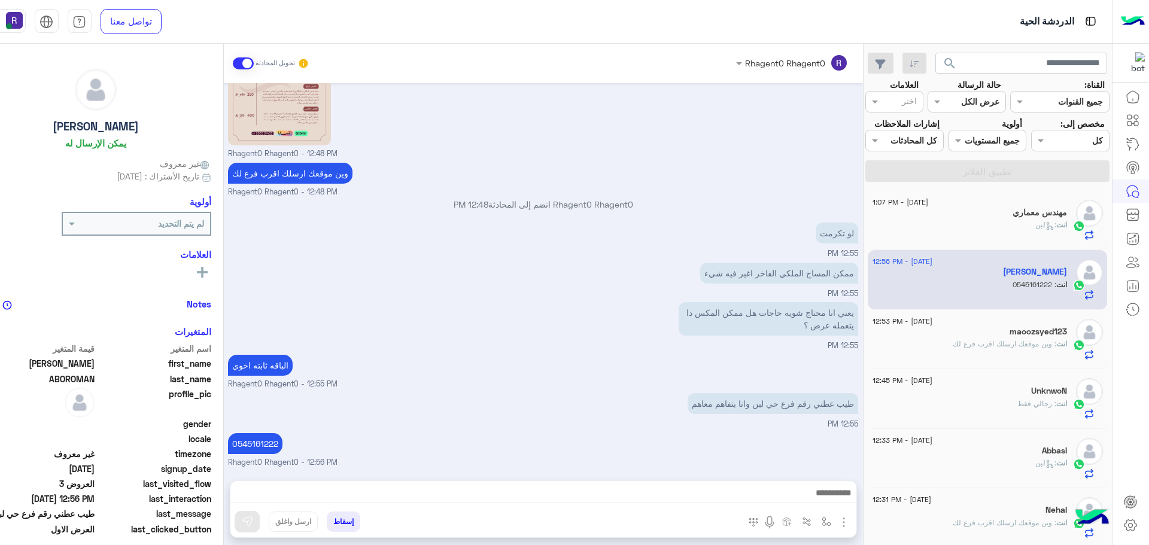
click at [1033, 339] on p "انت : وين موقعك ارسلك اقرب فرع لك" at bounding box center [1010, 344] width 114 height 11
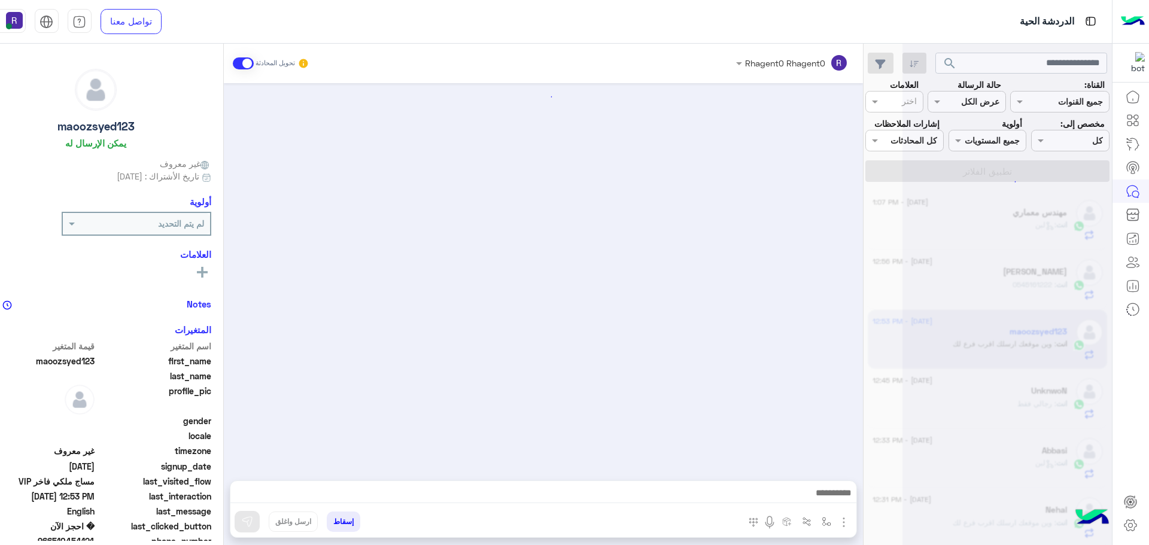
scroll to position [1589, 0]
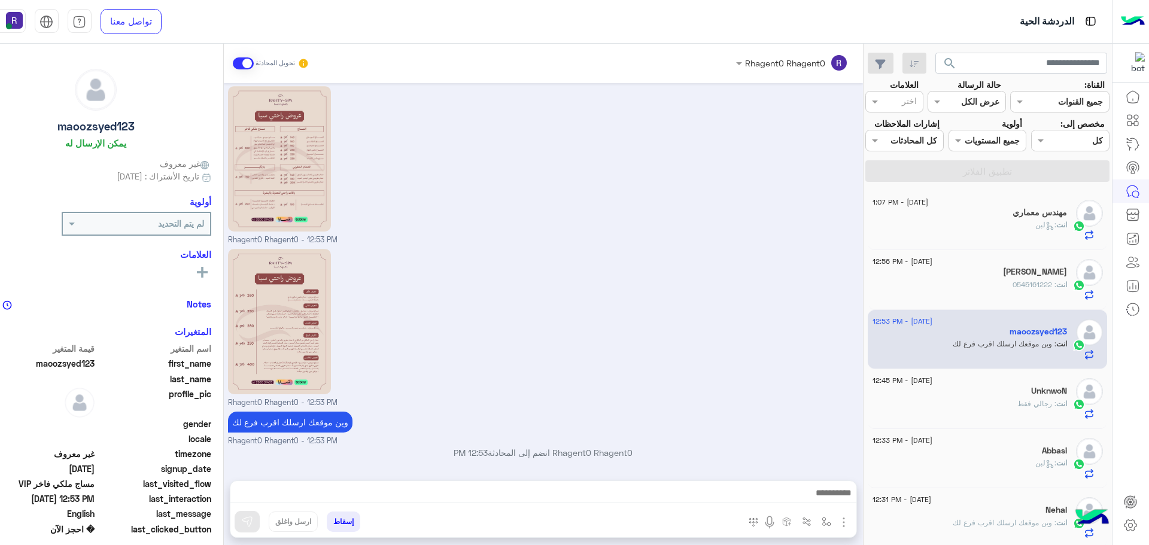
click at [1013, 284] on span ": 0545161222" at bounding box center [1035, 284] width 44 height 9
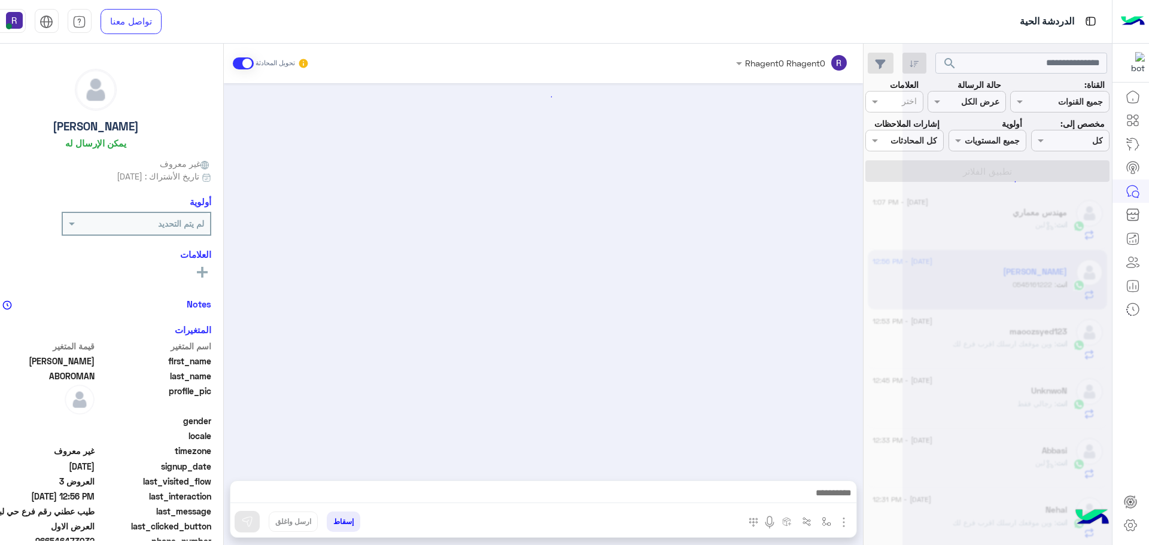
scroll to position [1340, 0]
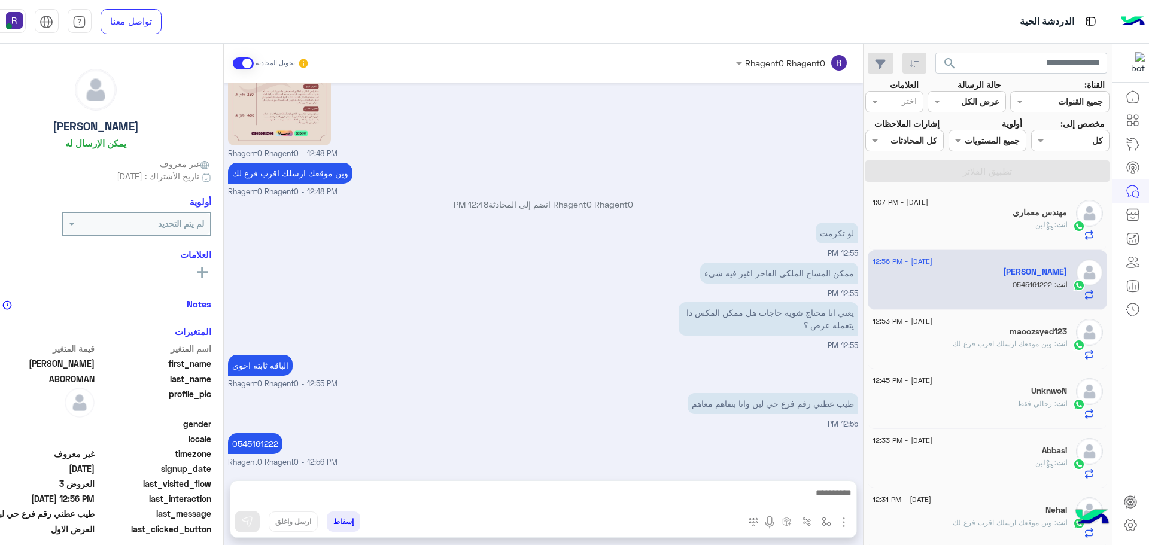
click at [1017, 341] on span ": وين موقعك ارسلك اقرب فرع لك" at bounding box center [1005, 343] width 104 height 9
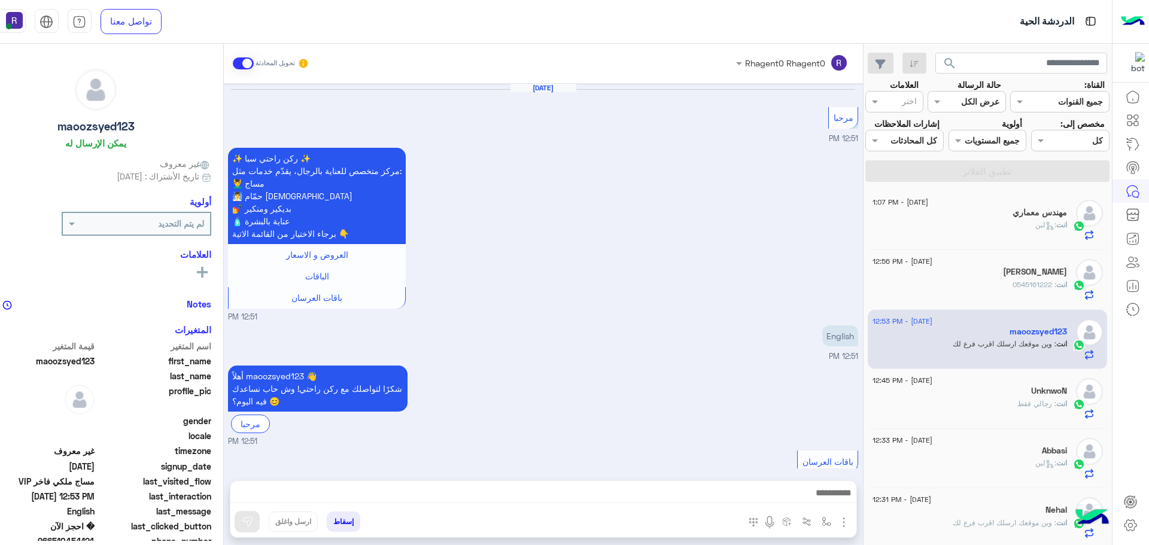
scroll to position [1589, 0]
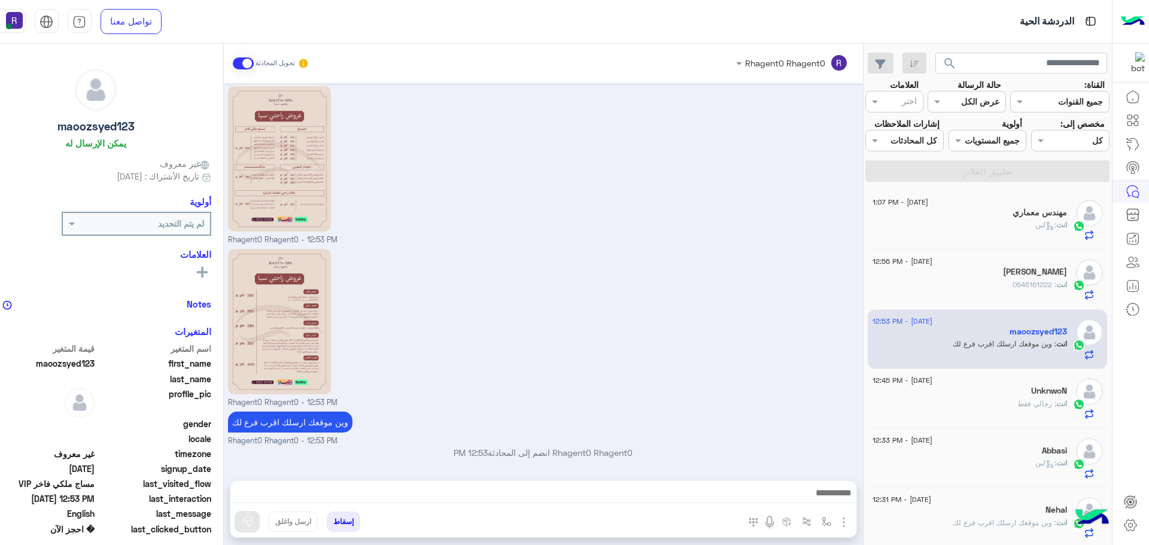
click at [1000, 280] on div "انت : 0545161222" at bounding box center [970, 290] width 195 height 21
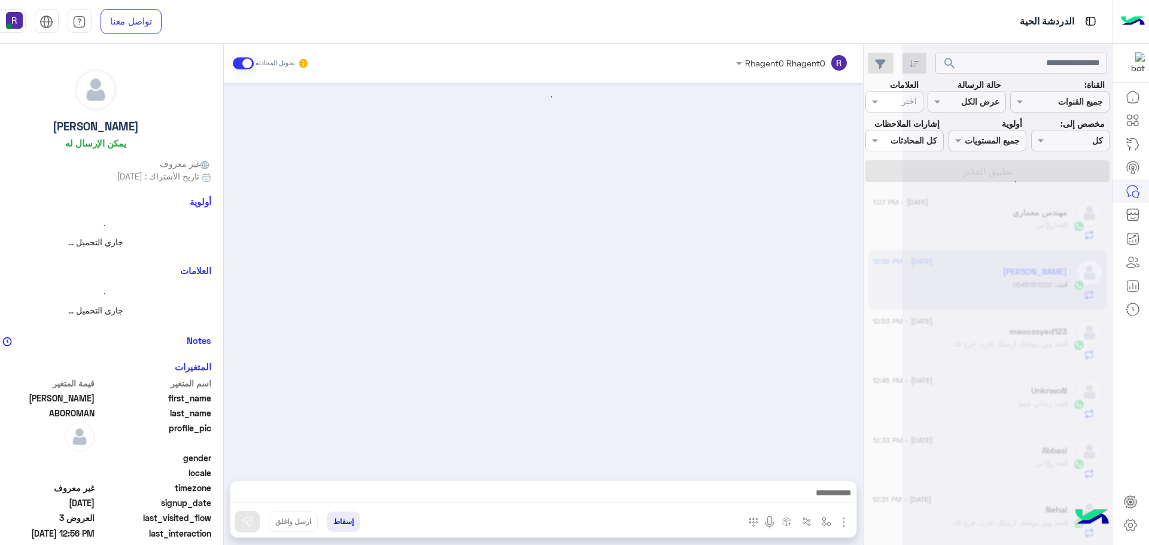
scroll to position [1340, 0]
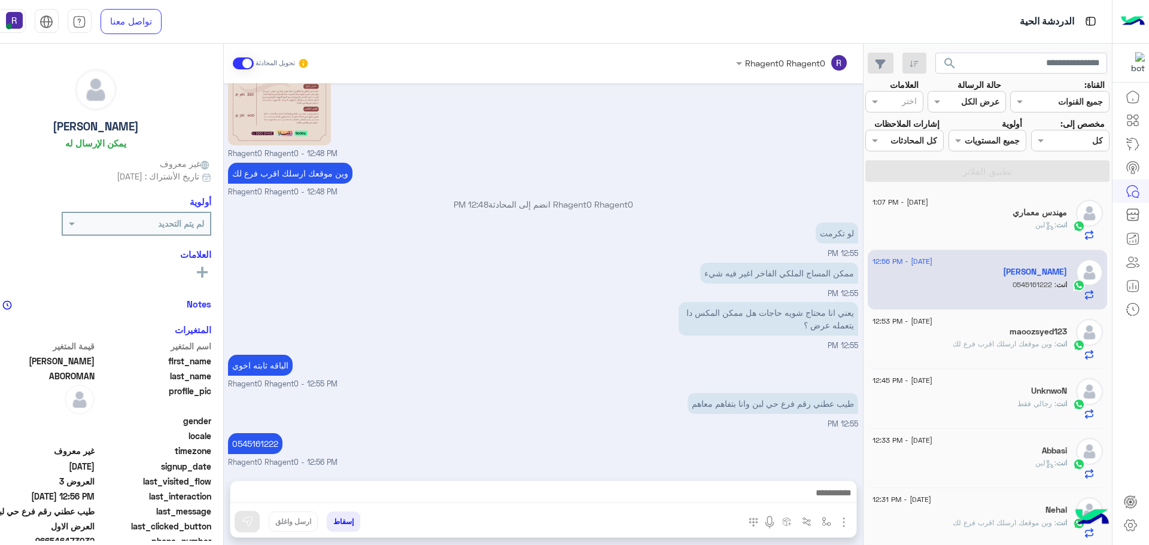
click at [1024, 213] on h5 "مهندس معماري" at bounding box center [1040, 213] width 54 height 10
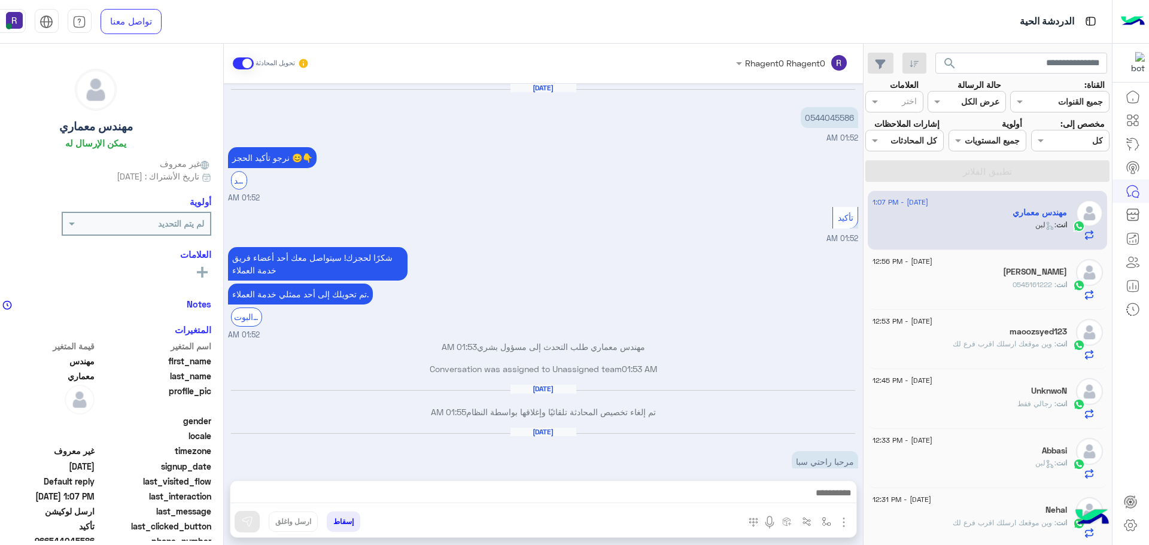
scroll to position [768, 0]
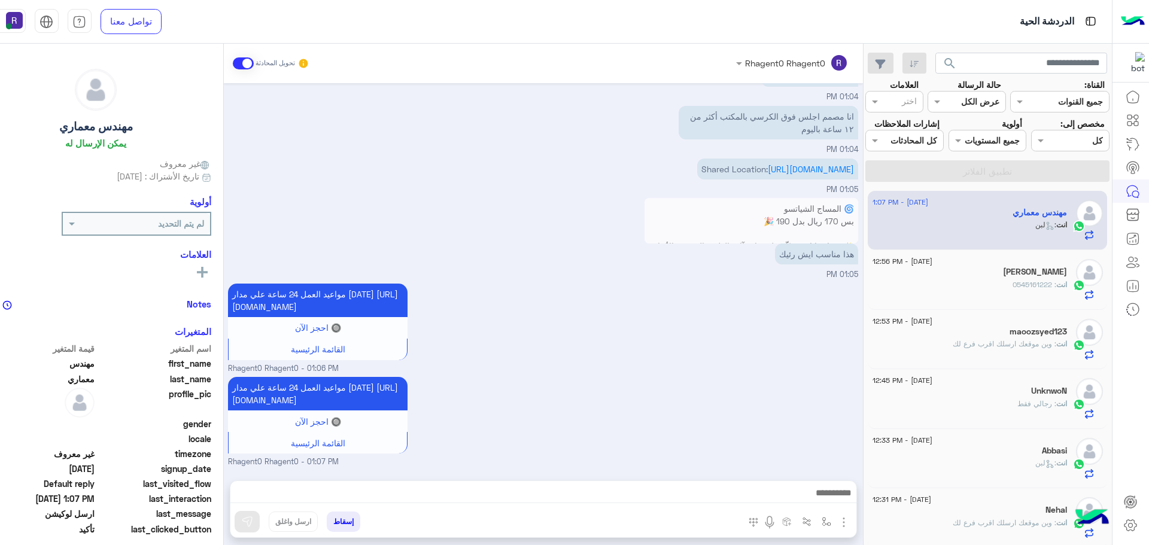
click at [1015, 278] on div "MOHAMED ABOROMAN" at bounding box center [970, 273] width 195 height 13
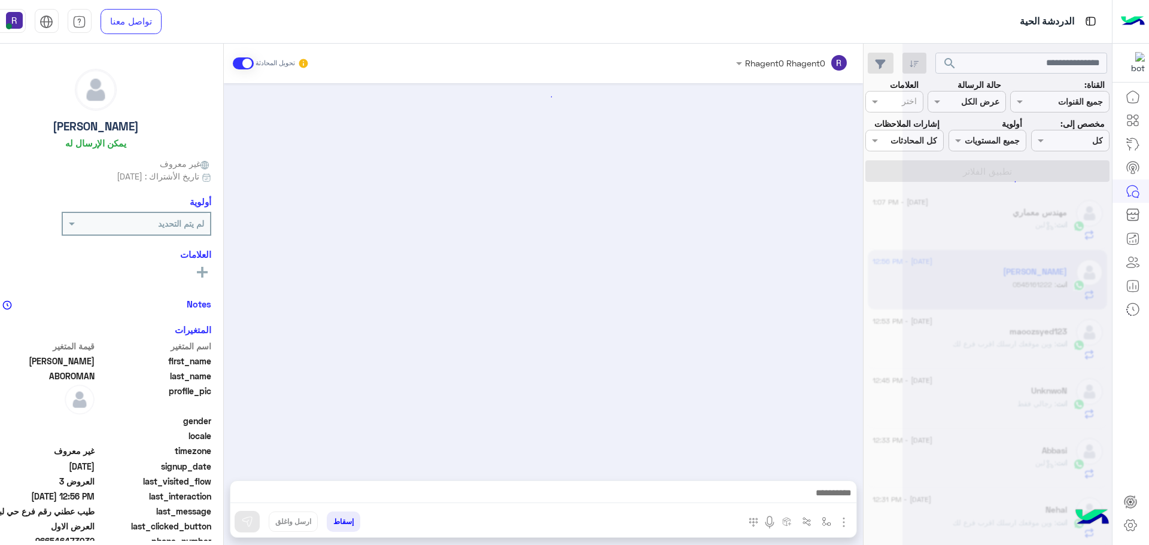
scroll to position [1340, 0]
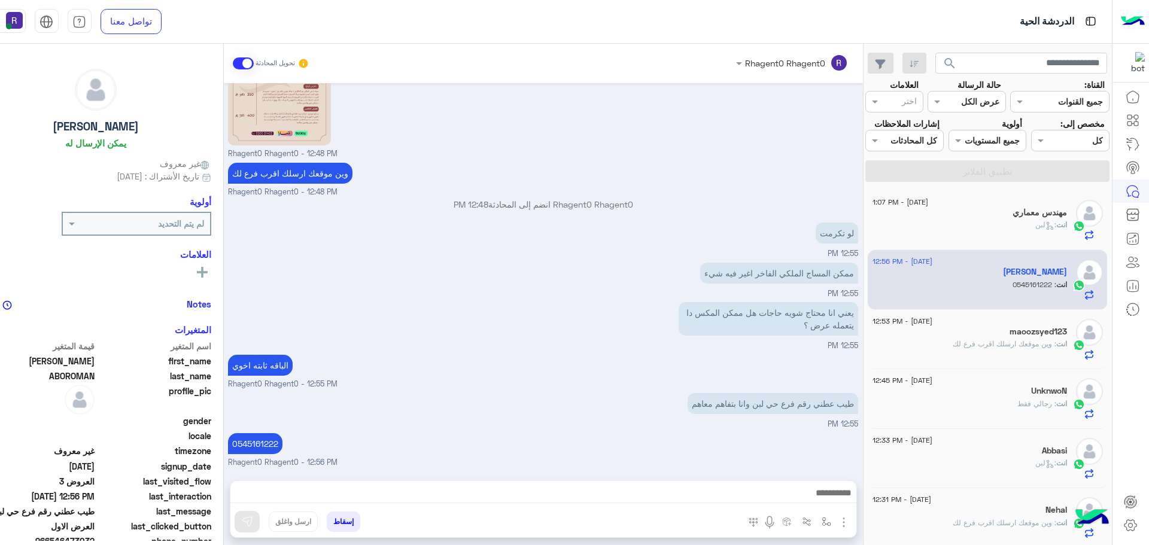
click at [1029, 339] on span ": وين موقعك ارسلك اقرب فرع لك" at bounding box center [1005, 343] width 104 height 9
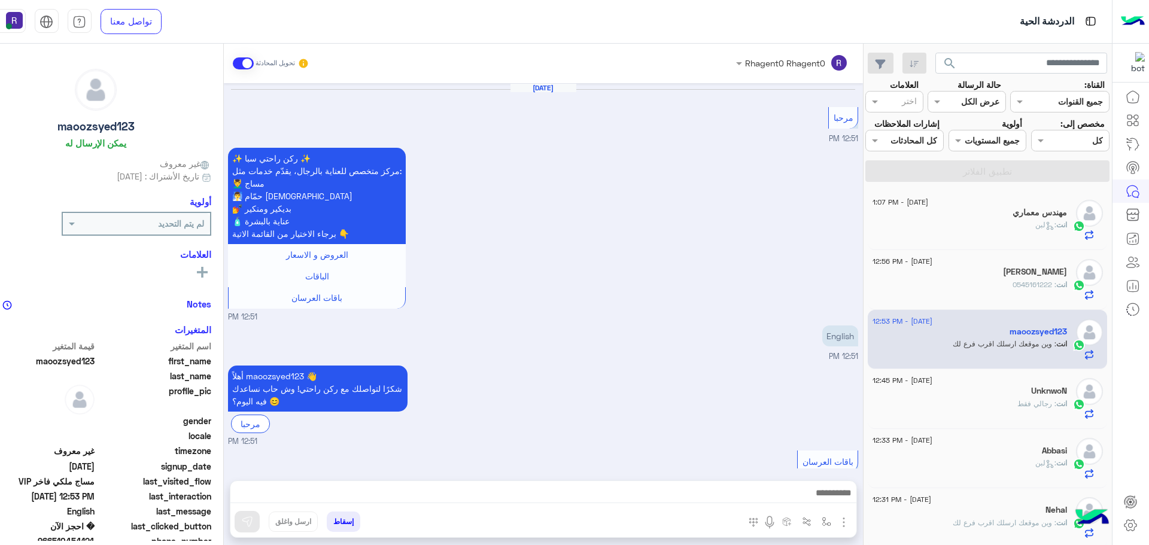
scroll to position [1589, 0]
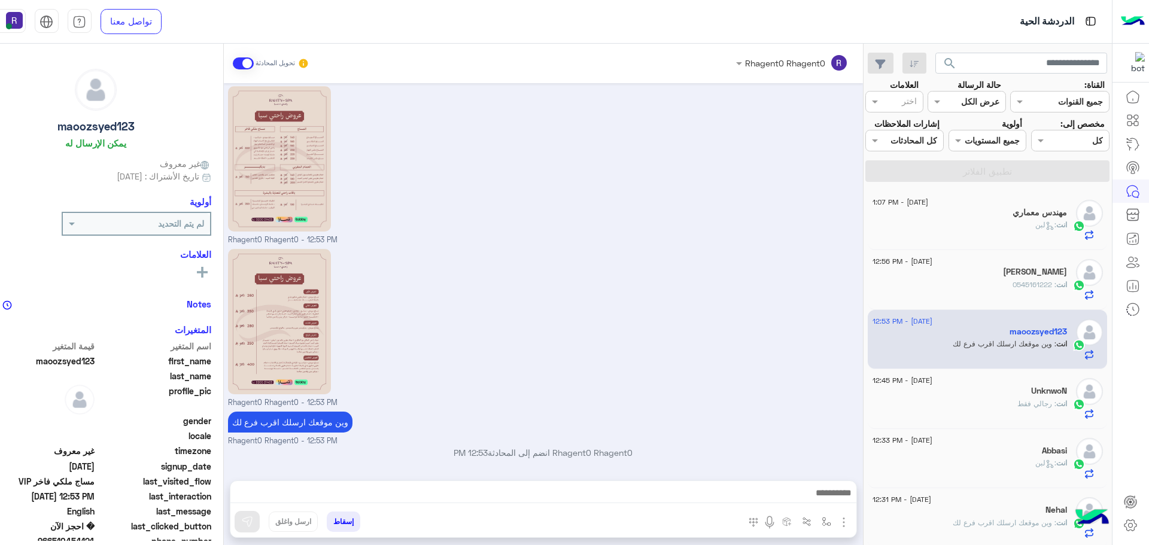
click at [1022, 405] on span ": رجالي فقط" at bounding box center [1037, 403] width 39 height 9
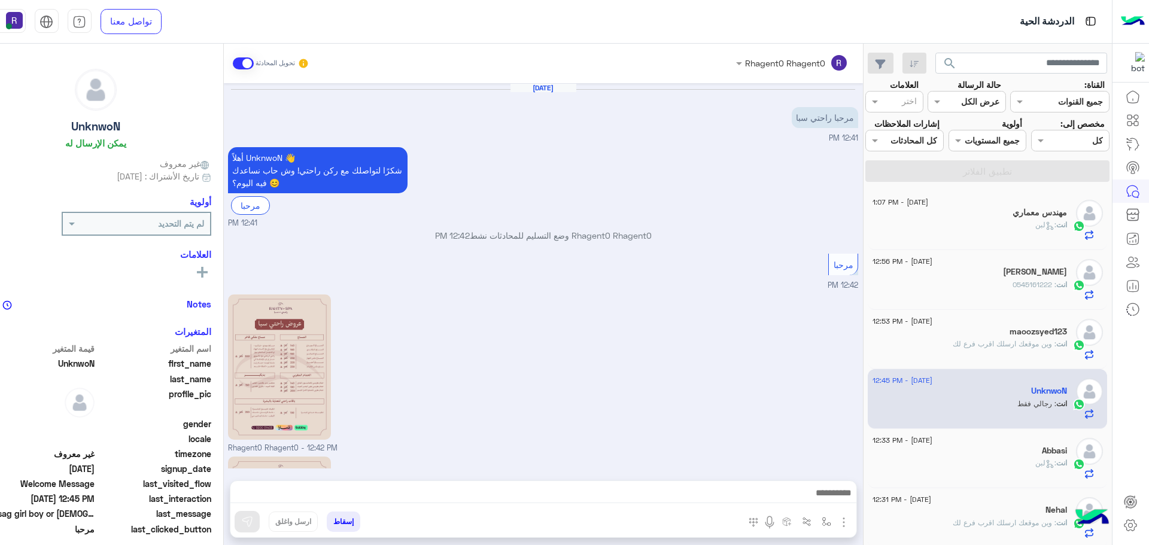
scroll to position [326, 0]
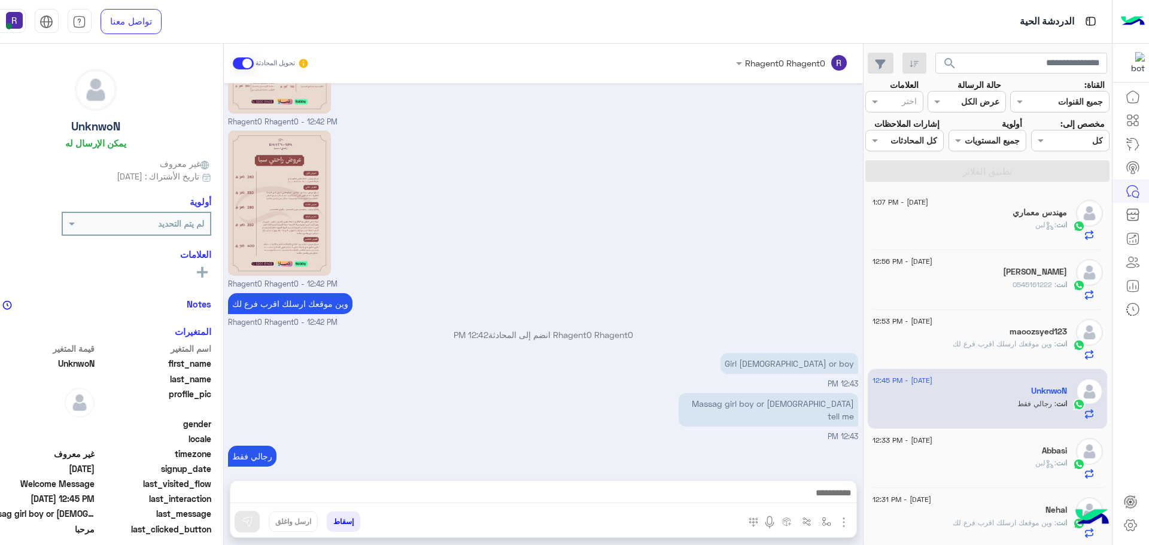
click at [1024, 333] on h5 "maoozsyed123" at bounding box center [1038, 332] width 57 height 10
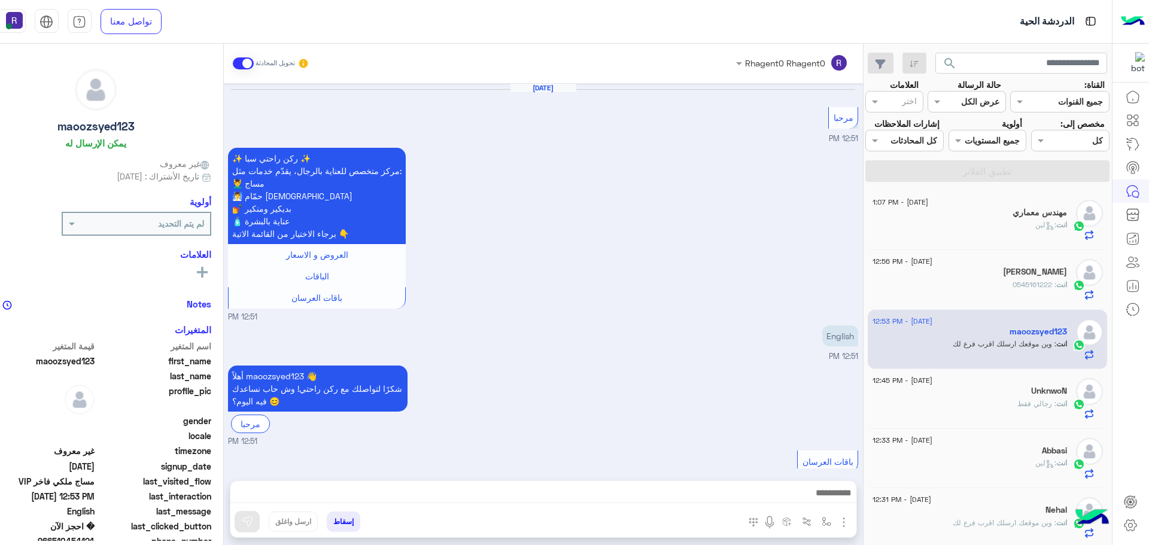
scroll to position [1589, 0]
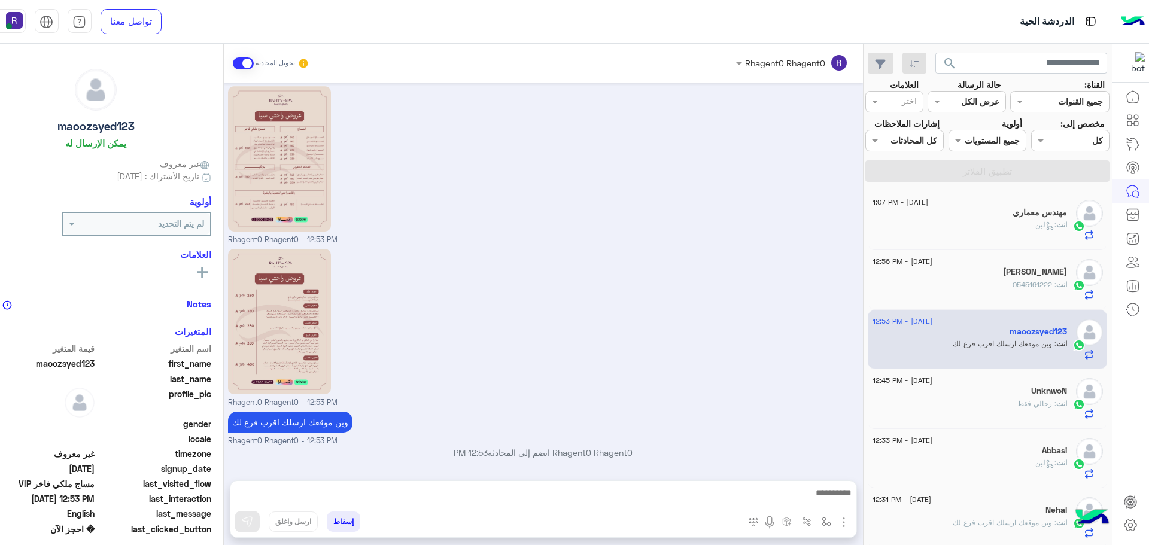
click at [1021, 284] on span ": 0545161222" at bounding box center [1035, 284] width 44 height 9
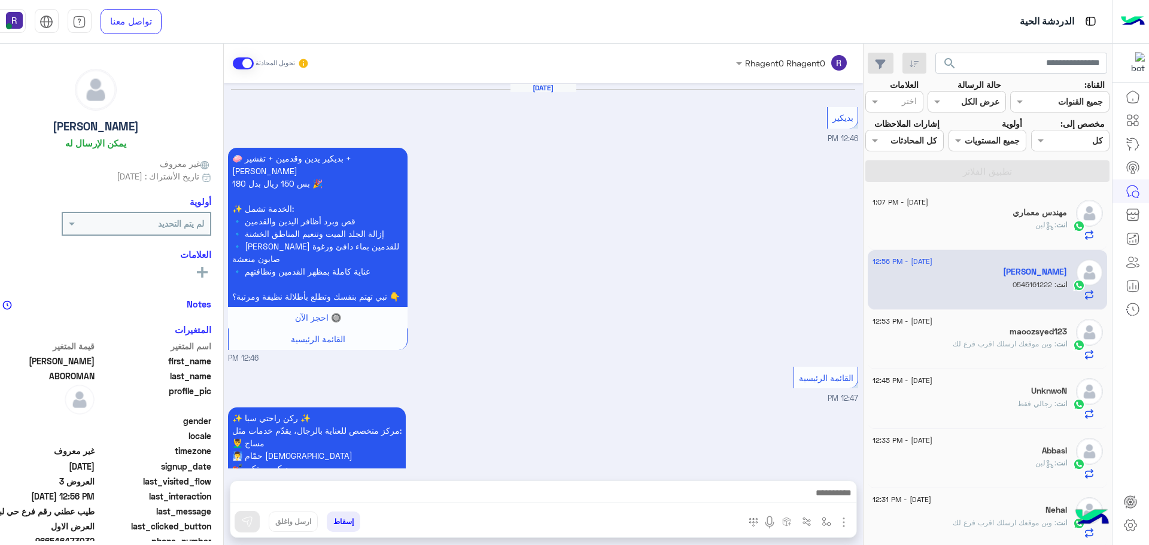
scroll to position [1340, 0]
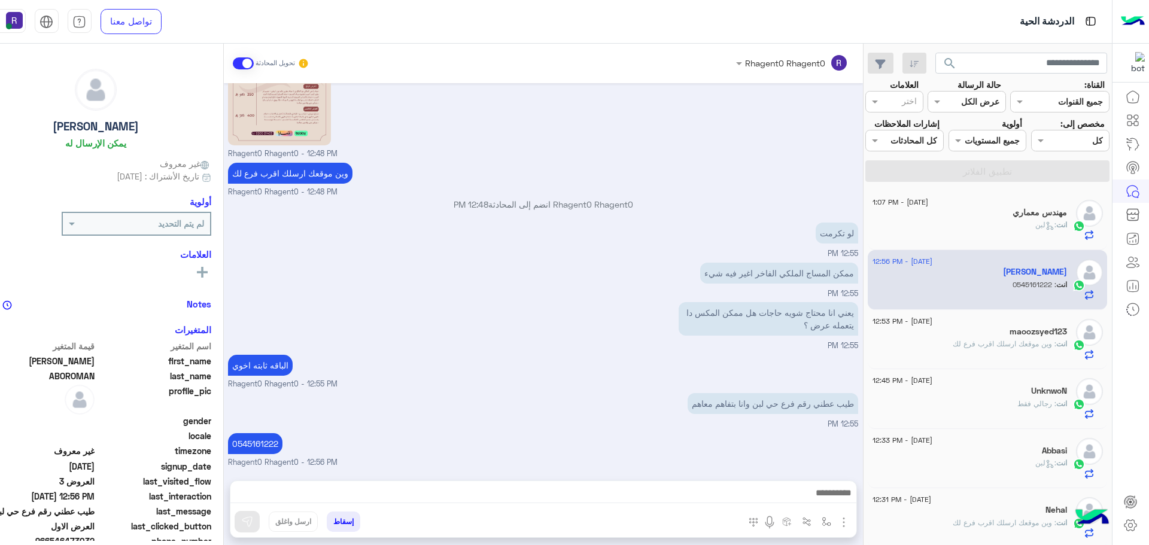
click at [1044, 216] on h5 "مهندس معماري" at bounding box center [1040, 213] width 54 height 10
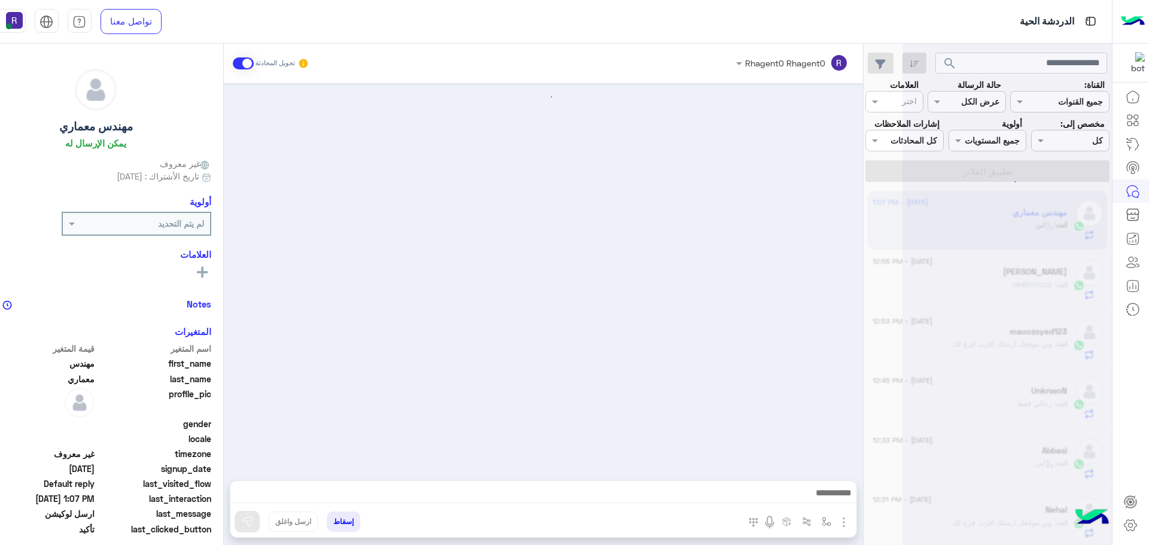
scroll to position [768, 0]
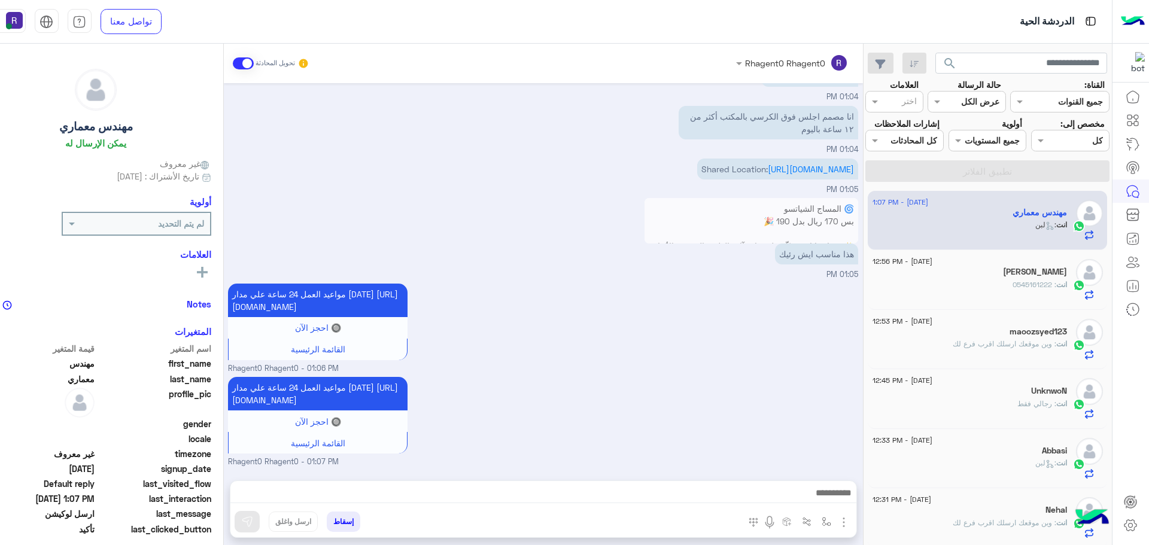
click at [1033, 399] on p "انت : رجالي فقط" at bounding box center [1043, 404] width 50 height 11
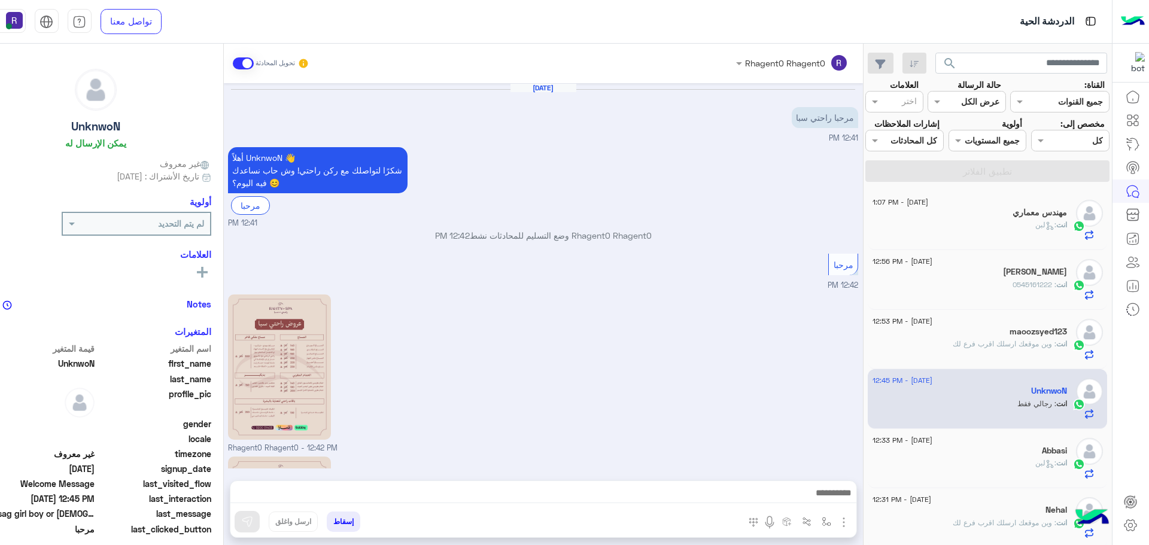
scroll to position [326, 0]
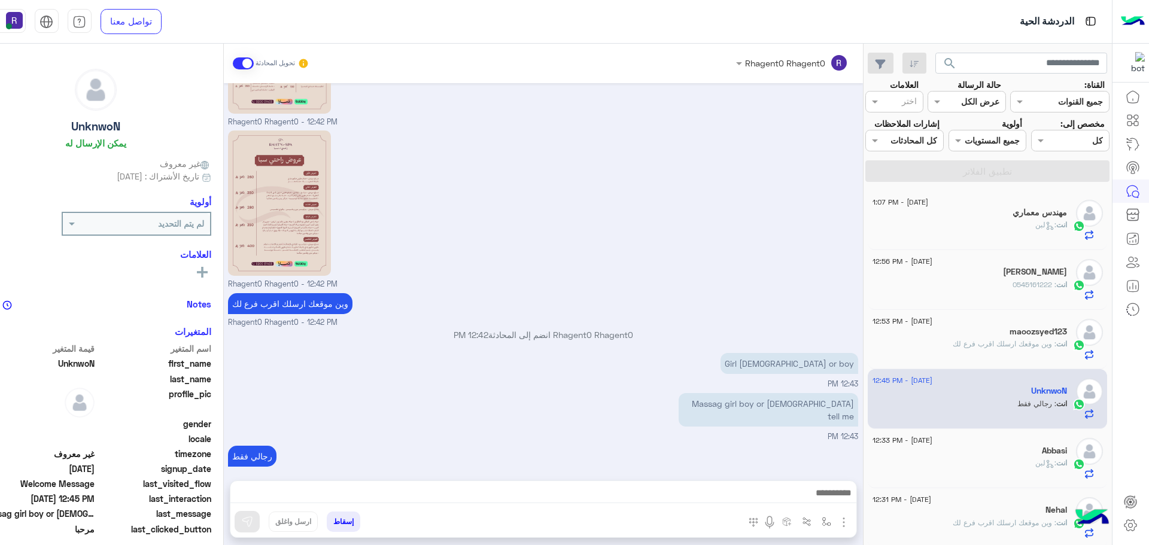
click at [952, 231] on div "انت : لبن" at bounding box center [970, 230] width 195 height 21
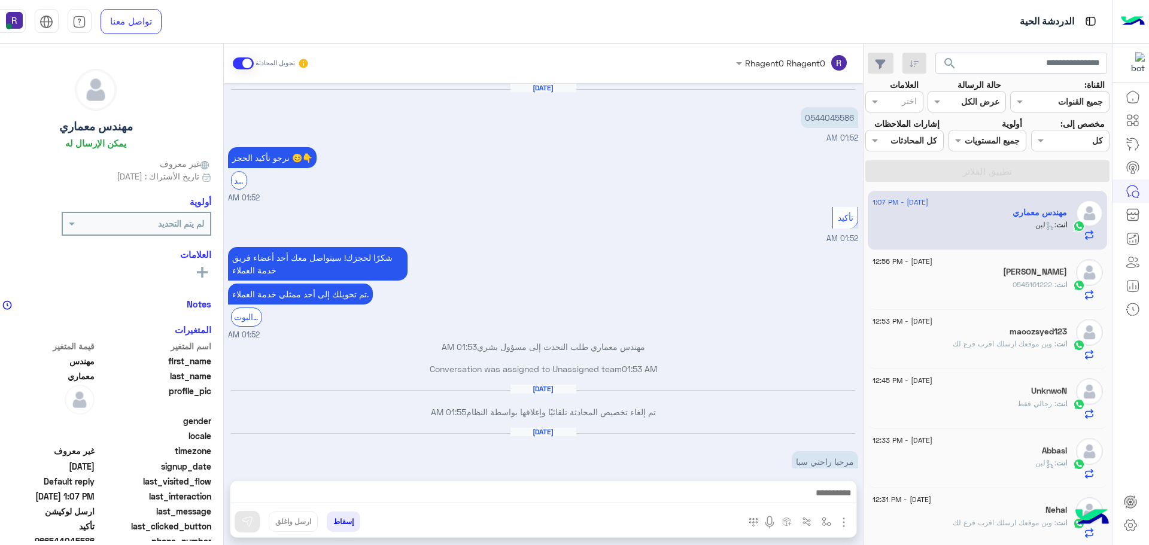
scroll to position [768, 0]
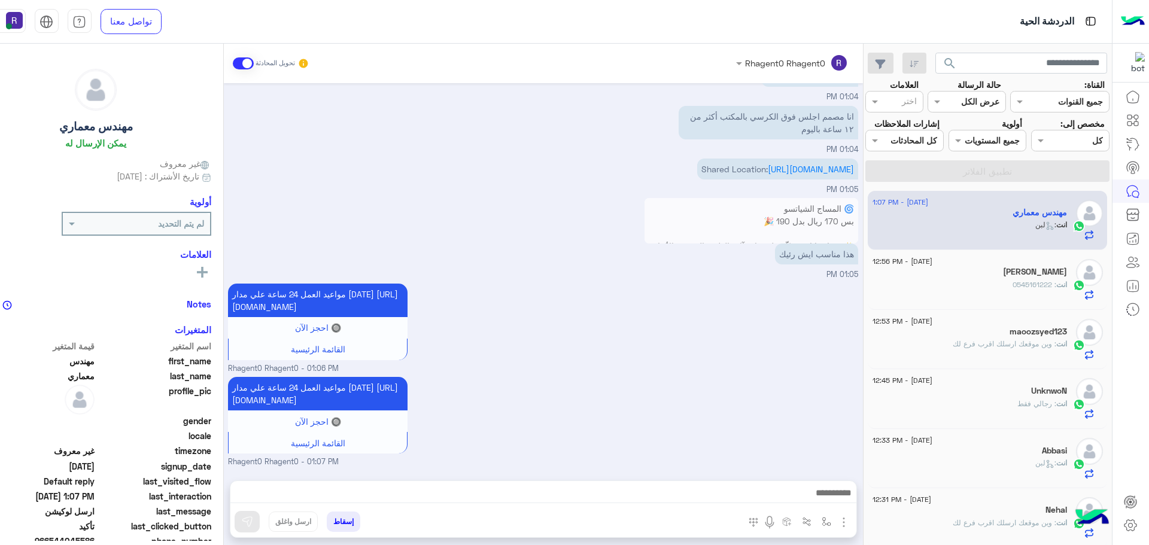
click at [967, 280] on div "انت : 0545161222" at bounding box center [970, 290] width 195 height 21
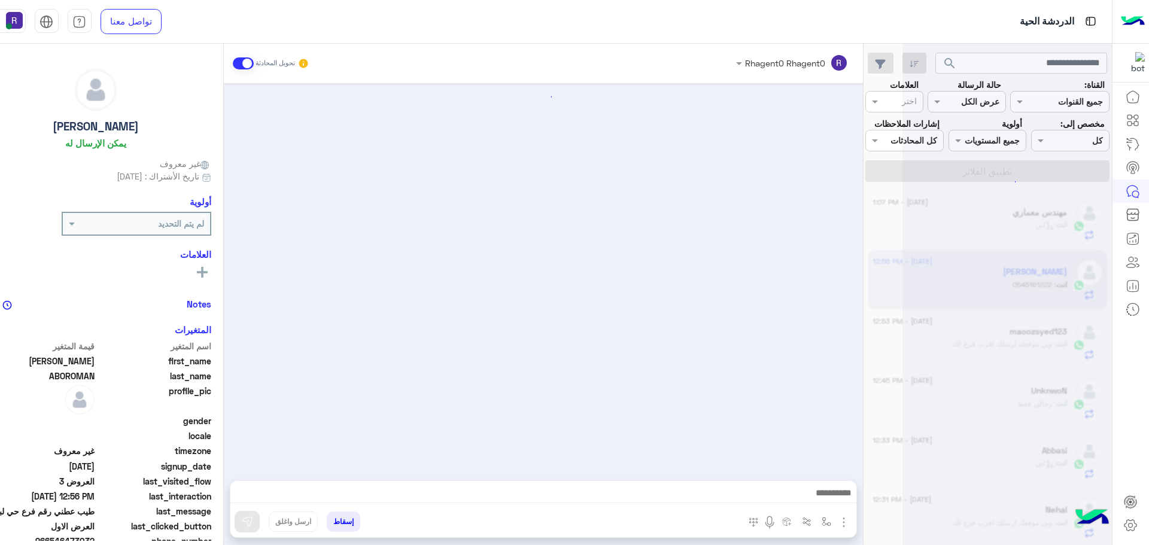
scroll to position [1340, 0]
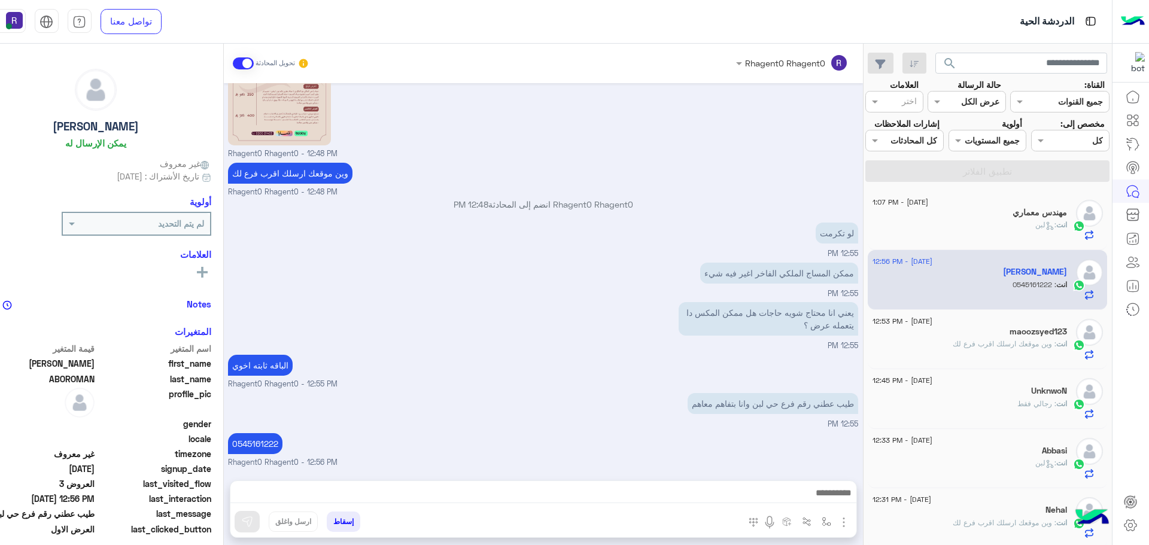
click at [987, 338] on div "maoozsyed123" at bounding box center [970, 333] width 195 height 13
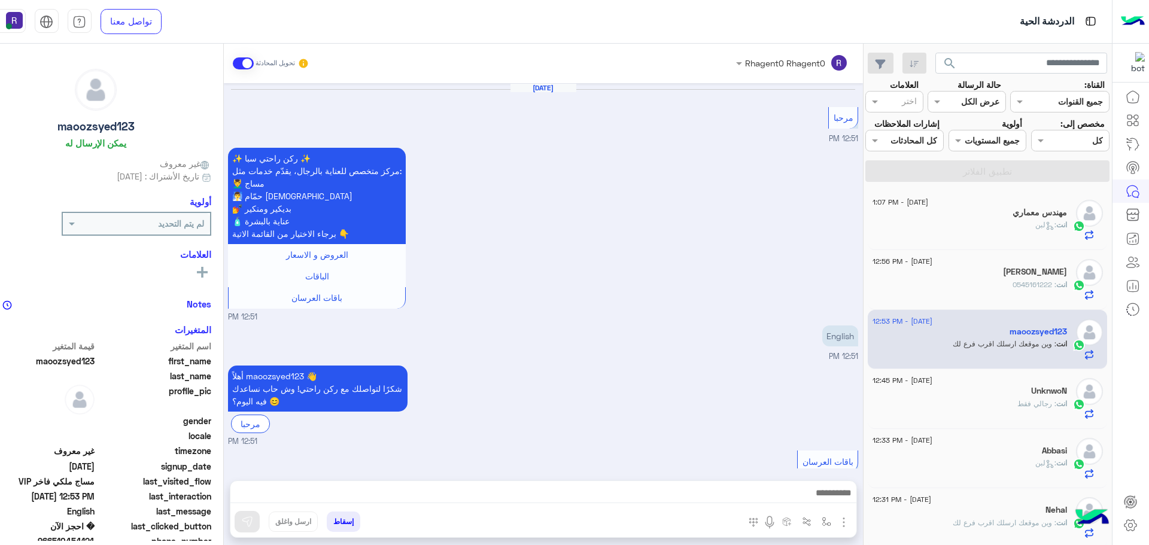
scroll to position [1589, 0]
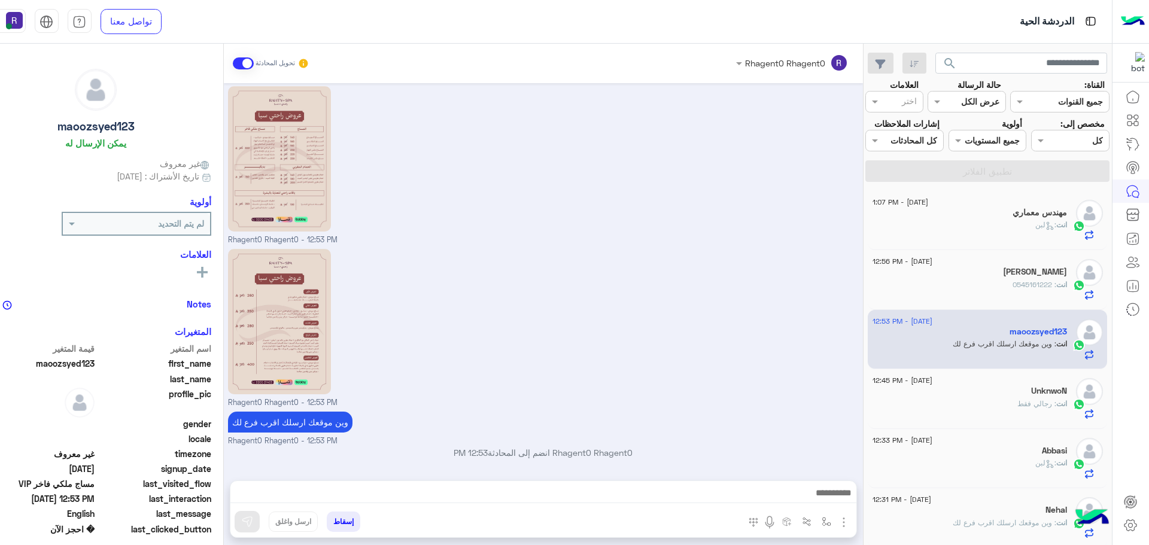
click at [1022, 221] on div "انت : لبن" at bounding box center [970, 230] width 195 height 21
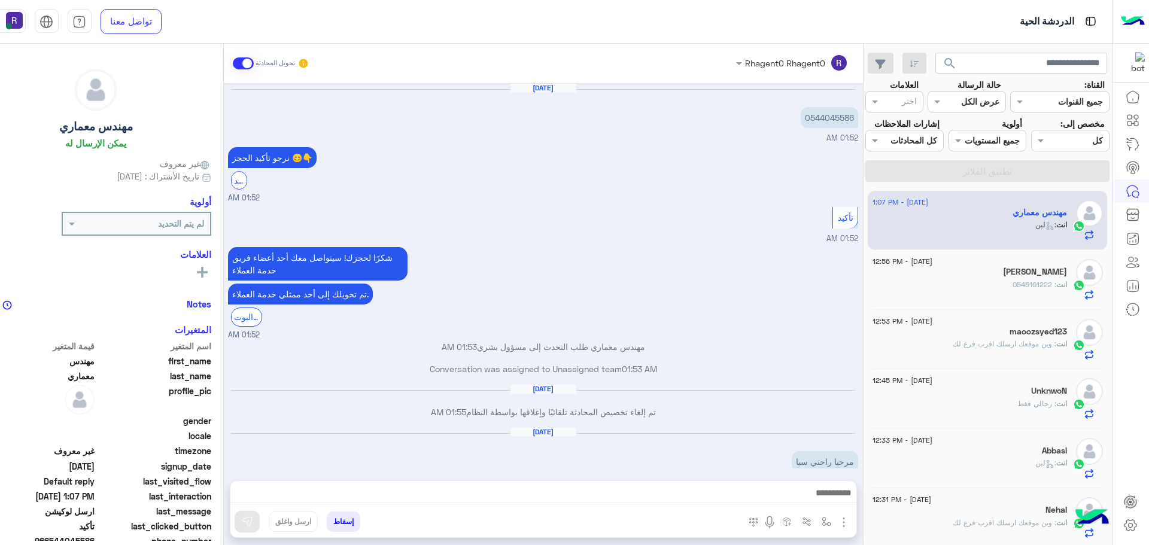
scroll to position [768, 0]
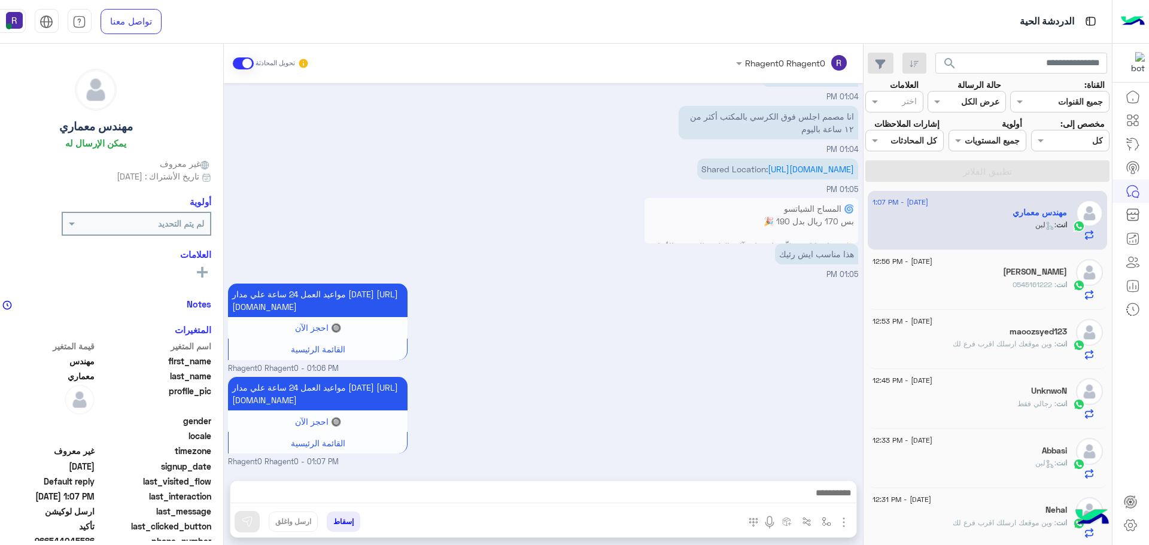
click at [1014, 287] on span ": 0545161222" at bounding box center [1035, 284] width 44 height 9
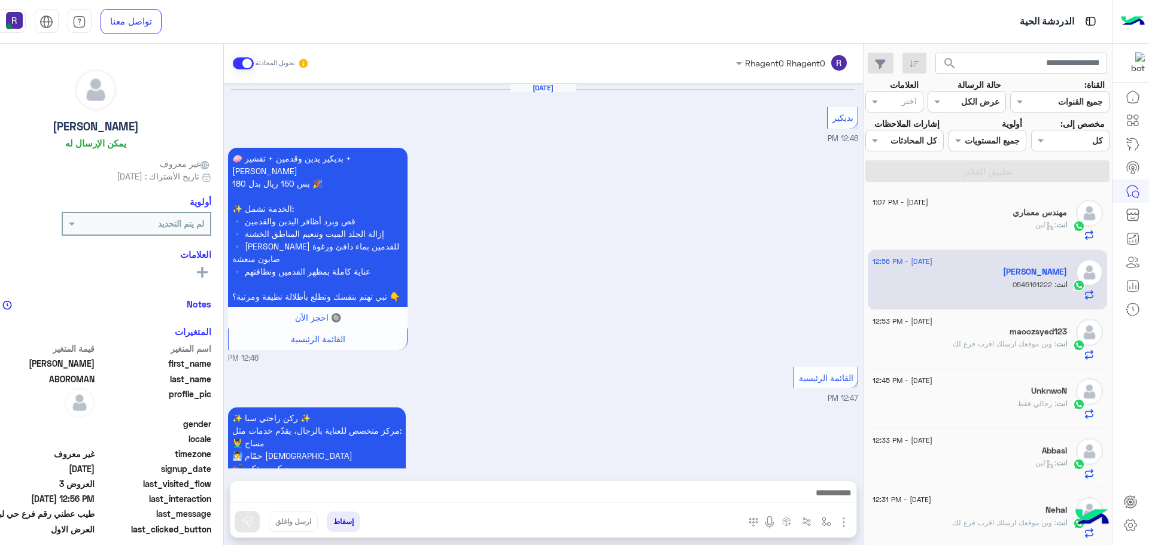
scroll to position [1340, 0]
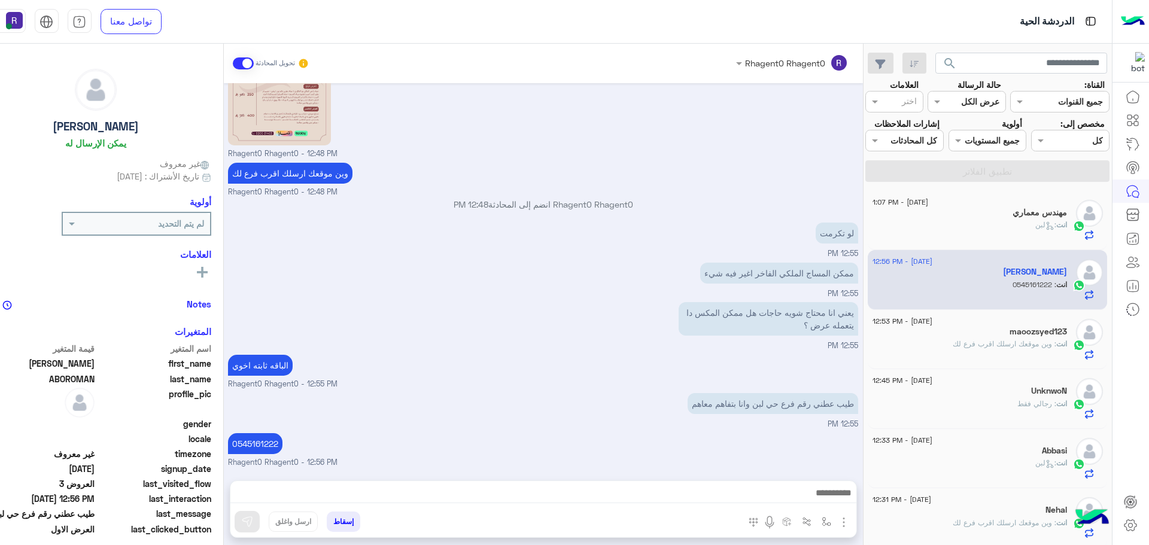
click at [1026, 335] on h5 "maoozsyed123" at bounding box center [1038, 332] width 57 height 10
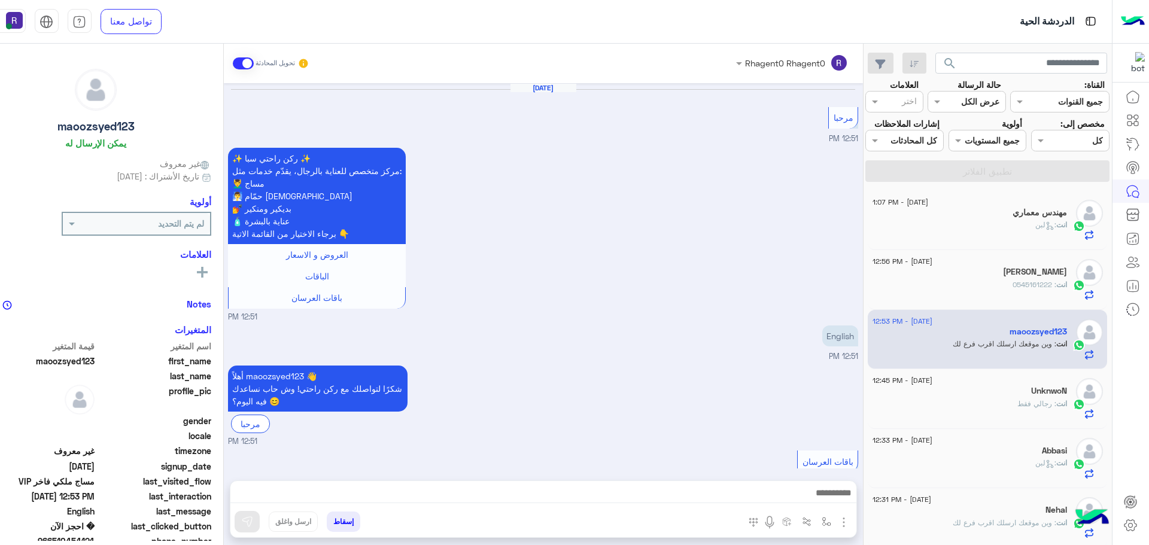
scroll to position [1589, 0]
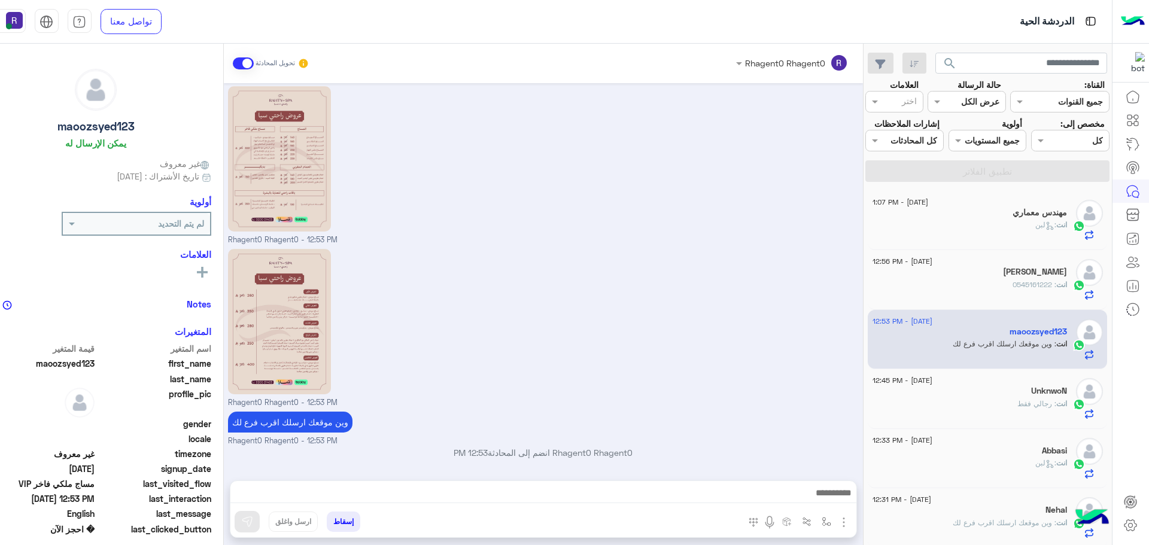
click at [1001, 399] on div "انت : رجالي فقط" at bounding box center [970, 409] width 195 height 21
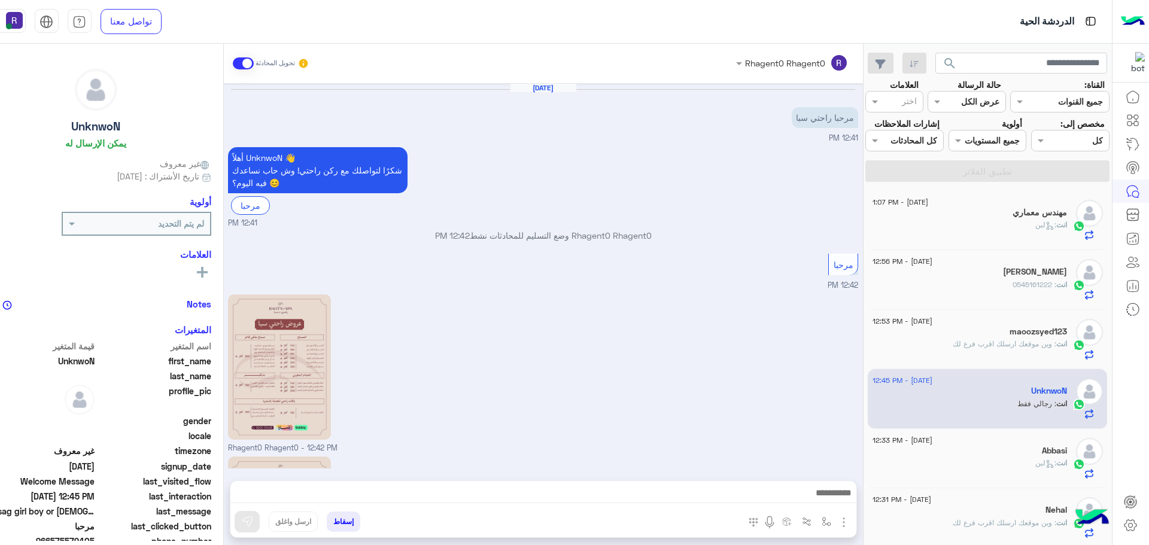
scroll to position [326, 0]
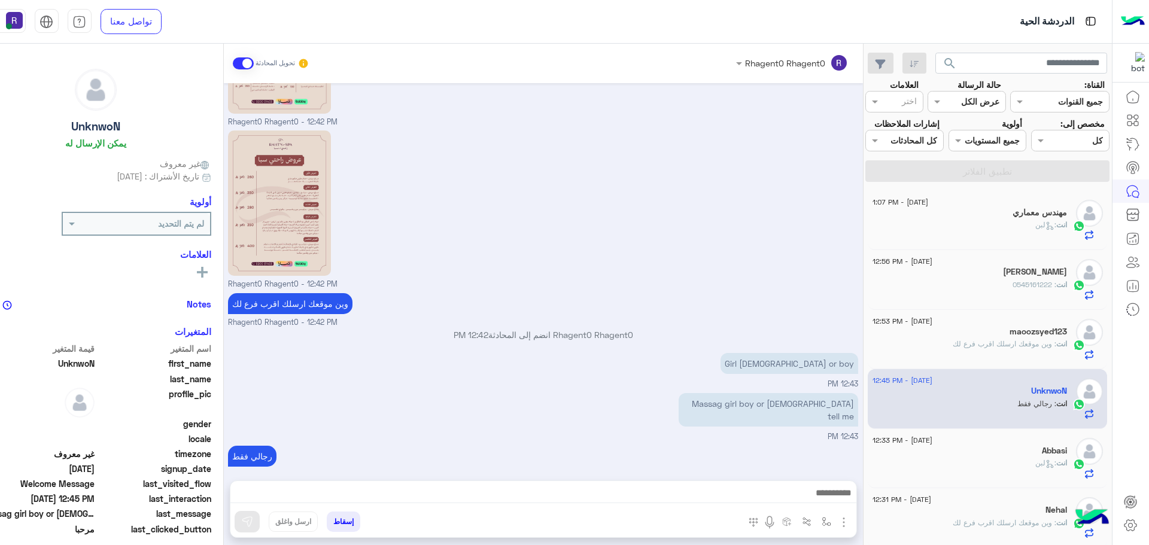
click at [1000, 443] on div "[DATE] - 12:33 PM" at bounding box center [970, 442] width 195 height 8
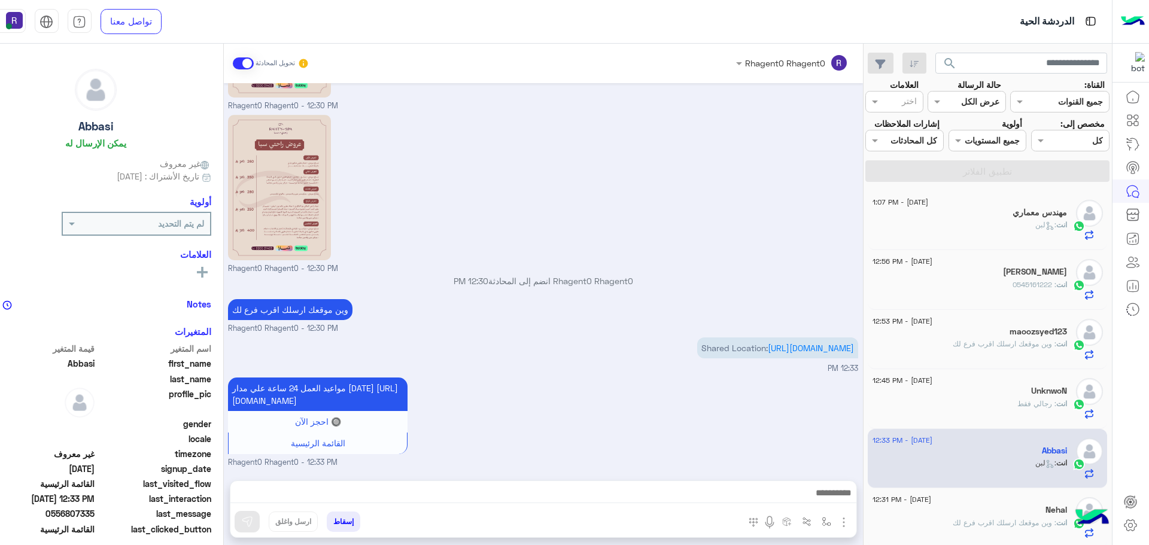
click at [994, 227] on div "انت : لبن" at bounding box center [970, 230] width 195 height 21
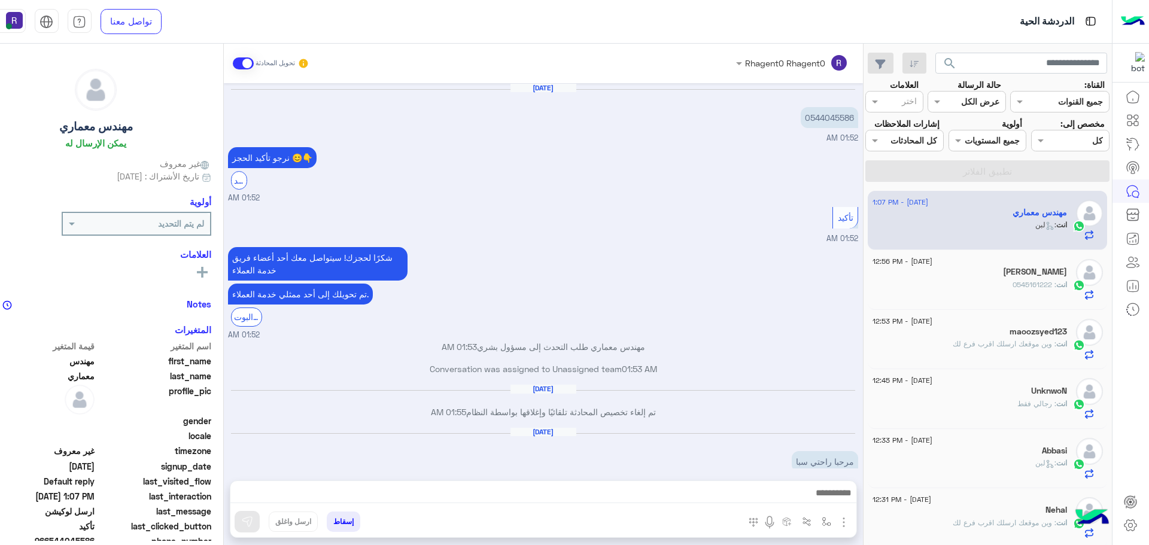
scroll to position [768, 0]
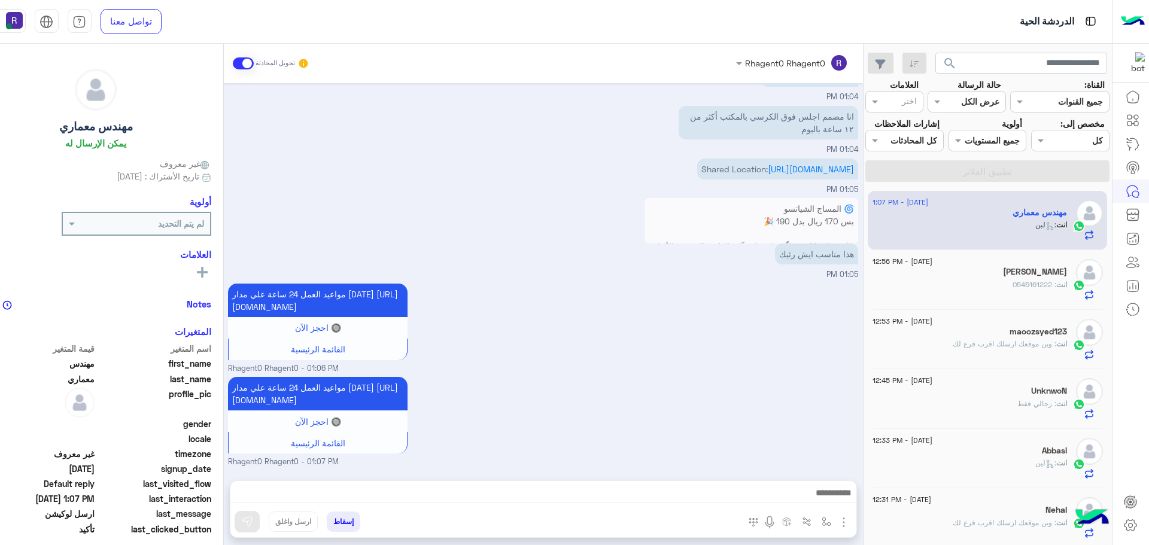
click at [957, 296] on div "انت : 0545161222" at bounding box center [970, 290] width 195 height 21
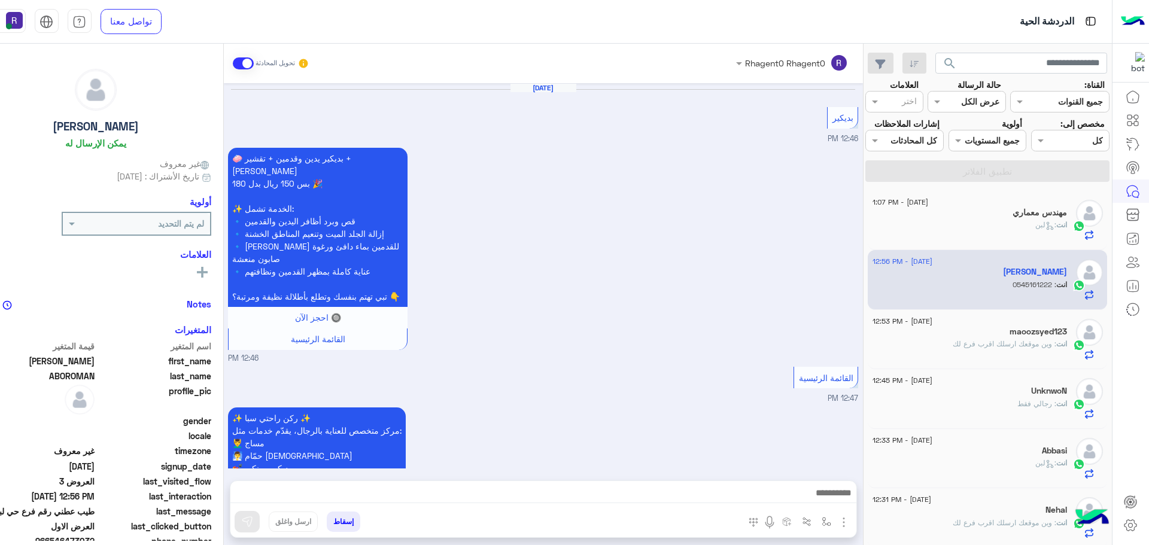
scroll to position [1340, 0]
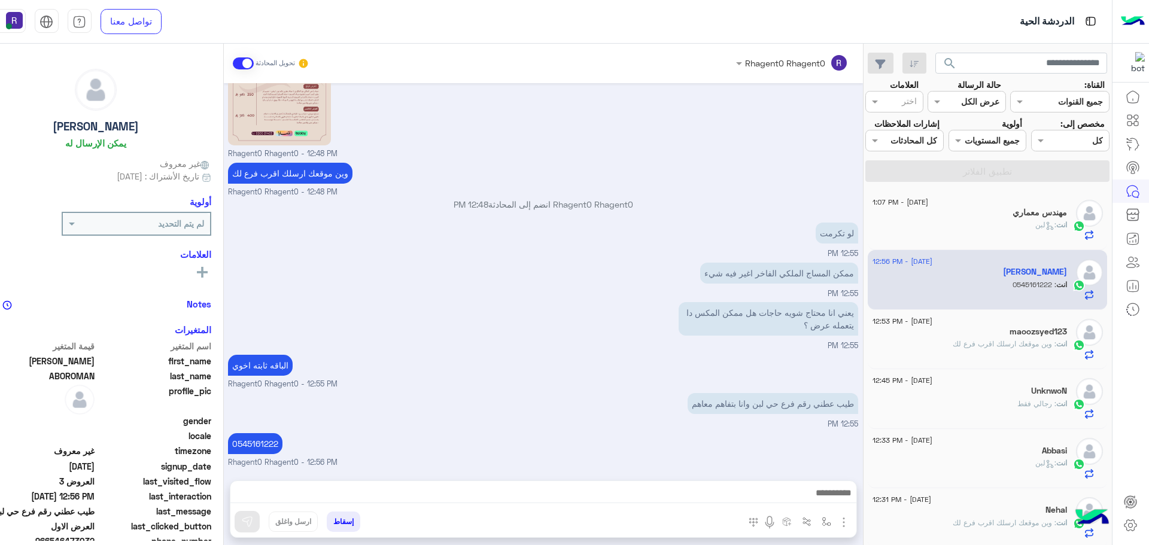
click at [1011, 229] on div "انت : لبن" at bounding box center [970, 230] width 195 height 21
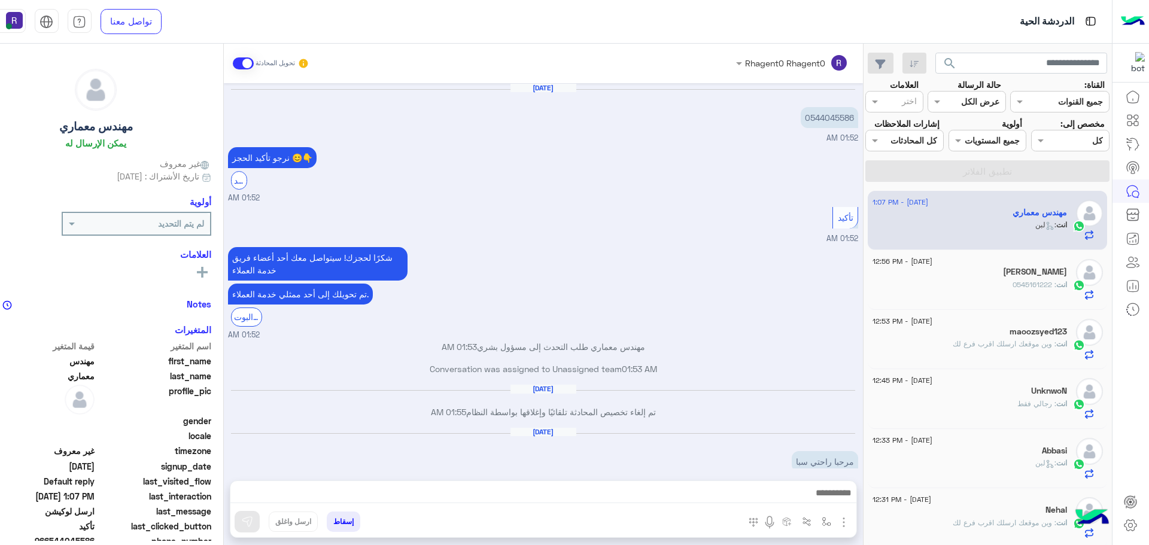
scroll to position [768, 0]
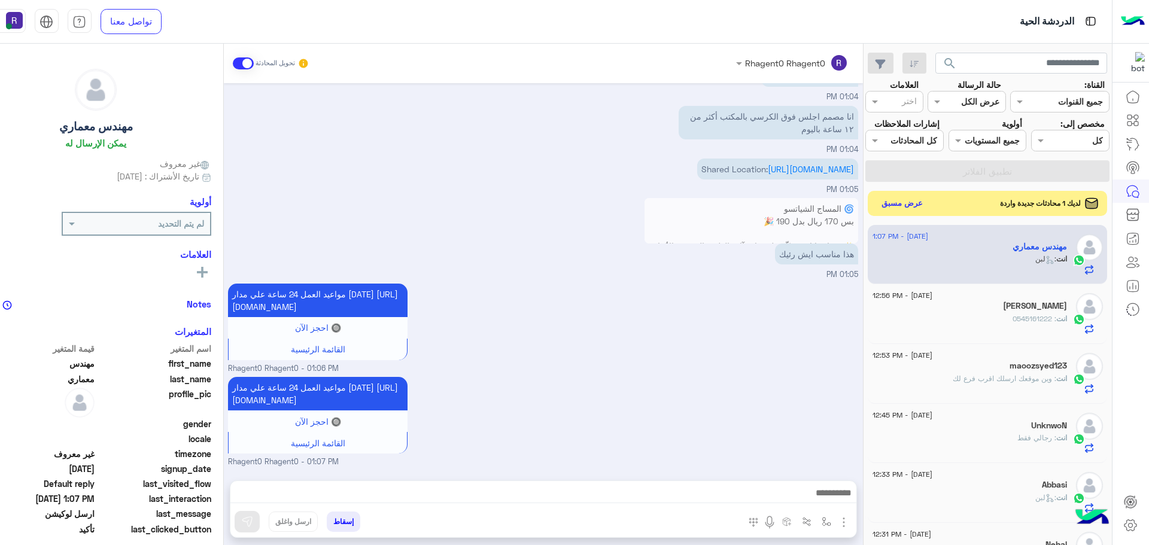
click at [912, 204] on button "عرض مسبق" at bounding box center [902, 203] width 50 height 16
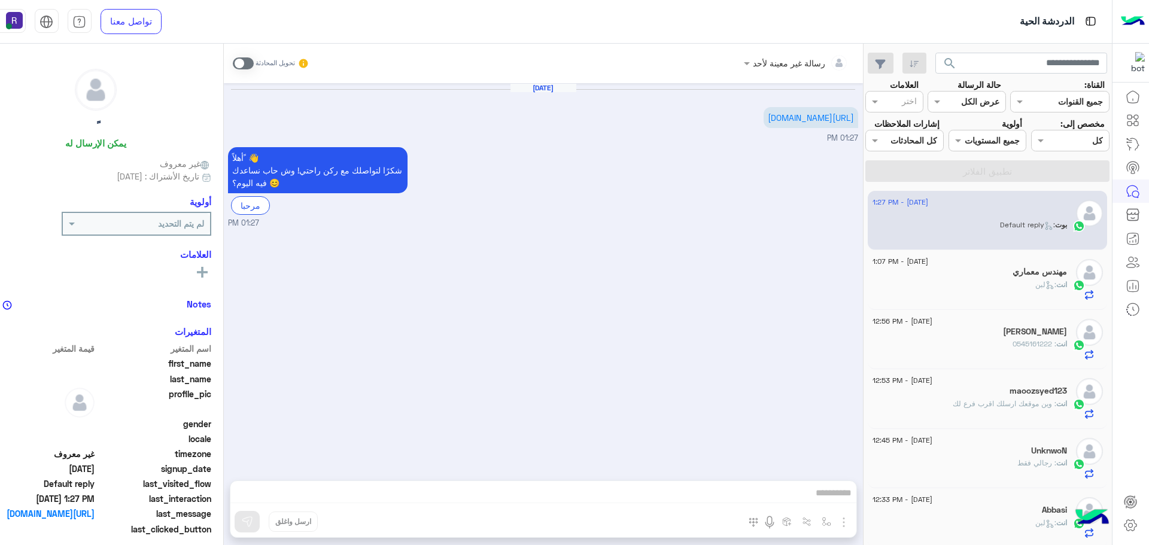
click at [981, 277] on div "مهندس معماري" at bounding box center [970, 273] width 195 height 13
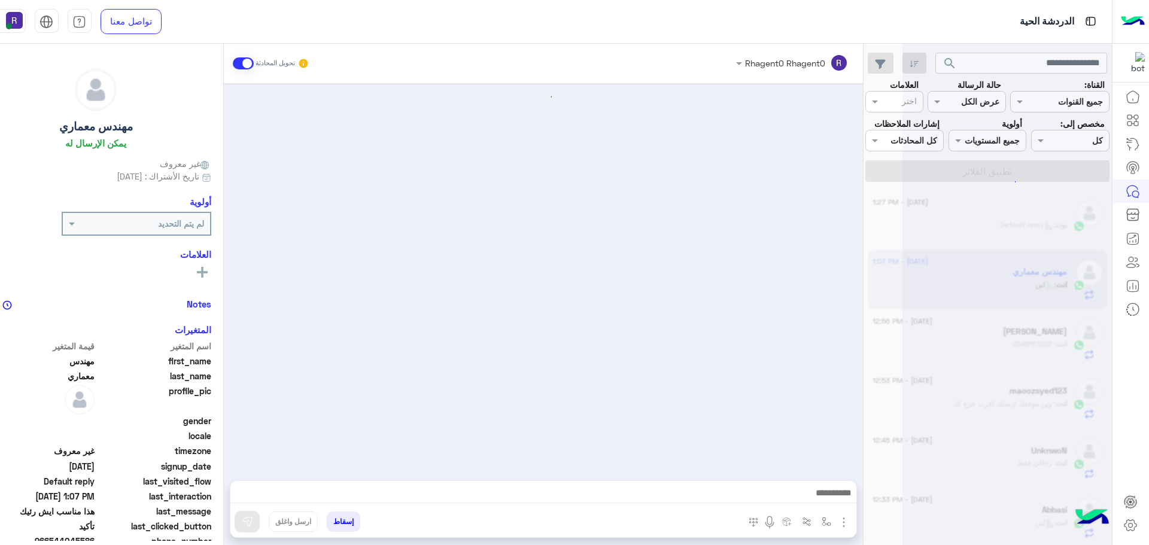
scroll to position [768, 0]
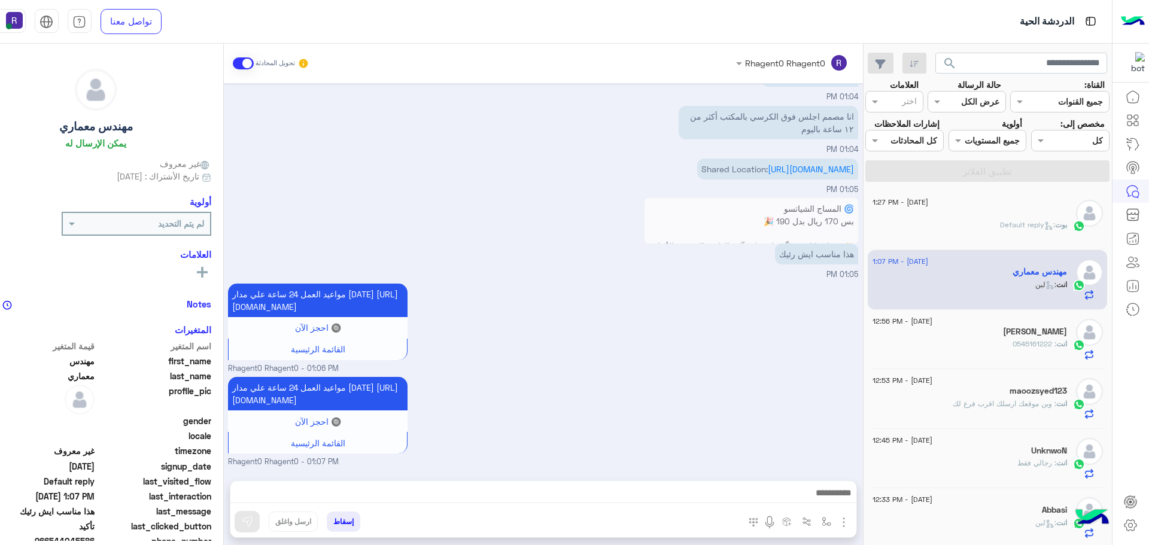
click at [1018, 215] on div "ً" at bounding box center [970, 214] width 195 height 13
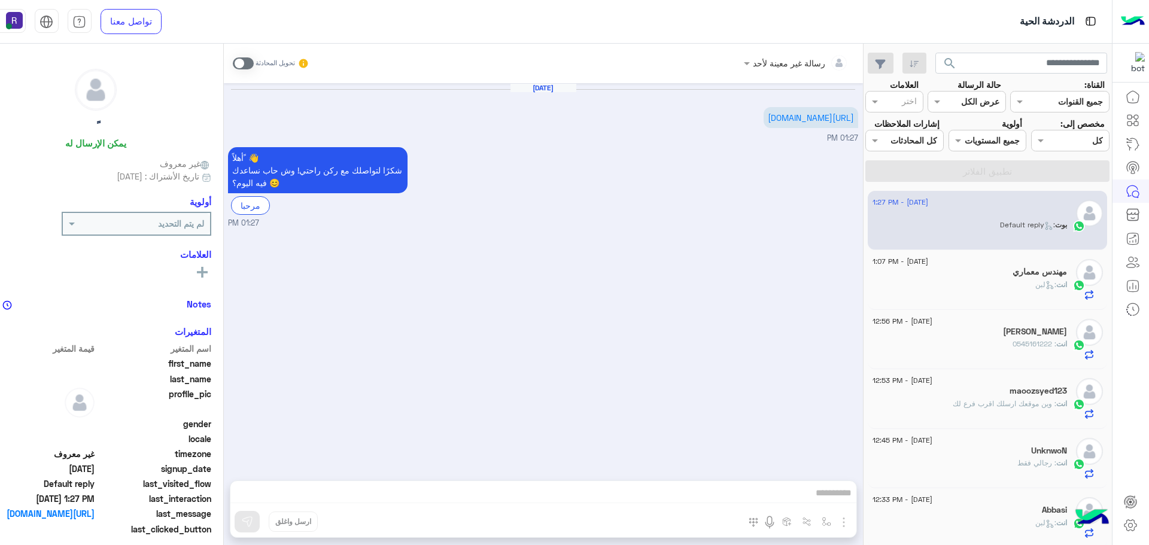
click at [965, 275] on div "مهندس معماري" at bounding box center [970, 273] width 195 height 13
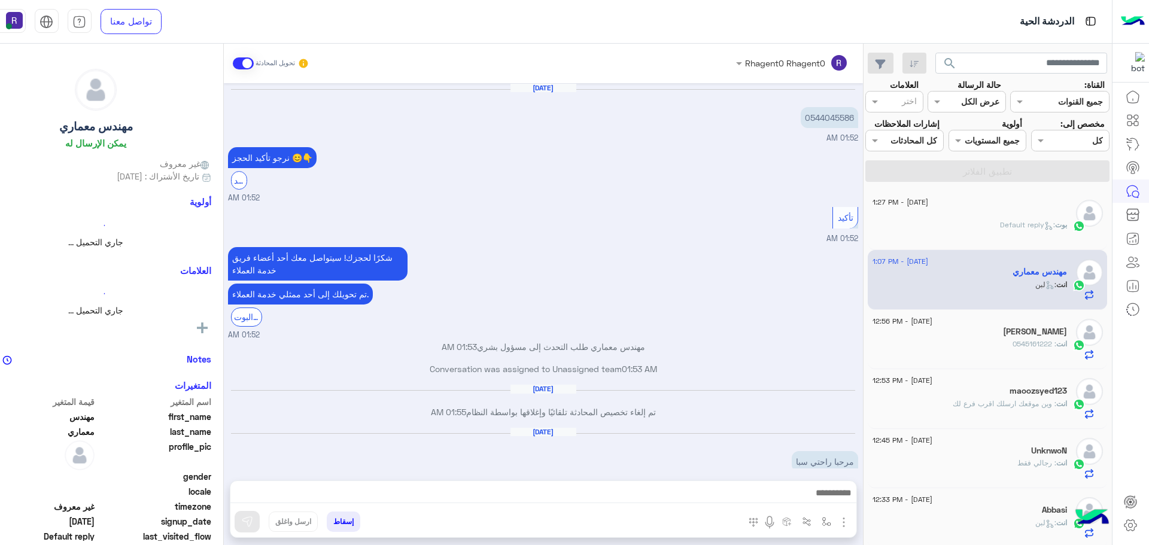
scroll to position [768, 0]
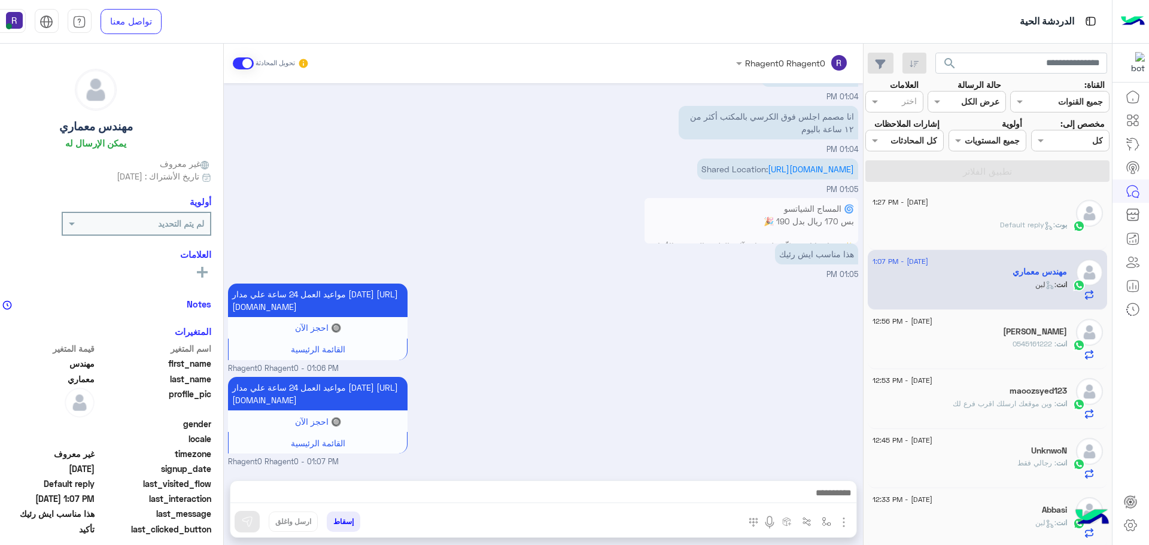
click at [1003, 234] on div "[PERSON_NAME] : Default reply" at bounding box center [970, 230] width 195 height 21
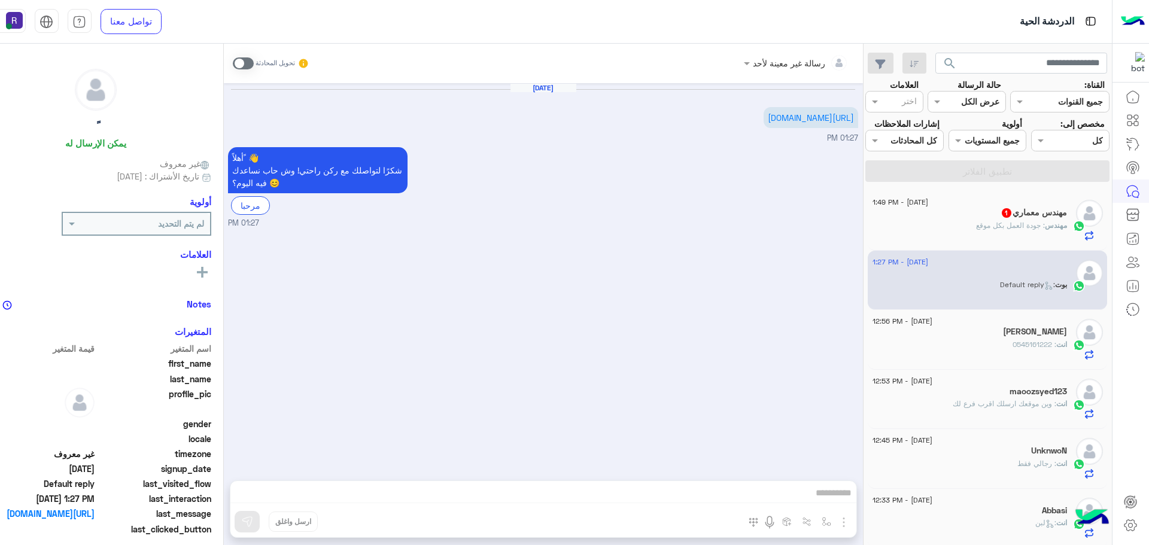
click at [1028, 218] on div "مهندس معماري 1" at bounding box center [970, 214] width 195 height 13
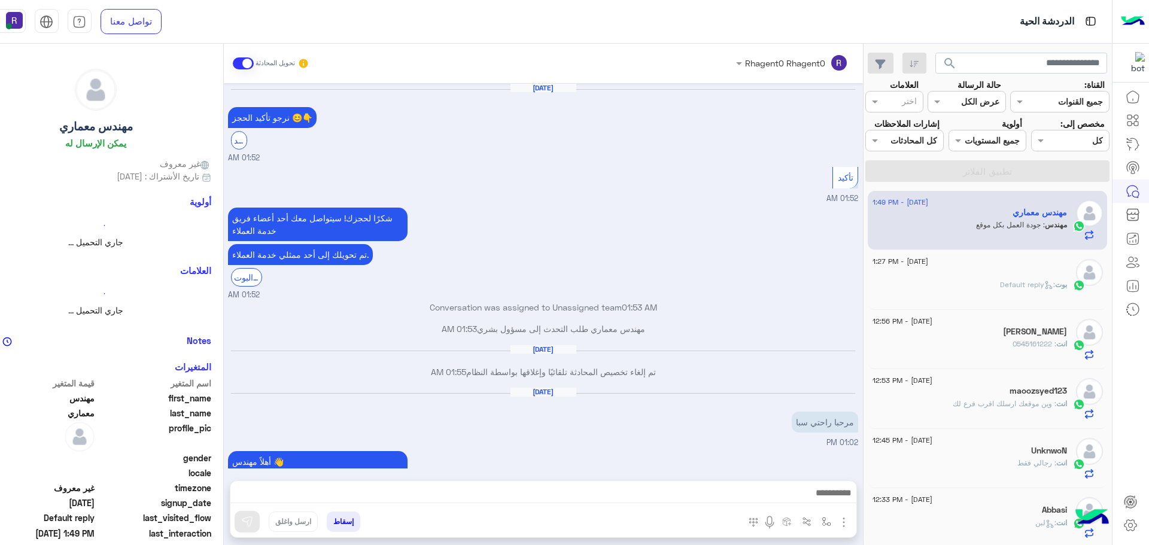
scroll to position [768, 0]
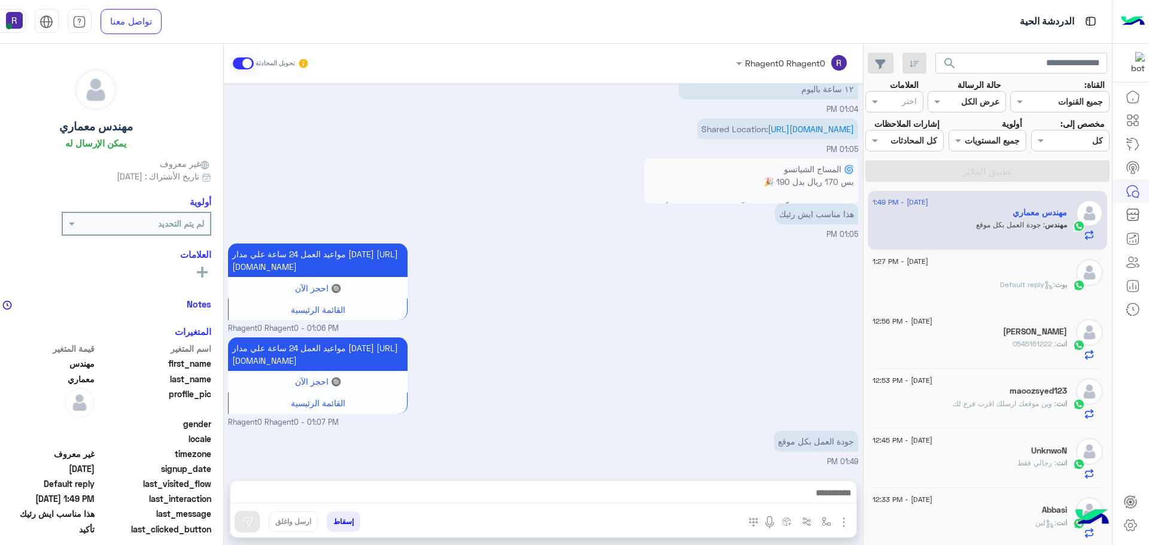
click at [1014, 280] on p "[PERSON_NAME] : Default reply" at bounding box center [1033, 285] width 67 height 11
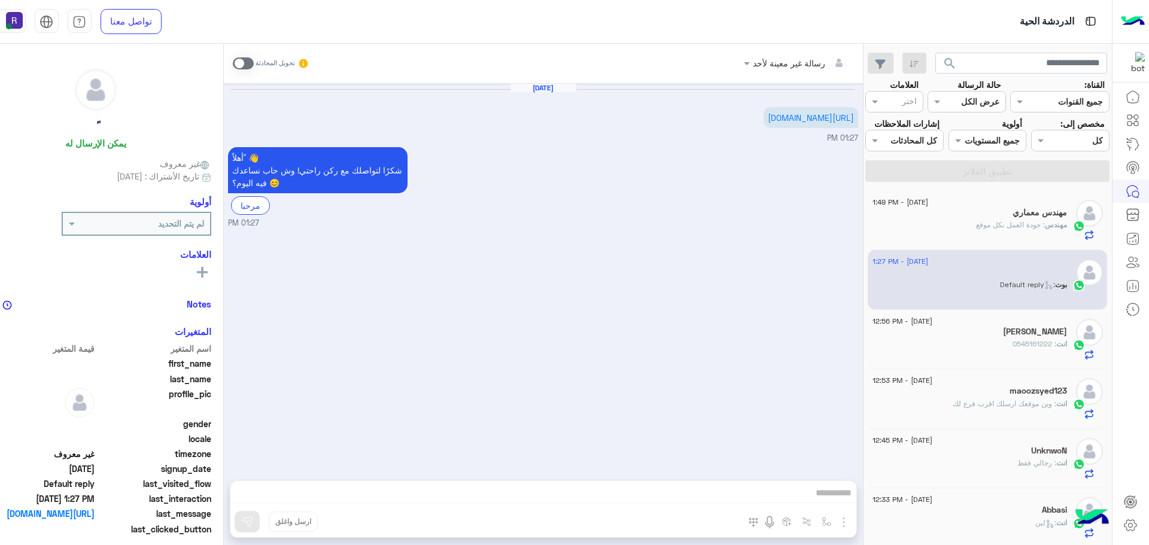
click at [1035, 231] on div "مهندس : جودة العمل بكل موقع" at bounding box center [970, 230] width 195 height 21
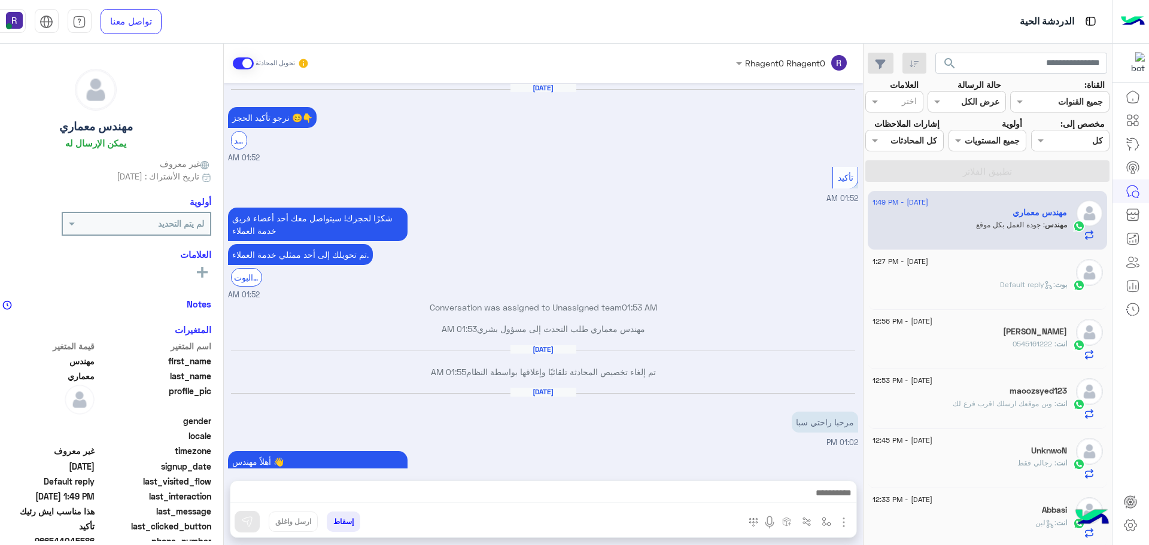
scroll to position [768, 0]
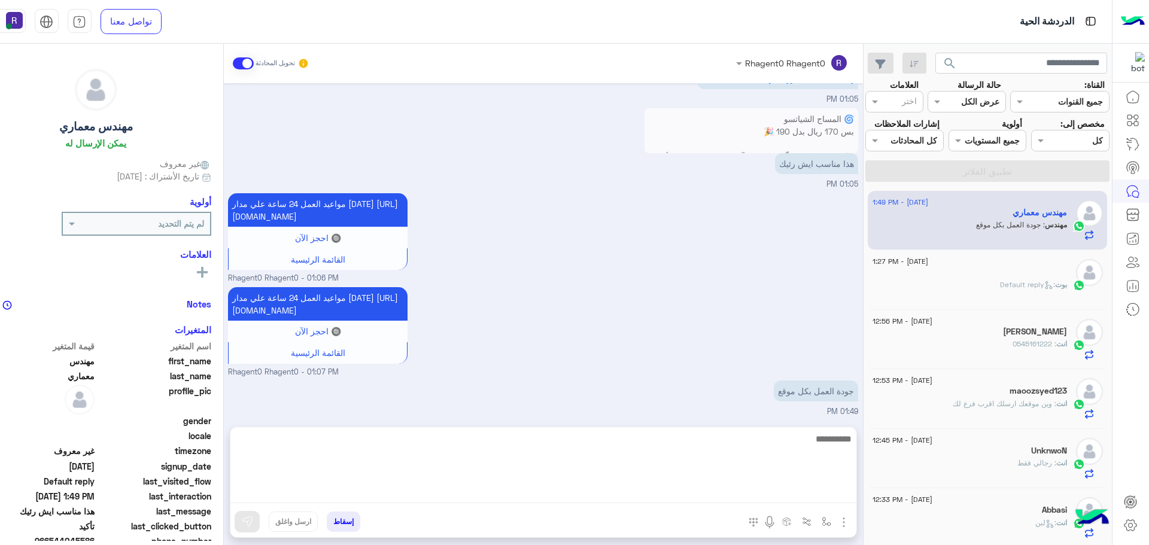
click at [541, 496] on textarea at bounding box center [543, 468] width 626 height 72
type textarea "**********"
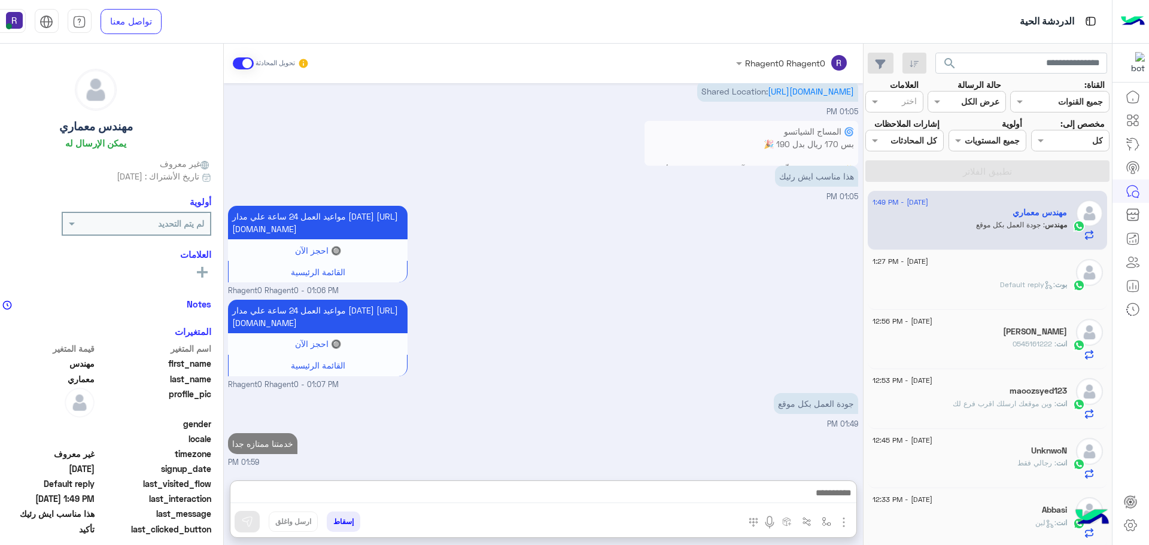
click at [1009, 259] on div "8 September - 1:27 PM" at bounding box center [970, 263] width 195 height 8
